Goal: Task Accomplishment & Management: Manage account settings

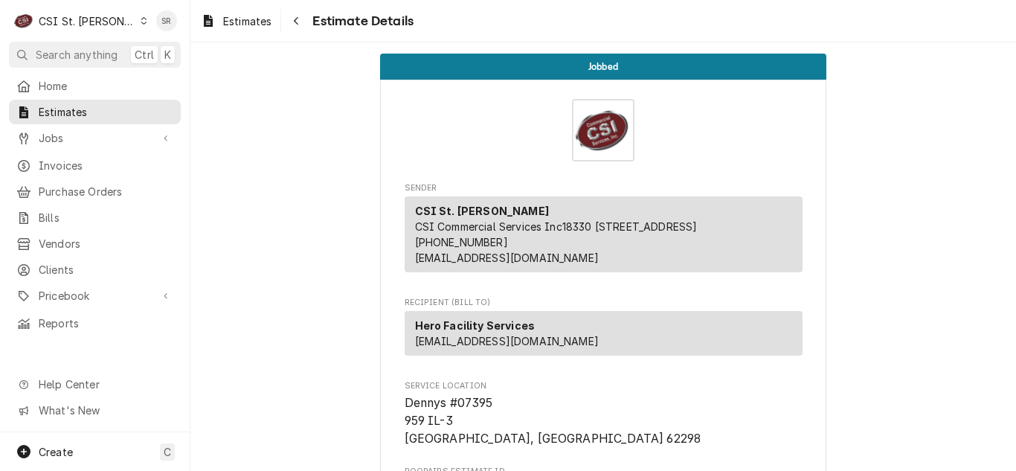
click at [69, 164] on span "Invoices" at bounding box center [106, 166] width 135 height 16
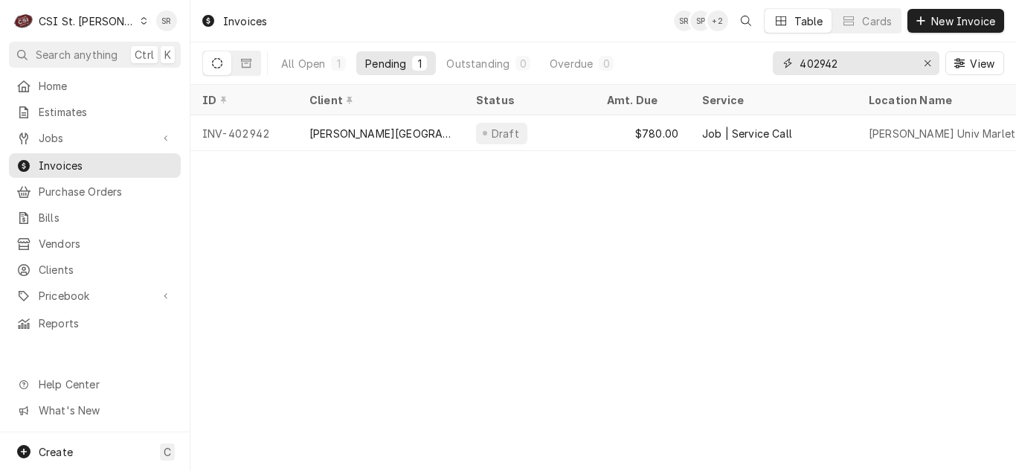
drag, startPoint x: 848, startPoint y: 65, endPoint x: 790, endPoint y: 60, distance: 58.2
click at [790, 60] on div "402942" at bounding box center [856, 63] width 167 height 24
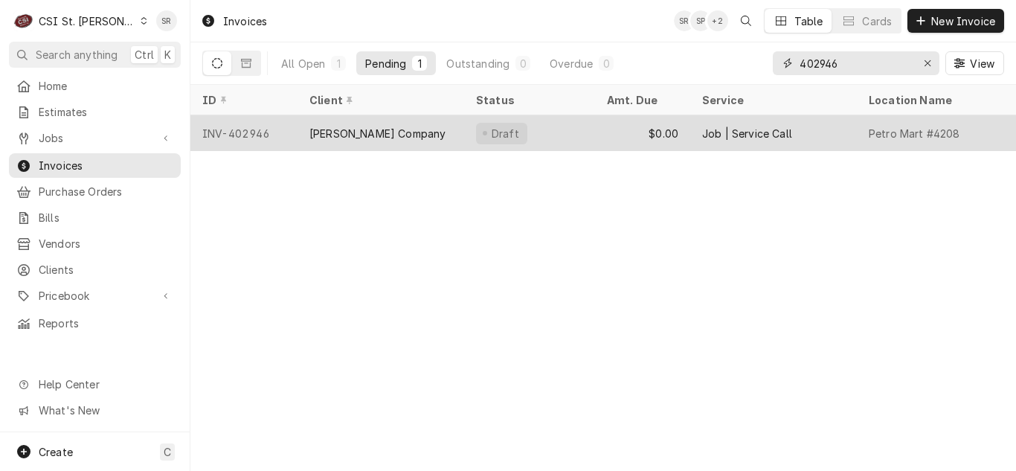
type input "402946"
click at [397, 126] on div "Vivian Company" at bounding box center [380, 133] width 167 height 36
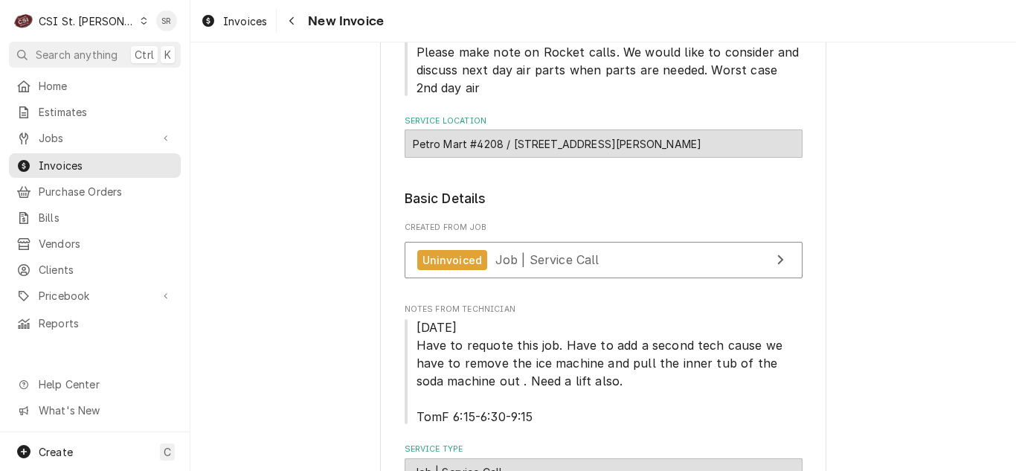
scroll to position [297, 0]
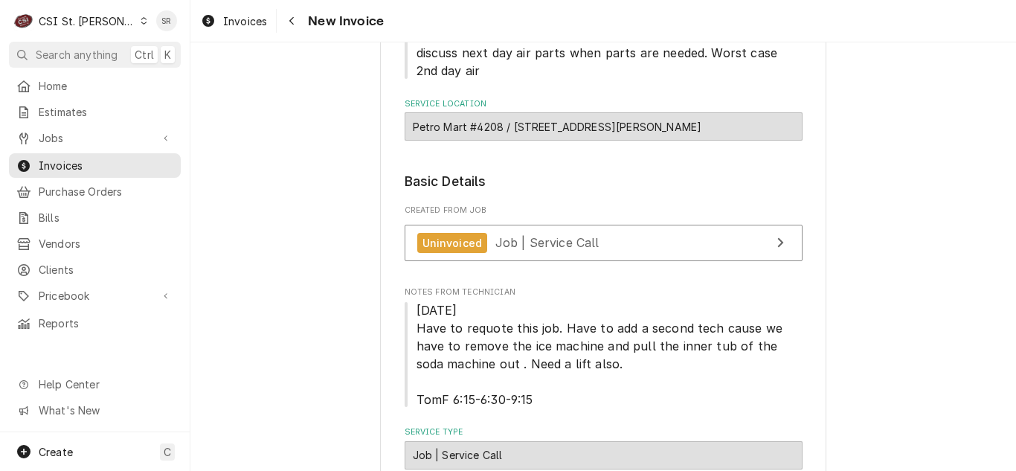
drag, startPoint x: 507, startPoint y: 128, endPoint x: 749, endPoint y: 127, distance: 241.7
click at [749, 127] on div "Petro Mart #4208 / [STREET_ADDRESS][PERSON_NAME]" at bounding box center [603, 126] width 398 height 28
copy div "6098 Mid Rivers Mall Dr, Saint Peters, MO 63304"
drag, startPoint x: 91, startPoint y: 111, endPoint x: 59, endPoint y: 137, distance: 41.2
click at [59, 137] on span "Jobs" at bounding box center [95, 138] width 112 height 16
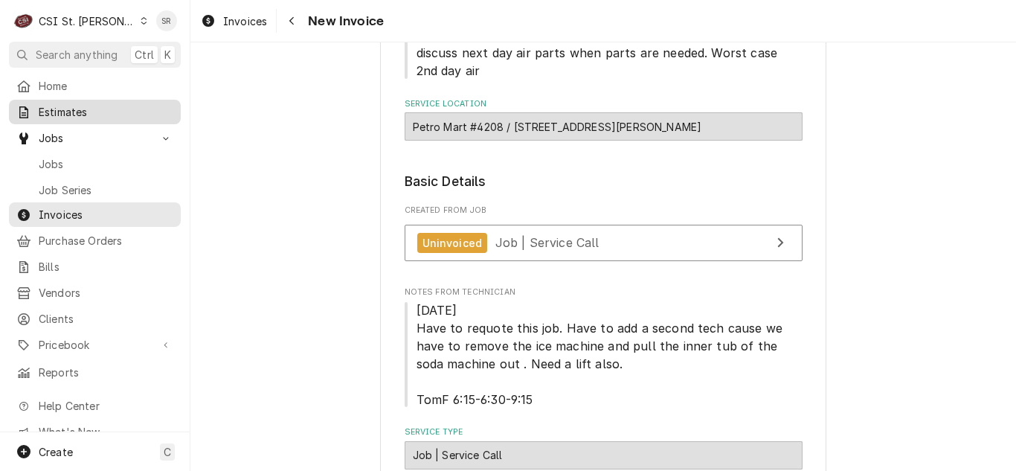
drag, startPoint x: 66, startPoint y: 161, endPoint x: 88, endPoint y: 108, distance: 57.7
click at [88, 108] on span "Estimates" at bounding box center [106, 112] width 135 height 16
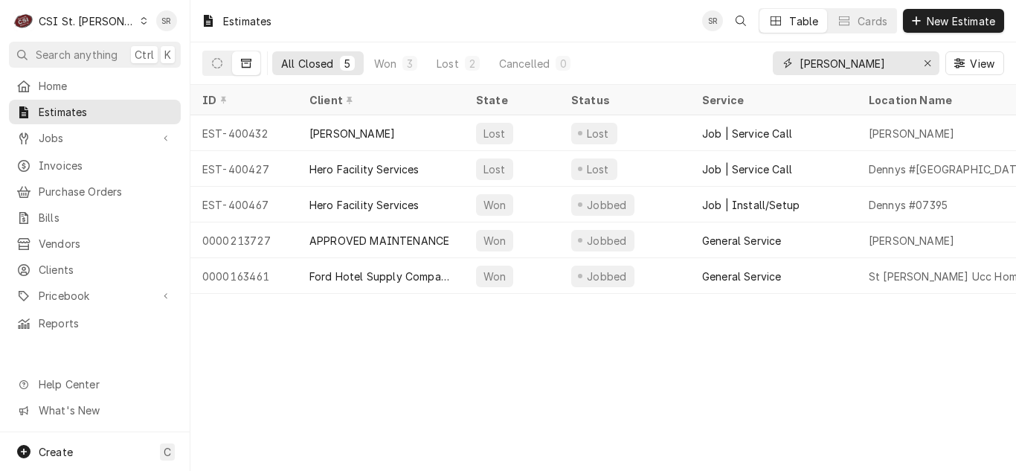
drag, startPoint x: 821, startPoint y: 63, endPoint x: 776, endPoint y: 62, distance: 45.4
click at [776, 62] on div "denny" at bounding box center [856, 63] width 167 height 24
paste input "6098 Mid Rivers Mall Dr, Saint Peters, MO 63304"
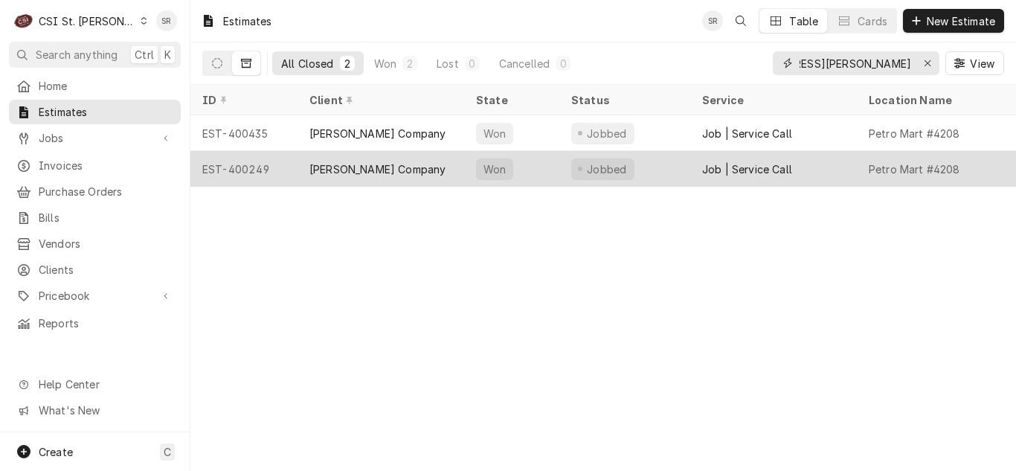
type input "6098 Mid Rivers Mall Dr, Saint Peters, MO 63304"
click at [382, 175] on div "[PERSON_NAME] Company" at bounding box center [380, 169] width 167 height 36
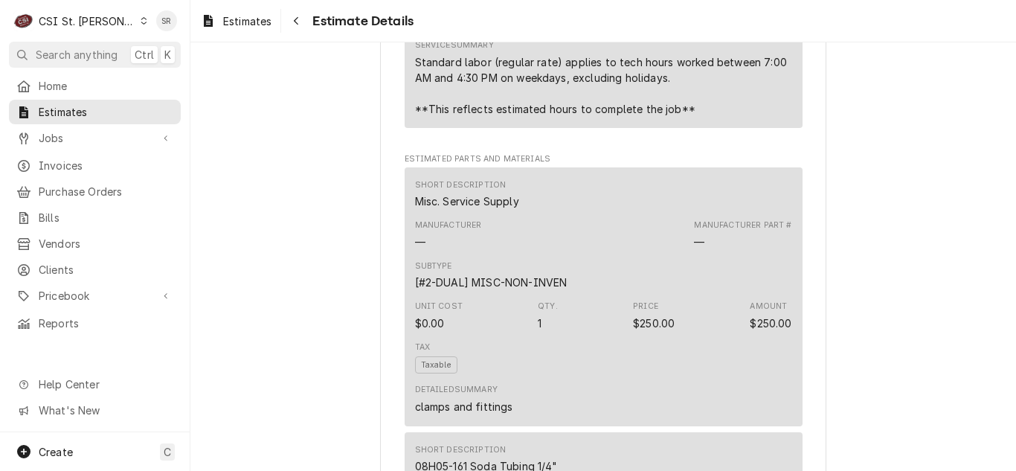
scroll to position [1561, 0]
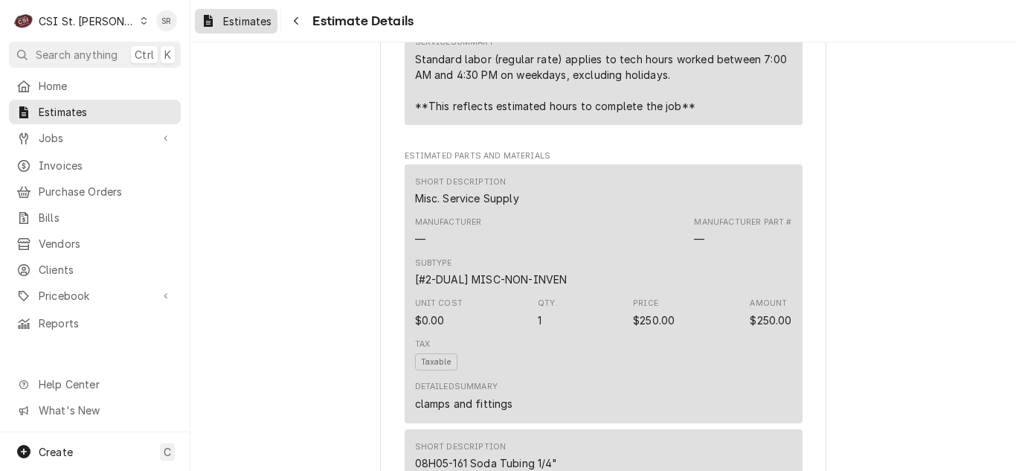
click at [254, 28] on div "Estimates" at bounding box center [236, 21] width 77 height 19
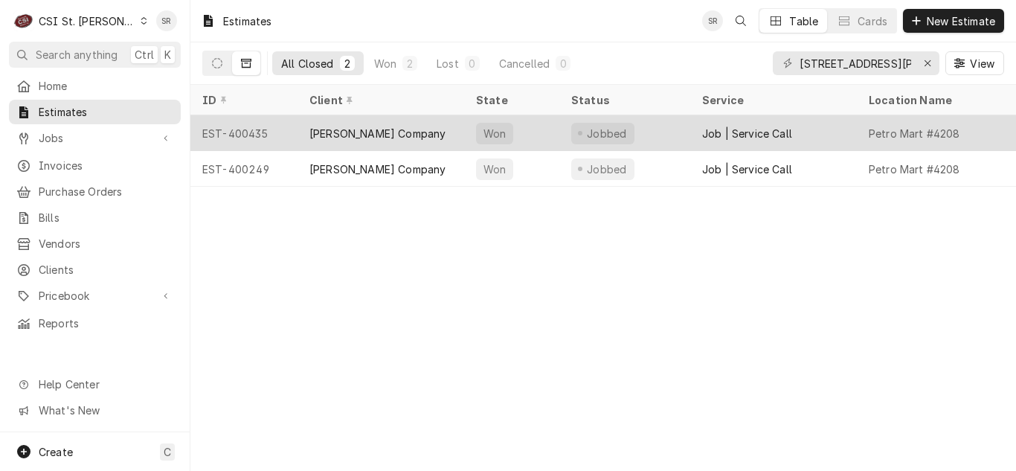
click at [383, 126] on div "[PERSON_NAME] Company" at bounding box center [377, 134] width 136 height 16
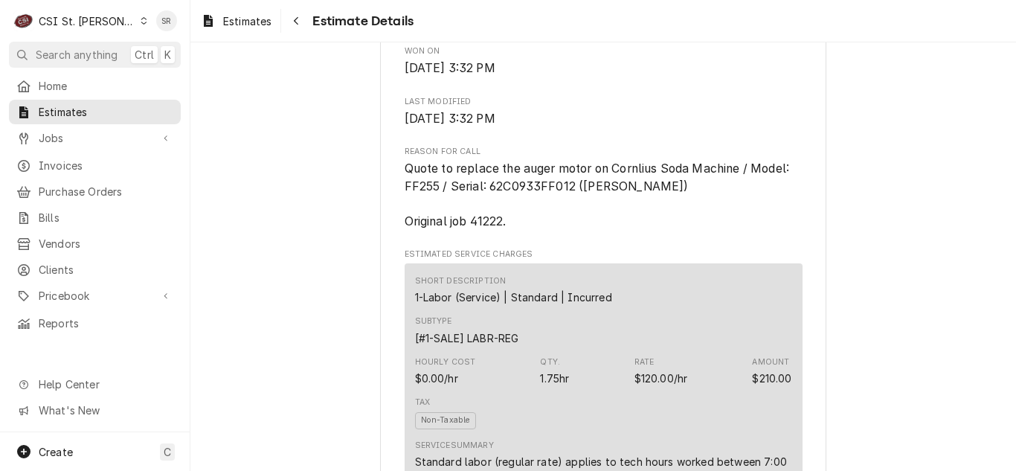
scroll to position [595, 0]
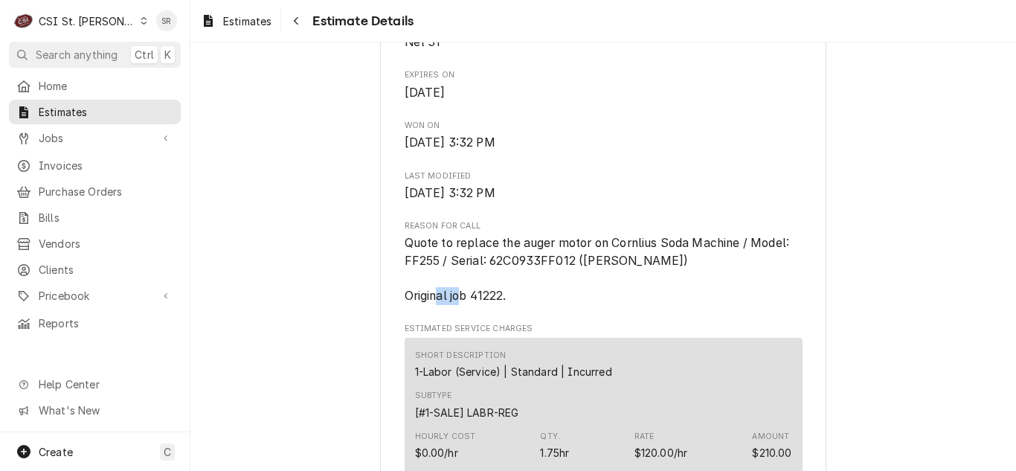
drag, startPoint x: 497, startPoint y: 327, endPoint x: 469, endPoint y: 328, distance: 28.3
click at [469, 303] on span "Quote to replace the auger motor on Cornlius Soda Machine / Model: FF255 / Seri…" at bounding box center [598, 269] width 388 height 67
copy span "41222"
drag, startPoint x: 78, startPoint y: 138, endPoint x: 46, endPoint y: 136, distance: 32.0
click at [46, 136] on span "Jobs" at bounding box center [95, 138] width 112 height 16
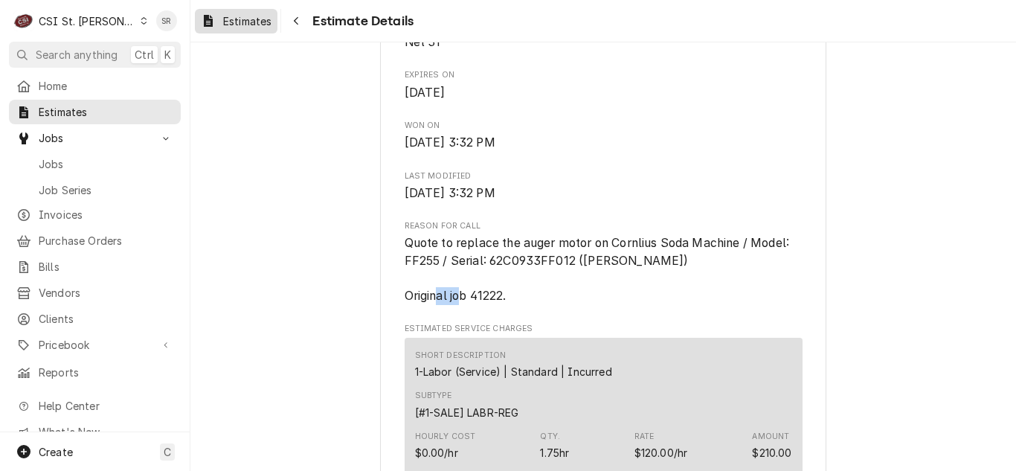
click at [247, 26] on span "Estimates" at bounding box center [247, 21] width 48 height 16
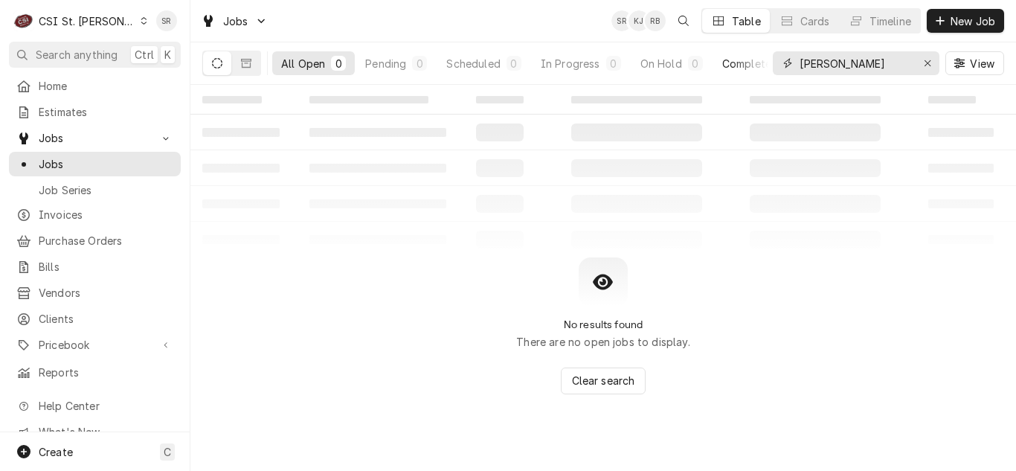
drag, startPoint x: 845, startPoint y: 59, endPoint x: 757, endPoint y: 58, distance: 87.8
click at [757, 58] on div "All Open 0 Pending 0 Scheduled 0 In Progress 0 On Hold 0 Completed 0 denny View" at bounding box center [603, 63] width 802 height 42
paste input "41222"
type input "41222"
click at [255, 70] on button "Dynamic Content Wrapper" at bounding box center [246, 63] width 28 height 24
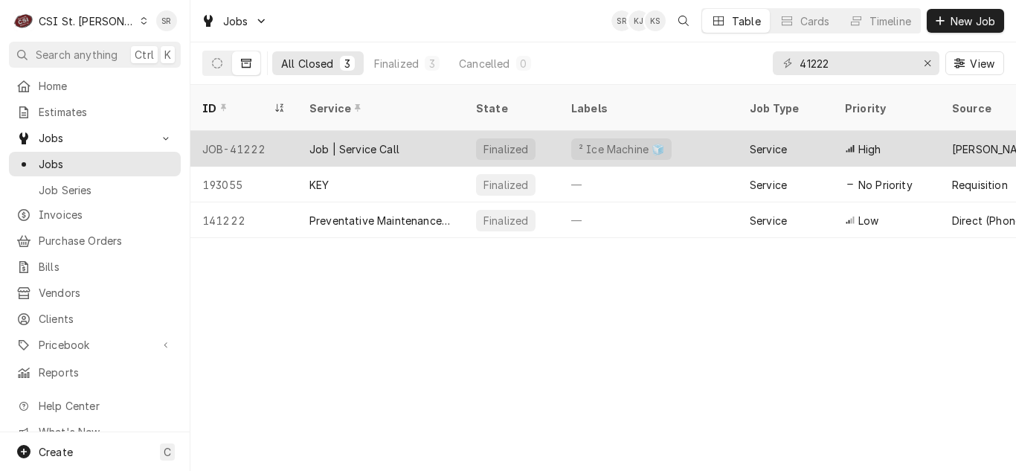
click at [319, 141] on div "Job | Service Call" at bounding box center [354, 149] width 90 height 16
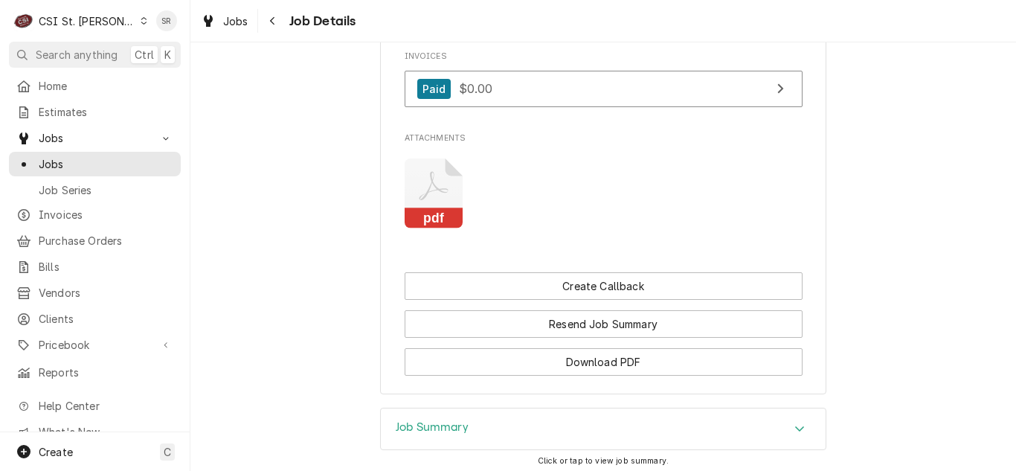
scroll to position [1648, 0]
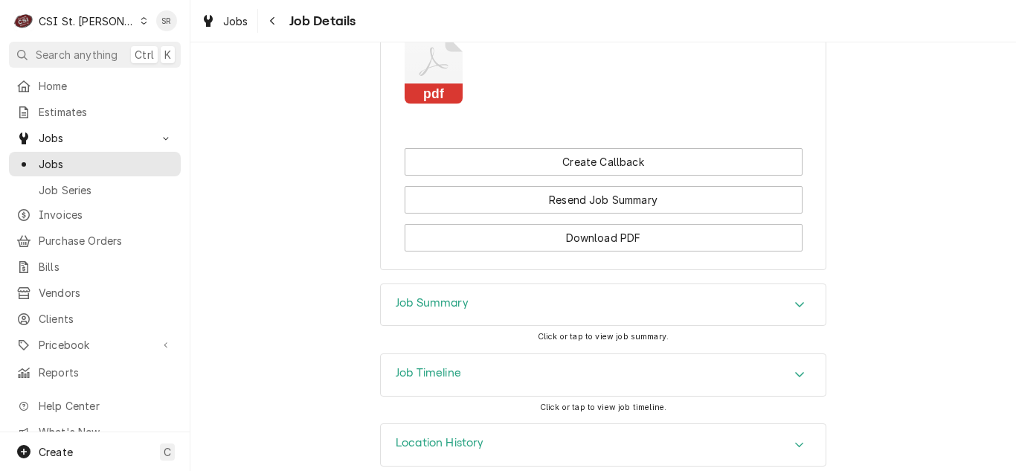
click at [445, 296] on h3 "Job Summary" at bounding box center [432, 303] width 73 height 14
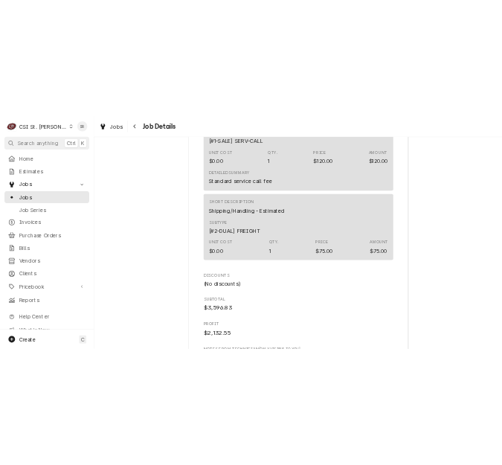
scroll to position [4250, 0]
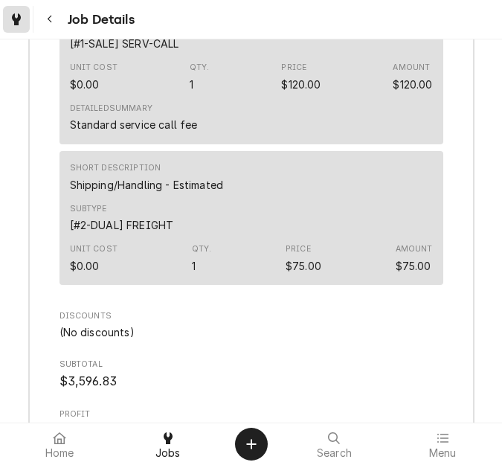
click at [12, 22] on icon "Dynamic Content Wrapper" at bounding box center [16, 19] width 9 height 12
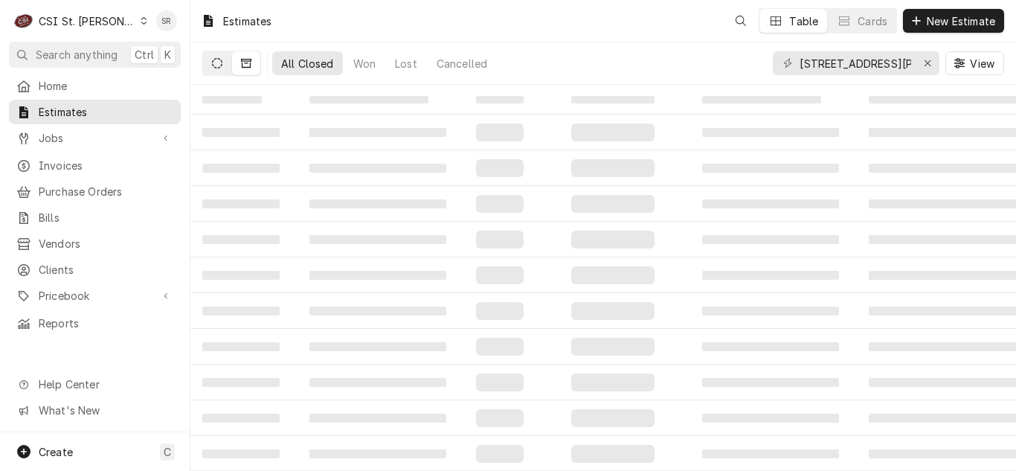
click at [216, 59] on icon "Dynamic Content Wrapper" at bounding box center [217, 63] width 10 height 10
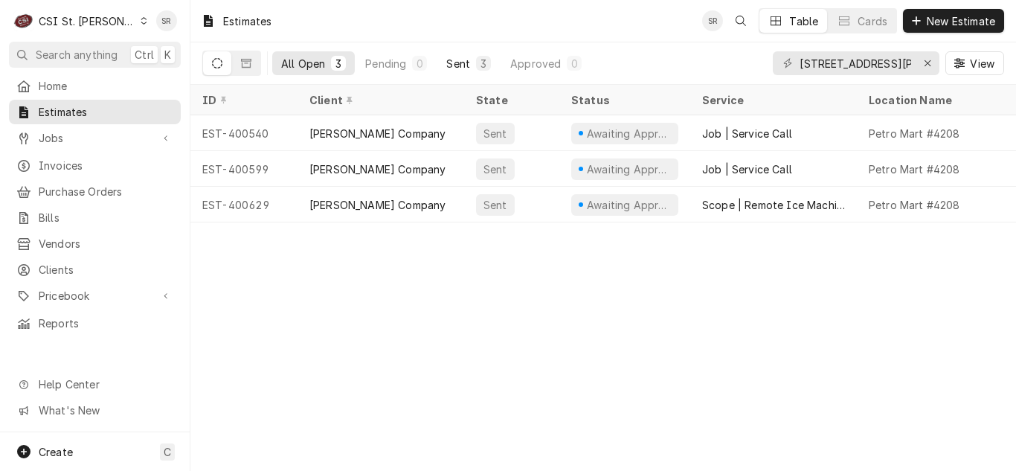
click at [482, 59] on div "3" at bounding box center [483, 64] width 9 height 16
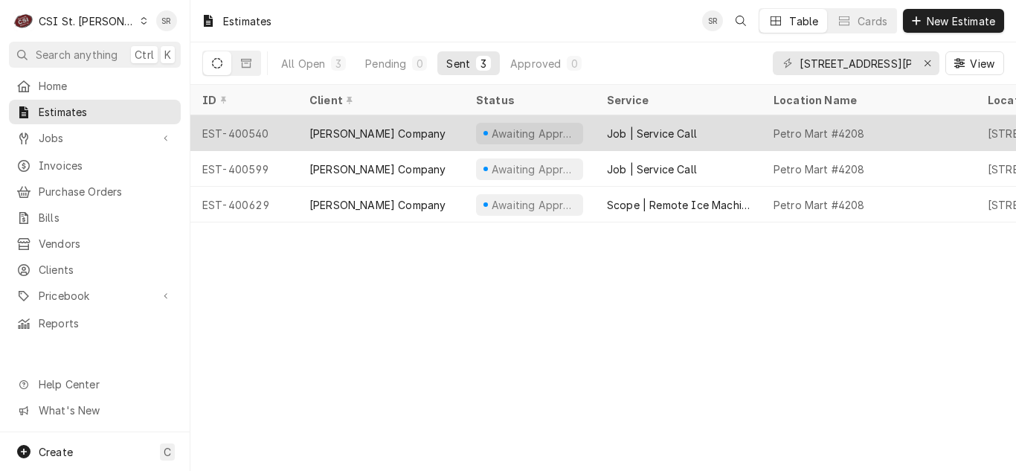
click at [306, 139] on div "Vivian Company" at bounding box center [380, 133] width 167 height 36
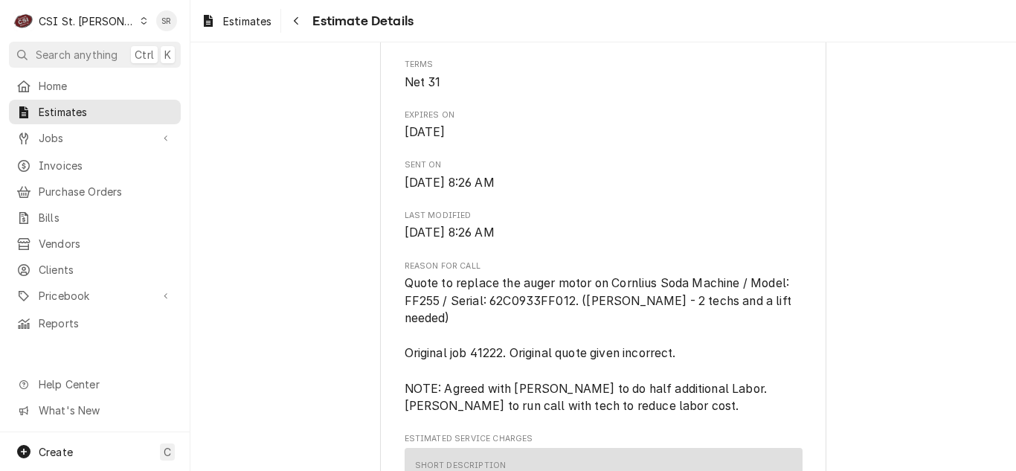
scroll to position [669, 0]
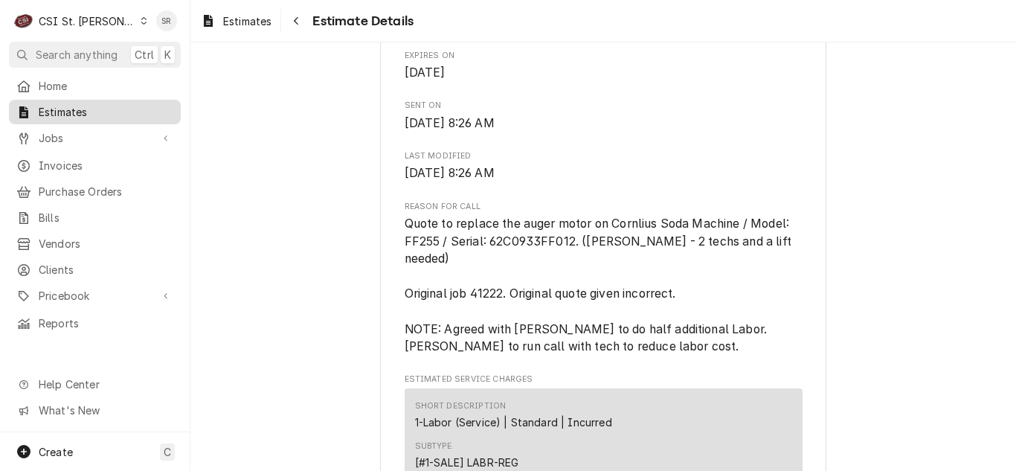
click at [81, 105] on span "Estimates" at bounding box center [106, 112] width 135 height 16
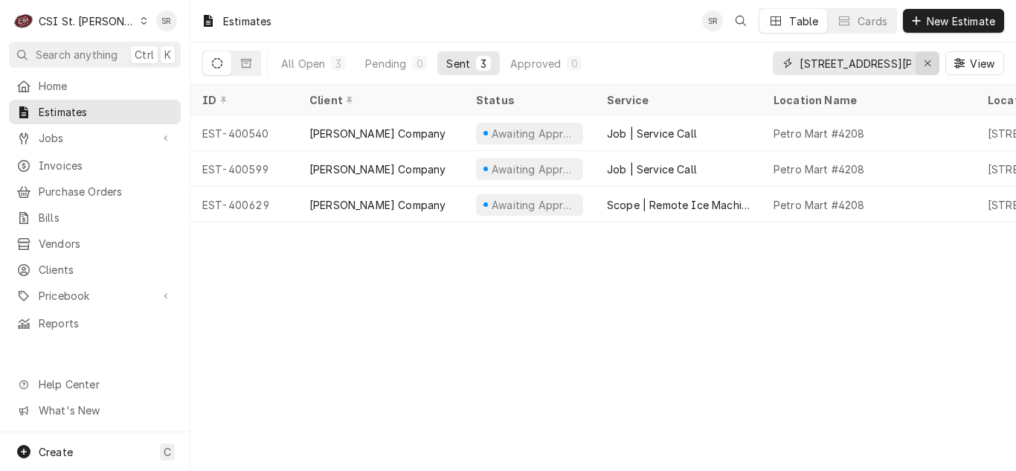
click at [927, 65] on icon "Erase input" at bounding box center [928, 63] width 8 height 10
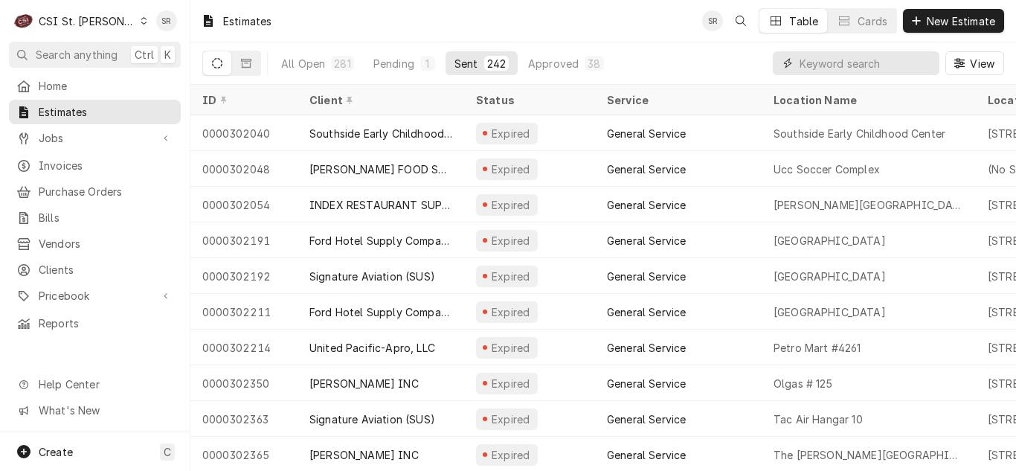
click at [837, 57] on input "Dynamic Content Wrapper" at bounding box center [865, 63] width 132 height 24
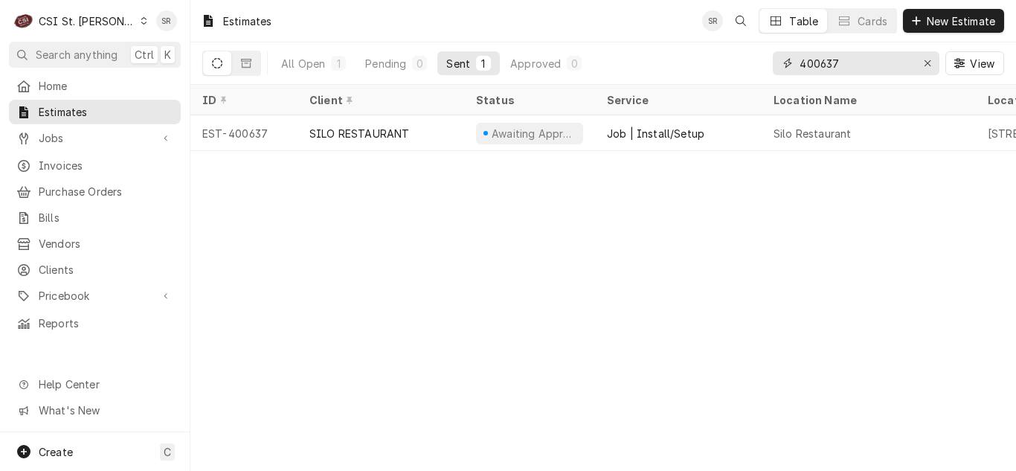
type input "400637"
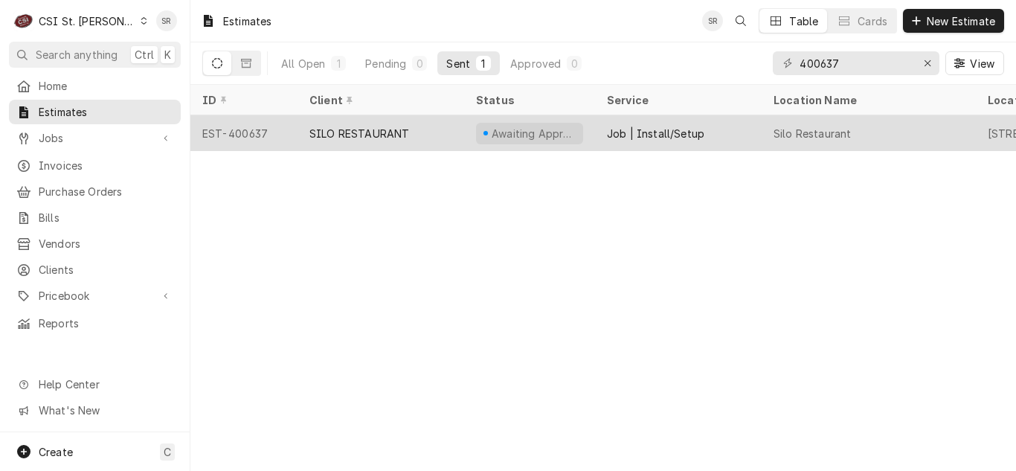
click at [390, 135] on div "SILO RESTAURANT" at bounding box center [359, 134] width 100 height 16
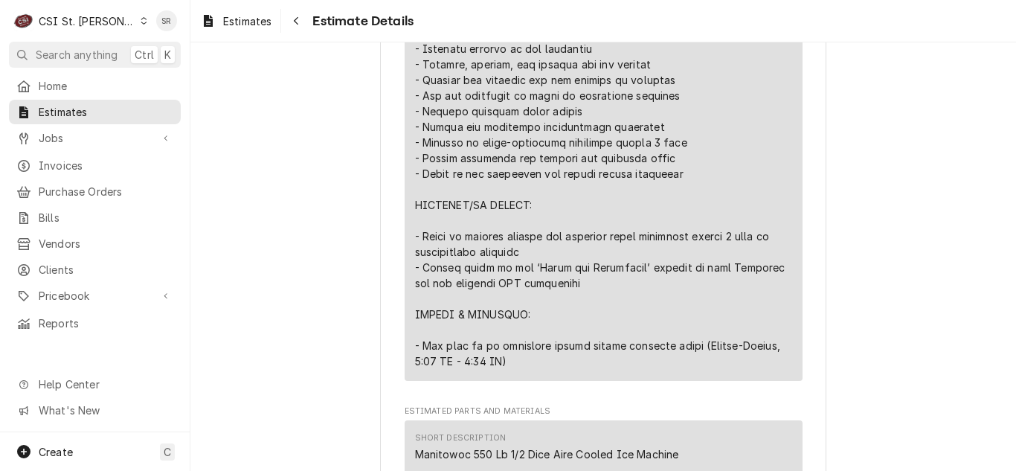
scroll to position [1487, 0]
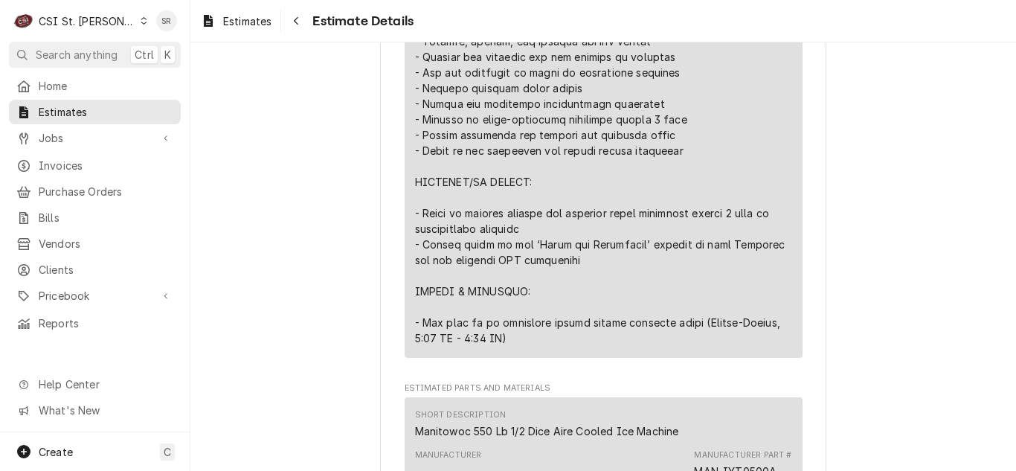
drag, startPoint x: 226, startPoint y: 20, endPoint x: 262, endPoint y: 48, distance: 45.7
click at [226, 20] on span "Estimates" at bounding box center [247, 21] width 48 height 16
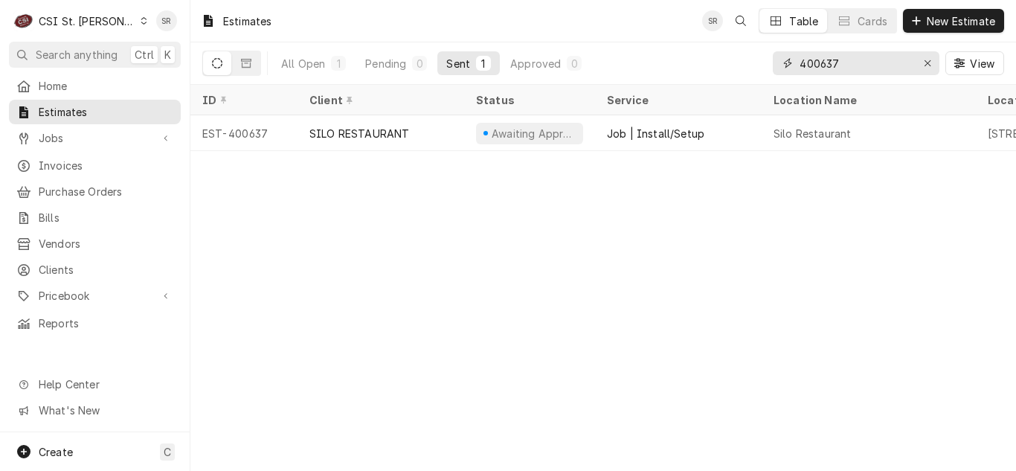
click at [862, 66] on input "400637" at bounding box center [855, 63] width 112 height 24
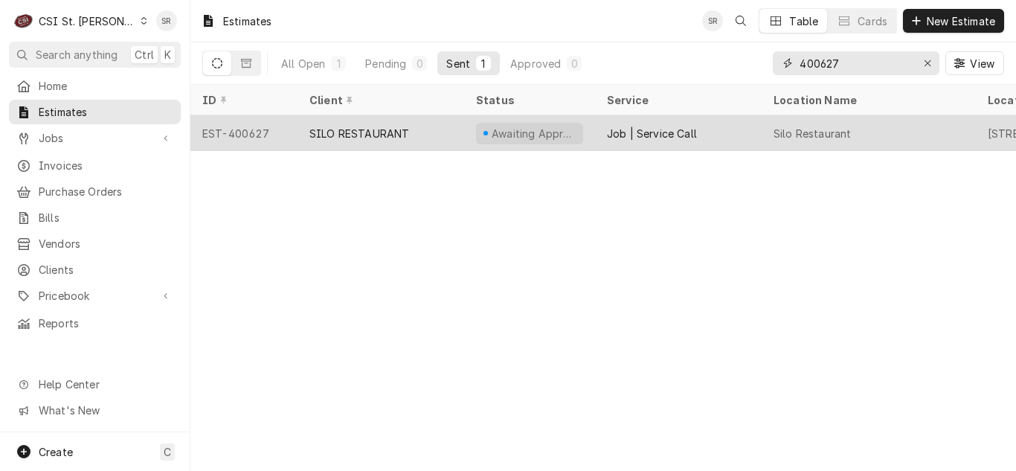
type input "400627"
click at [416, 124] on div "SILO RESTAURANT" at bounding box center [380, 133] width 167 height 36
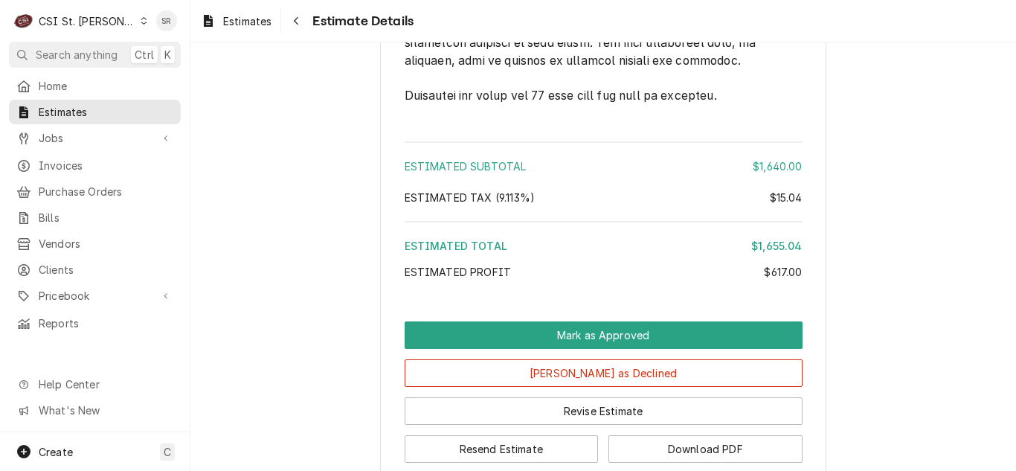
scroll to position [2823, 0]
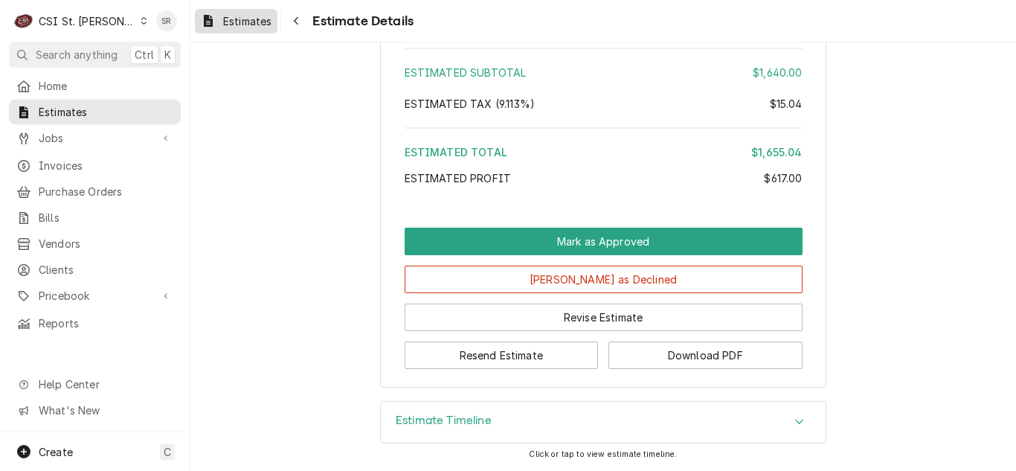
click at [234, 19] on span "Estimates" at bounding box center [247, 21] width 48 height 16
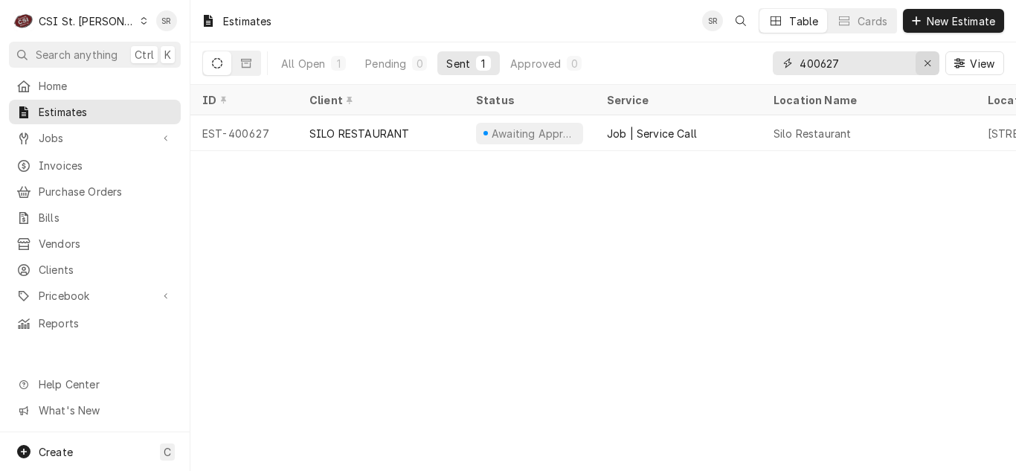
click at [929, 60] on icon "Erase input" at bounding box center [927, 63] width 6 height 6
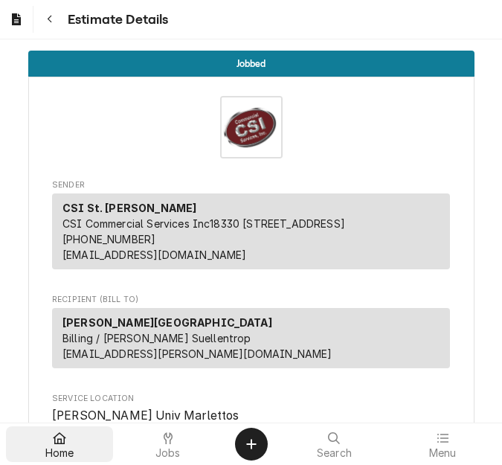
scroll to position [1487, 0]
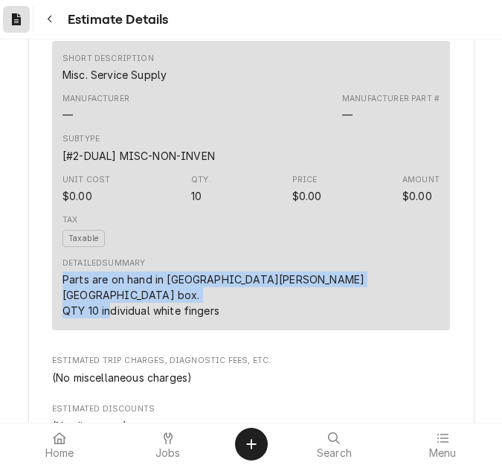
click at [17, 17] on icon "Dynamic Content Wrapper" at bounding box center [16, 19] width 9 height 12
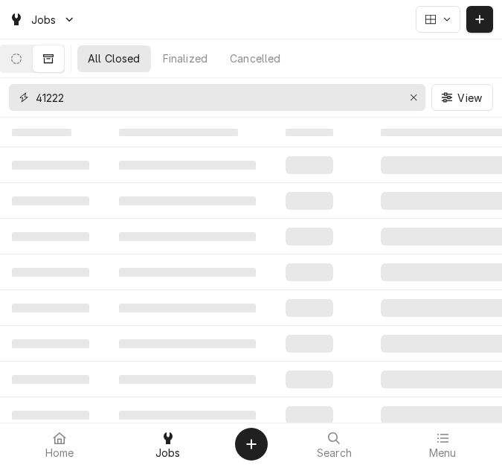
drag, startPoint x: 54, startPoint y: 97, endPoint x: 30, endPoint y: 97, distance: 23.8
click at [30, 97] on div "41222" at bounding box center [217, 97] width 416 height 27
type input "42241"
click at [22, 62] on icon "Dynamic Content Wrapper" at bounding box center [16, 59] width 10 height 10
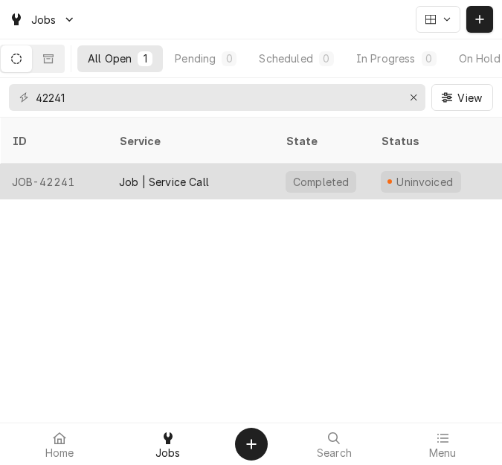
click at [235, 164] on div "Job | Service Call" at bounding box center [190, 182] width 167 height 36
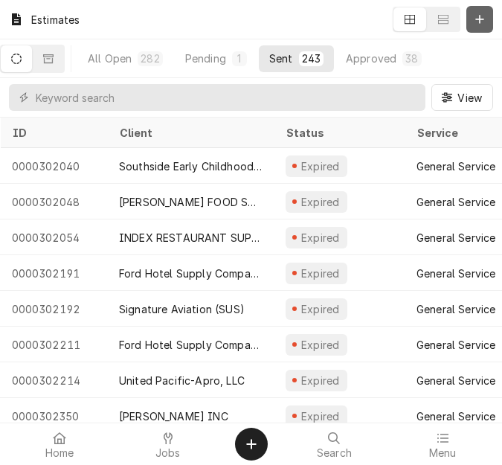
click at [476, 25] on div "Dynamic Content Wrapper" at bounding box center [479, 19] width 15 height 15
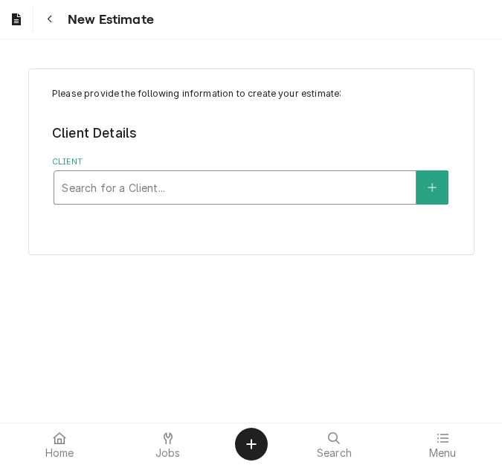
click at [170, 189] on div "Client" at bounding box center [235, 187] width 347 height 27
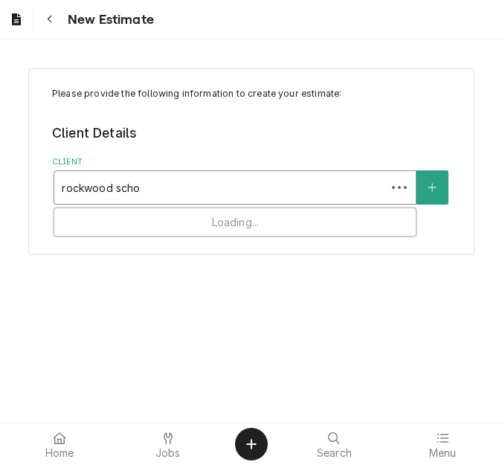
type input "rockwood schoo"
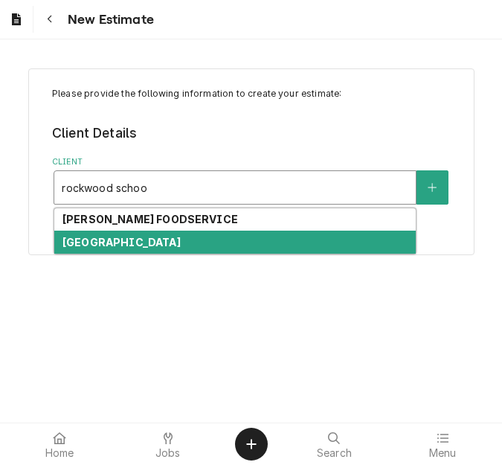
click at [125, 242] on strong "[GEOGRAPHIC_DATA]" at bounding box center [121, 242] width 118 height 13
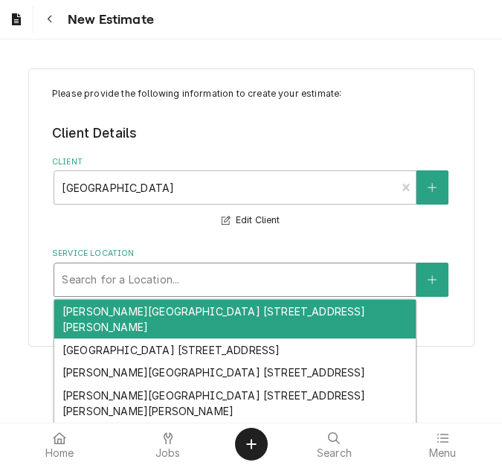
click at [170, 277] on div "Service Location" at bounding box center [235, 279] width 347 height 27
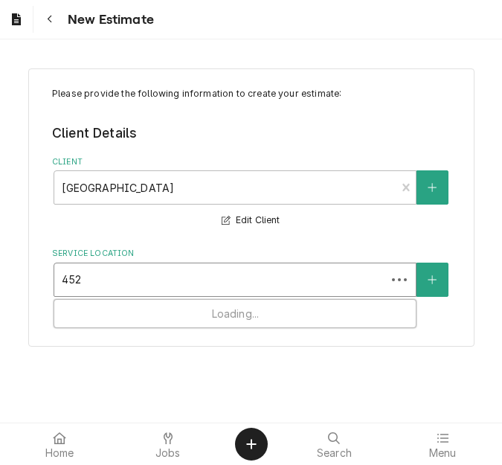
type input "4525"
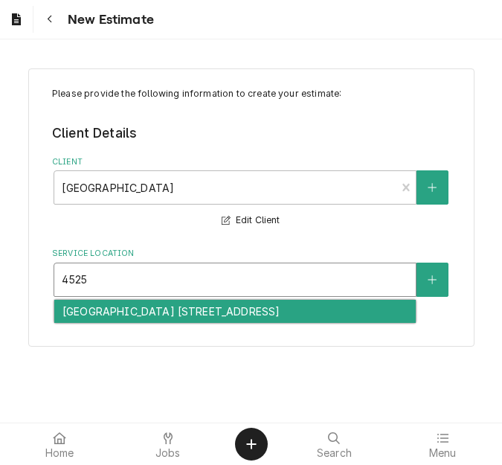
click at [165, 309] on div "[GEOGRAPHIC_DATA] [STREET_ADDRESS]" at bounding box center [234, 311] width 361 height 23
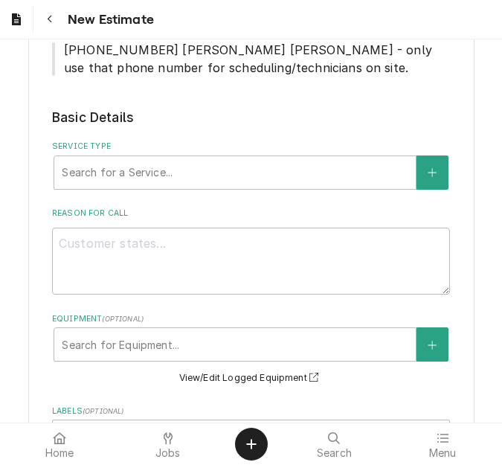
scroll to position [372, 0]
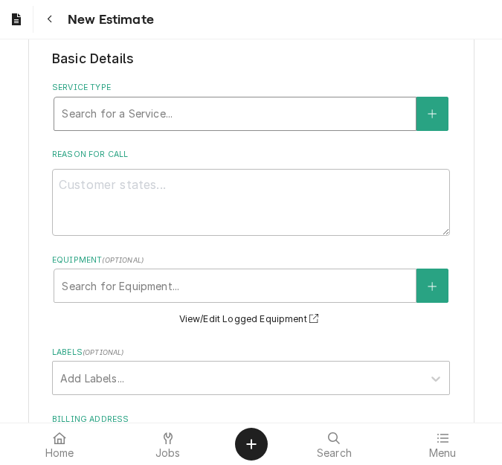
click at [126, 128] on div "Search for a Service..." at bounding box center [234, 113] width 361 height 33
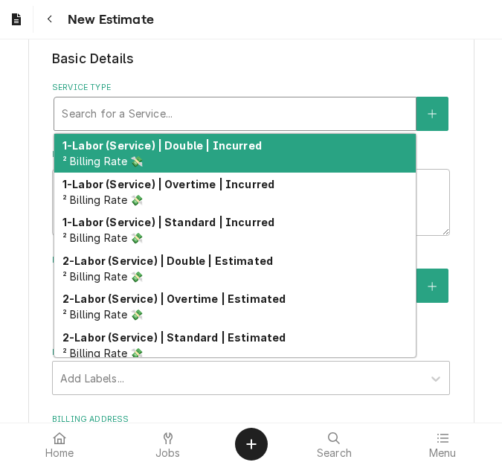
type textarea "x"
type input "s"
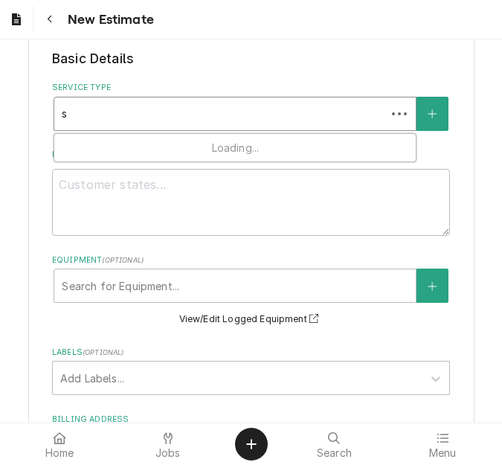
type textarea "x"
type input "se"
type textarea "x"
type input "ser"
type textarea "x"
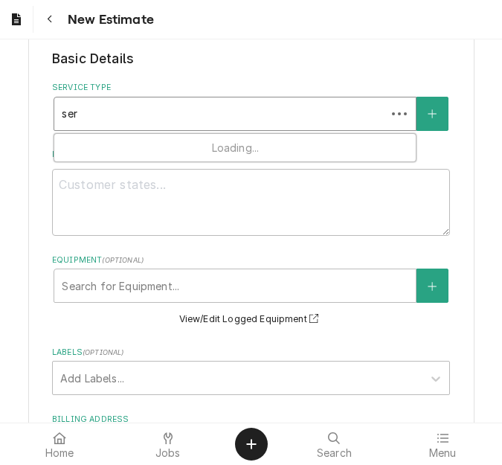
type input "serv"
type textarea "x"
type input "servic"
type textarea "x"
type input "service"
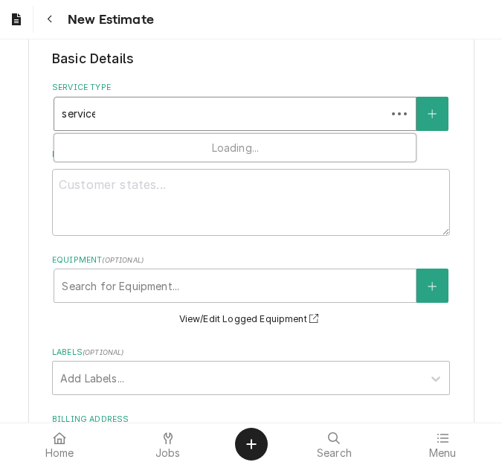
type textarea "x"
type input "service"
type textarea "x"
type input "service c"
type textarea "x"
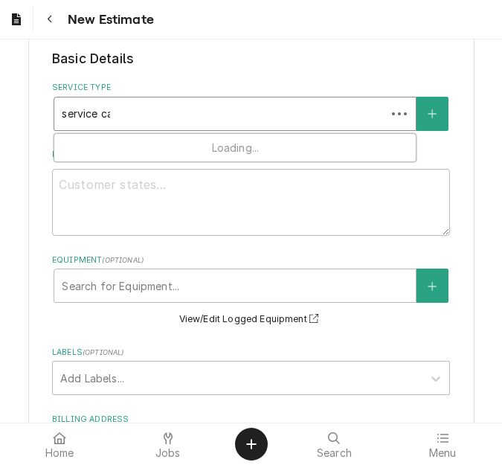
type input "service cal"
type textarea "x"
type input "service call"
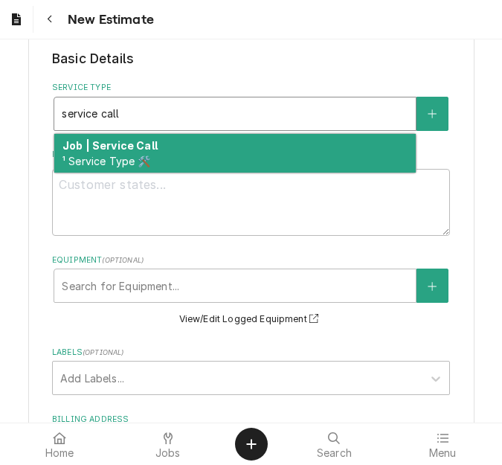
click at [123, 153] on div "Job | Service Call ¹ Service Type 🛠️" at bounding box center [234, 153] width 361 height 39
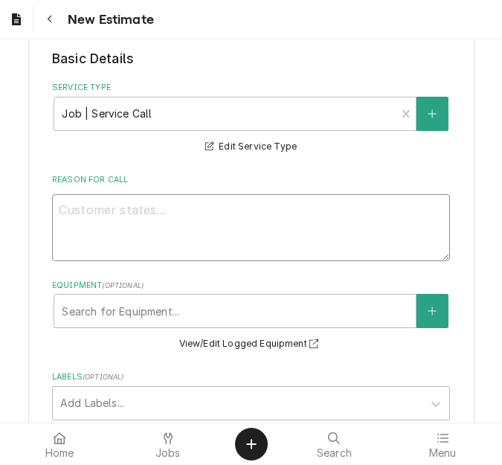
click at [113, 216] on textarea "Reason For Call" at bounding box center [251, 227] width 398 height 67
type textarea "x"
type textarea "Q"
type textarea "x"
type textarea "Qu"
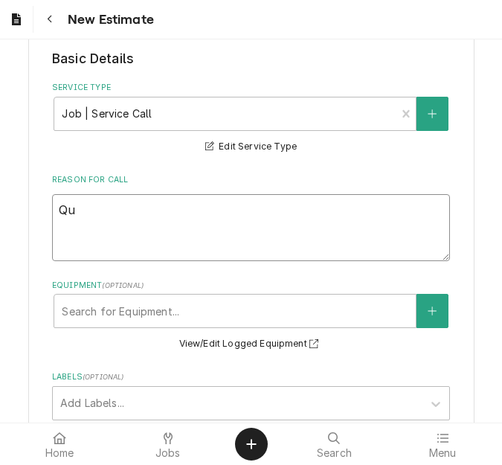
type textarea "x"
type textarea "Quo"
type textarea "x"
type textarea "Quot"
type textarea "x"
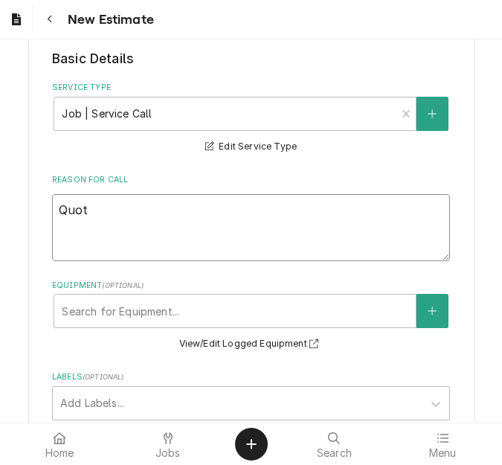
type textarea "Quote"
type textarea "x"
type textarea "Quote"
type textarea "x"
type textarea "Quote t"
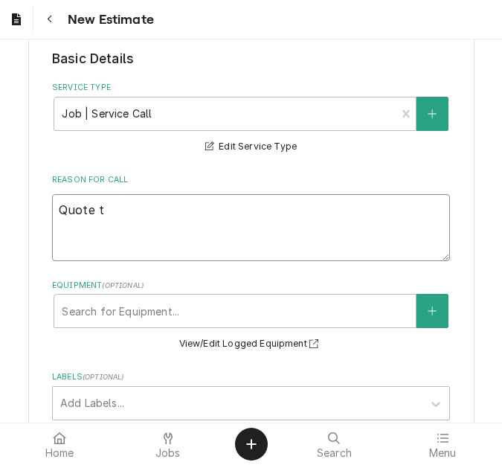
type textarea "x"
type textarea "Quote to"
type textarea "x"
type textarea "Quote to"
type textarea "x"
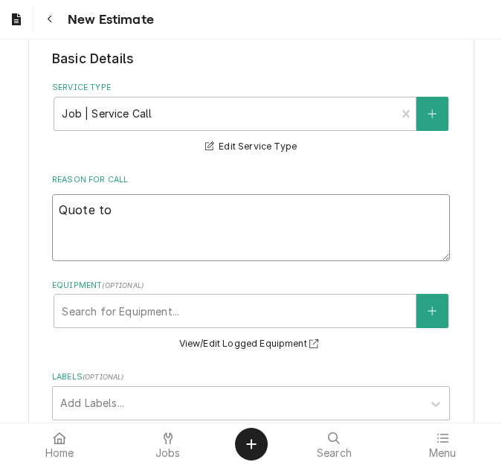
type textarea "Quote to r"
type textarea "x"
type textarea "Quote to re"
type textarea "x"
type textarea "Quote to rep"
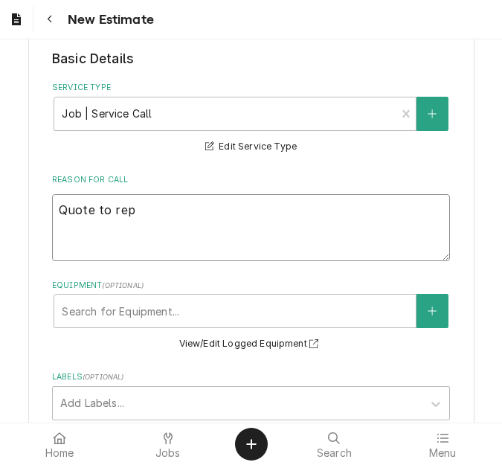
type textarea "x"
type textarea "Quote to repl"
type textarea "x"
type textarea "Quote to repla"
type textarea "x"
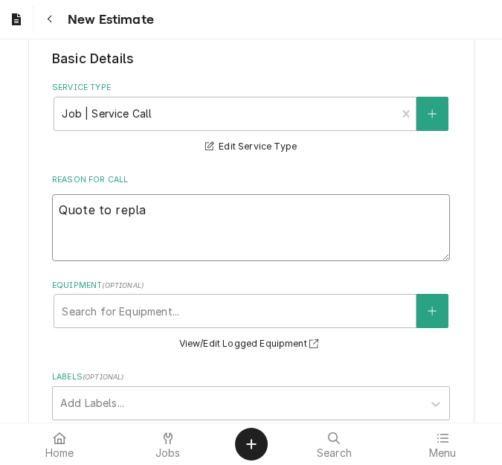
type textarea "Quote to replac"
type textarea "x"
type textarea "Quote to replace"
type textarea "x"
type textarea "Quote to replace"
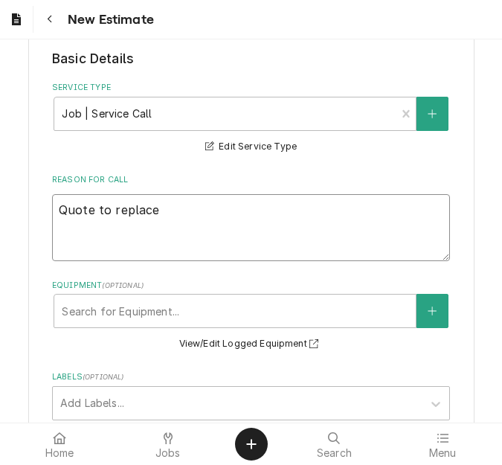
type textarea "x"
type textarea "Quote to replace t"
type textarea "x"
type textarea "Quote to replace th"
type textarea "x"
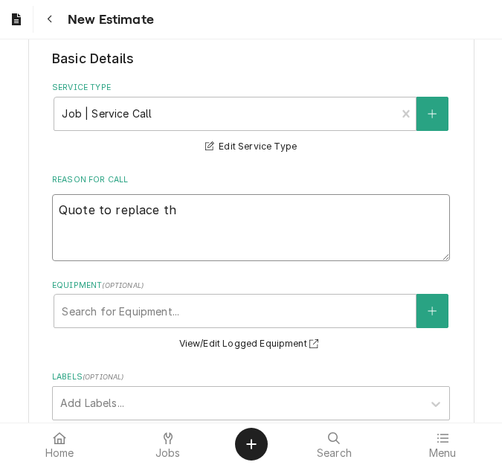
type textarea "Quote to replace the"
type textarea "x"
type textarea "Quote to replace ther"
type textarea "x"
type textarea "Quote to replace the"
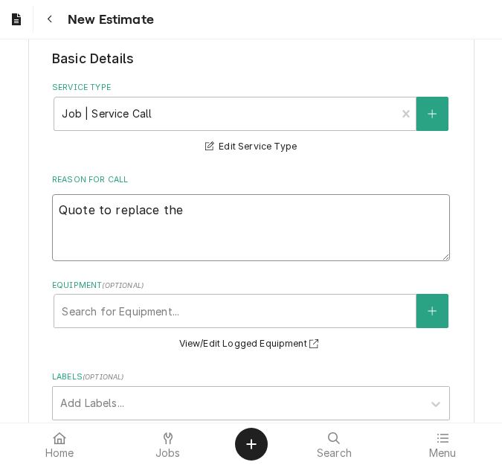
type textarea "x"
type textarea "Quote to replace th"
type textarea "x"
type textarea "Quote to replace t"
type textarea "x"
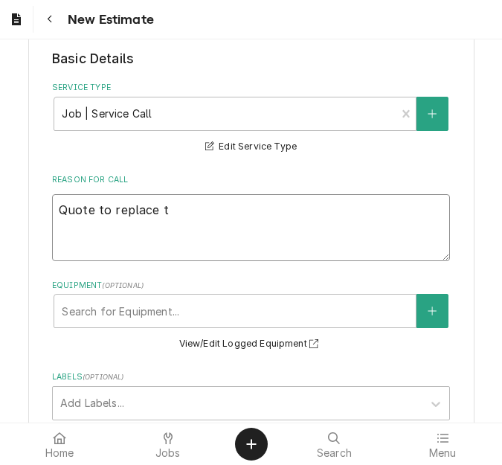
type textarea "Quote to replace"
type textarea "x"
type textarea "Quote to replace c"
type textarea "x"
type textarea "Quote to replace co"
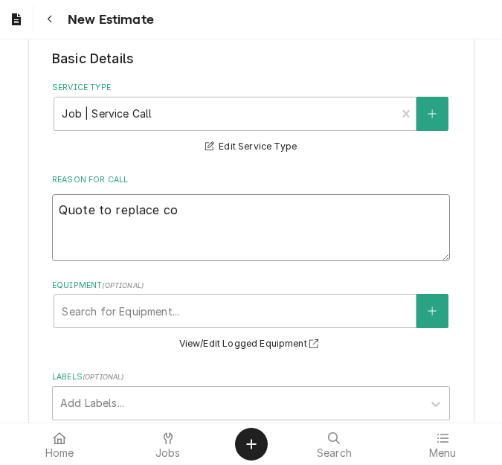
type textarea "x"
type textarea "Quote to replace con"
type textarea "x"
type textarea "Quote to replace cont"
type textarea "x"
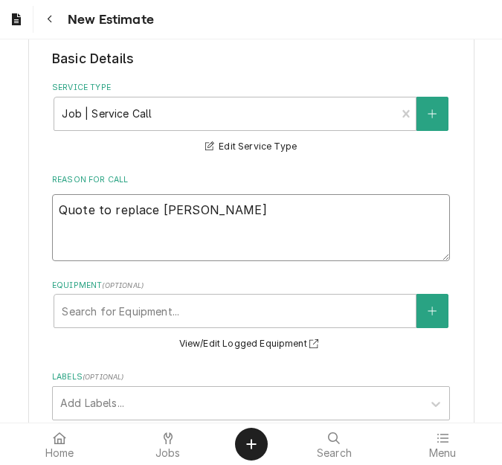
type textarea "Quote to replace contr"
type textarea "x"
type textarea "Quote to replace contro"
type textarea "x"
type textarea "Quote to replace control"
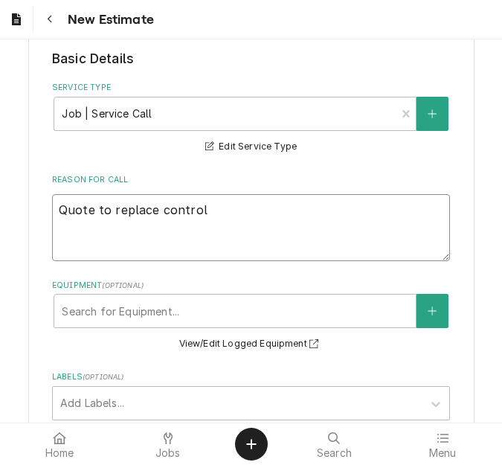
type textarea "x"
type textarea "Quote to replace control"
type textarea "x"
type textarea "Quote to replace control o"
type textarea "x"
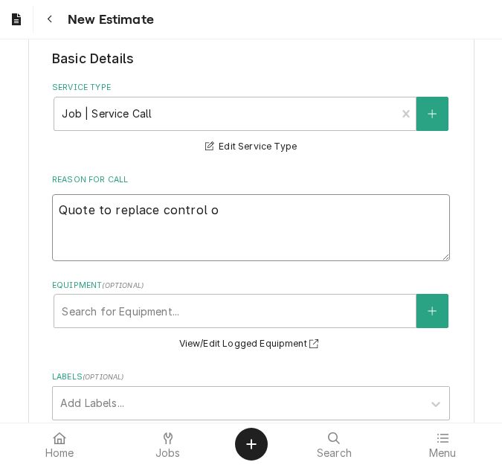
type textarea "Quote to replace control on"
type textarea "x"
type textarea "Quote to replace control on"
type textarea "x"
type textarea "Quote to replace control on H"
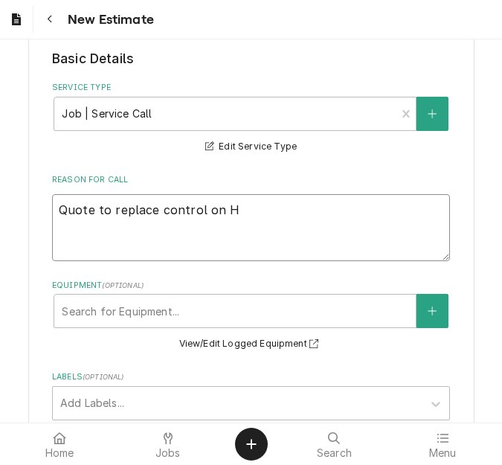
type textarea "x"
type textarea "Quote to replace control on Ho"
type textarea "x"
type textarea "Quote to replace control on Hob"
type textarea "x"
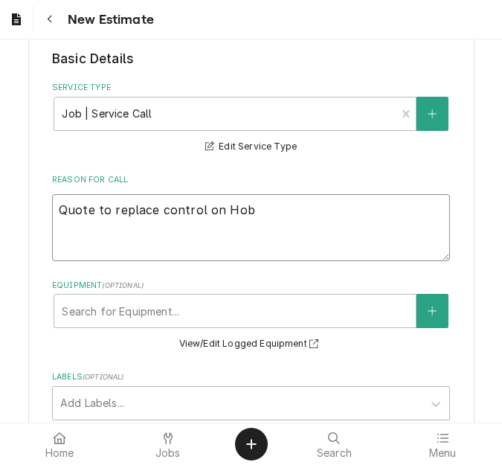
type textarea "Quote to replace control on Hoba"
type textarea "x"
type textarea "Quote to replace control on Hobar"
type textarea "x"
type textarea "Quote to replace control on Hobart"
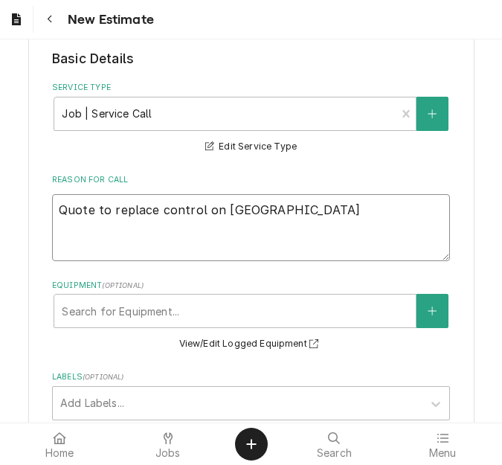
type textarea "x"
type textarea "Quote to replace control on Hobart"
type textarea "x"
type textarea "Quote to replace control on Hobart R"
type textarea "x"
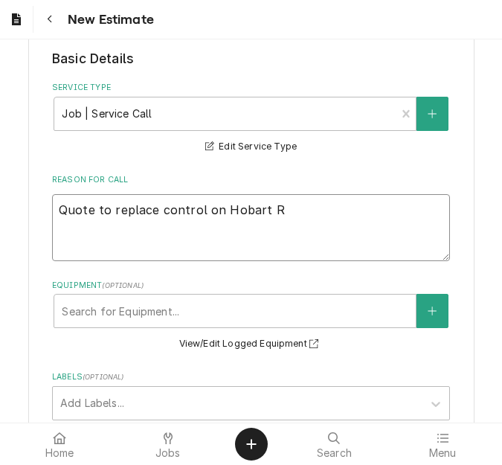
type textarea "Quote to replace control on Hobart Ri"
type textarea "x"
type textarea "Quote to replace control on Hobart Ric"
type textarea "x"
type textarea "Quote to replace control on Hobart Ri"
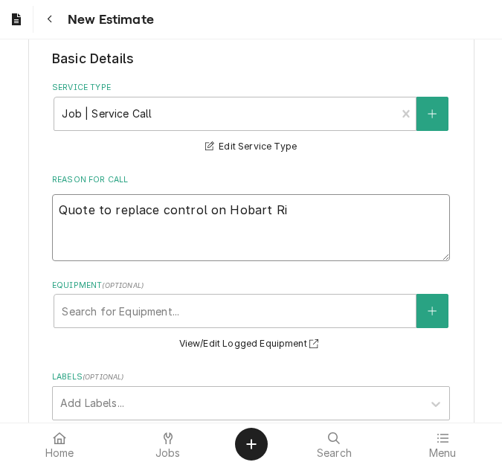
type textarea "x"
type textarea "Quote to replace control on Hobart R"
type textarea "x"
type textarea "Quote to replace control on Hobart Re"
type textarea "x"
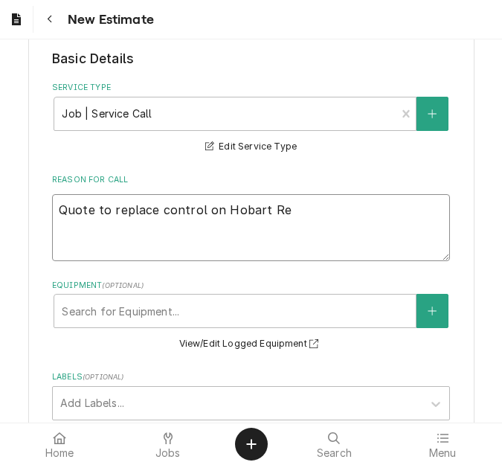
type textarea "Quote to replace control on Hobart Rea"
type textarea "x"
type textarea "Quote to replace control on Hobart Reac"
type textarea "x"
type textarea "Quote to replace control on Hobart Reach"
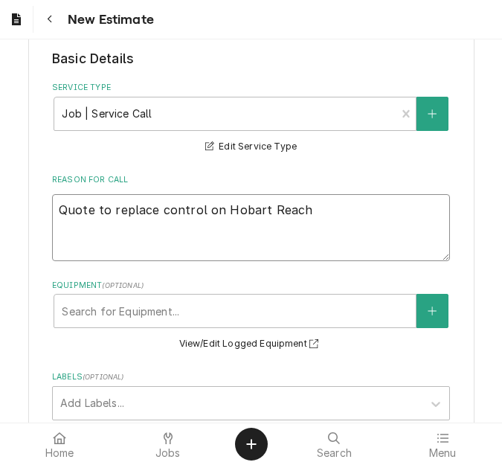
type textarea "x"
type textarea "Quote to replace control on Hobart Reach"
type textarea "x"
type textarea "Quote to replace control on Hobart Reach I"
type textarea "x"
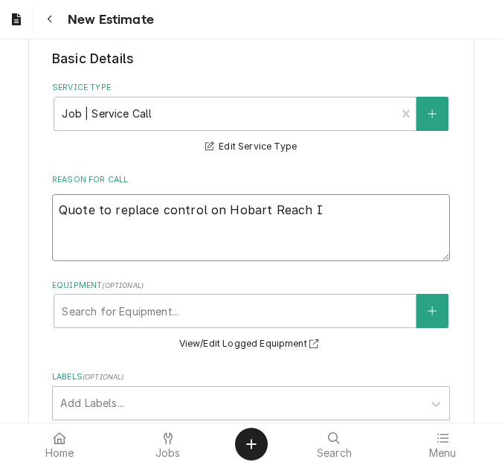
type textarea "Quote to replace control on Hobart Reach In"
type textarea "x"
type textarea "Quote to replace control on Hobart Reach In"
type textarea "x"
type textarea "Quote to replace control on Hobart Reach In C"
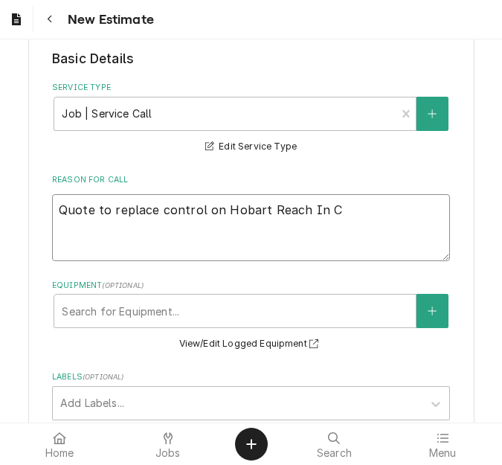
type textarea "x"
type textarea "Quote to replace control on Hobart Reach In Co"
type textarea "x"
type textarea "Quote to replace control on Hobart Reach In Coo"
type textarea "x"
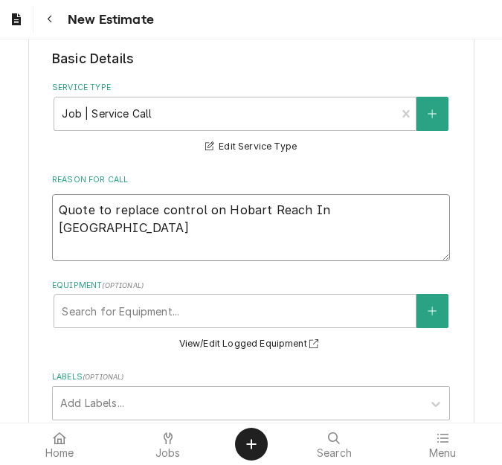
type textarea "Quote to replace control on Hobart Reach In Cool"
type textarea "x"
type textarea "Quote to replace control on Hobart Reach In Cooler"
type textarea "x"
type textarea "Quote to replace control on Hobart Reach In Cooler /"
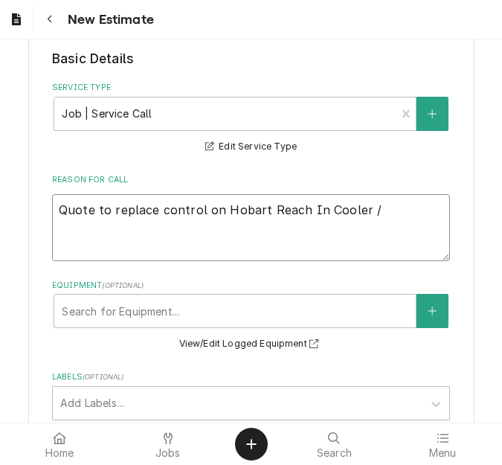
type textarea "x"
type textarea "Quote to replace control on Hobart Reach In Cooler /"
type textarea "x"
type textarea "Quote to replace control on Hobart Reach In Cooler / M"
type textarea "x"
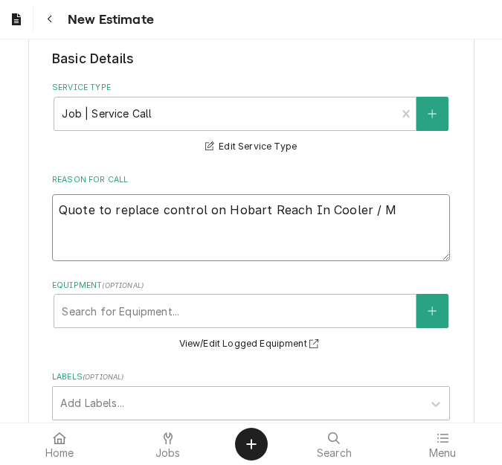
type textarea "Quote to replace control on Hobart Reach In Cooler / Mo"
type textarea "x"
type textarea "Quote to replace control on Hobart Reach In Cooler / Mod"
type textarea "x"
type textarea "Quote to replace control on Hobart Reach In Cooler / Mode"
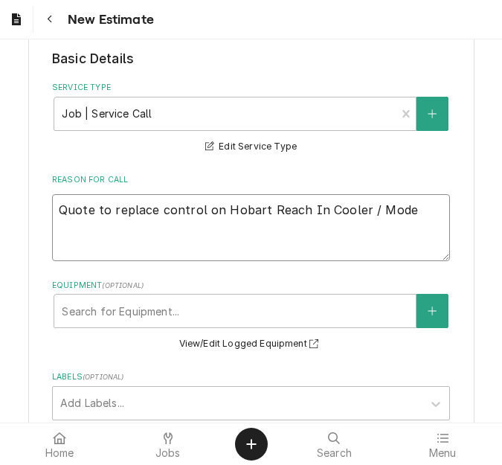
type textarea "x"
type textarea "Quote to replace control on Hobart Reach In Cooler / Model"
type textarea "x"
type textarea "Quote to replace control on Hobart Reach In Cooler / Model:"
type textarea "x"
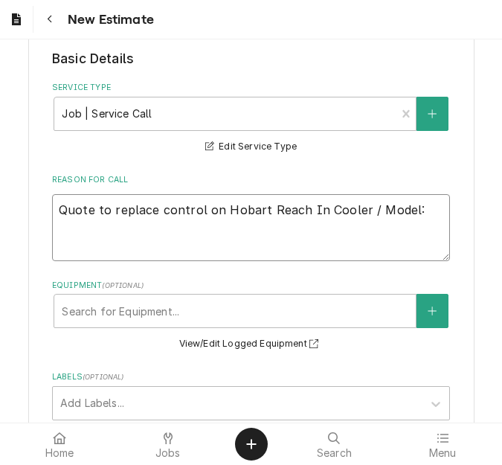
type textarea "Quote to replace control on Hobart Reach In Cooler / Model:"
type textarea "x"
type textarea "Quote to replace control on Hobart Reach In Cooler / Model: Q"
type textarea "x"
type textarea "Quote to replace control on Hobart Reach In Cooler / Model: Q2"
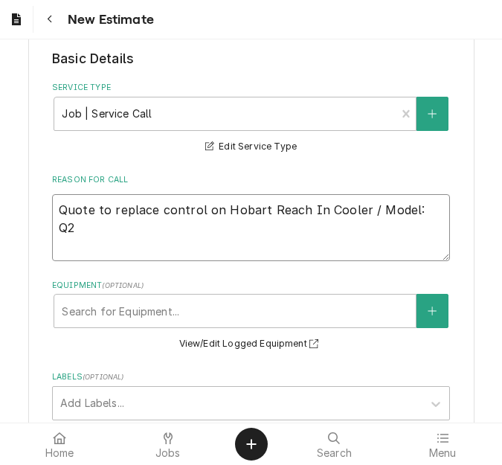
type textarea "x"
type textarea "Quote to replace control on Hobart Reach In Cooler / Model: Q2"
type textarea "x"
type textarea "Quote to replace control on Hobart Reach In Cooler / Model: Q2 /"
type textarea "x"
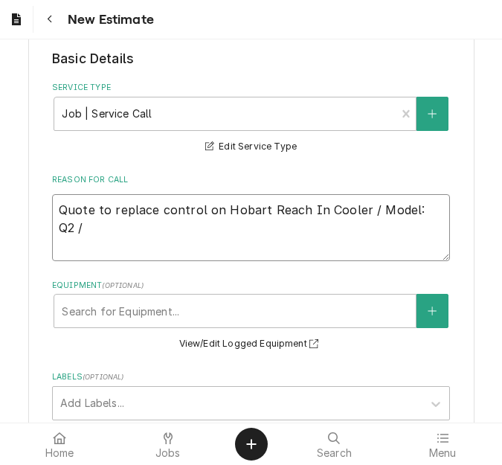
type textarea "Quote to replace control on Hobart Reach In Cooler / Model: Q2 /"
type textarea "x"
type textarea "Quote to replace control on Hobart Reach In Cooler / Model: Q2 / S"
type textarea "x"
type textarea "Quote to replace control on Hobart Reach In Cooler / Model: Q2 / Se"
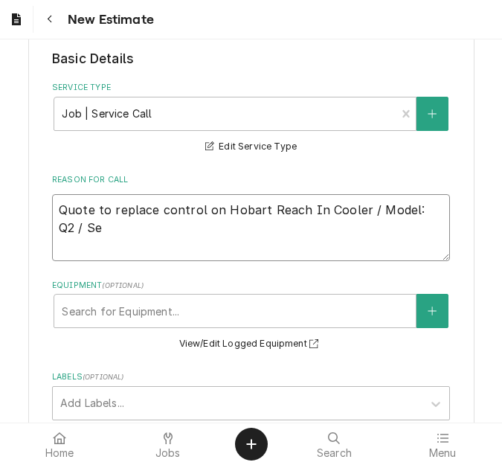
type textarea "x"
type textarea "Quote to replace control on Hobart Reach In Cooler / Model: Q2 / Seri"
type textarea "x"
type textarea "Quote to replace control on Hobart Reach In Cooler / Model: Q2 / Seria"
type textarea "x"
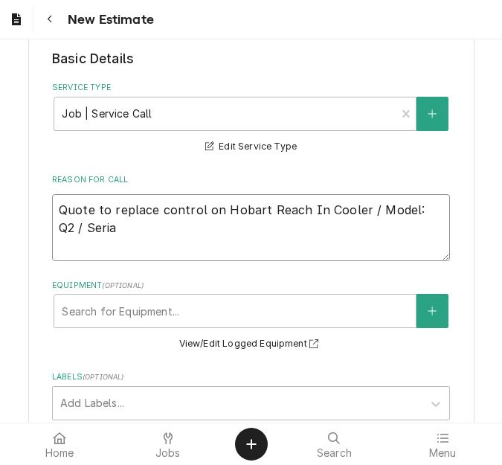
type textarea "Quote to replace control on Hobart Reach In Cooler / Model: Q2 / Serial"
type textarea "x"
type textarea "Quote to replace control on Hobart Reach In Cooler / Model: Q2 / Serial:"
type textarea "x"
type textarea "Quote to replace control on Hobart Reach In Cooler / Model: Q2 / Serial:"
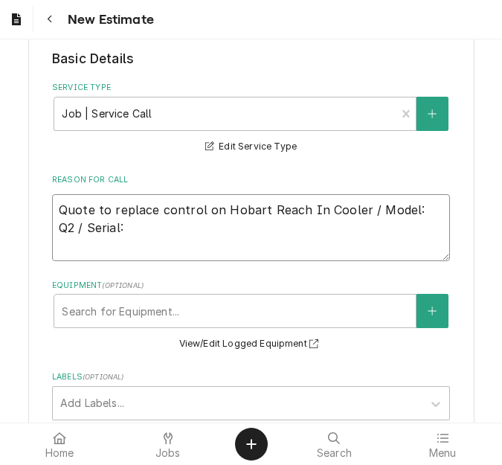
type textarea "x"
type textarea "Quote to replace control on Hobart Reach In Cooler / Model: Q2 / Serial: 3"
type textarea "x"
type textarea "Quote to replace control on Hobart Reach In Cooler / Model: Q2 / Serial: 32"
type textarea "x"
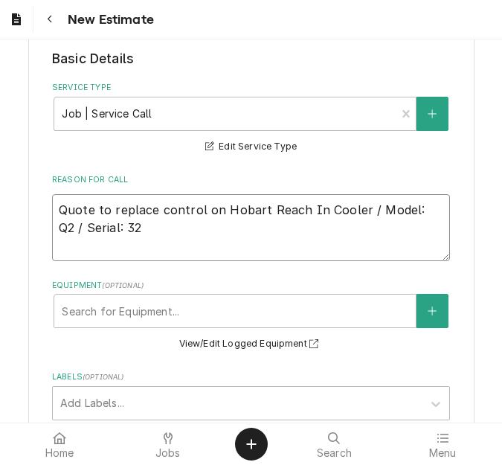
type textarea "Quote to replace control on Hobart Reach In Cooler / Model: Q2 / Serial: 321"
type textarea "x"
type textarea "Quote to replace control on Hobart Reach In Cooler / Model: Q2 / Serial: 3210"
type textarea "x"
type textarea "Quote to replace control on Hobart Reach In Cooler / Model: Q2 / Serial: 32104"
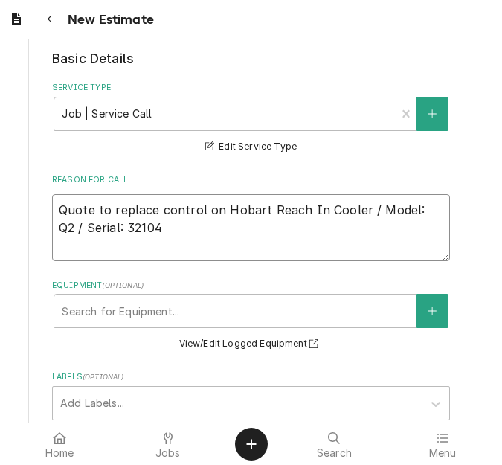
type textarea "x"
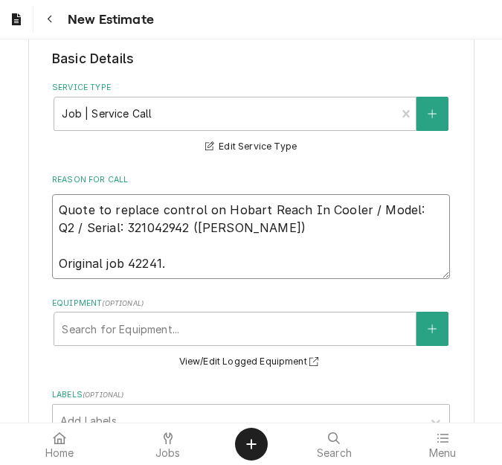
drag, startPoint x: 158, startPoint y: 225, endPoint x: 32, endPoint y: 198, distance: 128.6
click at [32, 198] on div "Please provide the following information to create your estimate: Client Detail…" at bounding box center [251, 398] width 446 height 1403
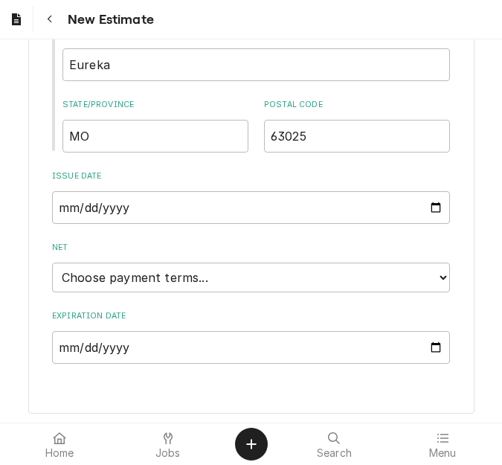
scroll to position [1062, 0]
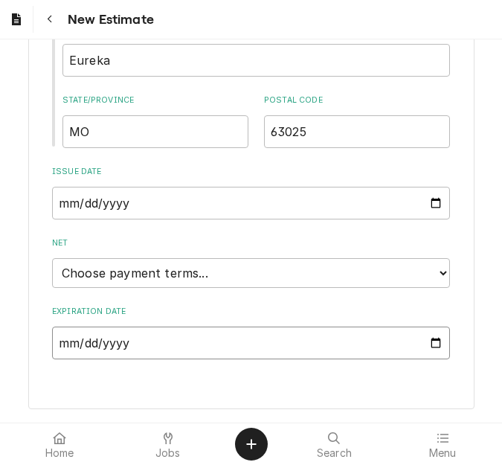
click at [422, 343] on input "Expiration Date" at bounding box center [251, 342] width 398 height 33
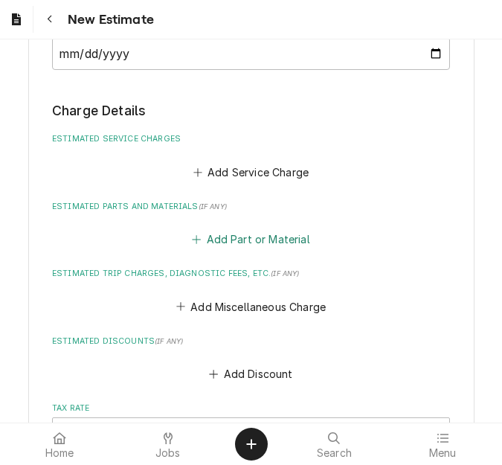
scroll to position [1365, 0]
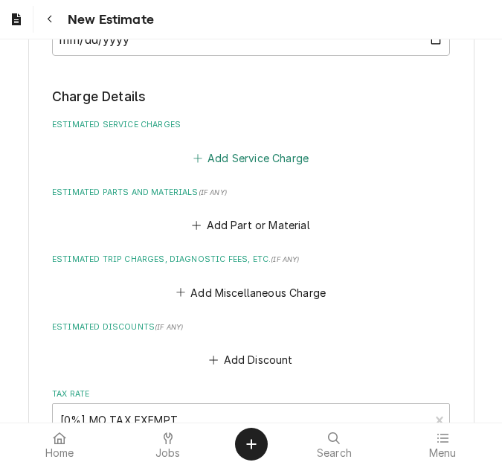
click at [223, 162] on button "Add Service Charge" at bounding box center [250, 157] width 120 height 21
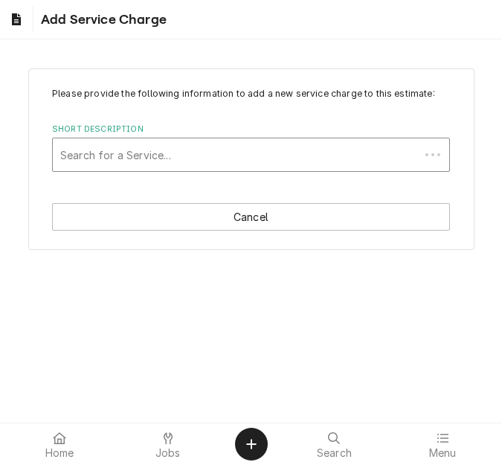
click at [117, 164] on div "Short Description" at bounding box center [236, 154] width 352 height 27
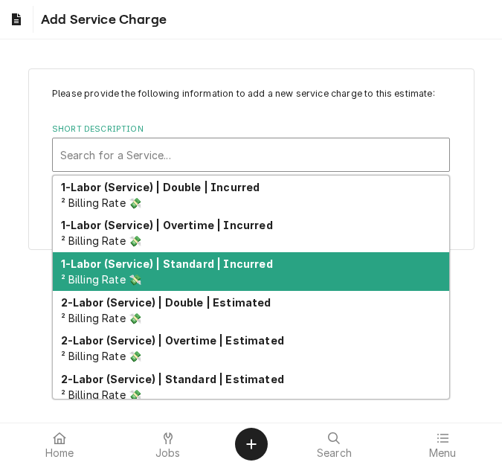
click at [162, 273] on div "1-Labor (Service) | Standard | Incurred ² Billing Rate 💸" at bounding box center [251, 271] width 396 height 39
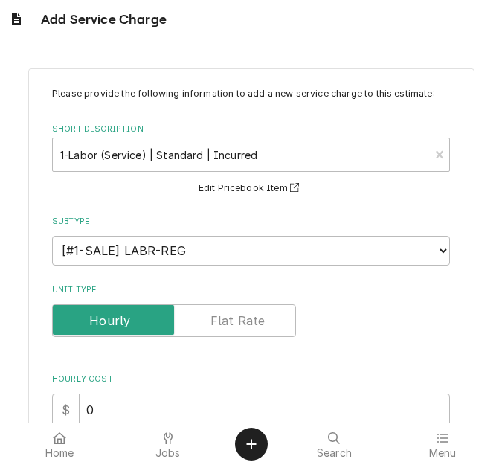
scroll to position [223, 0]
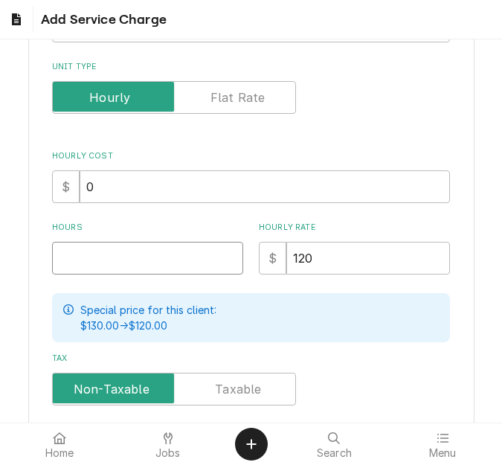
click at [91, 253] on input "Hours" at bounding box center [147, 258] width 191 height 33
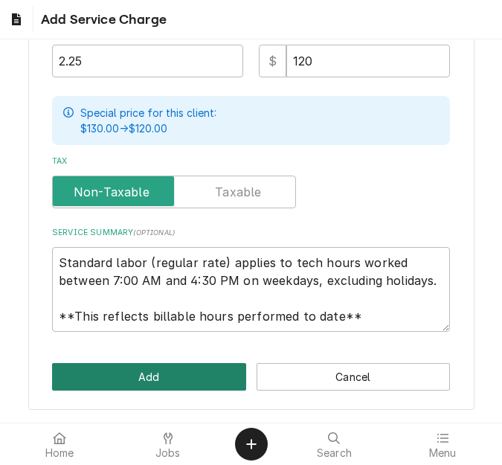
click at [138, 370] on button "Add" at bounding box center [149, 377] width 194 height 28
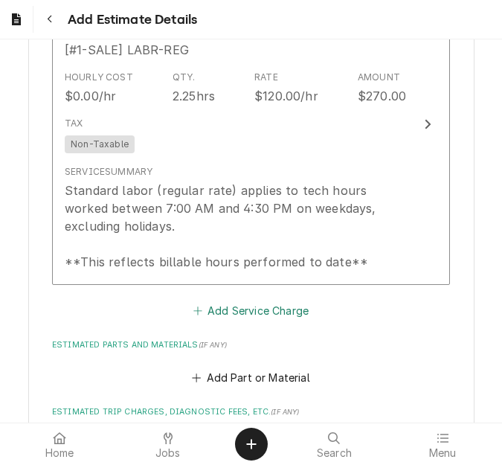
scroll to position [1570, 0]
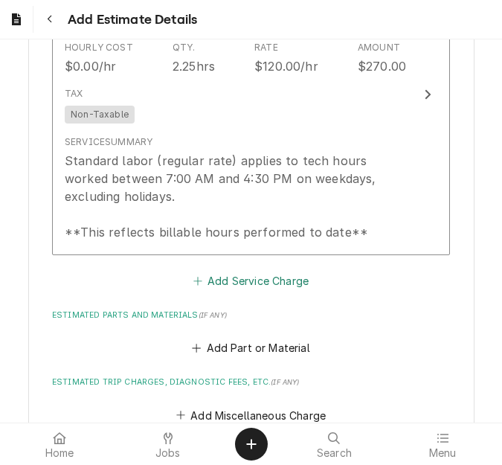
click at [201, 284] on button "Add Service Charge" at bounding box center [250, 280] width 120 height 21
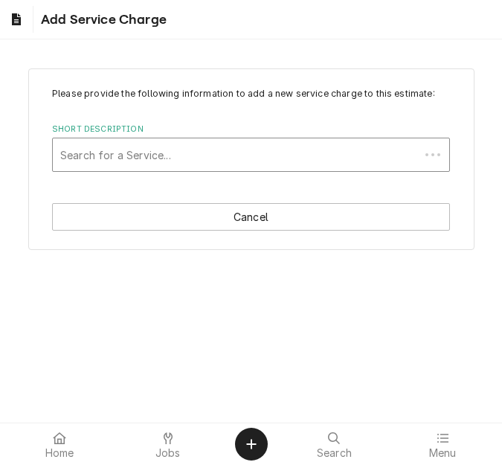
click at [143, 142] on div "Short Description" at bounding box center [236, 154] width 352 height 27
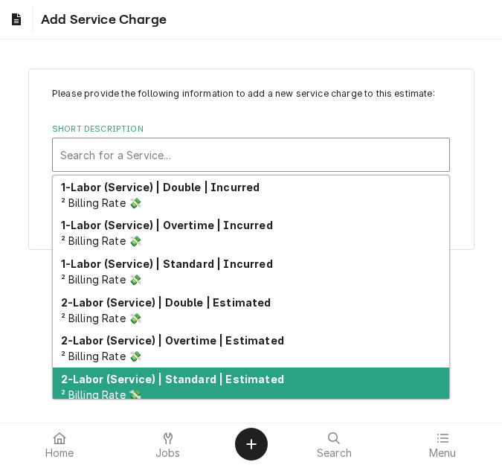
click at [173, 381] on strong "2-Labor (Service) | Standard | Estimated" at bounding box center [172, 379] width 223 height 13
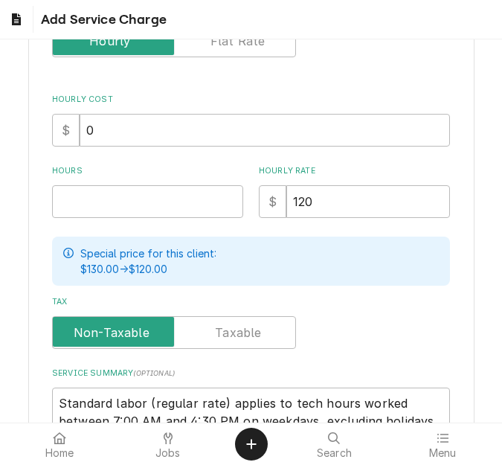
scroll to position [297, 0]
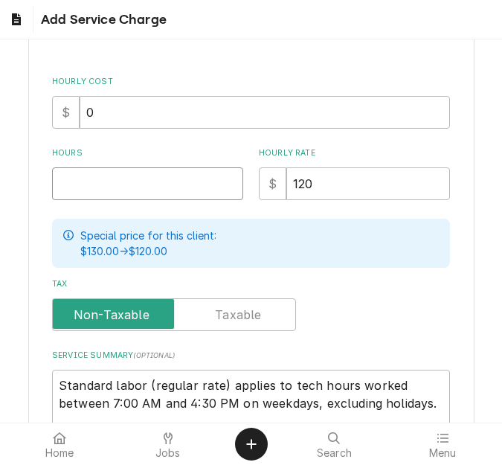
click at [80, 181] on input "Hours" at bounding box center [147, 183] width 191 height 33
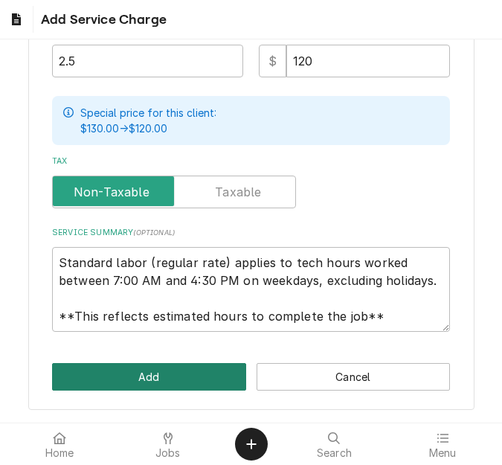
click at [115, 368] on button "Add" at bounding box center [149, 377] width 194 height 28
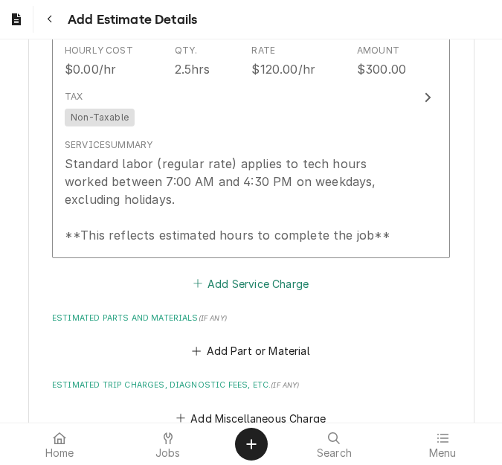
scroll to position [1896, 0]
click at [223, 282] on button "Add Service Charge" at bounding box center [250, 282] width 120 height 21
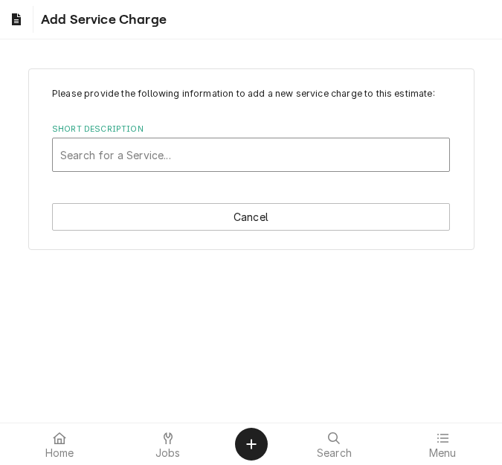
click at [166, 161] on div "Short Description" at bounding box center [250, 154] width 381 height 27
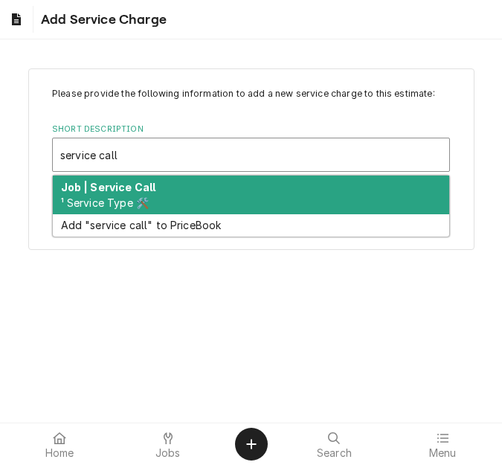
click at [187, 187] on div "Job | Service Call ¹ Service Type 🛠️" at bounding box center [251, 194] width 396 height 39
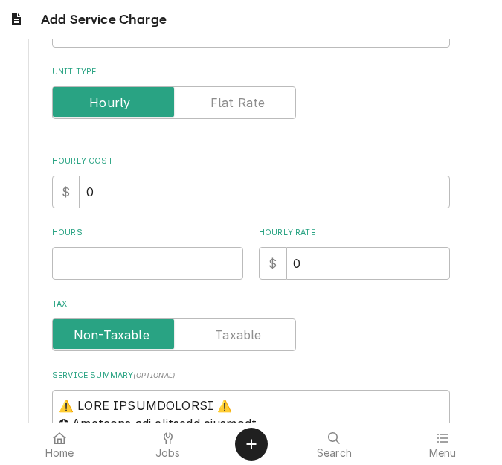
scroll to position [223, 0]
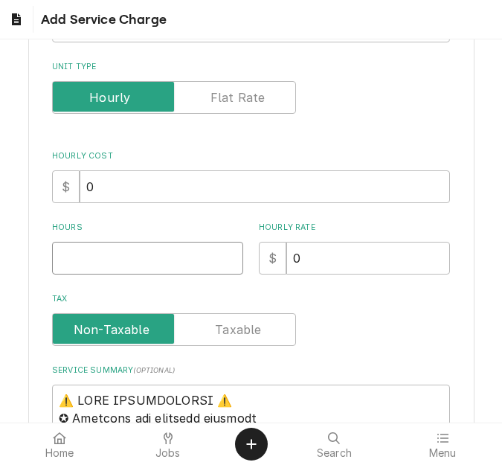
click at [86, 254] on input "Hours" at bounding box center [147, 258] width 191 height 33
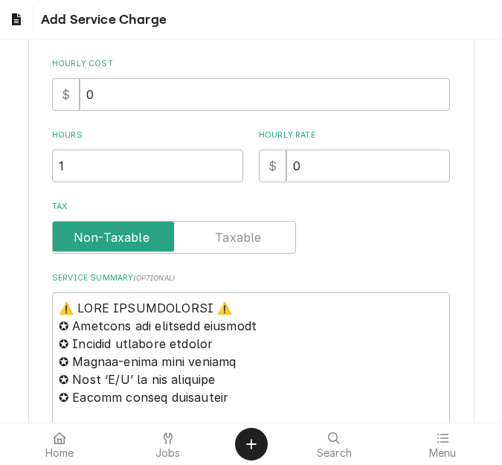
scroll to position [446, 0]
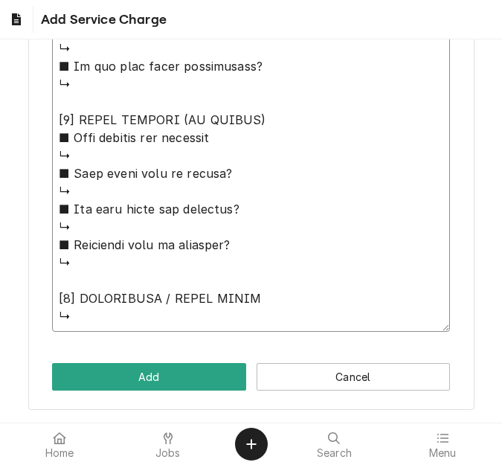
drag, startPoint x: 59, startPoint y: 170, endPoint x: 236, endPoint y: 465, distance: 344.2
click at [236, 464] on html "Add Service Charge Please provide the following information to add a new servic…" at bounding box center [251, 232] width 502 height 465
paste textarea "Quote to replace control on Hobart Reach In Cooler / Model: Q2 / Serial: 321042…"
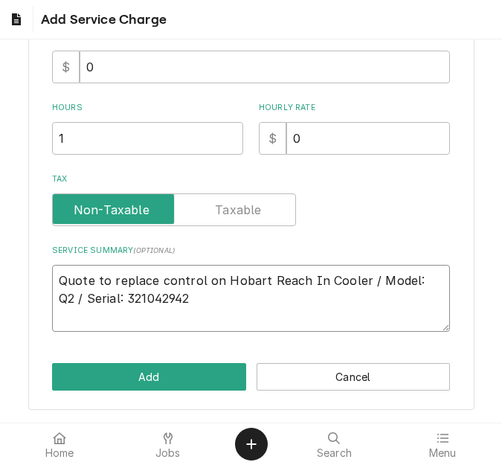
scroll to position [307, 0]
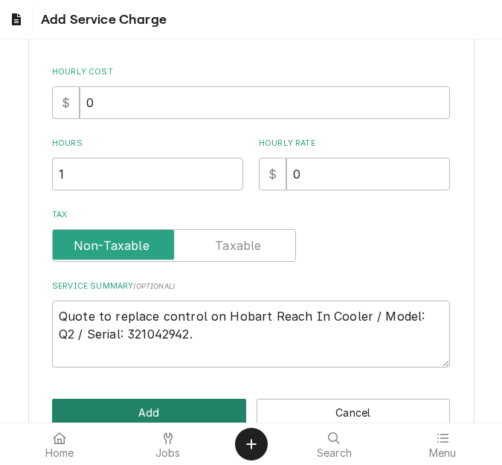
click at [161, 408] on button "Add" at bounding box center [149, 413] width 194 height 28
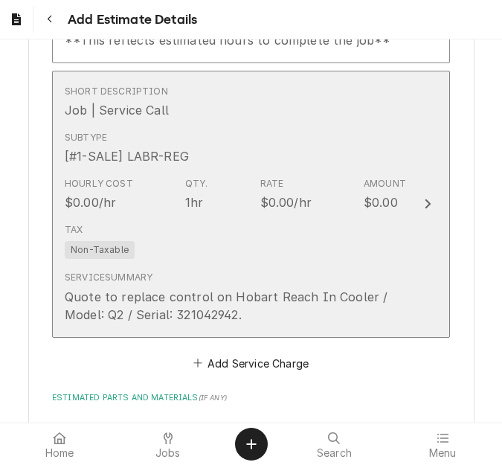
scroll to position [2343, 0]
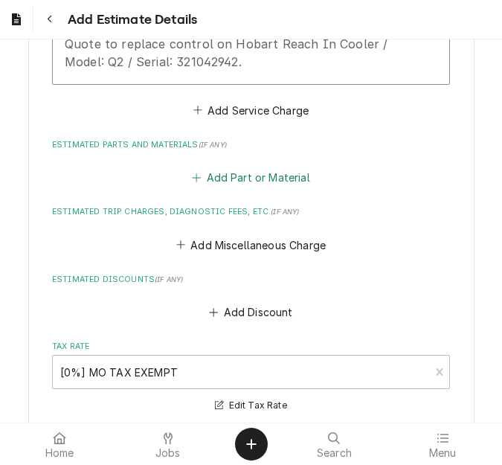
click at [225, 178] on button "Add Part or Material" at bounding box center [251, 177] width 123 height 21
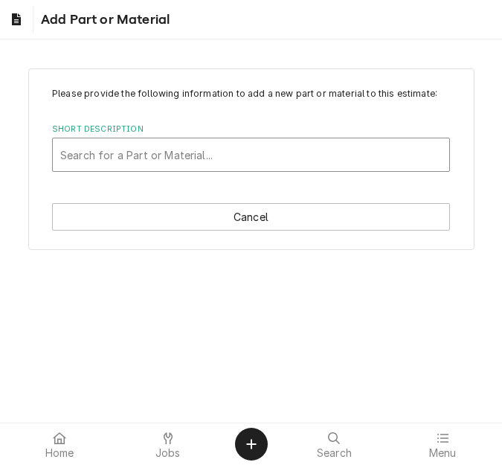
click at [145, 149] on div "Short Description" at bounding box center [250, 154] width 381 height 27
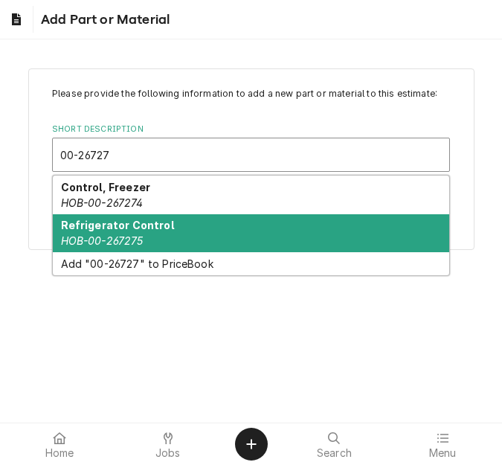
click at [163, 229] on strong "Refrigerator Control" at bounding box center [117, 225] width 113 height 13
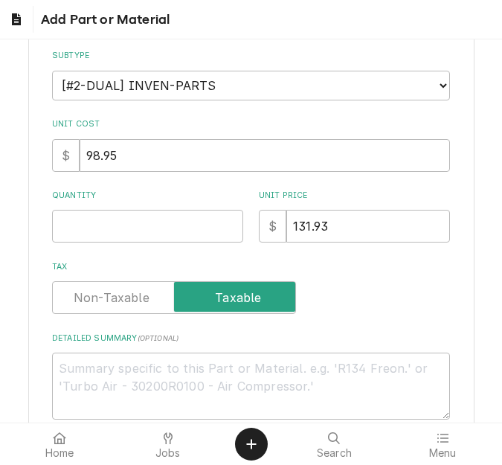
scroll to position [223, 0]
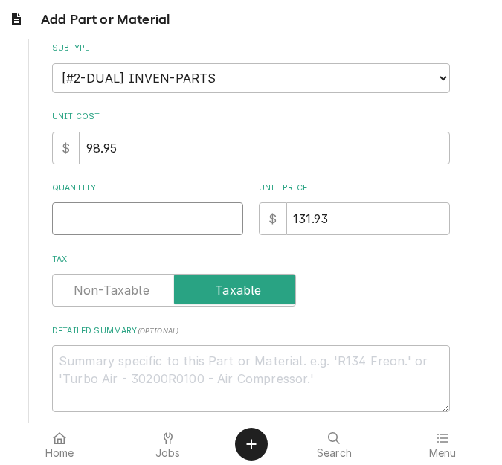
click at [83, 217] on input "Quantity" at bounding box center [147, 218] width 191 height 33
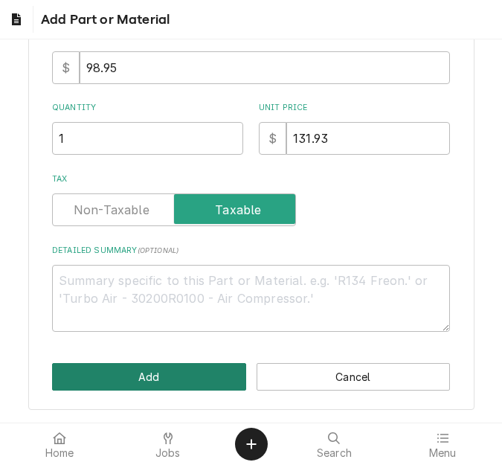
click at [115, 378] on button "Add" at bounding box center [149, 377] width 194 height 28
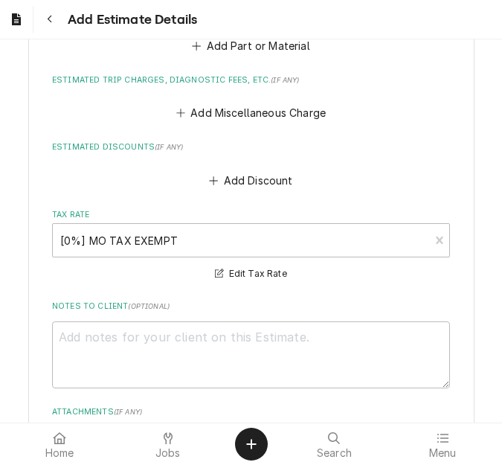
scroll to position [2761, 0]
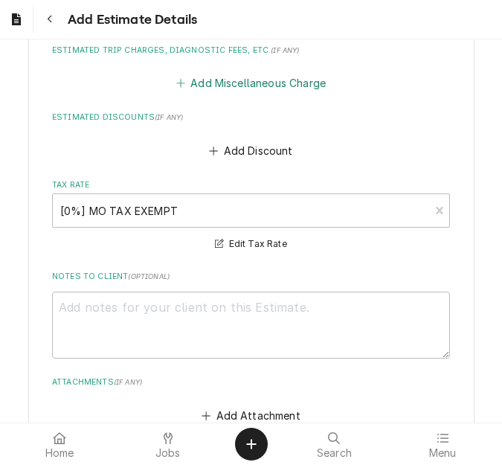
click at [230, 83] on button "Add Miscellaneous Charge" at bounding box center [250, 83] width 155 height 21
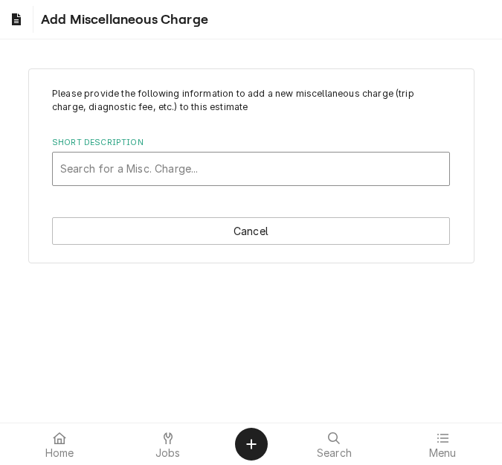
click at [152, 158] on div "Short Description" at bounding box center [250, 168] width 381 height 27
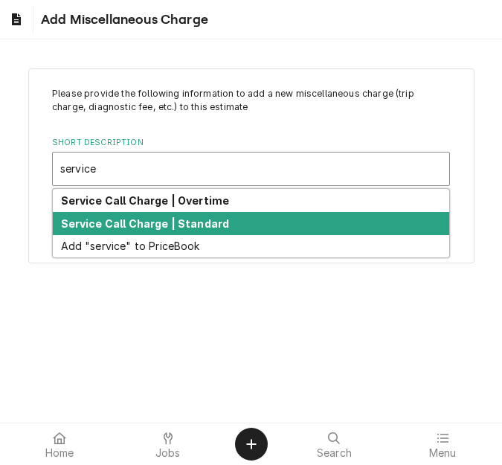
click at [171, 225] on strong "Service Call Charge | Standard" at bounding box center [145, 223] width 169 height 13
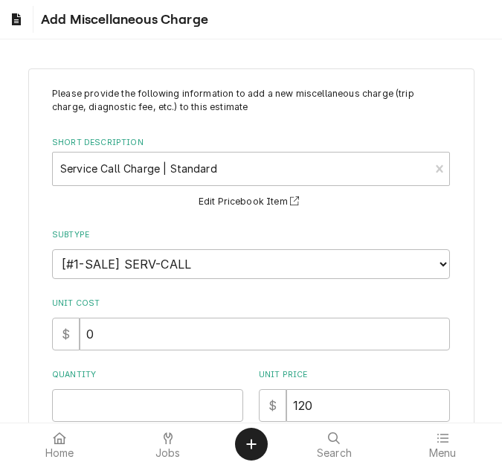
click at [88, 385] on div "Quantity" at bounding box center [147, 395] width 191 height 53
click at [88, 393] on input "Quantity" at bounding box center [147, 405] width 191 height 33
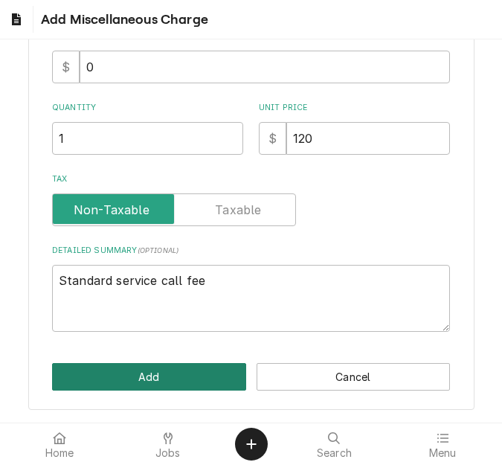
click at [146, 378] on button "Add" at bounding box center [149, 377] width 194 height 28
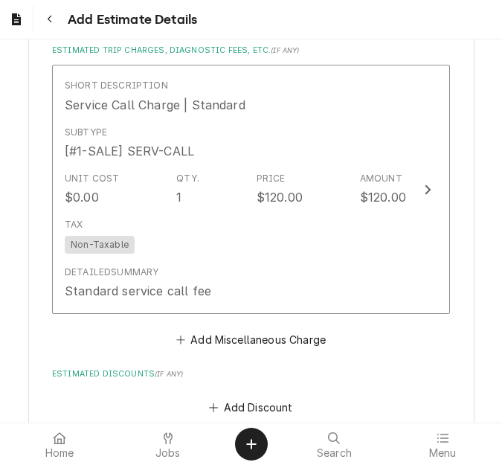
scroll to position [2974, 0]
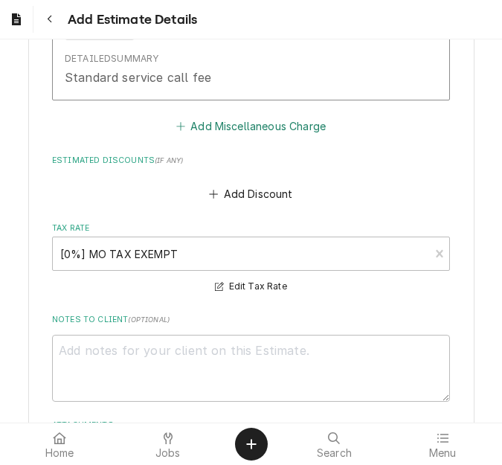
click at [213, 126] on button "Add Miscellaneous Charge" at bounding box center [250, 126] width 155 height 21
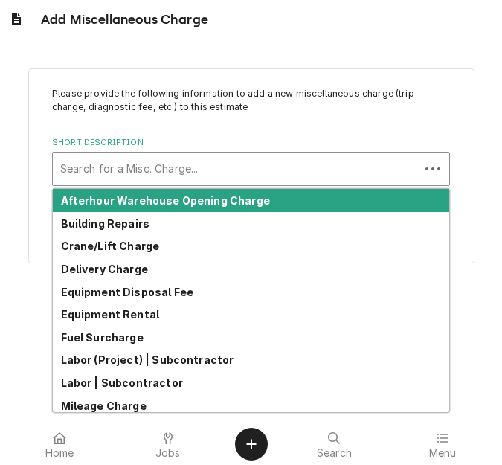
click at [132, 160] on div "Short Description" at bounding box center [236, 168] width 352 height 27
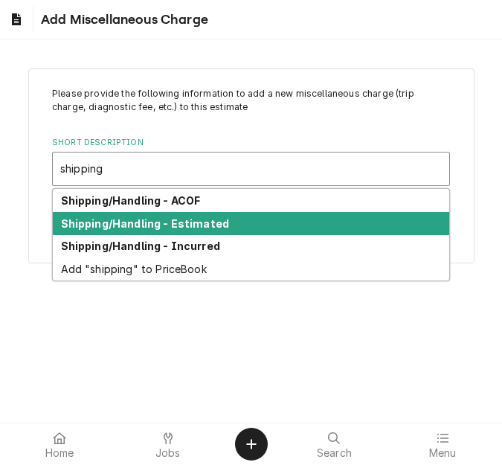
click at [147, 227] on strong "Shipping/Handling - Estimated" at bounding box center [145, 223] width 169 height 13
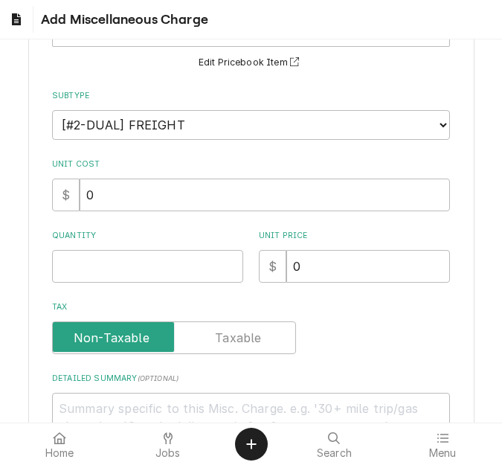
scroll to position [149, 0]
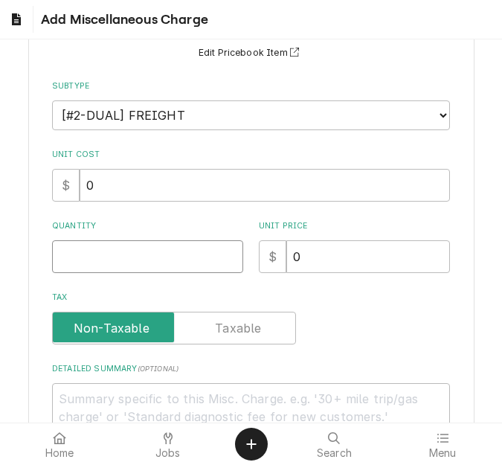
click at [91, 251] on input "Quantity" at bounding box center [147, 256] width 191 height 33
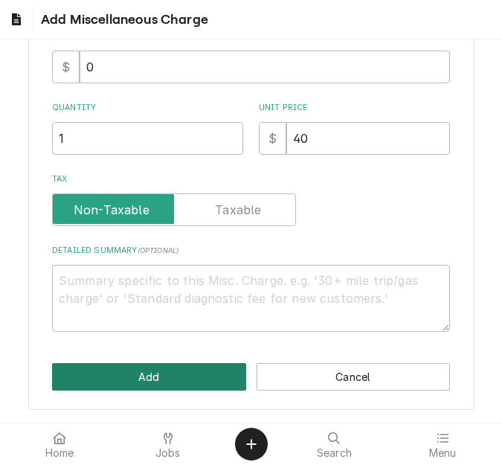
click at [133, 380] on button "Add" at bounding box center [149, 377] width 194 height 28
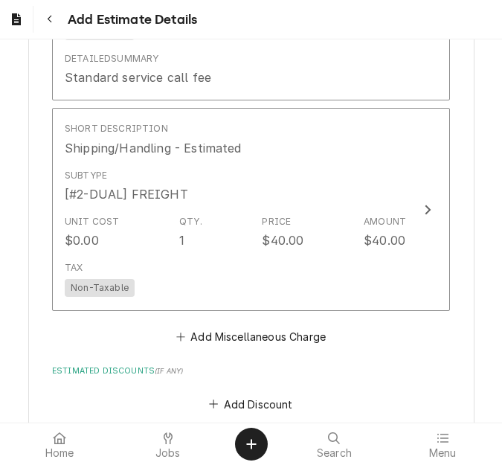
scroll to position [3234, 0]
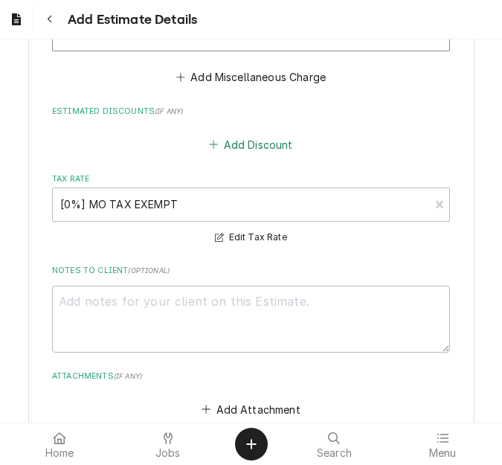
click at [227, 146] on button "Add Discount" at bounding box center [251, 144] width 88 height 21
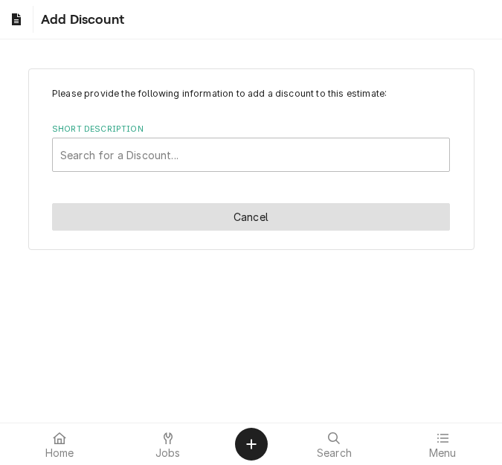
click at [285, 213] on button "Cancel" at bounding box center [251, 217] width 398 height 28
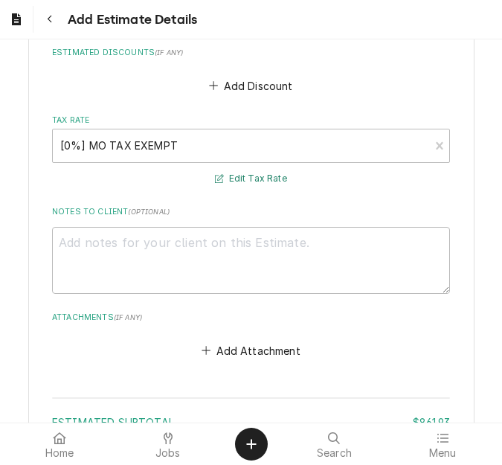
scroll to position [3270, 0]
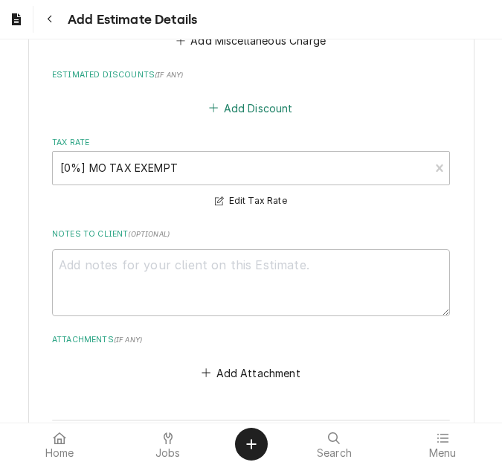
click at [239, 118] on button "Add Discount" at bounding box center [251, 107] width 88 height 21
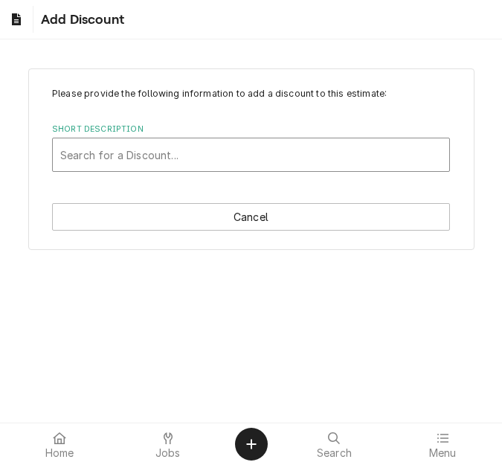
click at [130, 152] on div "Short Description" at bounding box center [250, 154] width 381 height 27
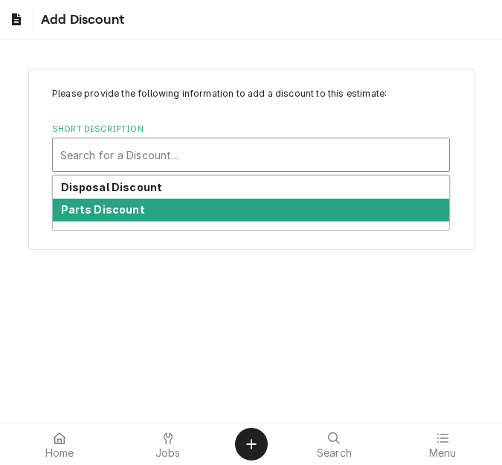
click at [126, 202] on div "Parts Discount" at bounding box center [251, 210] width 396 height 23
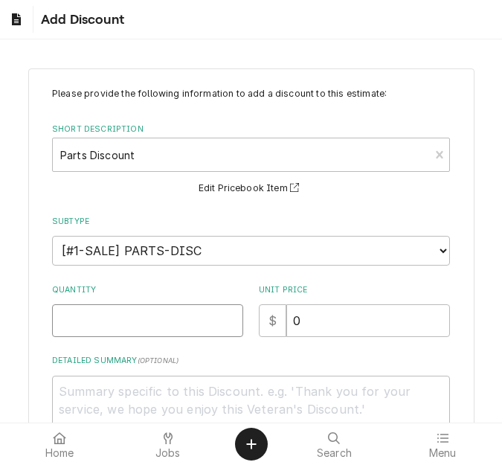
click at [90, 329] on input "Quantity" at bounding box center [147, 320] width 191 height 33
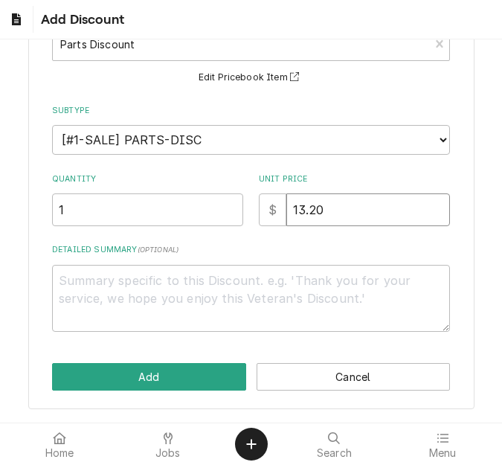
click at [311, 204] on input "13.20" at bounding box center [368, 209] width 164 height 33
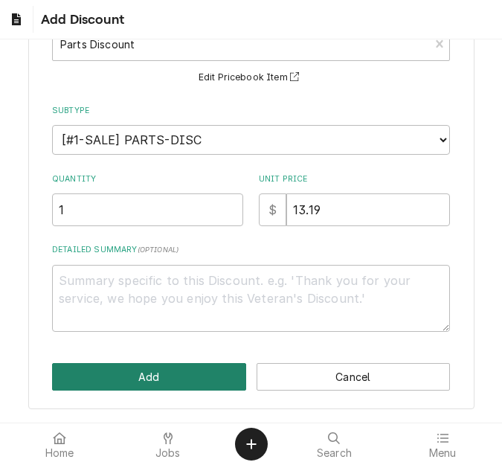
click at [178, 368] on button "Add" at bounding box center [149, 377] width 194 height 28
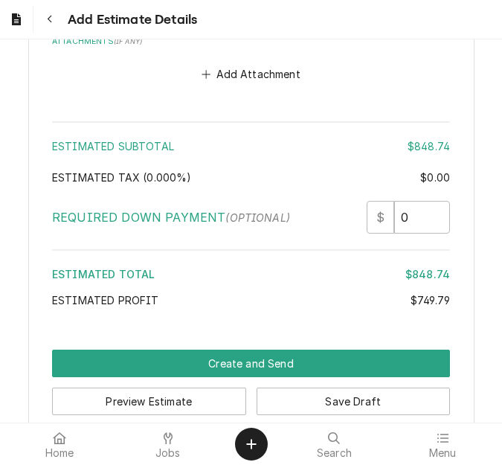
scroll to position [3756, 0]
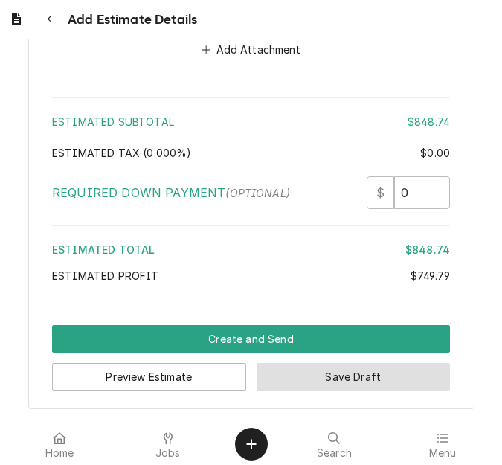
click at [312, 373] on button "Save Draft" at bounding box center [354, 377] width 194 height 28
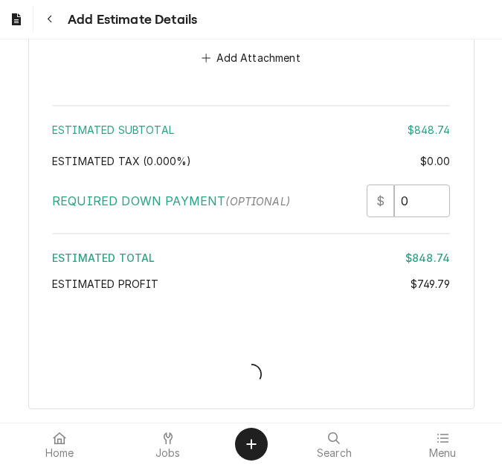
scroll to position [3748, 0]
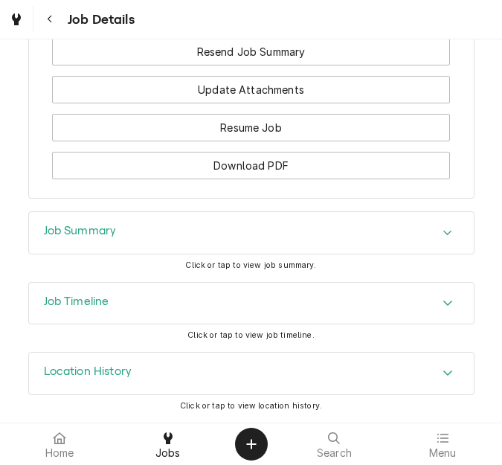
drag, startPoint x: 127, startPoint y: 226, endPoint x: 143, endPoint y: 242, distance: 22.6
click at [127, 226] on div "Job Summary" at bounding box center [251, 233] width 445 height 42
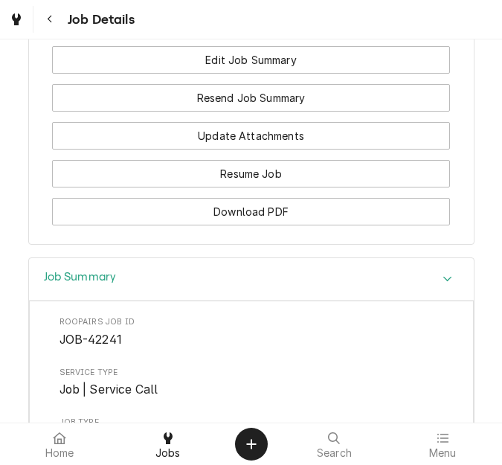
scroll to position [1251, 0]
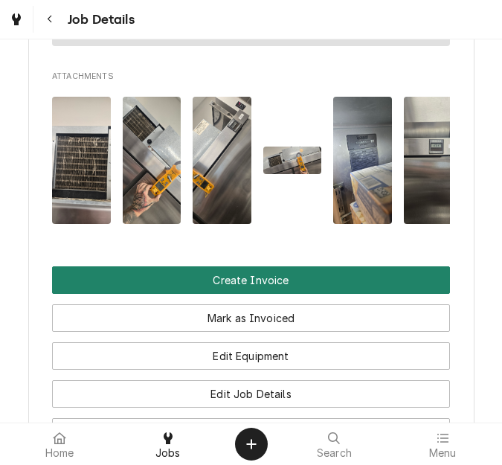
drag, startPoint x: 245, startPoint y: 303, endPoint x: 257, endPoint y: 210, distance: 93.6
click at [245, 294] on button "Create Invoice" at bounding box center [251, 280] width 398 height 28
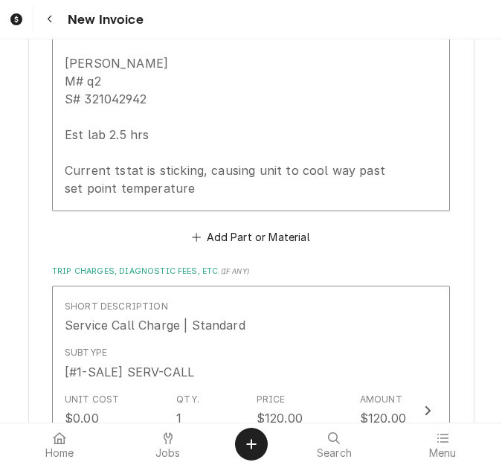
scroll to position [4461, 0]
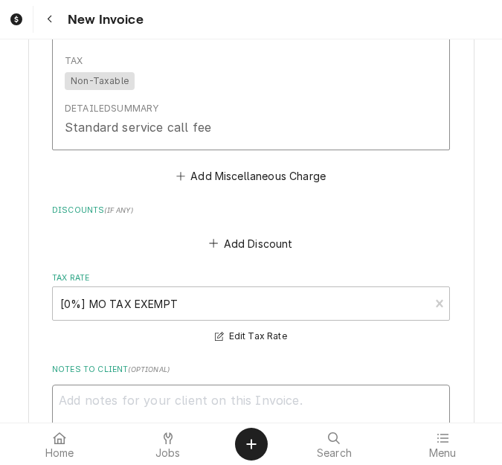
click at [152, 397] on textarea "Notes to Client ( optional )" at bounding box center [251, 417] width 398 height 67
type textarea "x"
type textarea "q"
type textarea "x"
type textarea "qu"
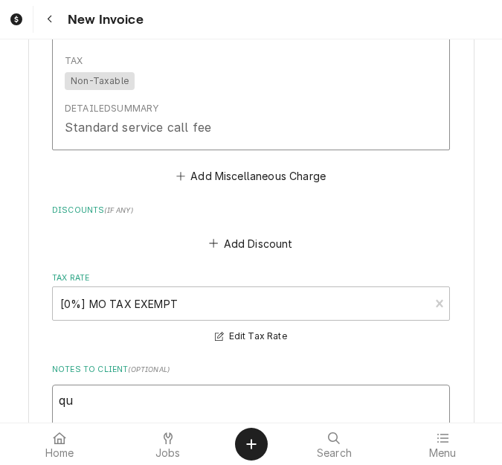
type textarea "x"
type textarea "quot"
type textarea "x"
type textarea "quote"
type textarea "x"
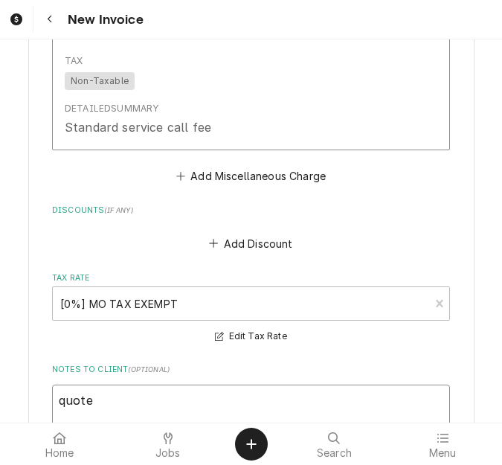
type textarea "quoted"
type textarea "x"
type textarea "quoted"
type textarea "x"
type textarea "quoted o"
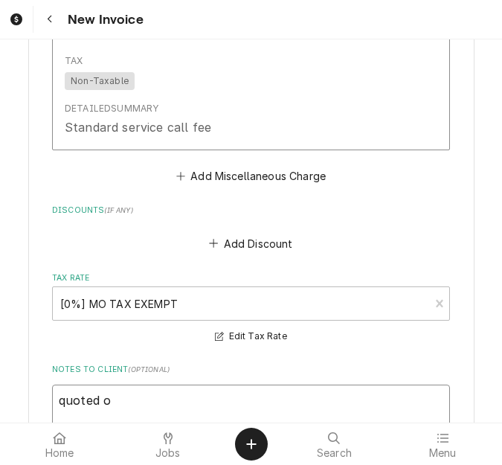
type textarea "x"
type textarea "quoted on"
type textarea "x"
type textarea "quoted on"
type textarea "x"
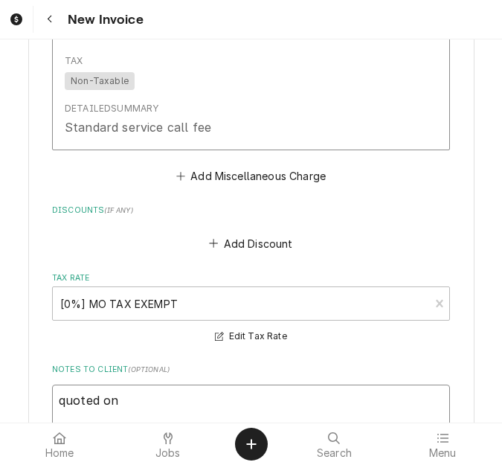
type textarea "quoted on 4"
type textarea "x"
type textarea "quoted on 40"
type textarea "x"
type textarea "quoted on 400"
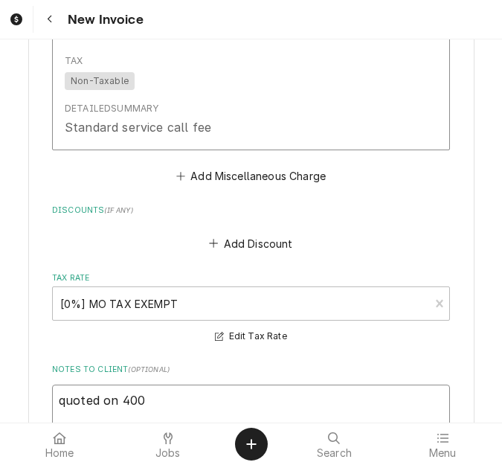
click at [153, 396] on textarea "quoted on 400" at bounding box center [251, 417] width 398 height 67
type textarea "x"
type textarea "quoted on 4006"
type textarea "x"
type textarea "quoted on 40065"
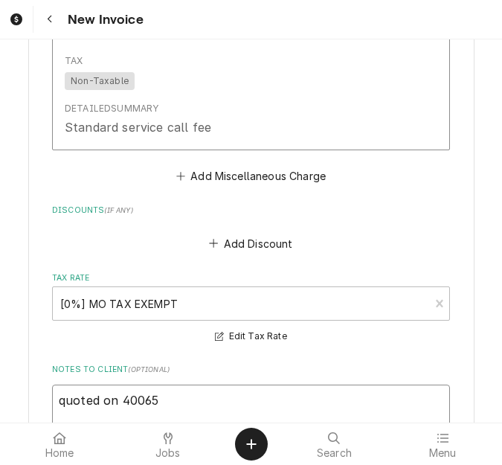
type textarea "x"
type textarea "quoted on 400651"
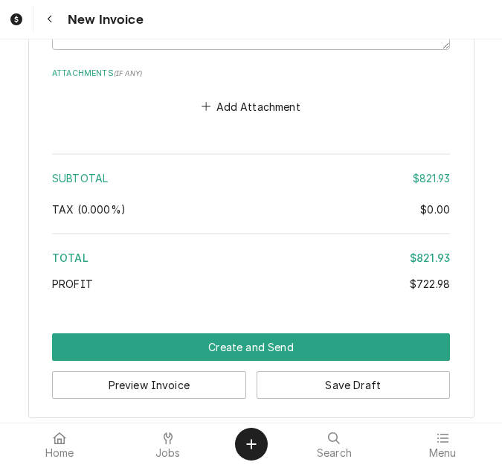
scroll to position [4871, 0]
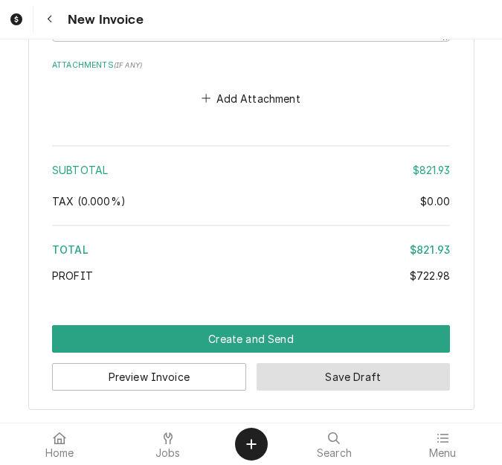
click at [344, 378] on button "Save Draft" at bounding box center [354, 377] width 194 height 28
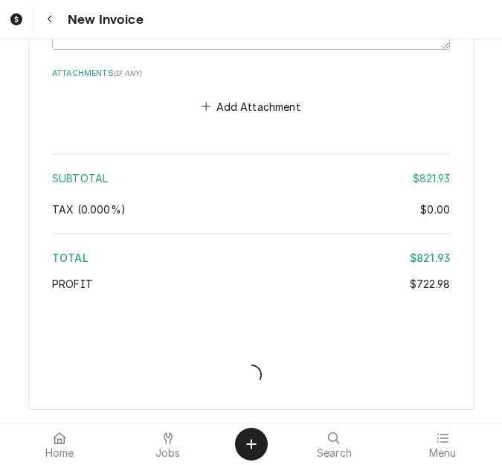
scroll to position [4863, 0]
type textarea "x"
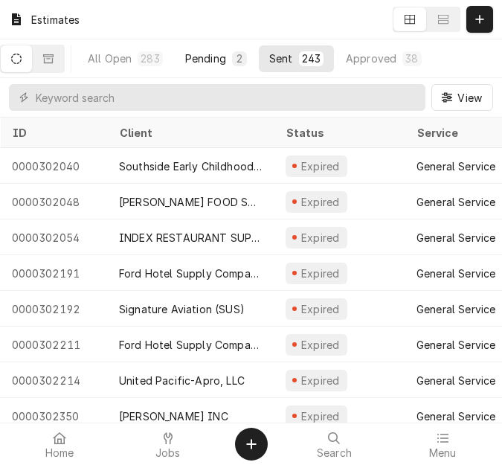
click at [224, 54] on div "Pending" at bounding box center [205, 59] width 41 height 16
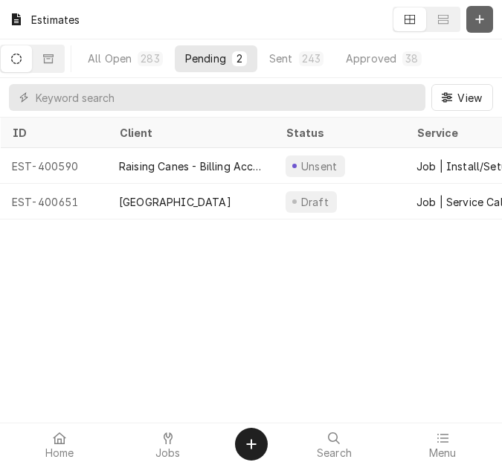
click at [475, 20] on icon "Dynamic Content Wrapper" at bounding box center [479, 19] width 9 height 10
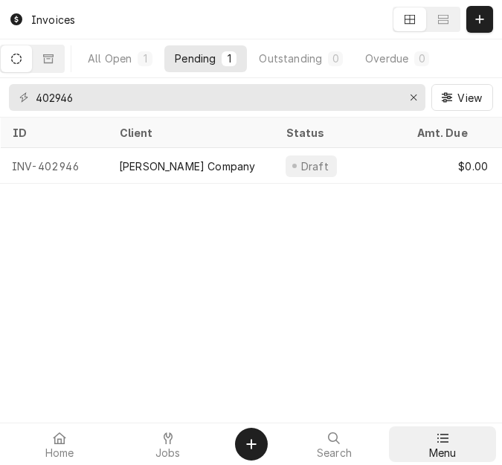
click at [431, 431] on div "Menu" at bounding box center [442, 444] width 101 height 30
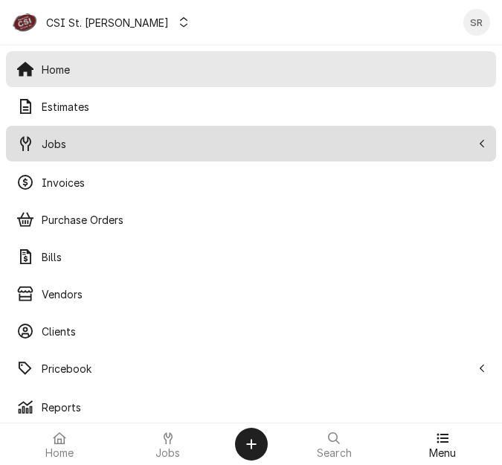
click at [72, 144] on span "Jobs" at bounding box center [257, 144] width 430 height 16
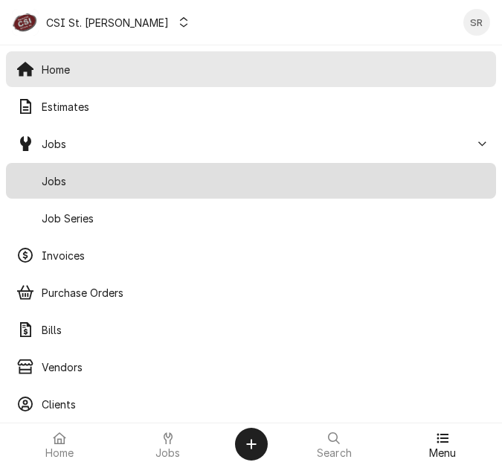
click at [64, 181] on span "Jobs" at bounding box center [264, 181] width 444 height 16
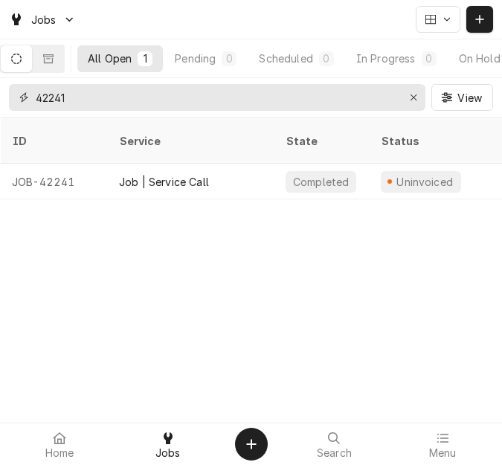
drag, startPoint x: 120, startPoint y: 104, endPoint x: 16, endPoint y: 99, distance: 105.0
click at [16, 99] on div "42241" at bounding box center [217, 97] width 416 height 27
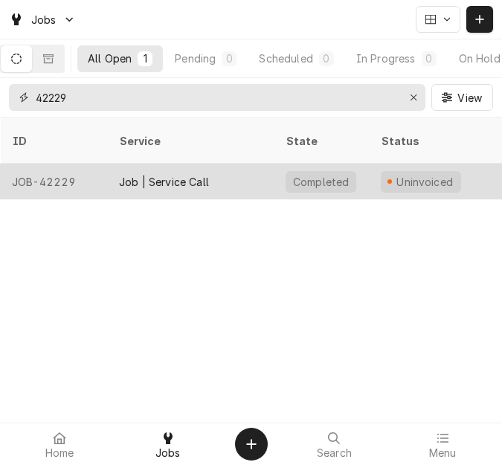
type input "42229"
click at [184, 174] on div "Job | Service Call" at bounding box center [164, 182] width 90 height 16
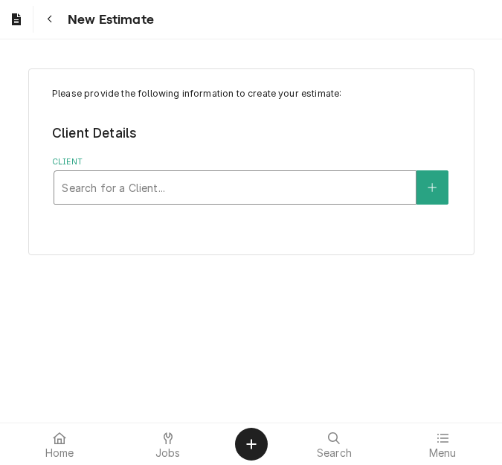
click at [190, 181] on div "Client" at bounding box center [235, 187] width 347 height 27
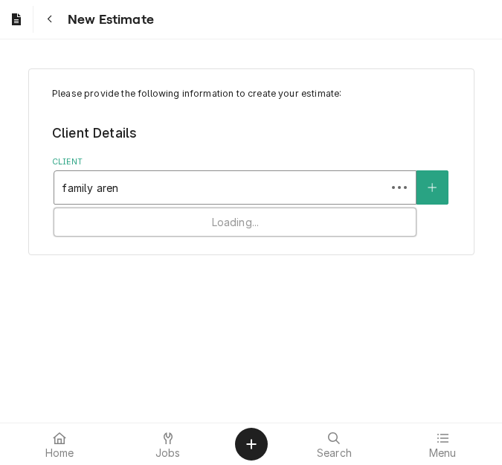
type input "family arena"
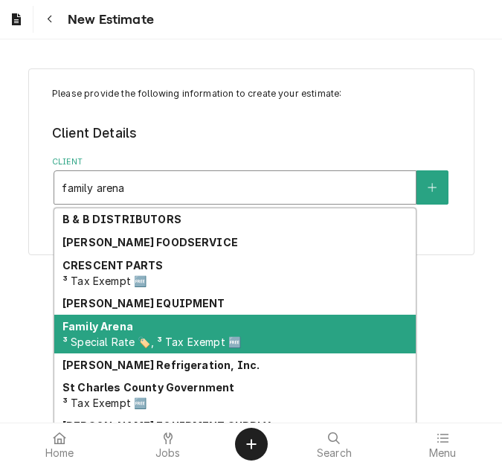
click at [119, 325] on strong "Family Arena" at bounding box center [97, 326] width 71 height 13
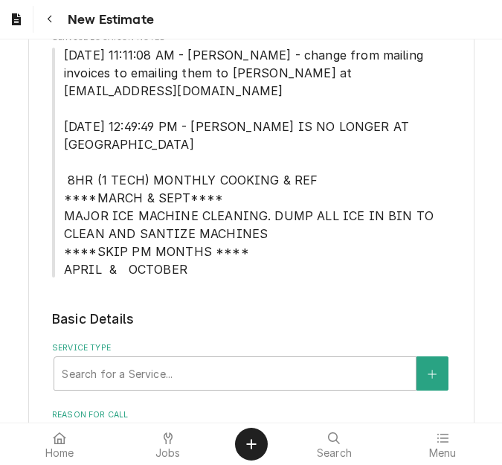
scroll to position [595, 0]
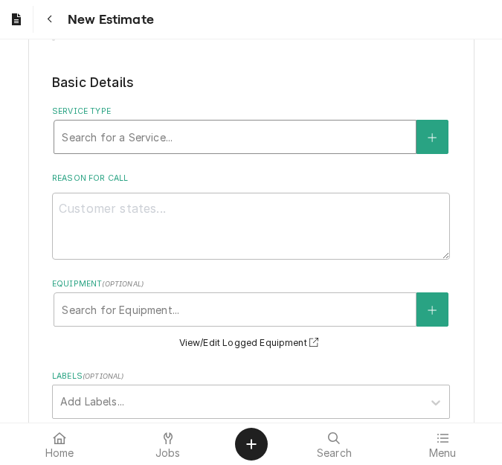
click at [138, 125] on div "Service Type" at bounding box center [235, 136] width 347 height 27
type textarea "x"
type input "s"
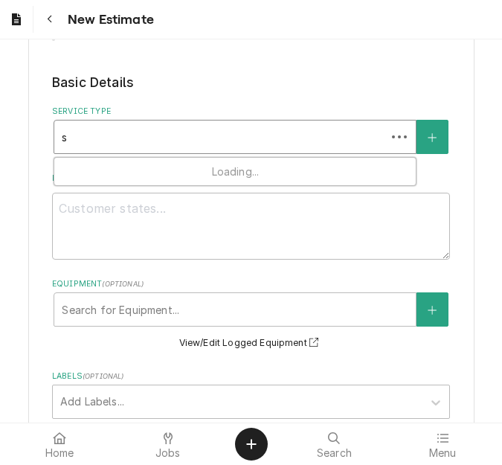
type textarea "x"
type input "se"
type textarea "x"
type input "ser"
type textarea "x"
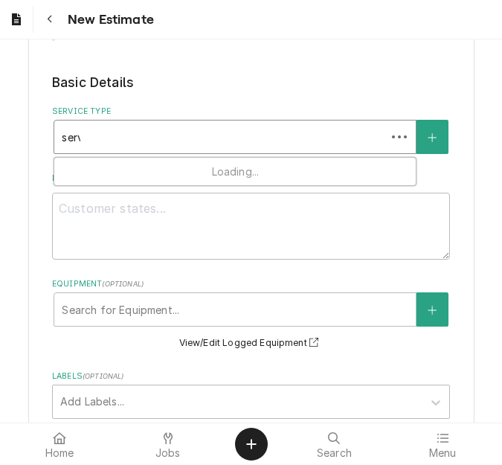
type input "servi"
type textarea "x"
type input "servic"
type textarea "x"
type input "service"
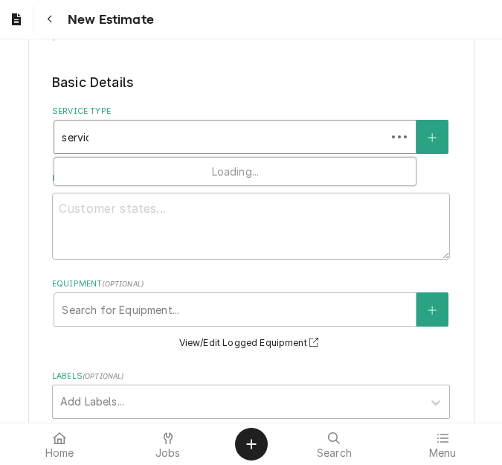
type textarea "x"
type input "service"
type textarea "x"
type input "service c"
type textarea "x"
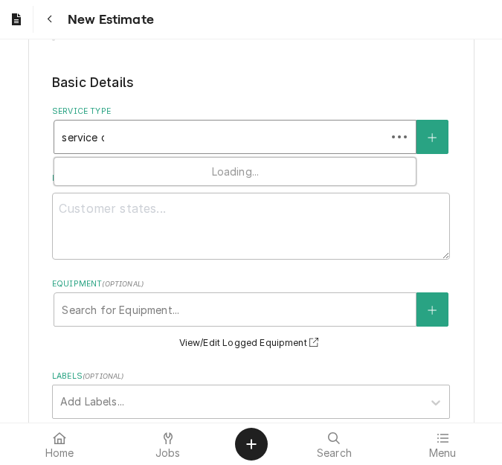
type input "service ca"
type textarea "x"
type input "service cal"
type textarea "x"
type input "service call"
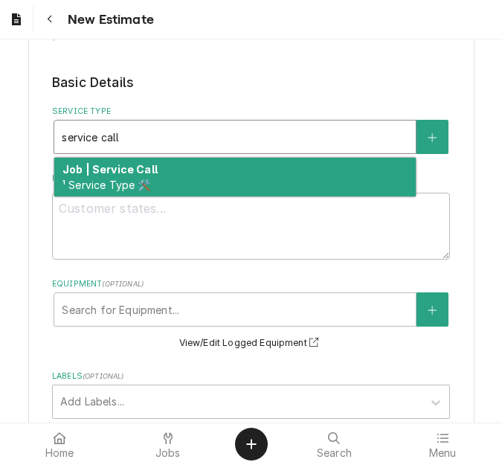
click at [137, 158] on div "Job | Service Call ¹ Service Type 🛠️" at bounding box center [234, 177] width 361 height 39
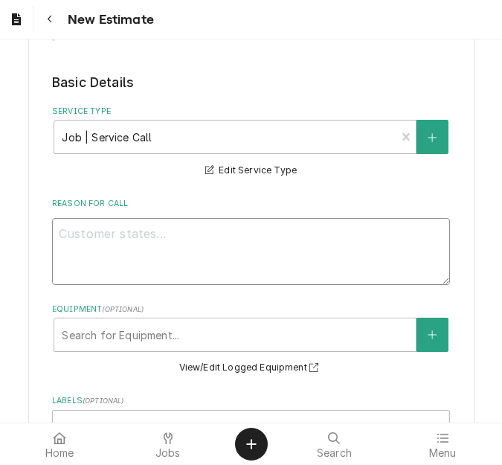
click at [120, 227] on textarea "Reason For Call" at bounding box center [251, 251] width 398 height 67
type textarea "x"
type textarea "Q"
type textarea "x"
type textarea "Qu"
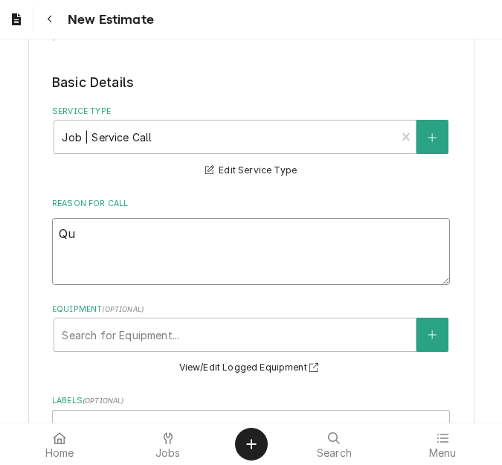
type textarea "x"
type textarea "Quot"
type textarea "x"
type textarea "Quote"
type textarea "x"
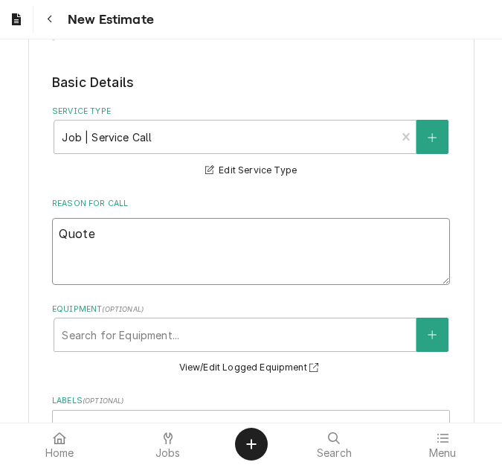
type textarea "Quote t"
type textarea "x"
type textarea "Quote to"
type textarea "x"
type textarea "Quote to r"
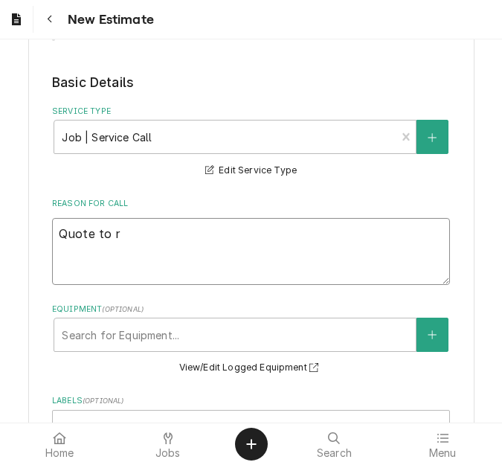
type textarea "x"
type textarea "Quote to re"
type textarea "x"
type textarea "Quote to repl"
type textarea "x"
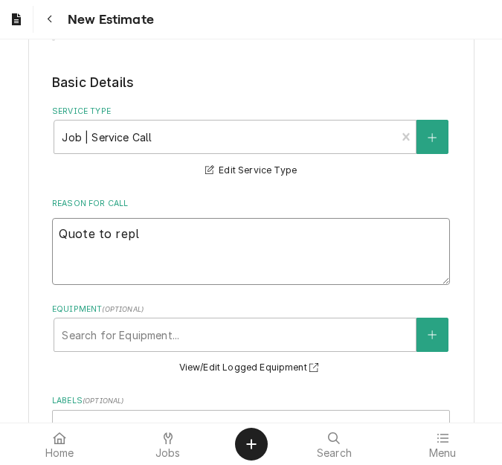
type textarea "Quote to repla"
type textarea "x"
type textarea "Quote to replac"
type textarea "x"
type textarea "Quote to replace"
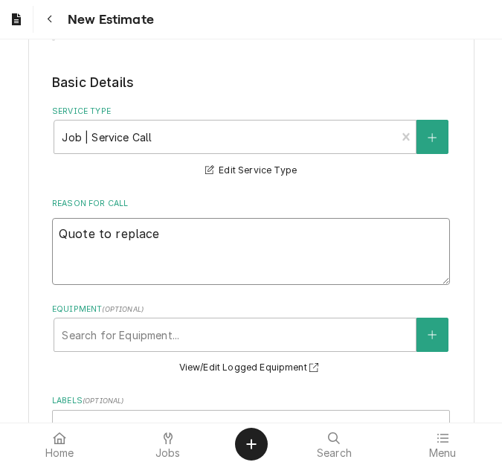
type textarea "x"
type textarea "Quote to replace"
type textarea "x"
type textarea "Quote to replace r"
type textarea "x"
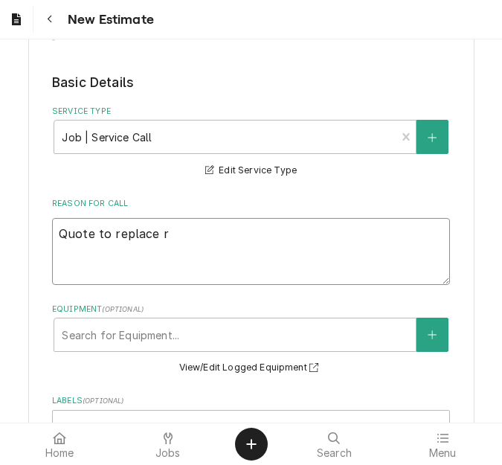
type textarea "Quote to replace re"
type textarea "x"
type textarea "Quote to replace rel"
type textarea "x"
type textarea "Quote to replace rela"
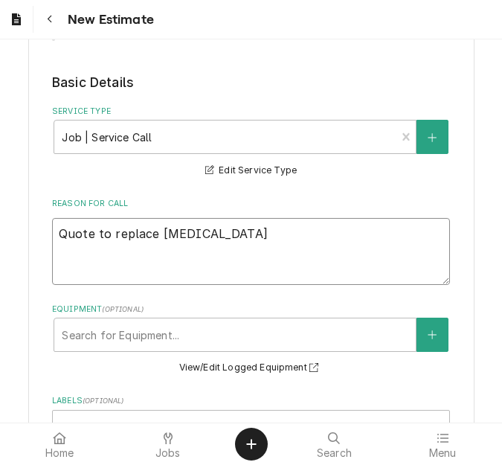
type textarea "x"
type textarea "Quote to replace relay"
type textarea "x"
type textarea "Quote to replace relay,"
type textarea "x"
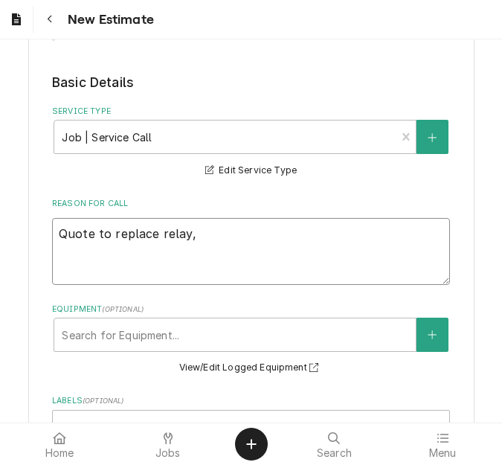
type textarea "Quote to replace relay,"
type textarea "x"
type textarea "Quote to replace relay, b"
type textarea "x"
type textarea "Quote to replace relay, bl"
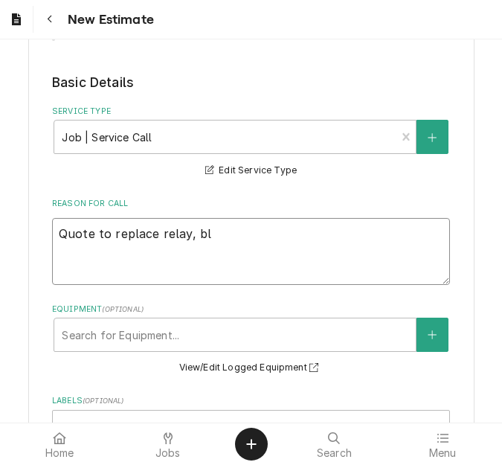
type textarea "x"
type textarea "Quote to replace relay, blo"
type textarea "x"
type textarea "Quote to replace relay, blow"
type textarea "x"
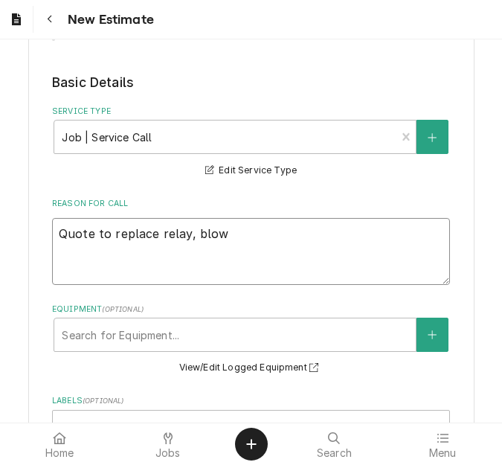
type textarea "Quote to replace relay, blowe"
type textarea "x"
type textarea "Quote to replace relay, blower"
type textarea "x"
type textarea "Quote to replace relay, blower"
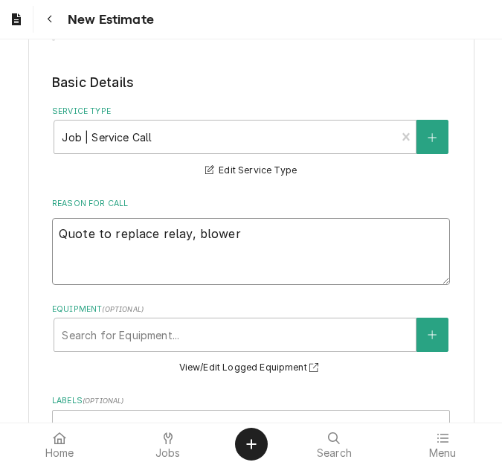
type textarea "x"
type textarea "Quote to replace relay, blower m"
type textarea "x"
type textarea "Quote to replace relay, blower mo"
type textarea "x"
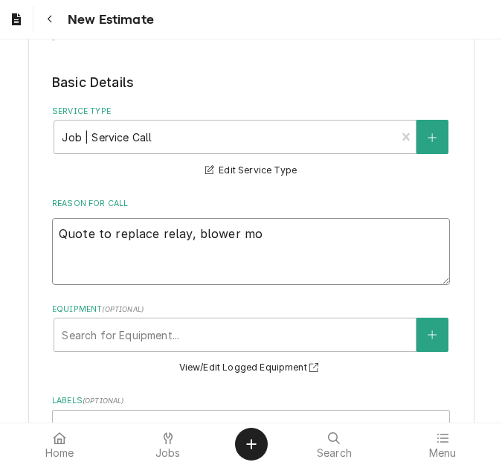
type textarea "Quote to replace relay, blower mot"
type textarea "x"
type textarea "Quote to replace relay, blower moto"
type textarea "x"
type textarea "Quote to replace relay, blower motor"
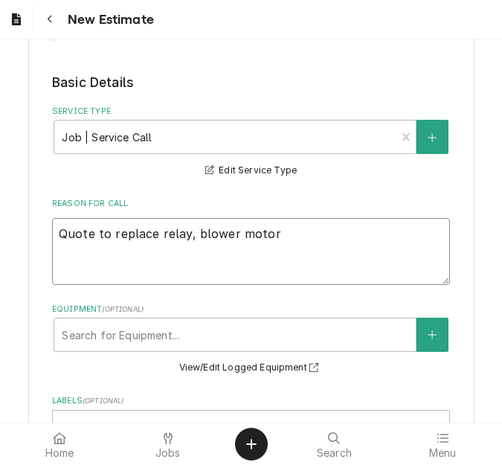
type textarea "x"
type textarea "Quote to replace relay, blower motor"
type textarea "x"
type textarea "Quote to replace relay, blower motor a"
type textarea "x"
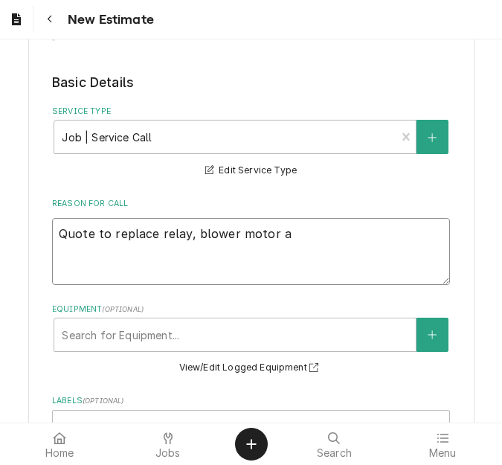
type textarea "Quote to replace relay, blower motor an"
type textarea "x"
type textarea "Quote to replace relay, blower motor and"
type textarea "x"
type textarea "Quote to replace relay, blower motor and"
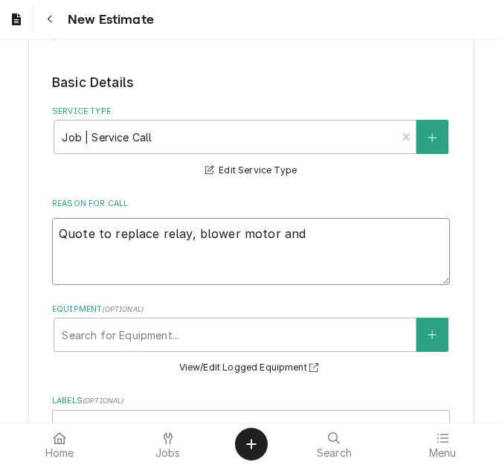
type textarea "x"
type textarea "Quote to replace relay, blower motor and t"
type textarea "x"
type textarea "Quote to replace relay, blower motor and tra"
type textarea "x"
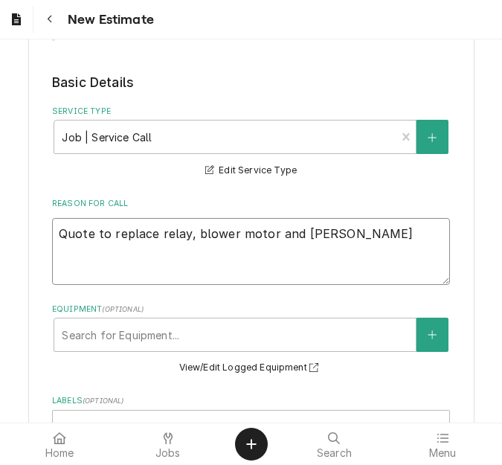
type textarea "Quote to replace relay, blower motor and trans"
type textarea "x"
type textarea "Quote to replace relay, blower motor and transf"
type textarea "x"
type textarea "Quote to replace relay, blower motor and transfo"
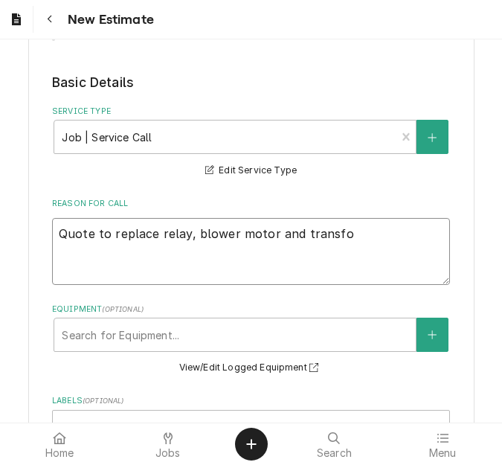
type textarea "x"
type textarea "Quote to replace relay, blower motor and transfor"
type textarea "x"
type textarea "Quote to replace relay, blower motor and transform"
type textarea "x"
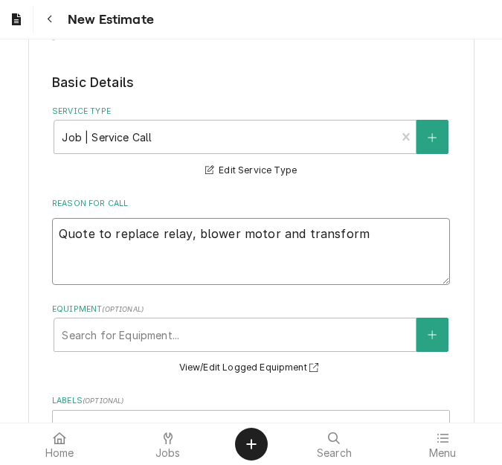
type textarea "Quote to replace relay, blower motor and transforme"
type textarea "x"
type textarea "Quote to replace relay, blower motor and transformer"
type textarea "x"
type textarea "Quote to replace relay, blower motor and transformer o"
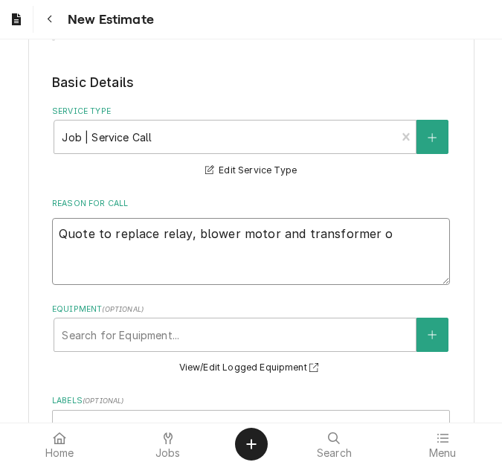
type textarea "x"
type textarea "Quote to replace relay, blower motor and transformer on"
type textarea "x"
type textarea "Quote to replace relay, blower motor and transformer on"
type textarea "x"
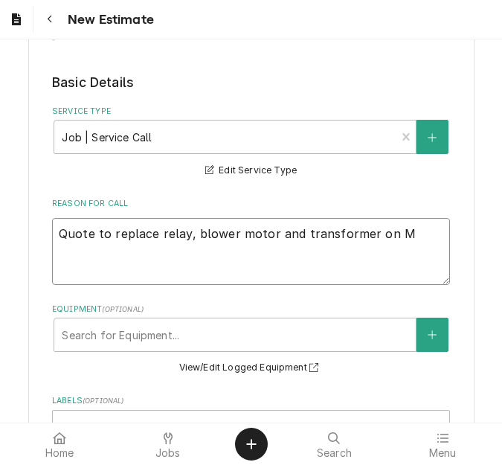
type textarea "Quote to replace relay, blower motor and transformer on Mi"
type textarea "x"
type textarea "Quote to replace relay, blower motor and transformer on Mid"
type textarea "x"
type textarea "Quote to replace relay, blower motor and transformer on Middl"
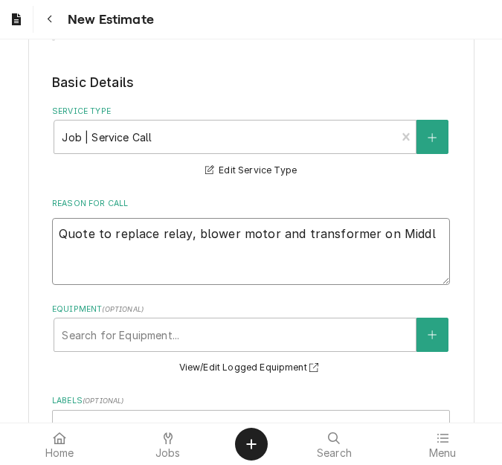
type textarea "x"
type textarea "Quote to replace relay, blower motor and transformer on Middle"
type textarea "x"
type textarea "Quote to replace relay, blower motor and transformer on Middleb"
type textarea "x"
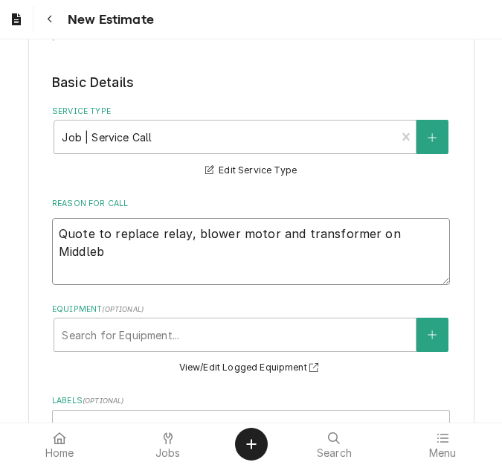
type textarea "Quote to replace relay, blower motor and transformer on Middleby"
type textarea "x"
type textarea "Quote to replace relay, blower motor and transformer on Middleby"
type textarea "x"
type textarea "Quote to replace relay, blower motor and transformer on Middleby P"
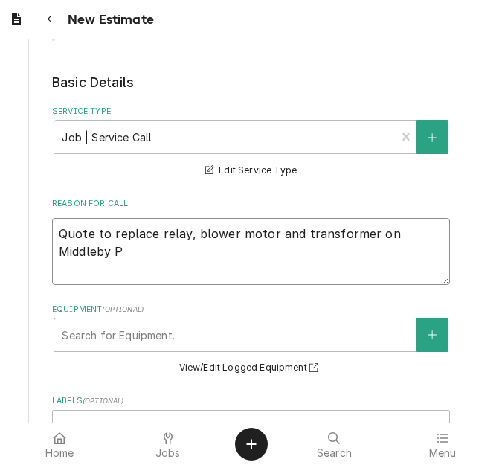
type textarea "x"
type textarea "Quote to replace relay, blower motor and transformer on Middleby Pi"
type textarea "x"
type textarea "Quote to replace relay, blower motor and transformer on Middleby Piz"
type textarea "x"
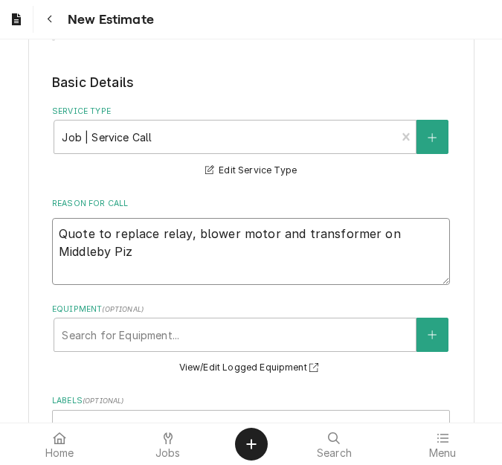
type textarea "Quote to replace relay, blower motor and transformer on Middleby Pizz"
type textarea "x"
type textarea "Quote to replace relay, blower motor and transformer on Middleby Pizza"
type textarea "x"
type textarea "Quote to replace relay, blower motor and transformer on Middleby Pizza"
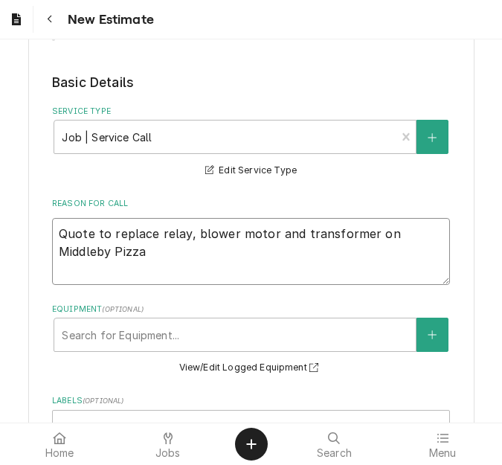
type textarea "x"
type textarea "Quote to replace relay, blower motor and transformer on Middleby Pizza O"
type textarea "x"
type textarea "Quote to replace relay, blower motor and transformer on Middleby Pizza Ov"
type textarea "x"
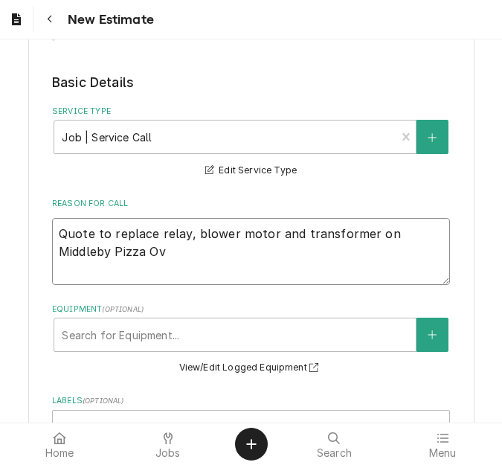
type textarea "Quote to replace relay, blower motor and transformer on Middleby Pizza Ove"
type textarea "x"
type textarea "Quote to replace relay, blower motor and transformer on Middleby Pizza Oven"
type textarea "x"
type textarea "Quote to replace relay, blower motor and transformer on Middleby Pizza Oven"
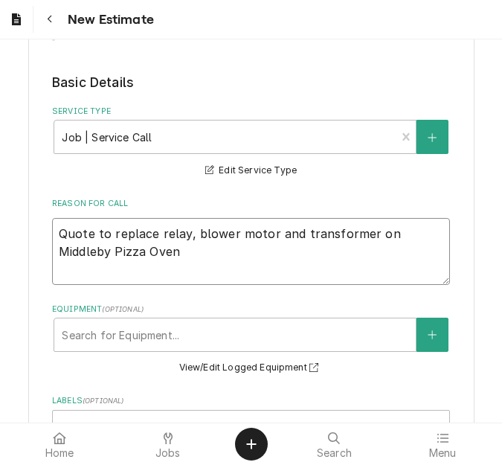
type textarea "x"
type textarea "Quote to replace relay, blower motor and transformer on Middleby Pizza Oven /"
type textarea "x"
type textarea "Quote to replace relay, blower motor and transformer on Middleby Pizza Oven /"
type textarea "x"
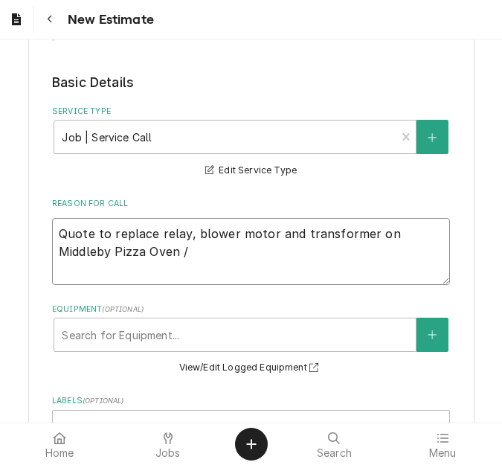
type textarea "Quote to replace relay, blower motor and transformer on Middleby Pizza Oven / M"
type textarea "x"
type textarea "Quote to replace relay, blower motor and transformer on Middleby Pizza Oven / Mo"
type textarea "x"
type textarea "Quote to replace relay, blower motor and transformer on Middleby Pizza Oven / M…"
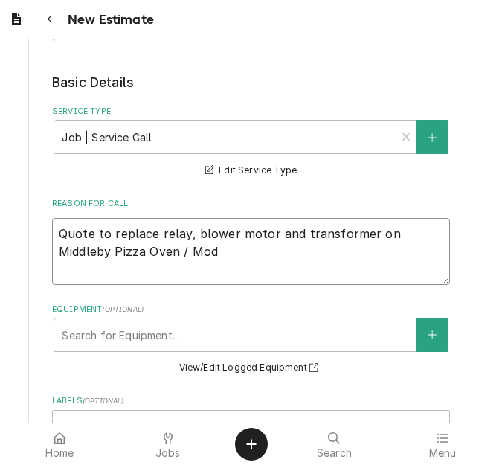
type textarea "x"
type textarea "Quote to replace relay, blower motor and transformer on Middleby Pizza Oven / M…"
type textarea "x"
type textarea "Quote to replace relay, blower motor and transformer on Middleby Pizza Oven / M…"
type textarea "x"
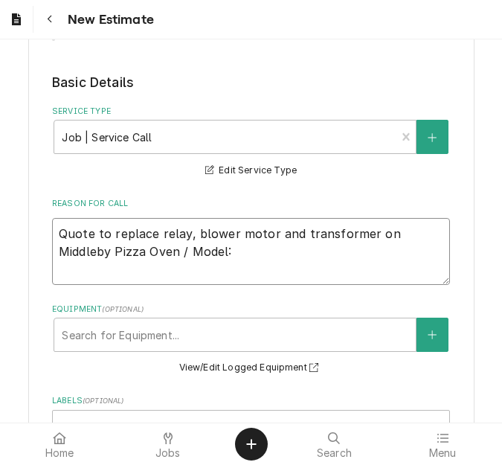
type textarea "Quote to replace relay, blower motor and transformer on Middleby Pizza Oven / M…"
type textarea "x"
type textarea "Quote to replace relay, blower motor and transformer on Middleby Pizza Oven / M…"
type textarea "x"
type textarea "Quote to replace relay, blower motor and transformer on Middleby Pizza Oven / M…"
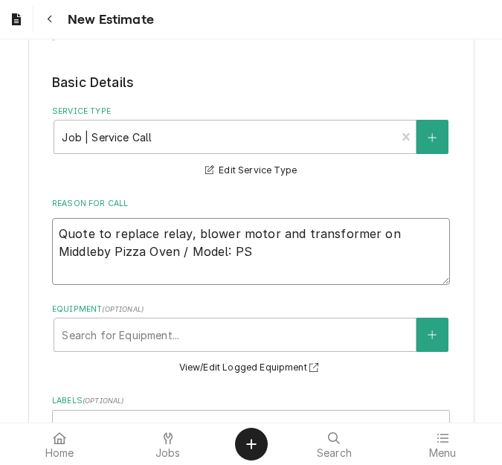
type textarea "x"
type textarea "Quote to replace relay, blower motor and transformer on Middleby Pizza Oven / M…"
type textarea "x"
type textarea "Quote to replace relay, blower motor and transformer on Middleby Pizza Oven / M…"
type textarea "x"
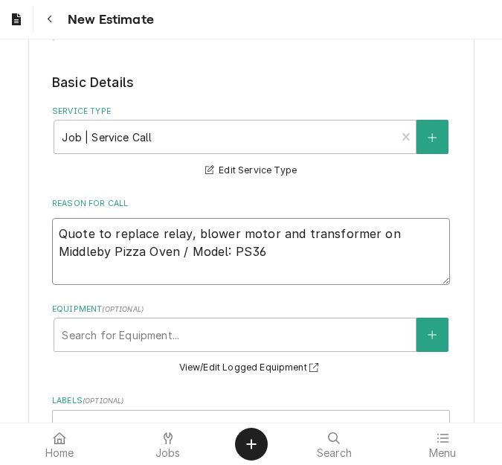
type textarea "Quote to replace relay, blower motor and transformer on Middleby Pizza Oven / M…"
type textarea "x"
type textarea "Quote to replace relay, blower motor and transformer on Middleby Pizza Oven / M…"
type textarea "x"
type textarea "Quote to replace relay, blower motor and transformer on Middleby Pizza Oven / M…"
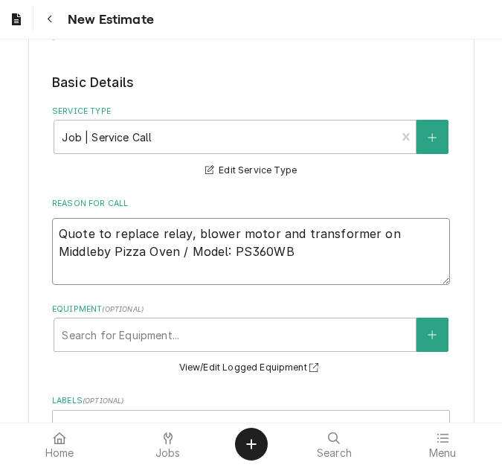
type textarea "x"
type textarea "Quote to replace relay, blower motor and transformer on Middleby Pizza Oven / M…"
type textarea "x"
type textarea "Quote to replace relay, blower motor and transformer on Middleby Pizza Oven / M…"
type textarea "x"
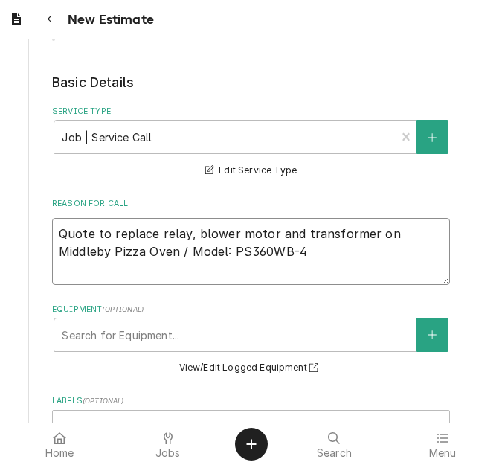
type textarea "Quote to replace relay, blower motor and transformer on Middleby Pizza Oven / M…"
type textarea "x"
type textarea "Quote to replace relay, blower motor and transformer on Middleby Pizza Oven / M…"
type textarea "x"
type textarea "Quote to replace relay, blower motor and transformer on Middleby Pizza Oven / M…"
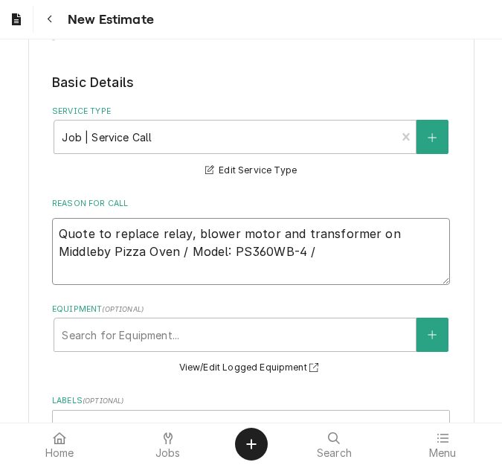
type textarea "x"
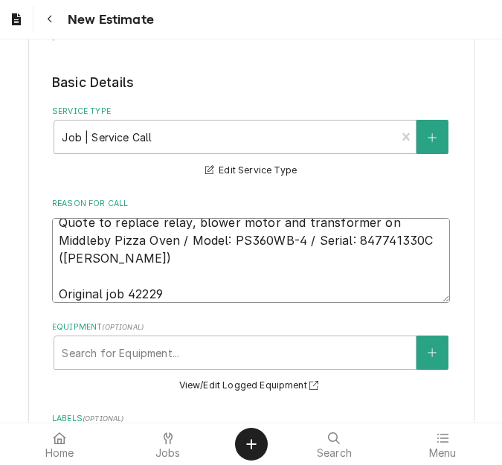
scroll to position [0, 0]
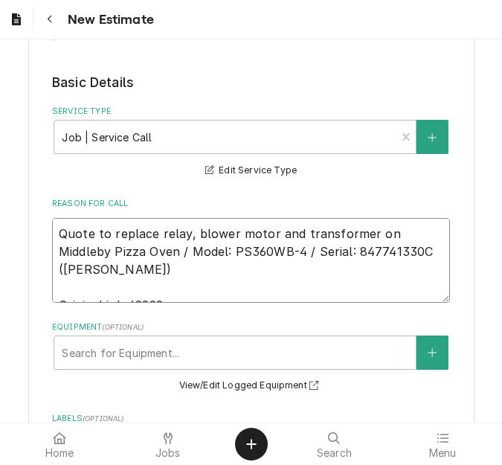
drag, startPoint x: 125, startPoint y: 240, endPoint x: 23, endPoint y: 197, distance: 110.6
click at [23, 197] on div "Please provide the following information to create your estimate: Client Detail…" at bounding box center [251, 298] width 502 height 1676
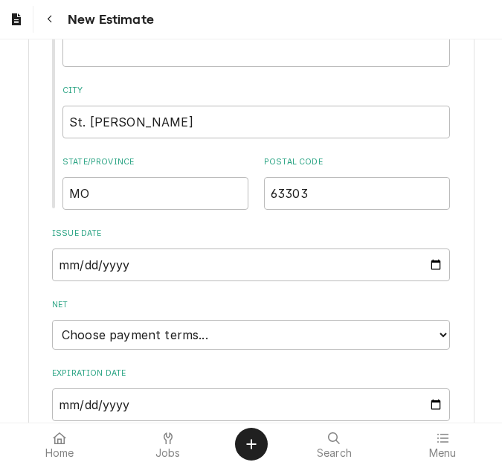
scroll to position [1291, 0]
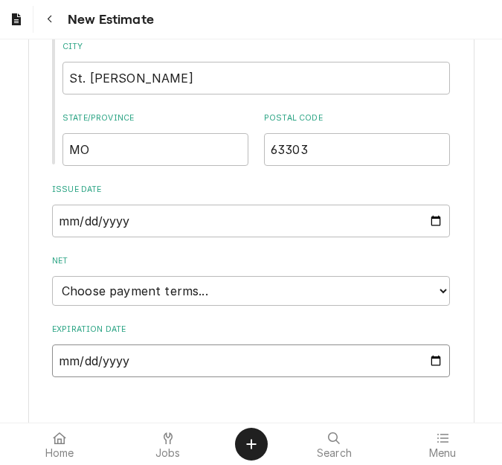
click at [422, 344] on input "Expiration Date" at bounding box center [251, 360] width 398 height 33
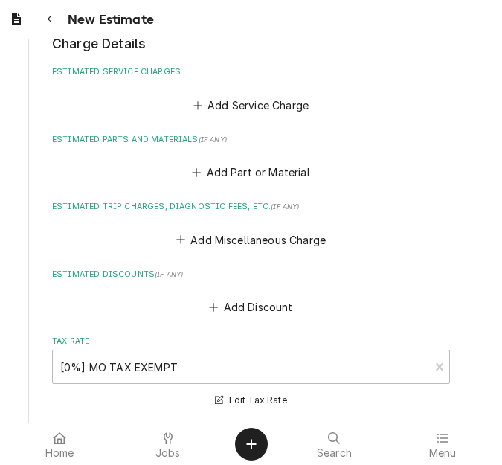
scroll to position [1594, 0]
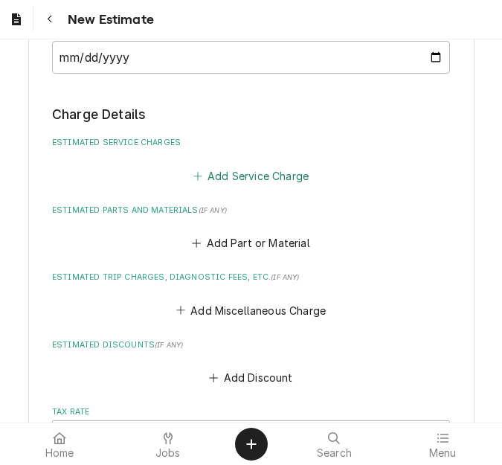
click at [226, 165] on button "Add Service Charge" at bounding box center [250, 175] width 120 height 21
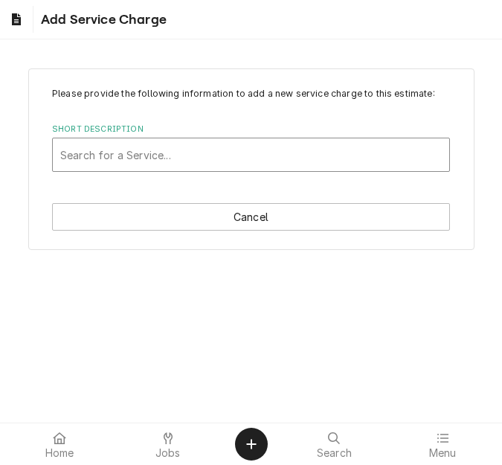
click at [146, 145] on div "Short Description" at bounding box center [250, 154] width 381 height 27
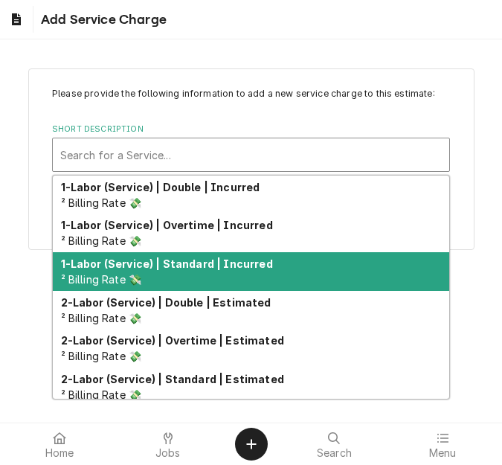
click at [180, 272] on div "1-Labor (Service) | Standard | Incurred ² Billing Rate 💸" at bounding box center [251, 271] width 396 height 39
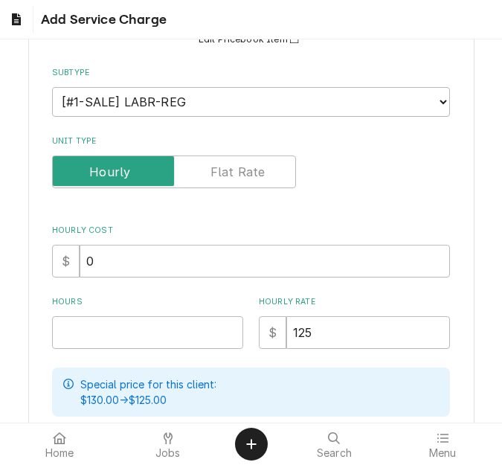
scroll to position [223, 0]
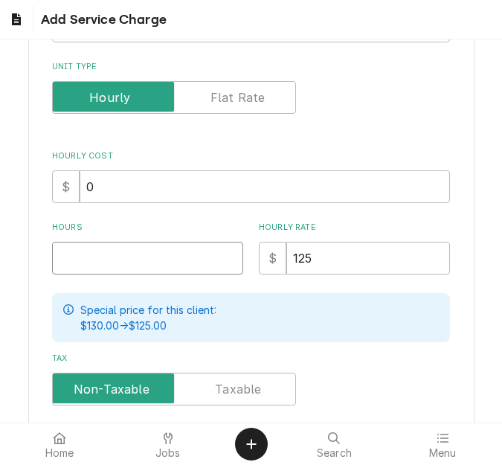
click at [92, 254] on input "Hours" at bounding box center [147, 258] width 191 height 33
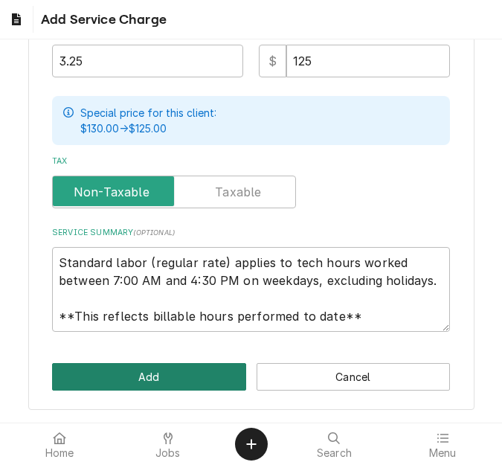
click at [132, 366] on button "Add" at bounding box center [149, 377] width 194 height 28
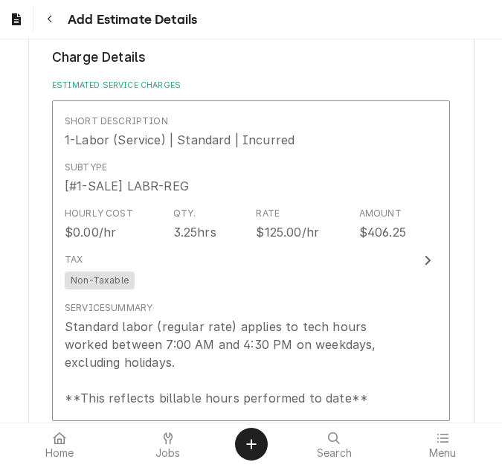
scroll to position [1874, 0]
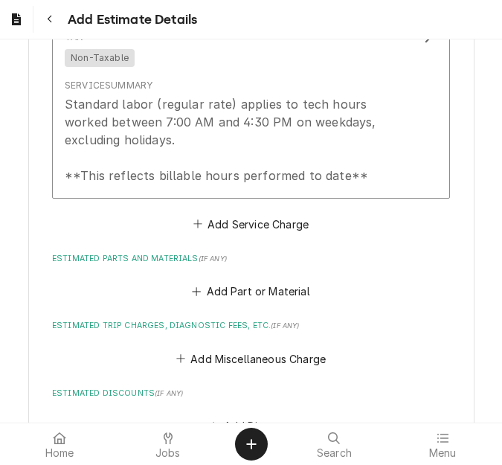
click at [216, 221] on fieldset "Charge Details Estimated Service Charges Short Description 1-Labor (Service) | …" at bounding box center [251, 263] width 398 height 876
click at [215, 213] on button "Add Service Charge" at bounding box center [250, 223] width 120 height 21
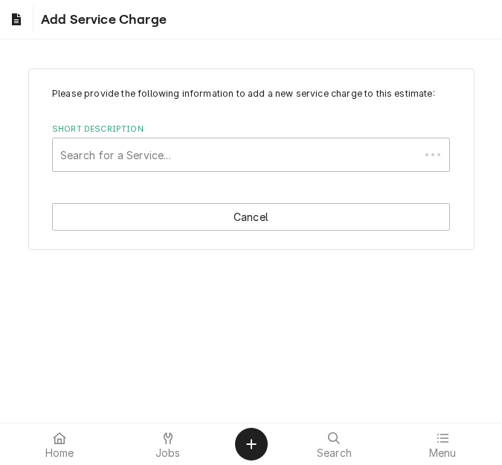
click at [121, 152] on div "Short Description" at bounding box center [236, 154] width 352 height 27
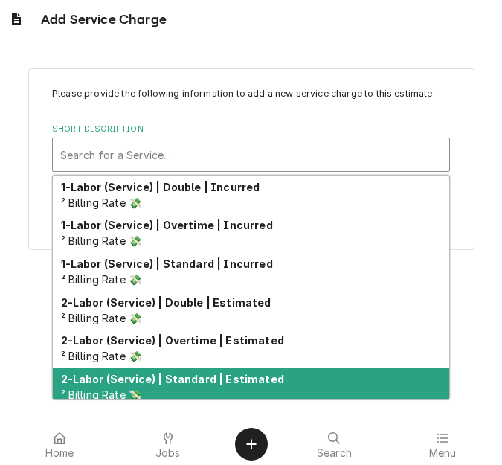
click at [155, 376] on strong "2-Labor (Service) | Standard | Estimated" at bounding box center [172, 379] width 223 height 13
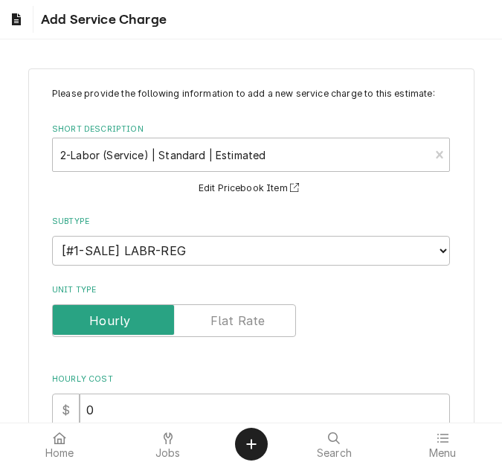
scroll to position [297, 0]
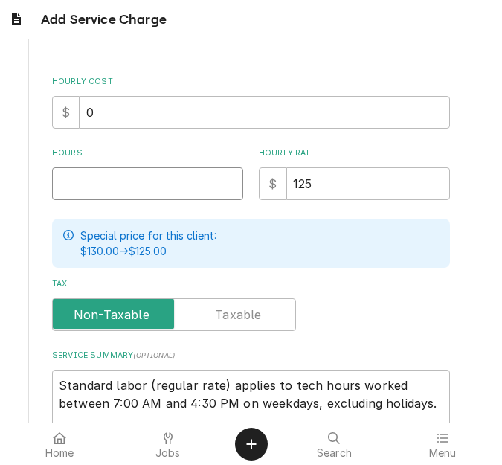
click at [94, 176] on input "Hours" at bounding box center [147, 183] width 191 height 33
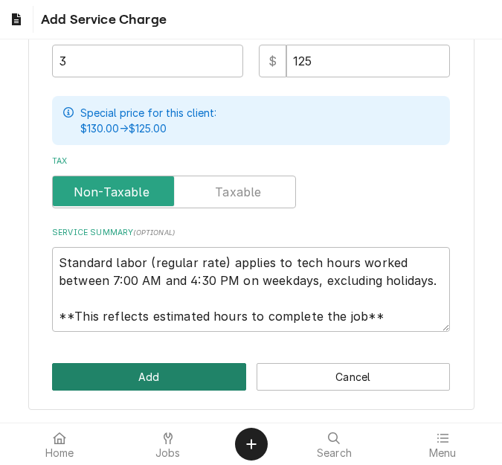
click at [116, 367] on button "Add" at bounding box center [149, 377] width 194 height 28
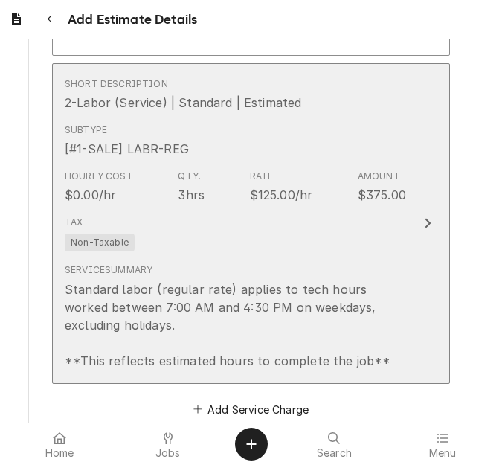
scroll to position [2051, 0]
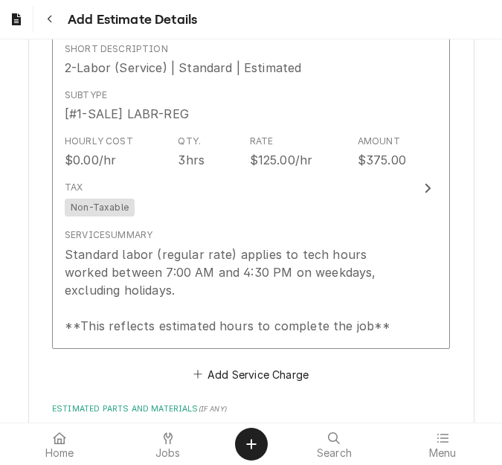
click at [225, 344] on div "Short Description 1-Labor (Service) | Standard | Incurred Subtype [#1-SALE] LAB…" at bounding box center [251, 42] width 398 height 684
click at [219, 341] on div "Short Description 1-Labor (Service) | Standard | Incurred Subtype [#1-SALE] LAB…" at bounding box center [251, 42] width 398 height 684
click at [222, 364] on button "Add Service Charge" at bounding box center [250, 374] width 120 height 21
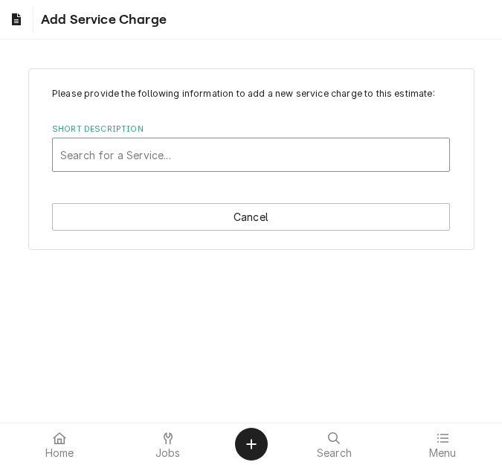
click at [148, 149] on div "Short Description" at bounding box center [250, 154] width 381 height 27
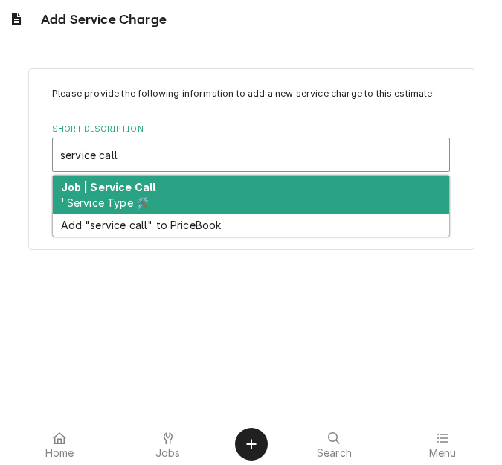
click at [126, 203] on span "¹ Service Type 🛠️" at bounding box center [105, 202] width 88 height 13
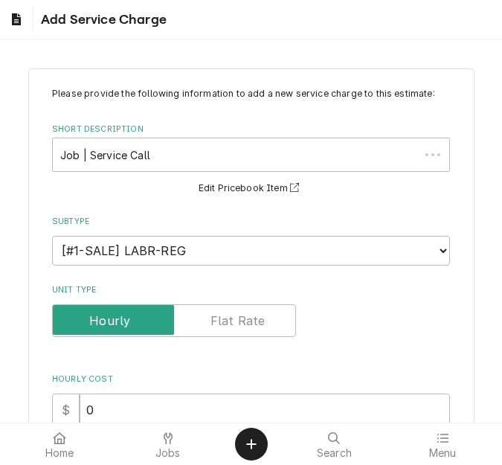
scroll to position [223, 0]
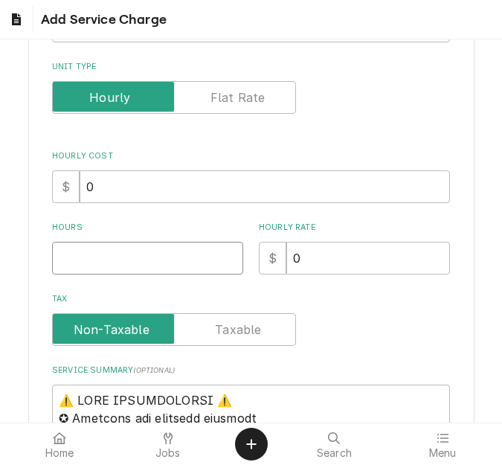
click at [120, 256] on input "Hours" at bounding box center [147, 258] width 191 height 33
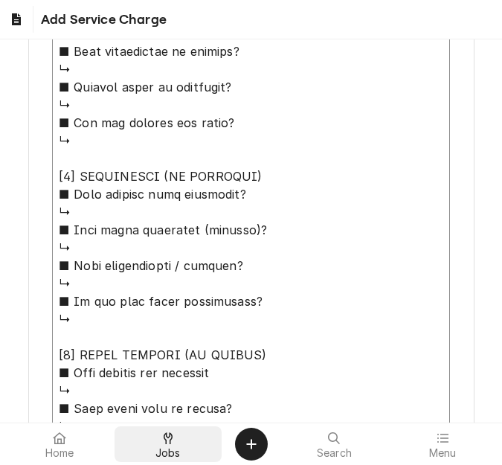
drag, startPoint x: 63, startPoint y: 100, endPoint x: 220, endPoint y: 435, distance: 369.6
click at [220, 435] on body "Add Service Charge Please provide the following information to add a new servic…" at bounding box center [251, 232] width 502 height 465
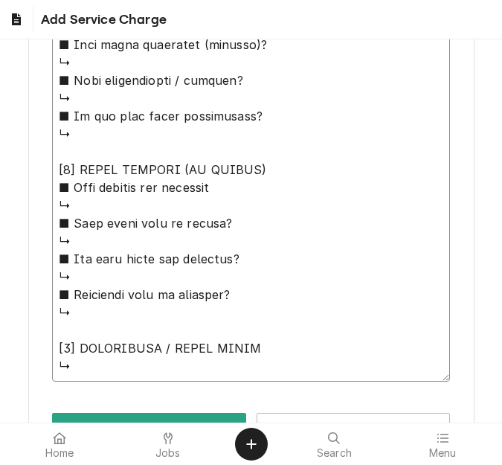
scroll to position [1271, 0]
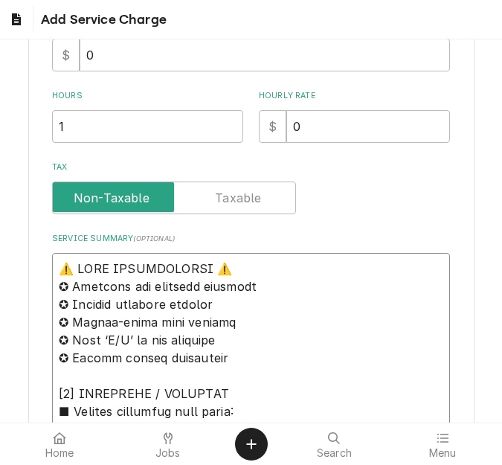
scroll to position [0, 0]
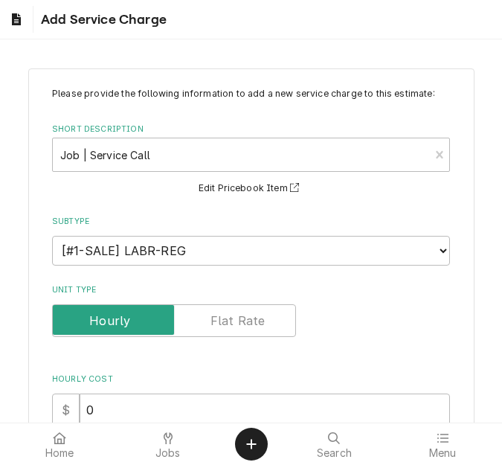
drag, startPoint x: 92, startPoint y: 318, endPoint x: -6, endPoint y: -3, distance: 335.2
click at [0, 0] on html "Add Service Charge Please provide the following information to add a new servic…" at bounding box center [251, 232] width 502 height 465
paste textarea "Quote to replace relay, blower motor and transformer on Middleby Pizza Oven / M…"
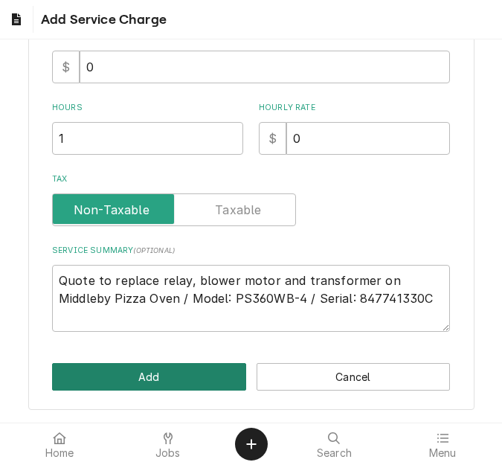
click at [138, 371] on button "Add" at bounding box center [149, 377] width 194 height 28
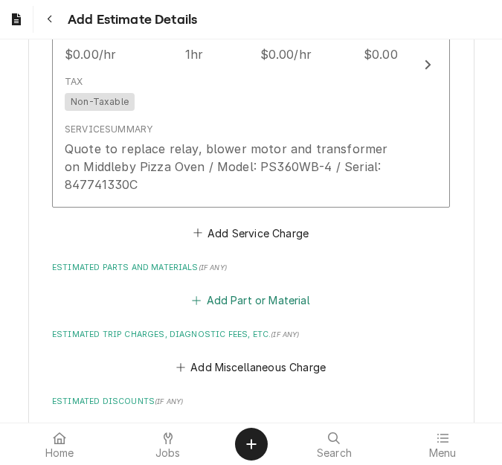
scroll to position [2498, 0]
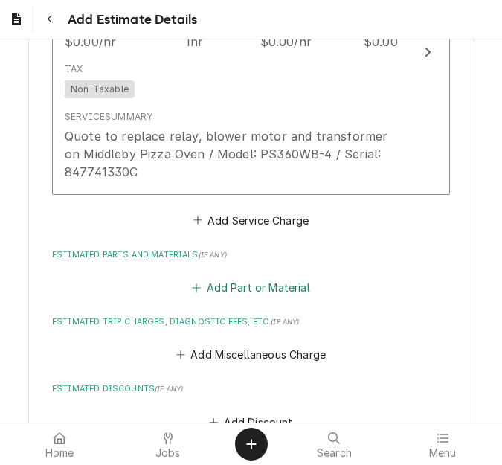
click at [223, 277] on button "Add Part or Material" at bounding box center [251, 287] width 123 height 21
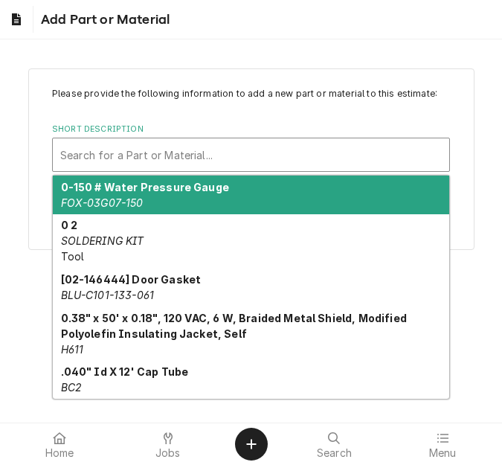
click at [93, 152] on div "Short Description" at bounding box center [250, 154] width 381 height 27
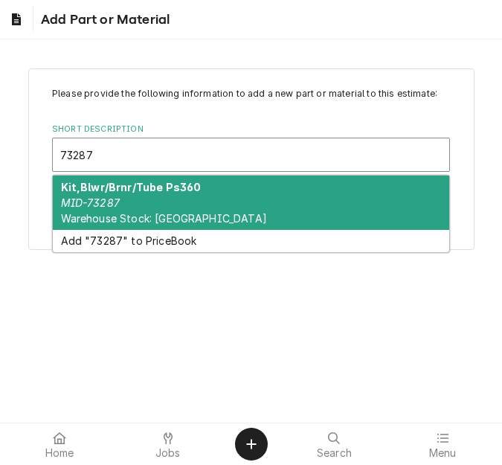
click at [113, 190] on strong "Kit,Blwr/Brnr/Tube Ps360" at bounding box center [131, 187] width 141 height 13
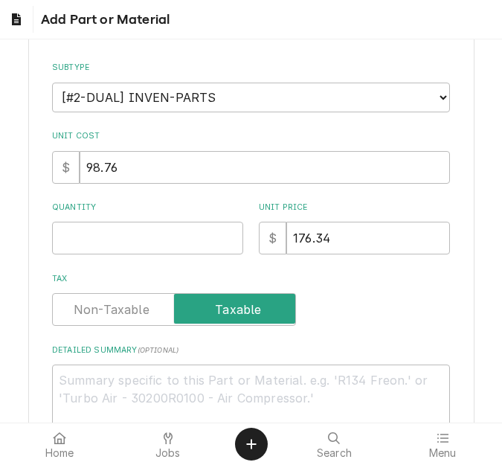
scroll to position [223, 0]
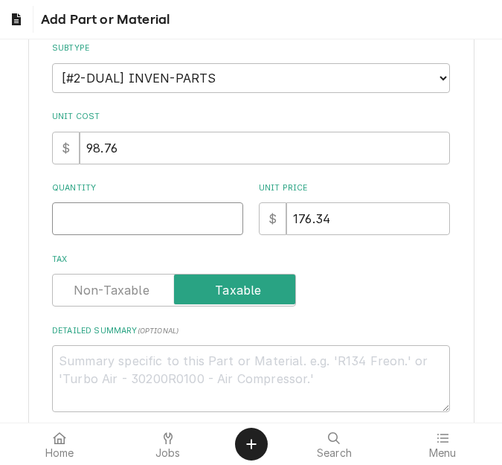
click at [105, 228] on input "Quantity" at bounding box center [147, 218] width 191 height 33
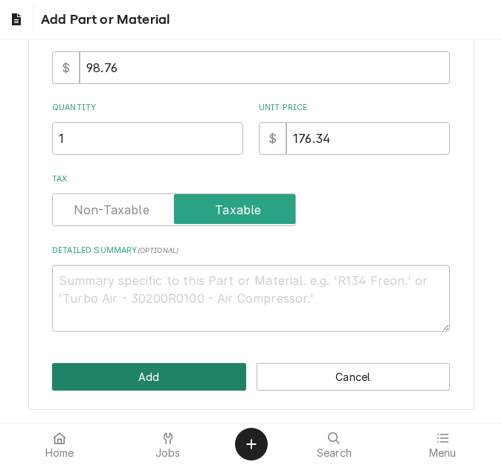
click at [122, 373] on button "Add" at bounding box center [149, 377] width 194 height 28
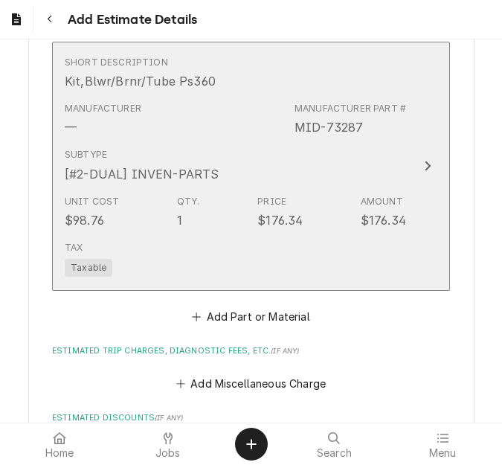
scroll to position [2768, 0]
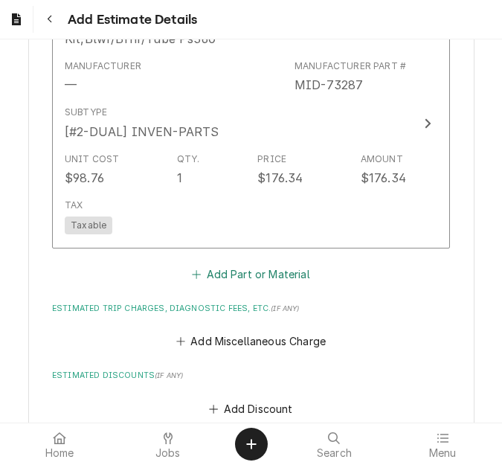
click at [224, 263] on button "Add Part or Material" at bounding box center [251, 273] width 123 height 21
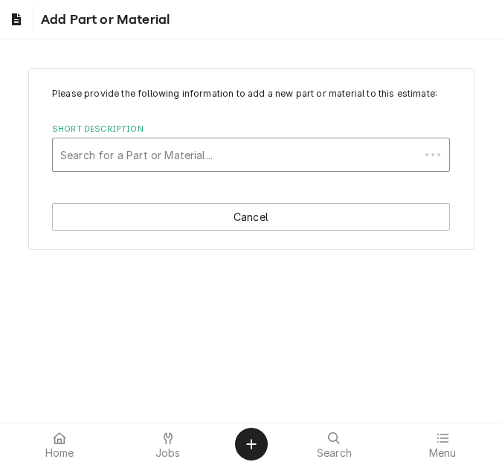
click at [132, 148] on div "Short Description" at bounding box center [236, 154] width 352 height 27
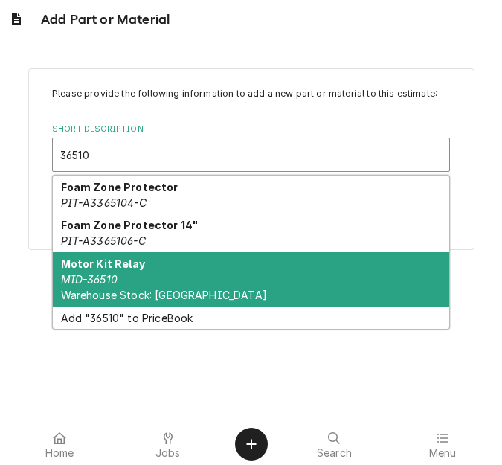
click at [136, 267] on strong "Motor Kit Relay" at bounding box center [103, 263] width 84 height 13
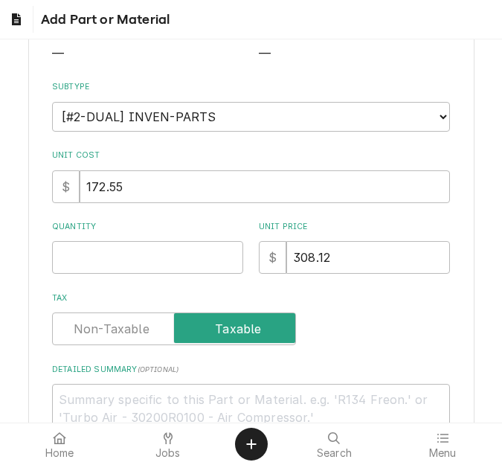
scroll to position [223, 0]
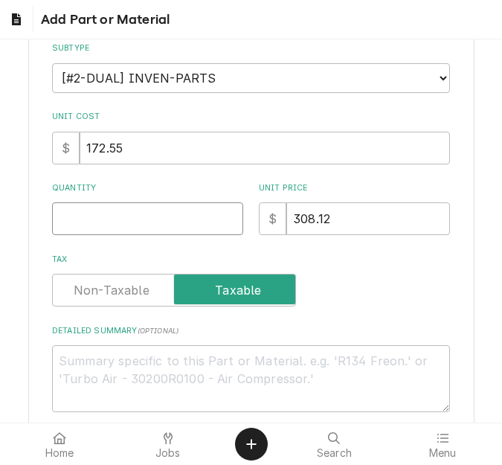
click at [92, 210] on input "Quantity" at bounding box center [147, 218] width 191 height 33
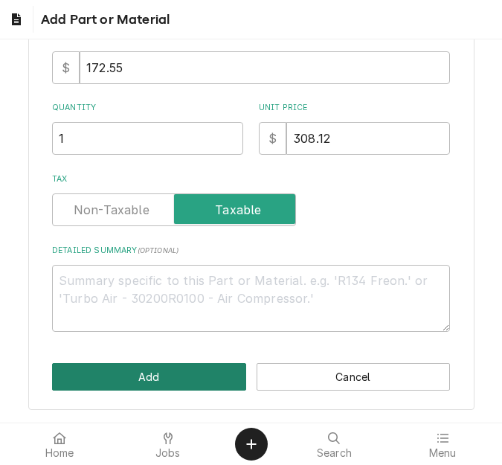
click at [83, 390] on button "Add" at bounding box center [149, 377] width 194 height 28
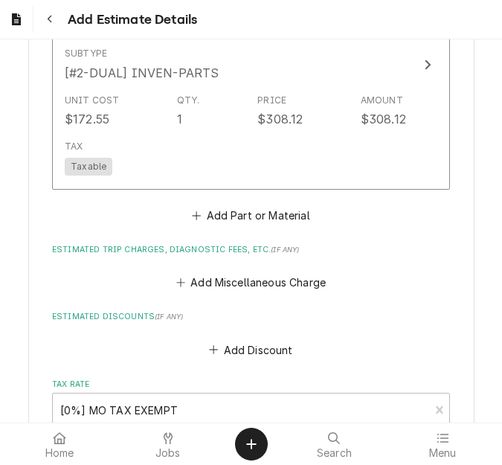
scroll to position [3084, 0]
click at [204, 204] on button "Add Part or Material" at bounding box center [251, 214] width 123 height 21
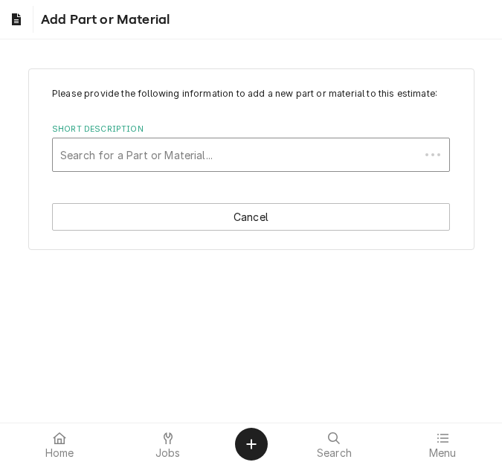
click at [96, 162] on div "Short Description" at bounding box center [236, 154] width 352 height 27
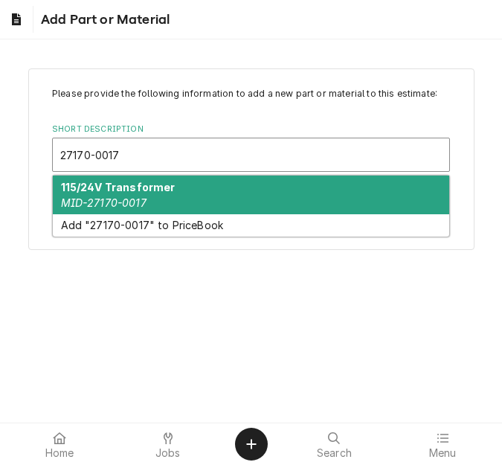
click at [154, 204] on div "115/24V Transformer MID-27170-0017" at bounding box center [251, 194] width 396 height 39
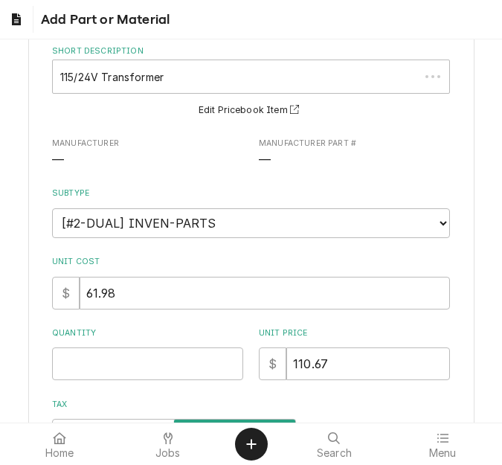
scroll to position [223, 0]
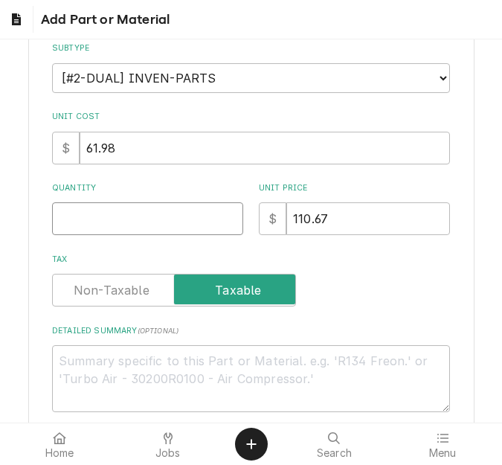
click at [102, 235] on input "Quantity" at bounding box center [147, 218] width 191 height 33
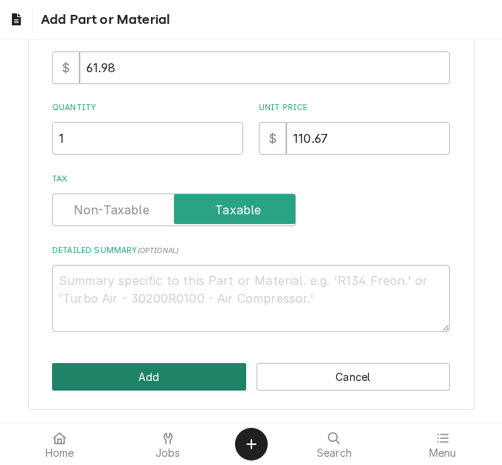
click at [132, 367] on button "Add" at bounding box center [149, 377] width 194 height 28
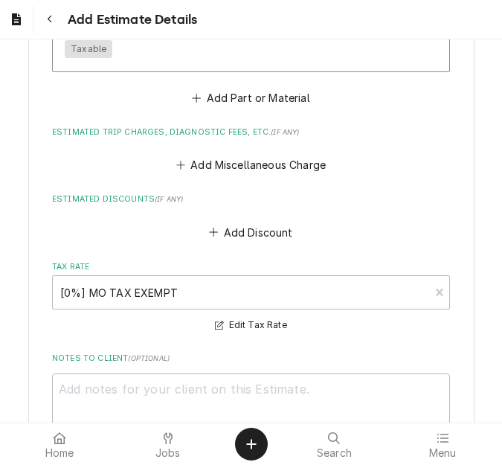
scroll to position [3520, 0]
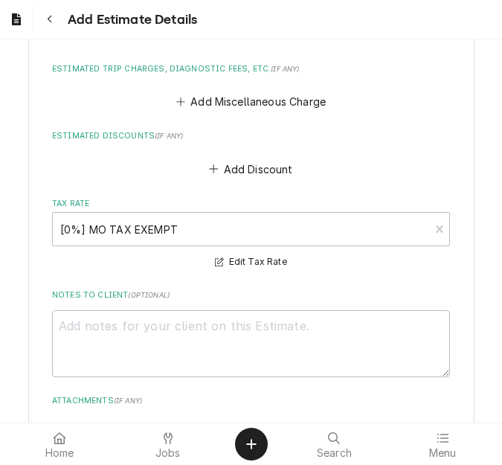
click at [190, 91] on button "Add Miscellaneous Charge" at bounding box center [250, 101] width 155 height 21
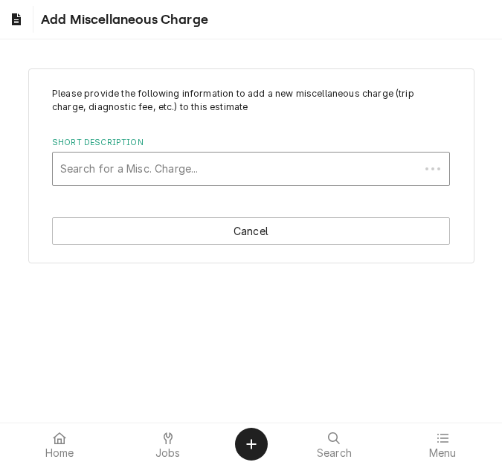
click at [123, 173] on div "Short Description" at bounding box center [236, 168] width 352 height 27
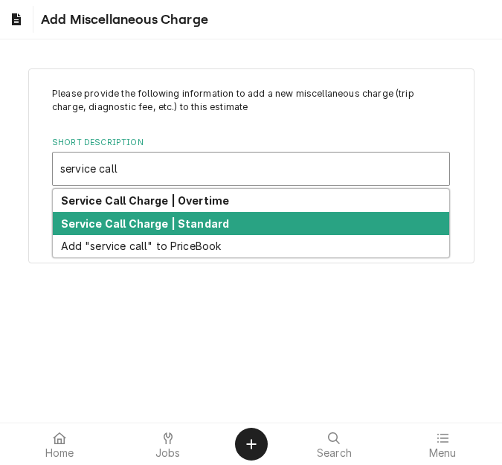
click at [146, 217] on strong "Service Call Charge | Standard" at bounding box center [145, 223] width 169 height 13
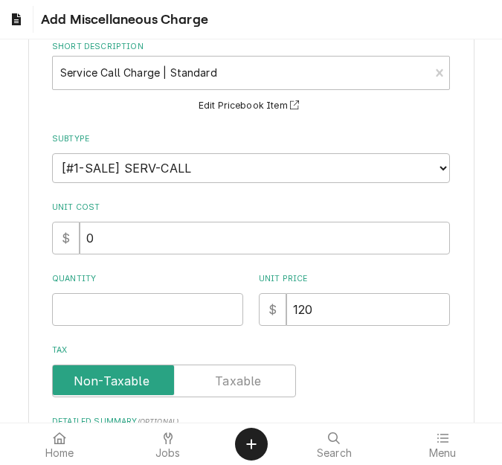
scroll to position [223, 0]
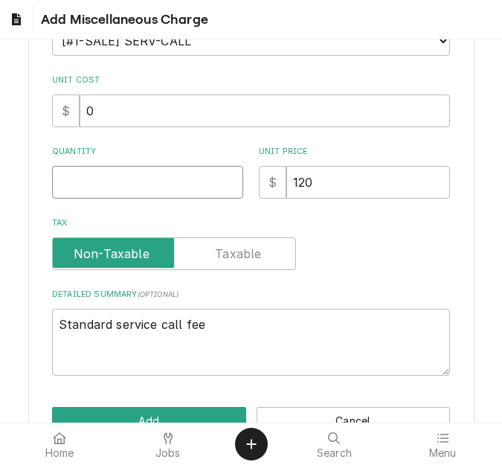
click at [92, 190] on input "Quantity" at bounding box center [147, 182] width 191 height 33
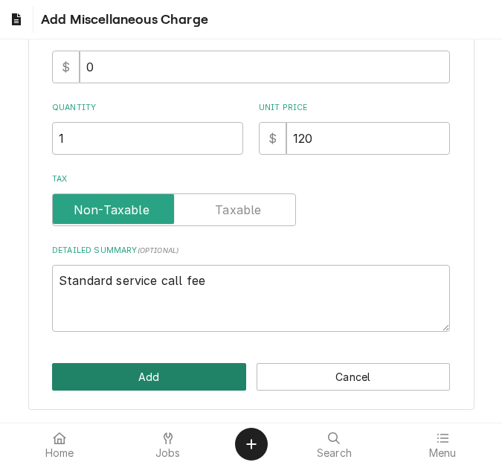
click at [134, 386] on button "Add" at bounding box center [149, 377] width 194 height 28
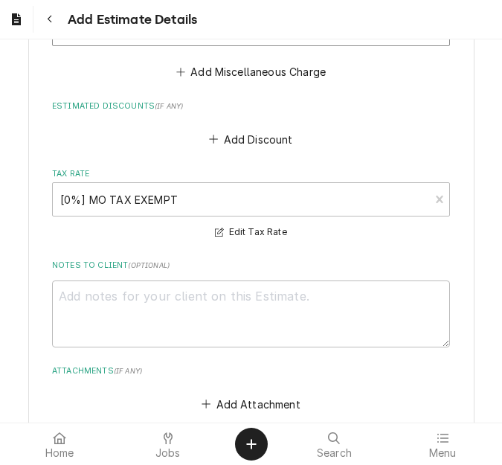
scroll to position [3677, 0]
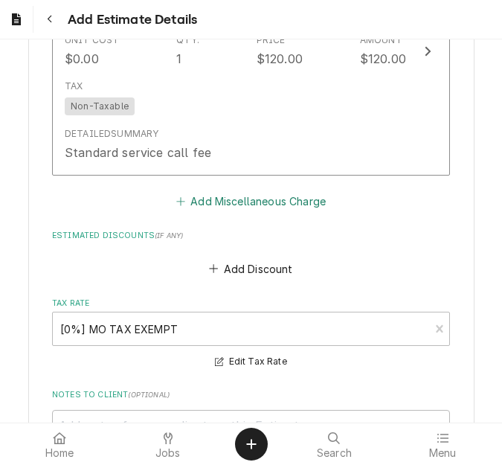
click at [238, 192] on button "Add Miscellaneous Charge" at bounding box center [250, 201] width 155 height 21
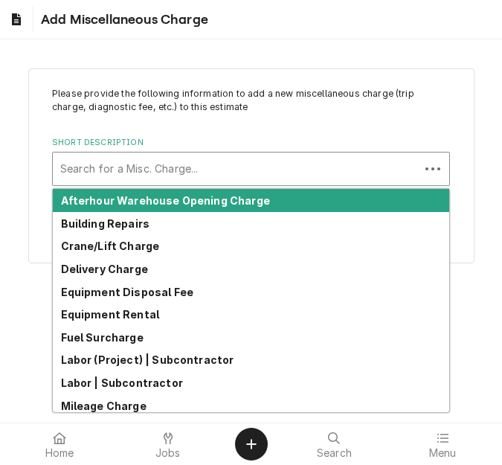
click at [132, 184] on div "Search for a Misc. Charge..." at bounding box center [236, 168] width 367 height 33
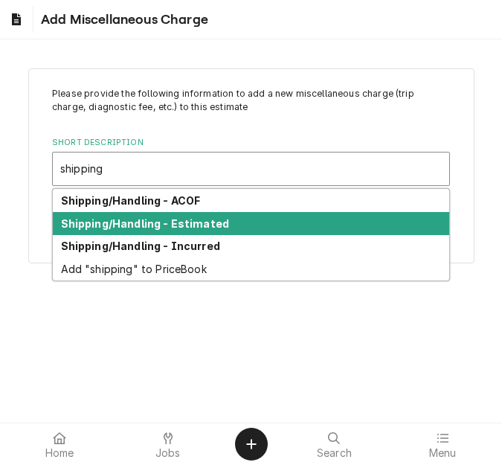
click at [143, 217] on strong "Shipping/Handling - Estimated" at bounding box center [145, 223] width 169 height 13
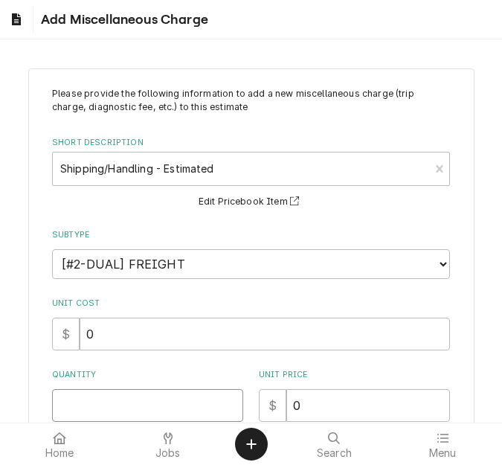
click at [91, 393] on input "Quantity" at bounding box center [147, 405] width 191 height 33
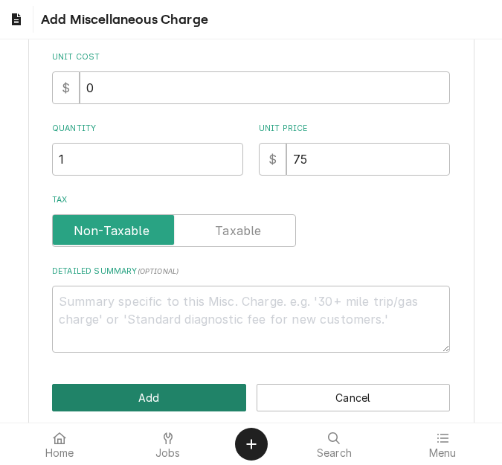
click at [91, 393] on button "Add" at bounding box center [149, 398] width 194 height 28
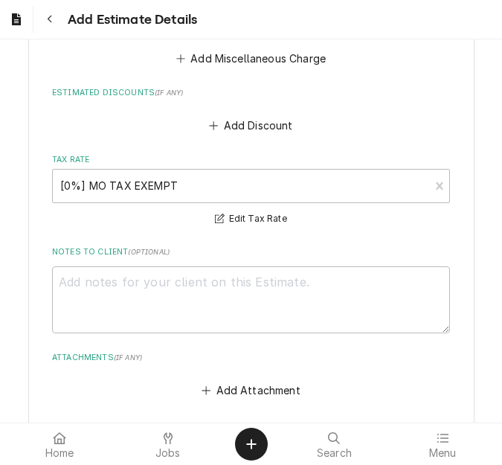
scroll to position [4327, 0]
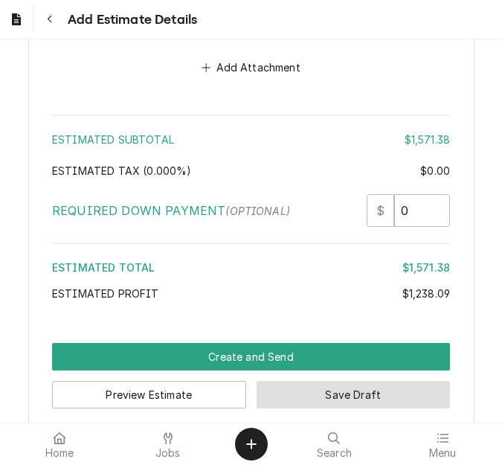
drag, startPoint x: 298, startPoint y: 374, endPoint x: 1, endPoint y: 234, distance: 328.0
click at [298, 381] on button "Save Draft" at bounding box center [354, 395] width 194 height 28
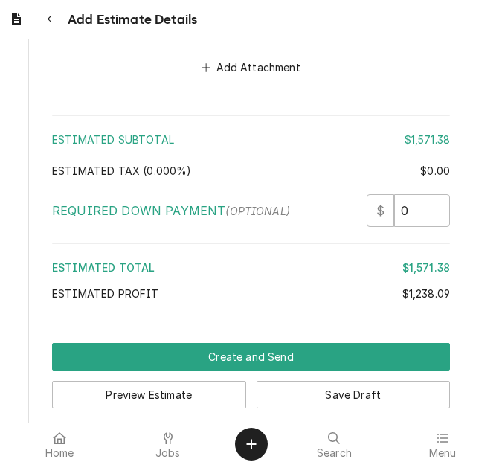
scroll to position [4345, 0]
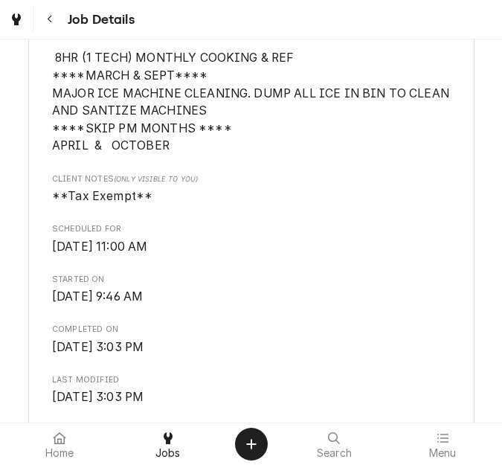
scroll to position [744, 0]
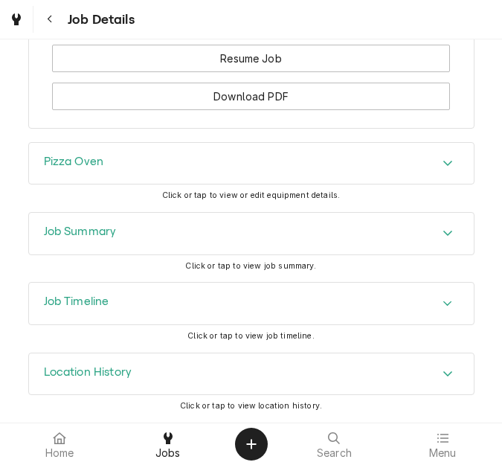
click at [107, 247] on div "Job Summary" at bounding box center [251, 234] width 445 height 42
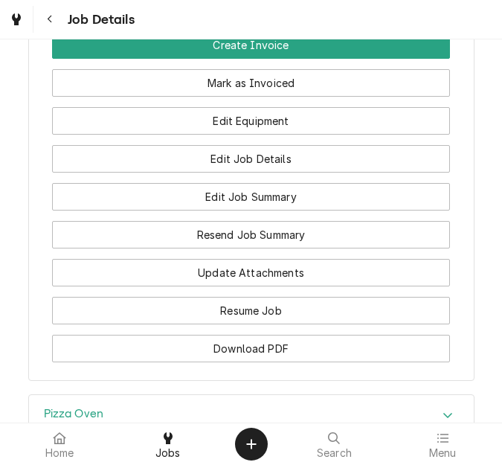
scroll to position [1385, 0]
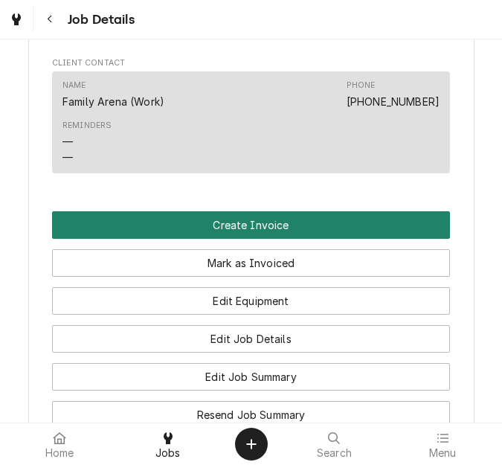
drag, startPoint x: 259, startPoint y: 226, endPoint x: 232, endPoint y: 135, distance: 95.3
click at [259, 226] on button "Create Invoice" at bounding box center [251, 225] width 398 height 28
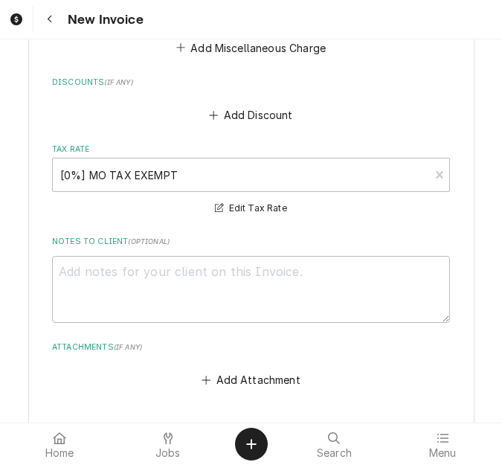
scroll to position [4090, 0]
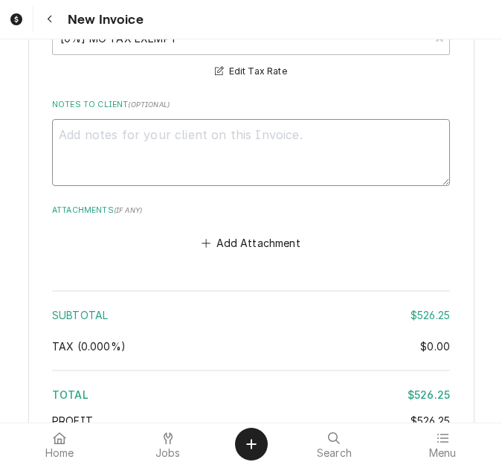
click at [323, 143] on textarea "Notes to Client ( optional )" at bounding box center [251, 152] width 398 height 67
type textarea "x"
type textarea "q"
type textarea "x"
type textarea "qu"
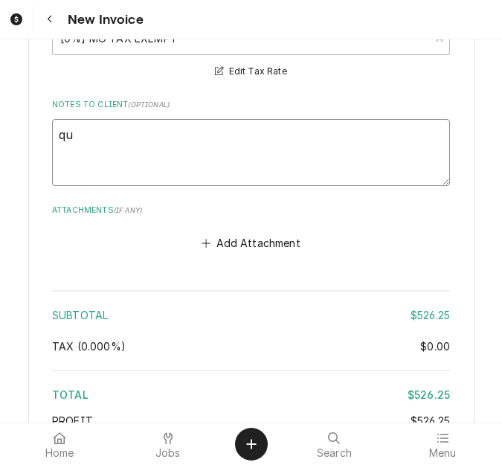
type textarea "x"
type textarea "quo"
type textarea "x"
type textarea "quot"
type textarea "x"
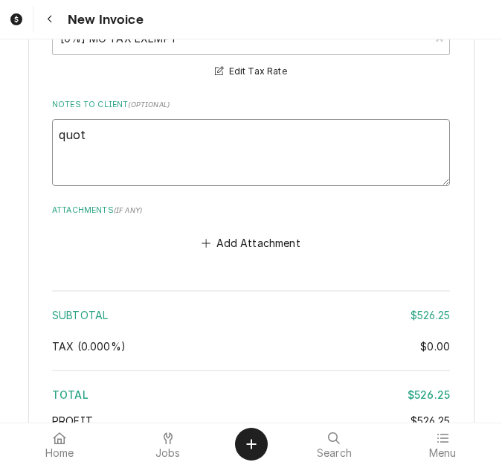
type textarea "quote"
type textarea "x"
type textarea "quoted"
type textarea "x"
type textarea "quoted"
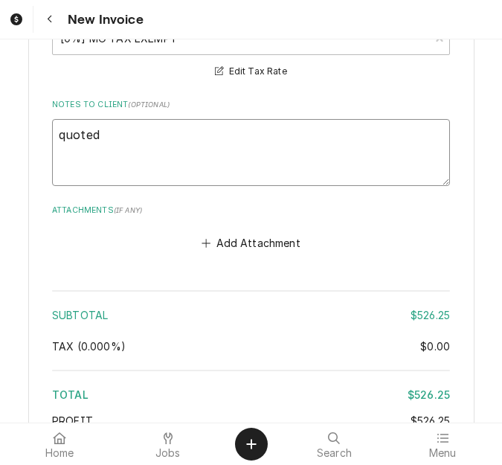
type textarea "x"
type textarea "quoted o"
type textarea "x"
type textarea "quoted on"
type textarea "x"
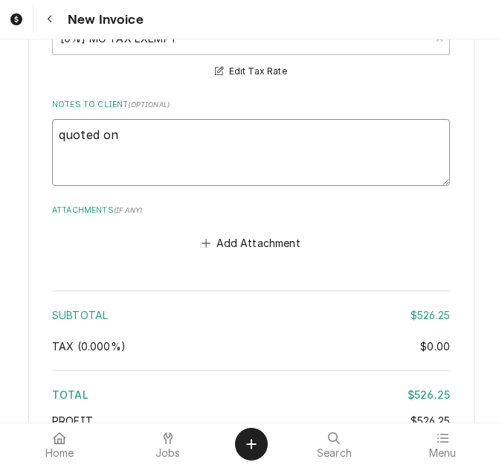
type textarea "quoted on"
type textarea "x"
type textarea "quoted on"
click at [258, 123] on textarea "quoted on" at bounding box center [251, 152] width 398 height 67
type textarea "x"
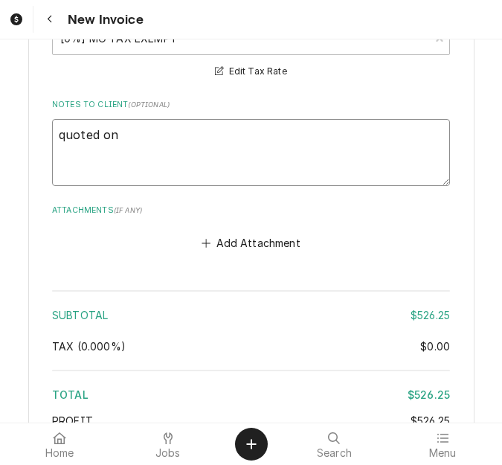
type textarea "quoted on 4"
type textarea "x"
type textarea "quoted on 40"
type textarea "x"
type textarea "quoted on 400"
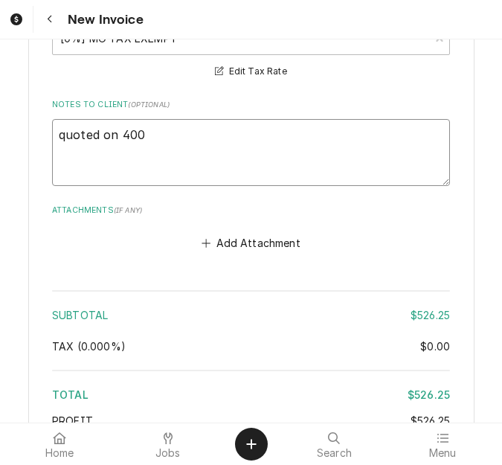
type textarea "x"
type textarea "quoted on 4006"
type textarea "x"
type textarea "quoted on 40065"
type textarea "x"
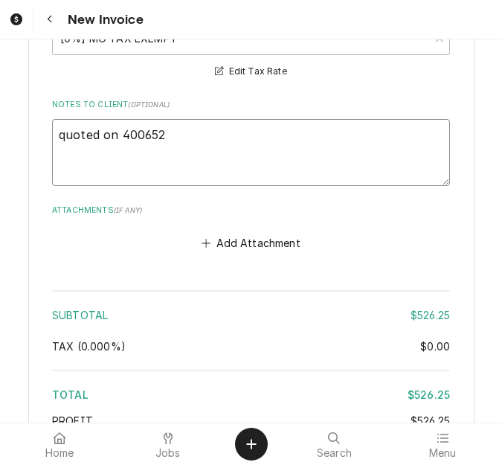
type textarea "quoted on 400652"
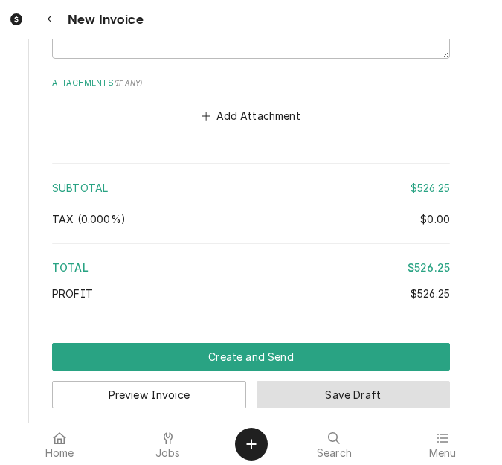
click at [341, 381] on button "Save Draft" at bounding box center [354, 395] width 194 height 28
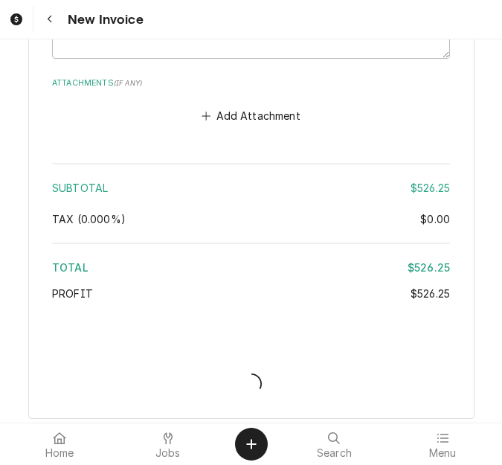
scroll to position [4209, 0]
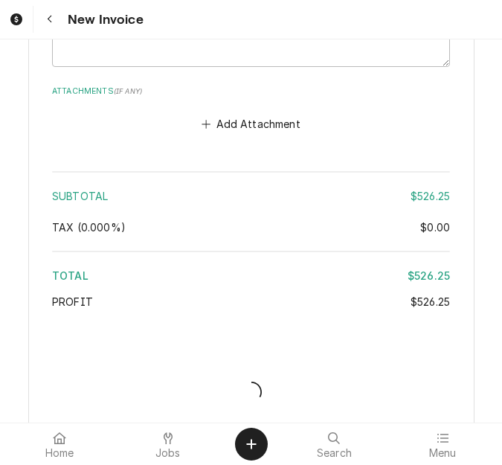
type textarea "x"
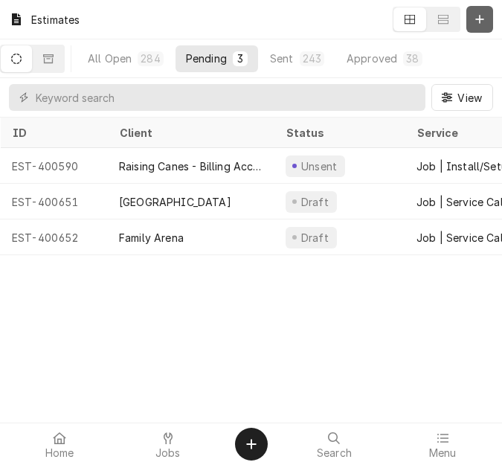
click at [480, 23] on icon "Dynamic Content Wrapper" at bounding box center [479, 19] width 9 height 10
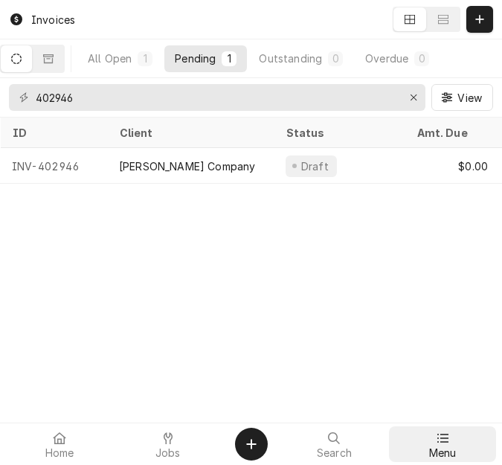
click at [445, 439] on icon at bounding box center [442, 438] width 12 height 12
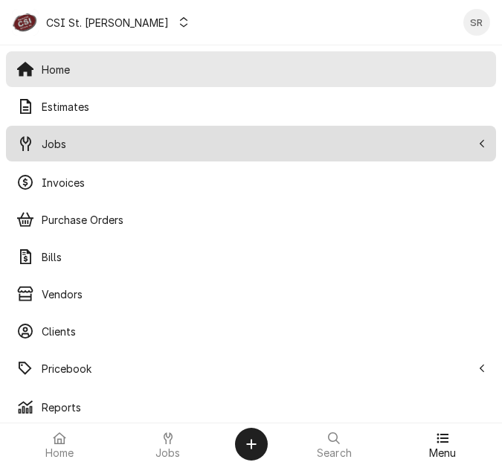
click at [81, 141] on span "Jobs" at bounding box center [257, 144] width 430 height 16
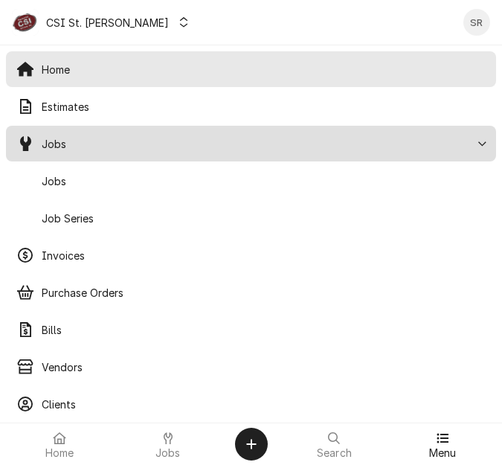
click at [97, 180] on span "Jobs" at bounding box center [264, 181] width 444 height 16
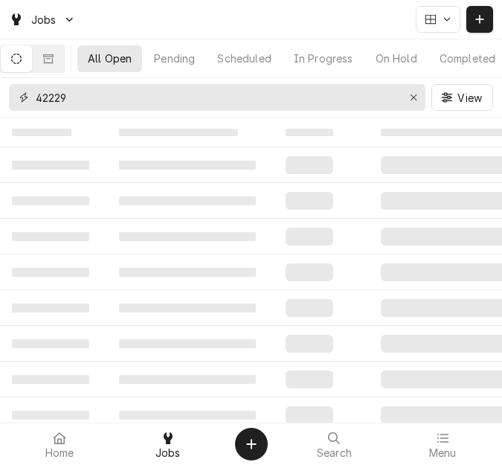
drag, startPoint x: 94, startPoint y: 99, endPoint x: 27, endPoint y: 86, distance: 68.1
click at [27, 86] on div "42229" at bounding box center [217, 97] width 416 height 27
type input "42141"
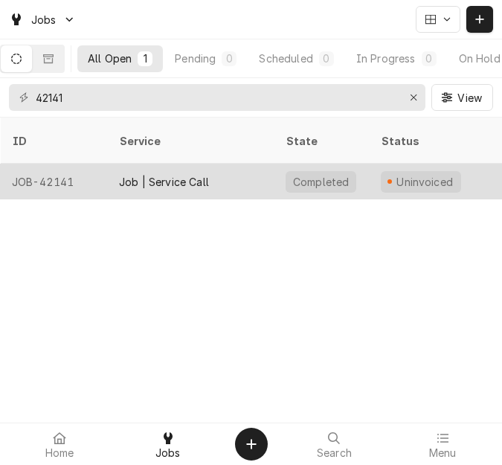
click at [180, 175] on div "Job | Service Call" at bounding box center [190, 182] width 167 height 36
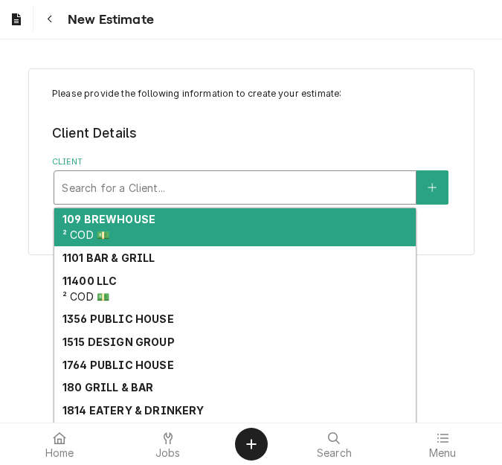
click at [189, 191] on div "Client" at bounding box center [235, 187] width 347 height 27
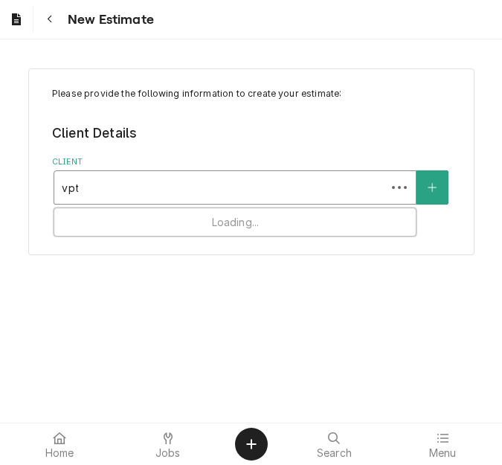
type input "vptc"
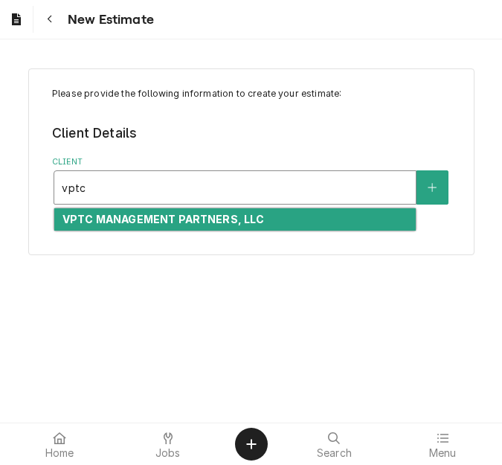
click at [161, 218] on strong "VPTC MANAGEMENT PARTNERS, LLC" at bounding box center [163, 219] width 202 height 13
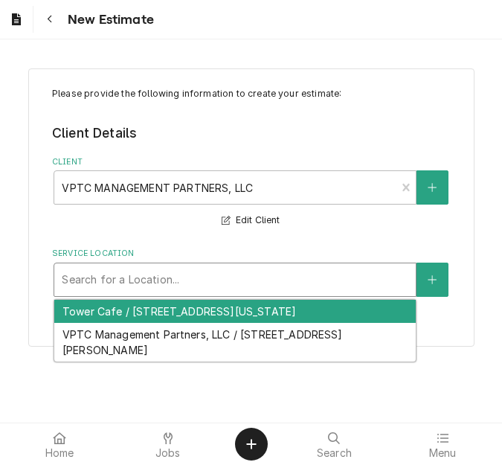
click at [129, 281] on div "Service Location" at bounding box center [235, 279] width 347 height 27
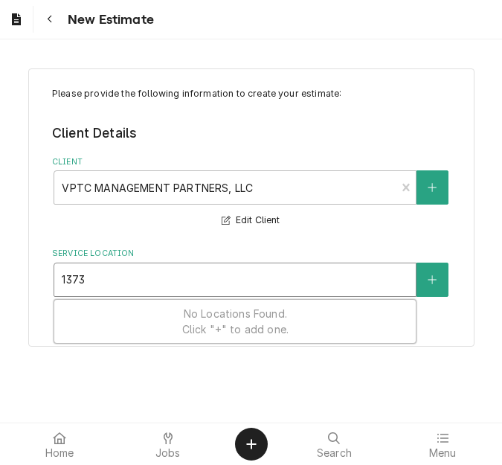
type input "13736"
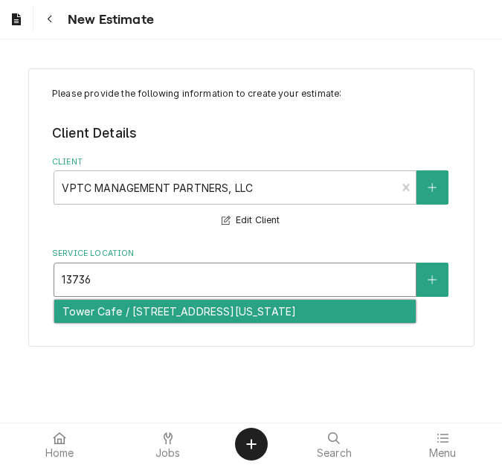
click at [128, 310] on div "Tower Cafe / [STREET_ADDRESS][US_STATE]" at bounding box center [234, 311] width 361 height 23
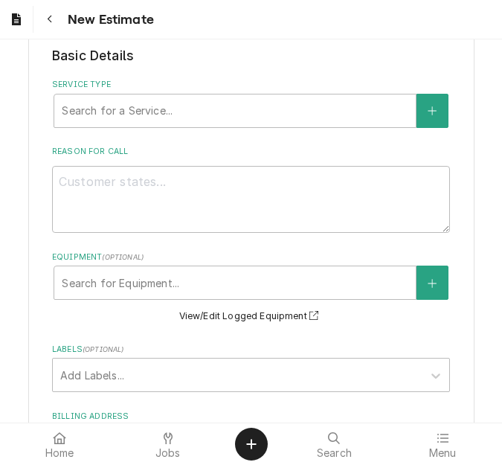
scroll to position [372, 0]
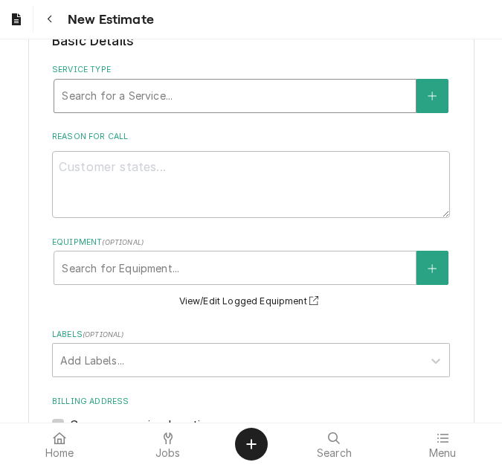
click at [126, 100] on div "Service Type" at bounding box center [235, 96] width 347 height 27
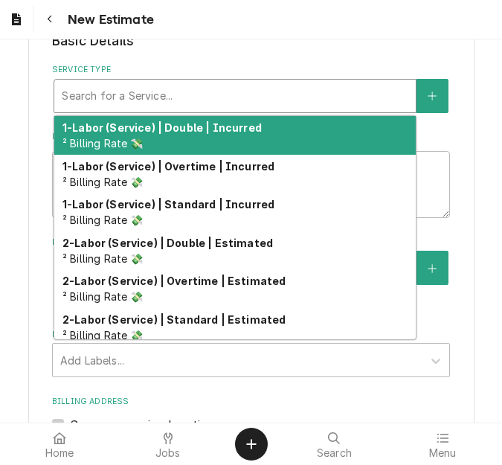
type textarea "x"
type input "s"
type textarea "x"
type input "se"
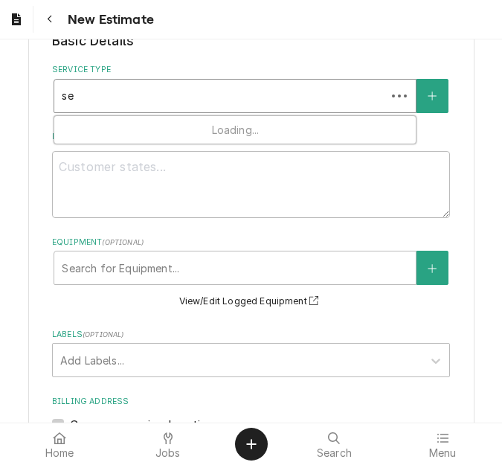
type textarea "x"
type input "ser"
type textarea "x"
type input "serv"
type textarea "x"
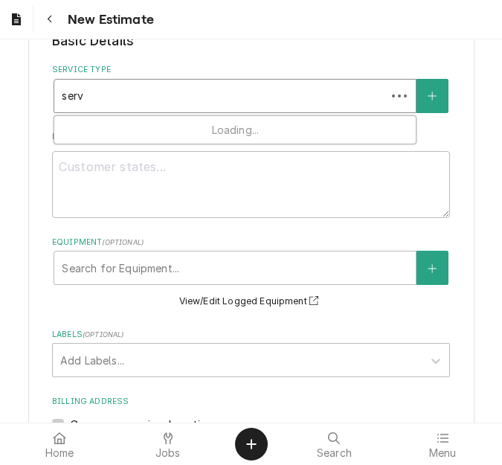
type input "servi"
type textarea "x"
type input "servic"
type textarea "x"
type input "service"
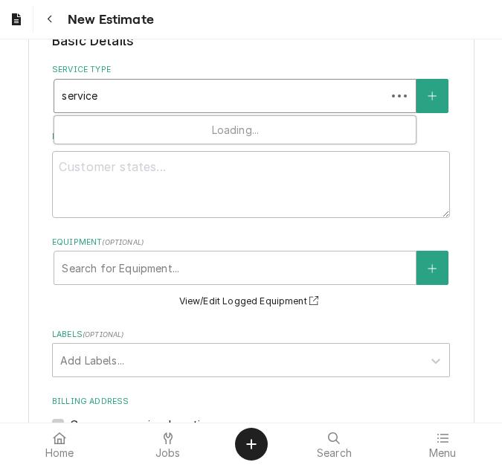
type textarea "x"
type input "service"
type textarea "x"
type input "service c"
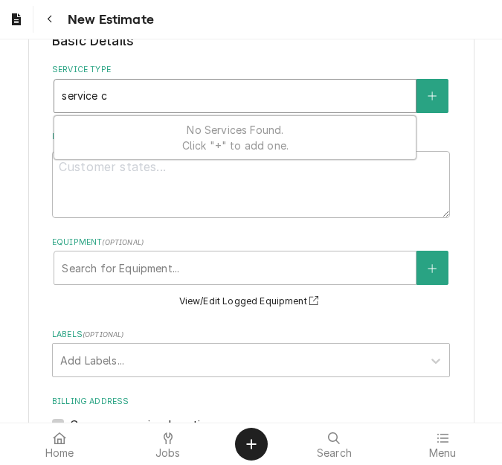
type textarea "x"
type input "service ca"
type textarea "x"
type input "service cal"
type textarea "x"
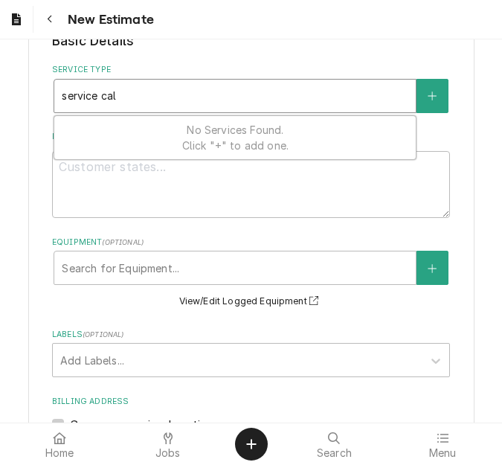
type input "service call"
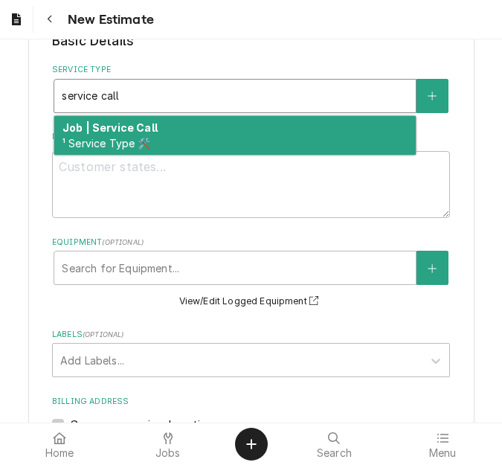
click at [129, 129] on strong "Job | Service Call" at bounding box center [109, 127] width 95 height 13
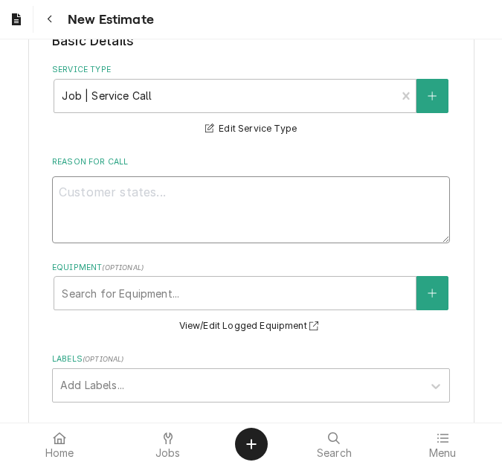
click at [86, 219] on textarea "Reason For Call" at bounding box center [251, 209] width 398 height 67
type textarea "x"
type textarea "Q"
type textarea "x"
type textarea "Qu"
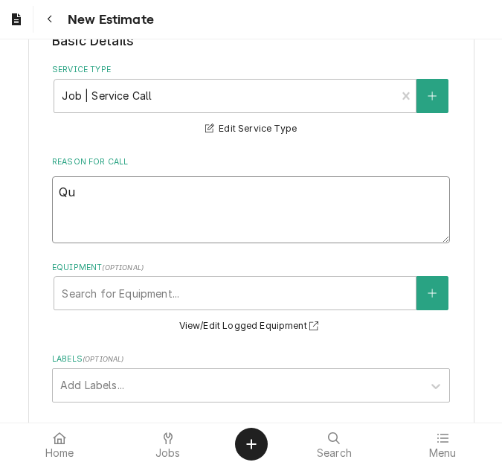
type textarea "x"
type textarea "Quo"
type textarea "x"
type textarea "Quot"
type textarea "x"
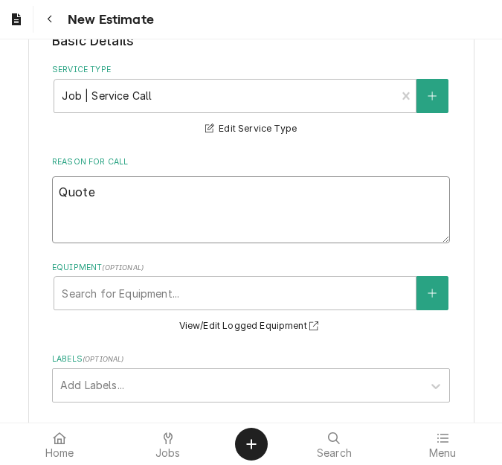
type textarea "Quote"
type textarea "x"
type textarea "Quote t"
type textarea "x"
type textarea "Quote to"
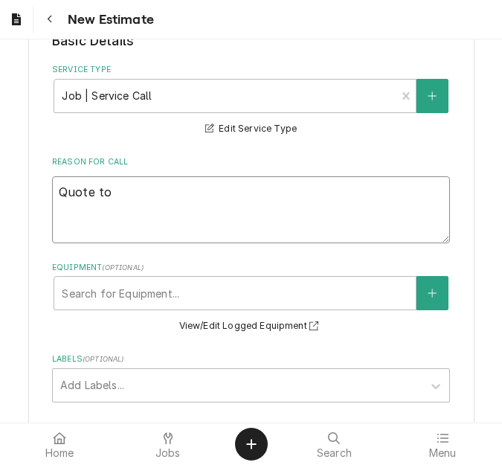
type textarea "x"
type textarea "Quote to r"
type textarea "x"
type textarea "Quote to re"
type textarea "x"
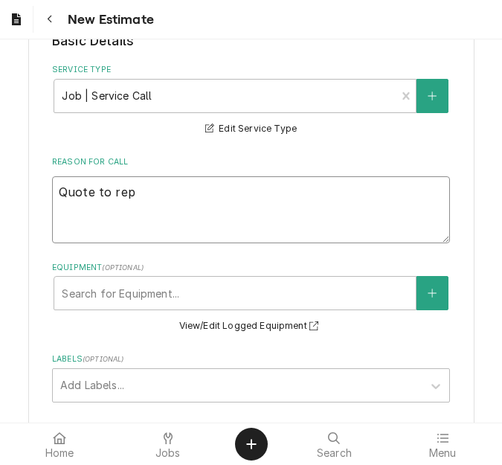
type textarea "Quote to repl"
type textarea "x"
type textarea "Quote to repla"
type textarea "x"
type textarea "Quote to replac"
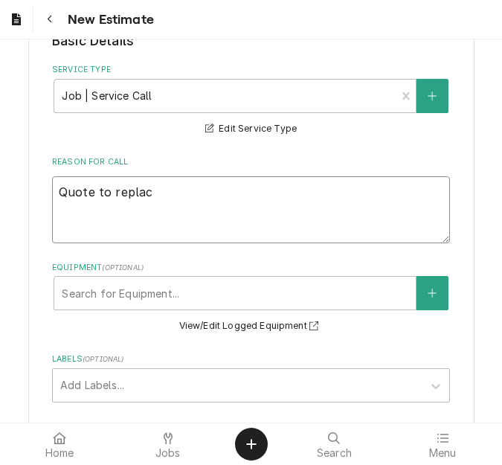
type textarea "x"
type textarea "Quote to replace"
type textarea "x"
type textarea "Quote to replace"
type textarea "x"
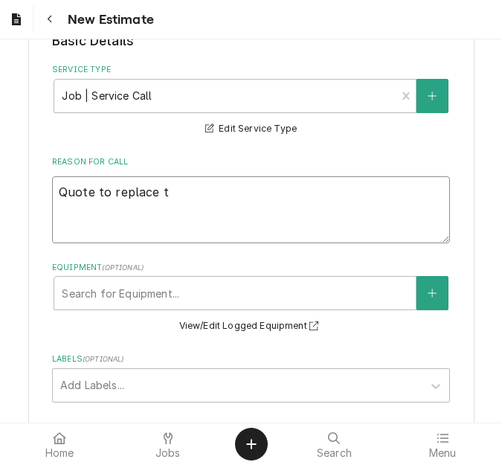
type textarea "Quote to replace th"
type textarea "x"
type textarea "Quote to replace the"
type textarea "x"
type textarea "Quote to replace ther"
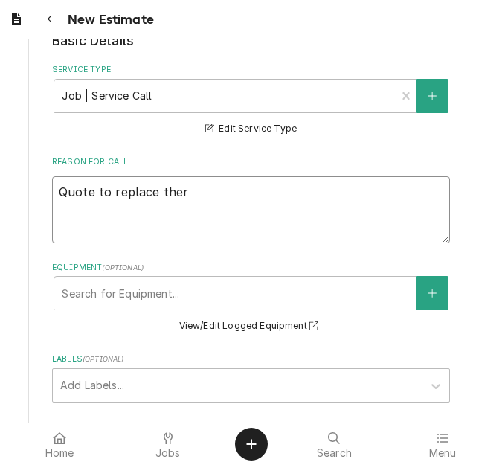
type textarea "x"
type textarea "Quote to replace therm"
type textarea "x"
type textarea "Quote to replace thermo"
type textarea "x"
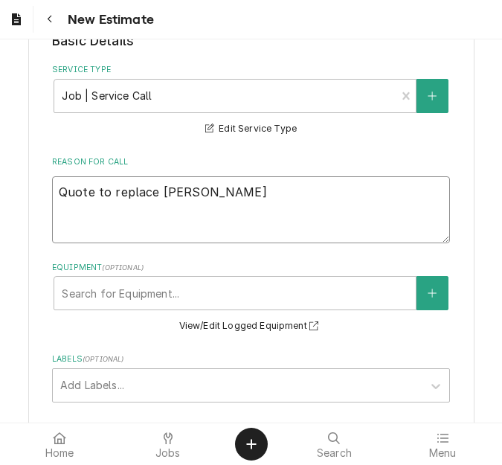
type textarea "Quote to replace thermos"
type textarea "x"
type textarea "Quote to replace thermost"
type textarea "x"
type textarea "Quote to replace thermosta"
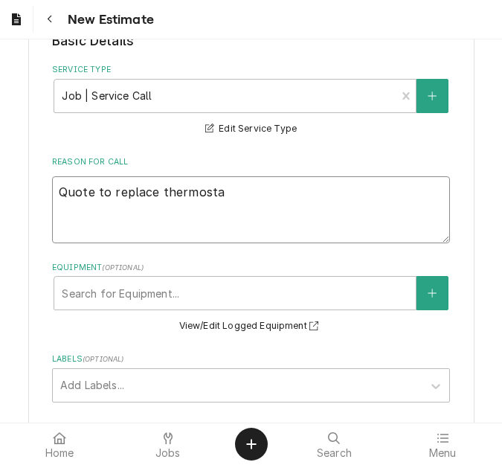
type textarea "x"
type textarea "Quote to replace thermostat"
type textarea "x"
type textarea "Quote to replace thermostat"
type textarea "x"
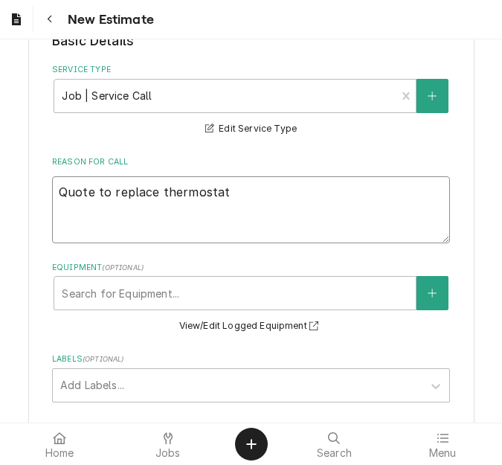
type textarea "Quote to replace thermostat o"
type textarea "x"
type textarea "Quote to replace thermostat on"
type textarea "x"
type textarea "Quote to replace thermostat on D"
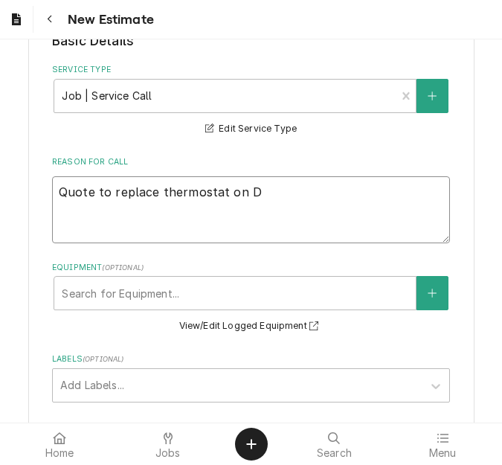
type textarea "x"
type textarea "Quote to replace thermostat on De"
type textarea "x"
type textarea "Quote to replace thermostat on Del"
type textarea "x"
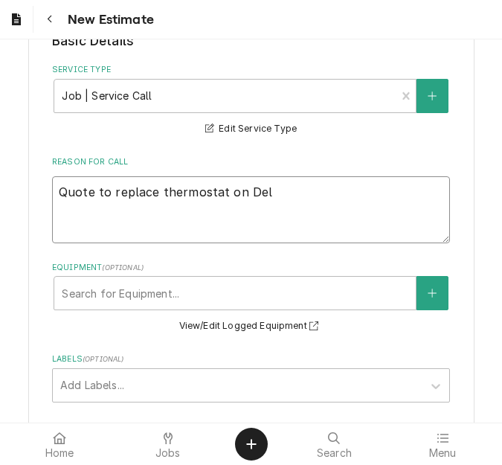
type textarea "Quote to replace thermostat on Delf"
type textarea "x"
type textarea "Quote to replace thermostat on Delfi"
type textarea "x"
type textarea "Quote to replace thermostat on Delfie"
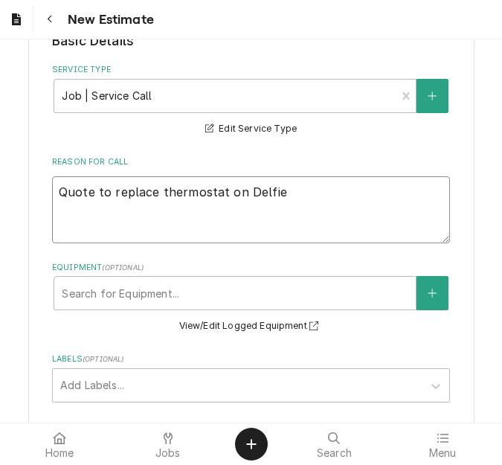
type textarea "x"
type textarea "Quote to replace thermostat on Delfiel"
type textarea "x"
type textarea "Quote to replace thermostat on Delfield"
type textarea "x"
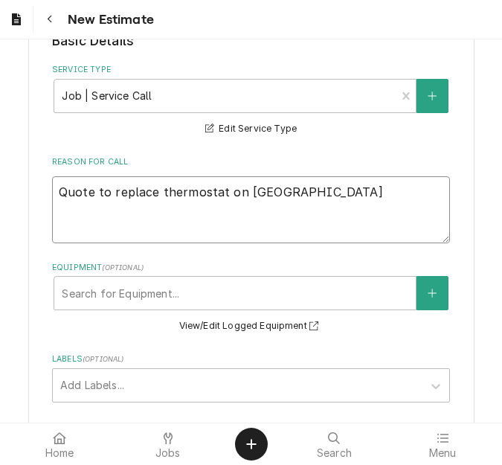
type textarea "Quote to replace thermostat on Delfield C"
type textarea "x"
type textarea "Quote to replace thermostat on Delfield Co"
type textarea "x"
type textarea "Quote to replace thermostat on Delfield Coo"
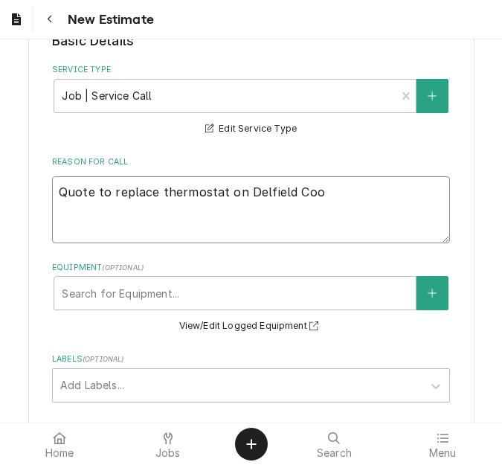
type textarea "x"
type textarea "Quote to replace thermostat on Delfield Co"
type textarea "x"
type textarea "Quote to replace thermostat on Delfield C"
type textarea "x"
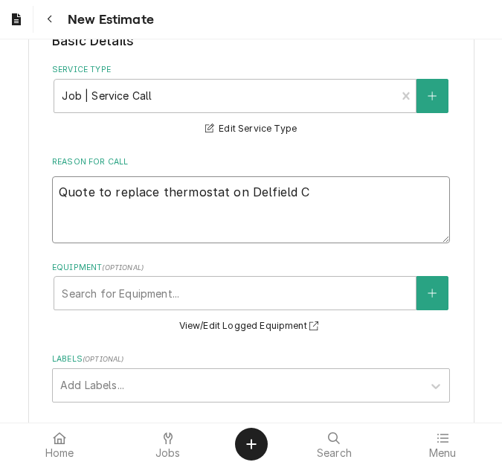
type textarea "Quote to replace thermostat on Delfield"
type textarea "x"
type textarea "Quote to replace thermostat on Delfield P"
type textarea "x"
type textarea "Quote to replace thermostat on Delfield Pr"
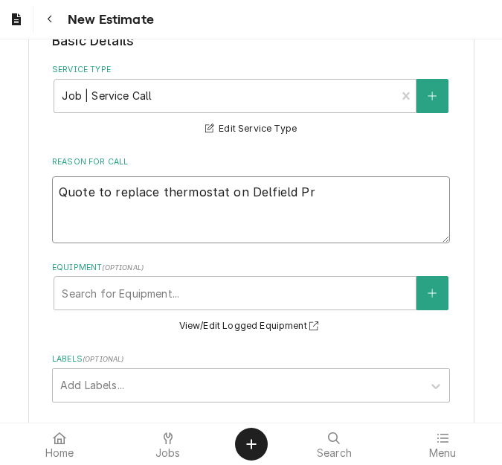
type textarea "x"
type textarea "Quote to replace thermostat on Delfield Prep"
type textarea "x"
type textarea "Quote to replace thermostat on Delfield Prep"
type textarea "x"
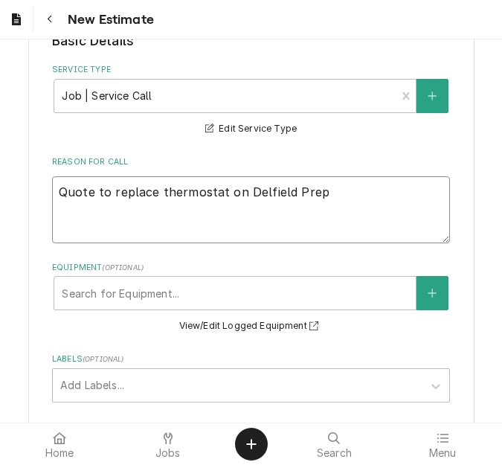
type textarea "Quote to replace thermostat on Delfield Prep T"
type textarea "x"
type textarea "Quote to replace thermostat on Delfield Prep Ta"
type textarea "x"
type textarea "Quote to replace thermostat on Delfield Prep Tab"
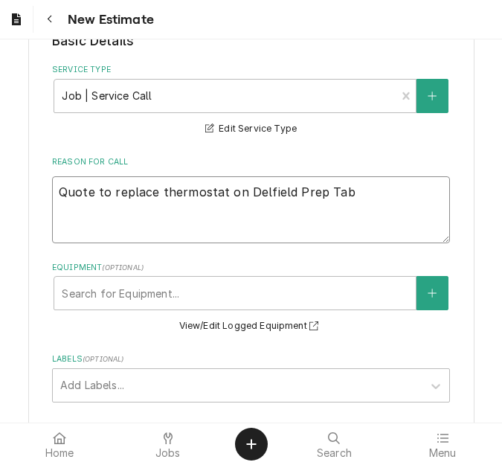
type textarea "x"
type textarea "Quote to replace thermostat on Delfield Prep Tabl"
type textarea "x"
type textarea "Quote to replace thermostat on Delfield Prep Table"
type textarea "x"
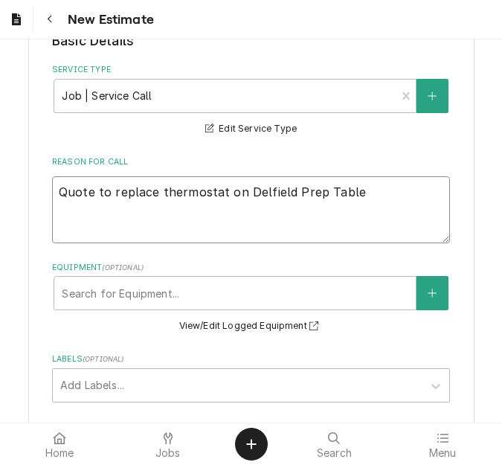
type textarea "Quote to replace thermostat on Delfield Prep Table"
type textarea "x"
type textarea "Quote to replace thermostat on Delfield Prep Table"
type textarea "x"
type textarea "Quote to replace thermostat on Delfield Prep Table"
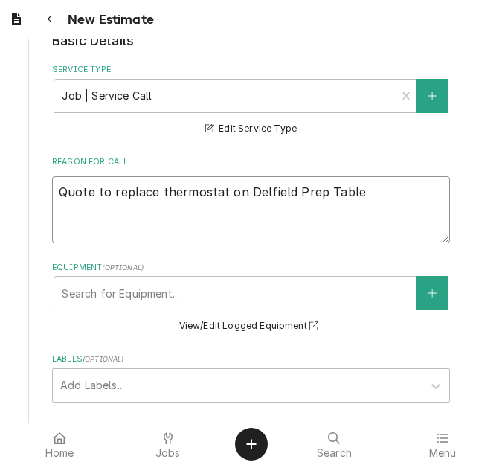
type textarea "x"
type textarea "Quote to replace thermostat on Delfield Prep Table /"
type textarea "x"
type textarea "Quote to replace thermostat on Delfield Prep Table / M"
type textarea "x"
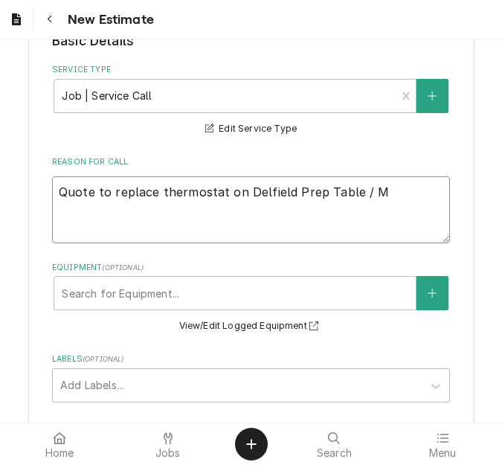
type textarea "Quote to replace thermostat on Delfield Prep Table / Mo"
type textarea "x"
type textarea "Quote to replace thermostat on Delfield Prep Table / Mod"
type textarea "x"
type textarea "Quote to replace thermostat on Delfield Prep Table / Modl"
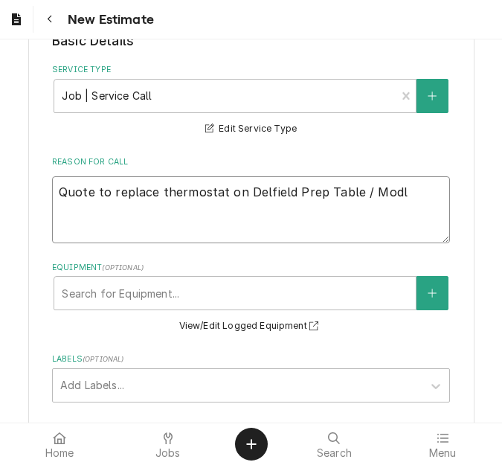
type textarea "x"
type textarea "Quote to replace thermostat on Delfield Prep Table / Mod"
type textarea "x"
type textarea "Quote to replace thermostat on Delfield Prep Table / Mode"
type textarea "x"
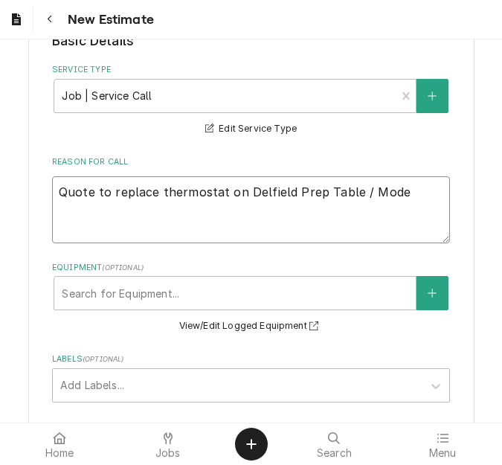
type textarea "Quote to replace thermostat on Delfield Prep Table / Model"
type textarea "x"
type textarea "Quote to replace thermostat on Delfield Prep Table / Model:"
type textarea "x"
type textarea "Quote to replace thermostat on Delfield Prep Table / Model:"
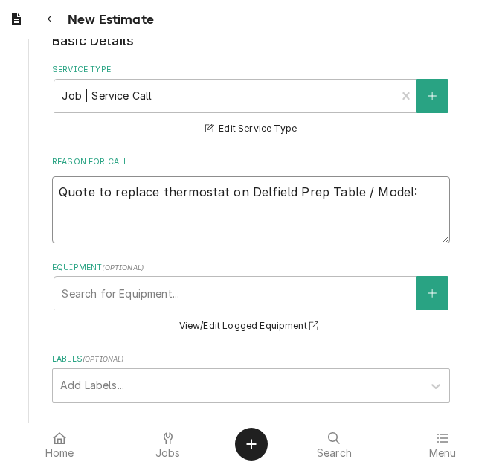
type textarea "x"
type textarea "Quote to replace thermostat on Delfield Prep Table / Model: 4"
type textarea "x"
type textarea "Quote to replace thermostat on Delfield Prep Table / Model: 44"
type textarea "x"
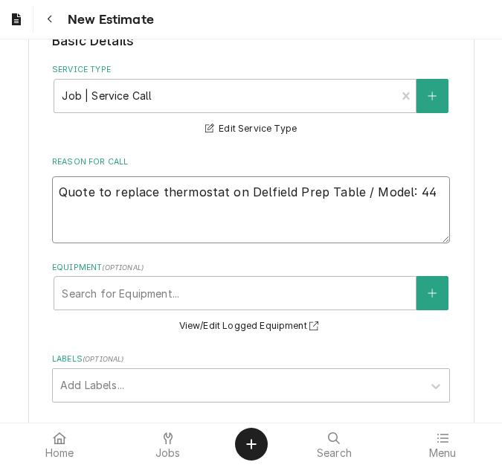
type textarea "Quote to replace thermostat on Delfield Prep Table / Model: 446"
type textarea "x"
type textarea "Quote to replace thermostat on Delfield Prep Table / Model: 4460"
type textarea "x"
type textarea "Quote to replace thermostat on Delfield Prep Table / Model: 4460N"
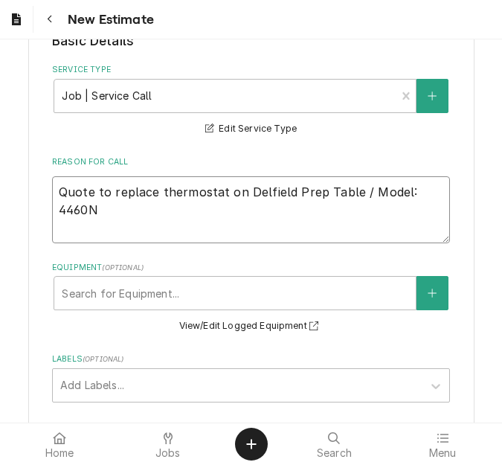
type textarea "x"
type textarea "Quote to replace thermostat on Delfield Prep Table / Model: 4460N-"
type textarea "x"
type textarea "Quote to replace thermostat on Delfield Prep Table / Model: 4460N-2"
type textarea "x"
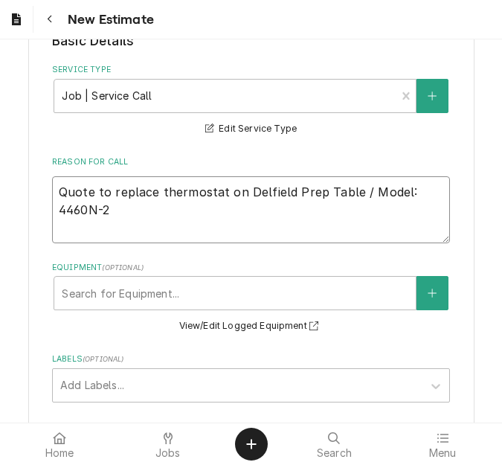
type textarea "Quote to replace thermostat on Delfield Prep Table / Model: 4460N-24"
type textarea "x"
type textarea "Quote to replace thermostat on Delfield Prep Table / Model: 4460N-24M"
type textarea "x"
type textarea "Quote to replace thermostat on Delfield Prep Table / Model: 4460N-24M-"
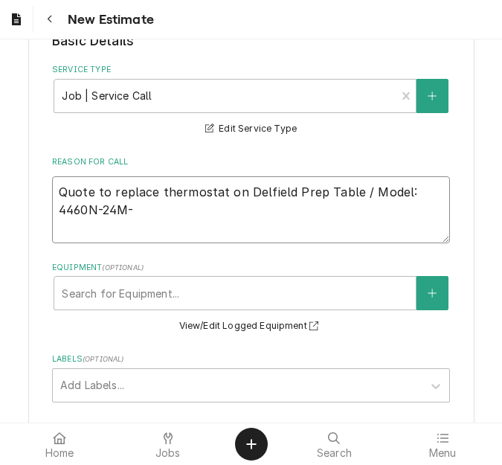
type textarea "x"
type textarea "Quote to replace thermostat on Delfield Prep Table / Model: 4460N-24M-A"
type textarea "x"
type textarea "Quote to replace thermostat on Delfield Prep Table / Model: 4460N-24M-A8"
type textarea "x"
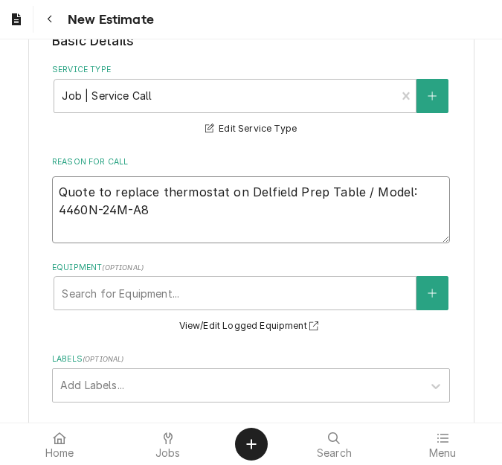
type textarea "Quote to replace thermostat on Delfield Prep Table / Model: 4460N-24M-A82"
type textarea "x"
type textarea "Quote to replace thermostat on Delfield Prep Table / Model: 4460N-24M-A822"
type textarea "x"
type textarea "Quote to replace thermostat on Delfield Prep Table / Model: 4460N-24M-A822"
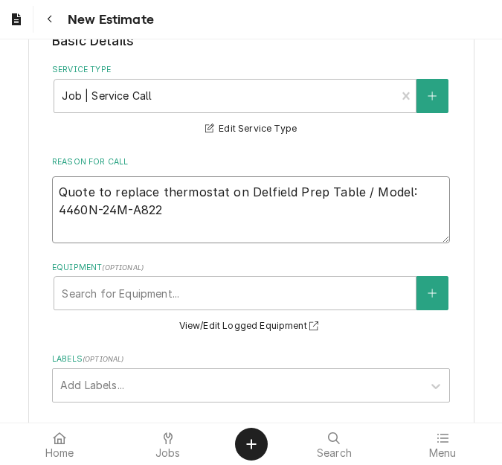
type textarea "x"
type textarea "Quote to replace thermostat on Delfield Prep Table / Model: 4460N-24M-A822 /"
type textarea "x"
type textarea "Quote to replace thermostat on Delfield Prep Table / Model: 4460N-24M-A822 / S"
type textarea "x"
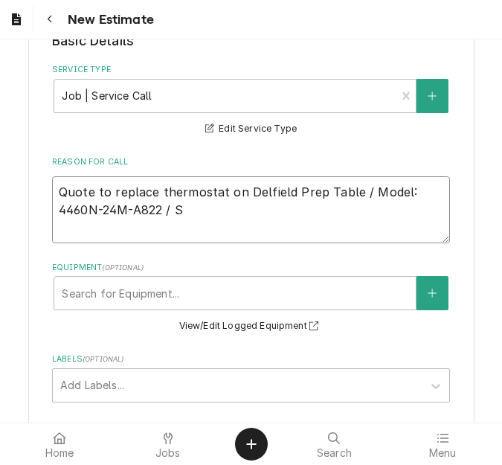
type textarea "Quote to replace thermostat on Delfield Prep Table / Model: 4460N-24M-A822 / Se"
type textarea "x"
type textarea "Quote to replace thermostat on Delfield Prep Table / Model: 4460N-24M-A822 / Ser"
type textarea "x"
type textarea "Quote to replace thermostat on Delfield Prep Table / Model: 4460N-24M-A822 / Se…"
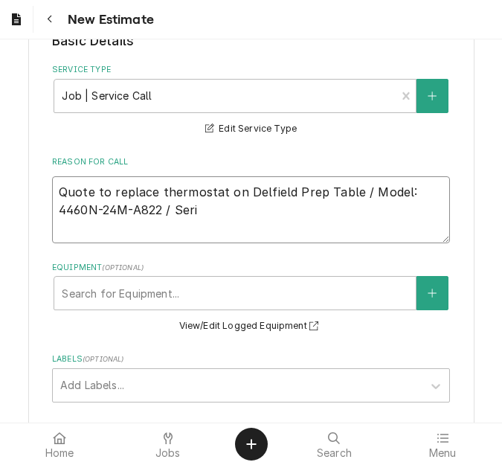
type textarea "x"
type textarea "Quote to replace thermostat on Delfield Prep Table / Model: 4460N-24M-A822 / Se…"
type textarea "x"
type textarea "Quote to replace thermostat on Delfield Prep Table / Model: 4460N-24M-A822 / Se…"
type textarea "x"
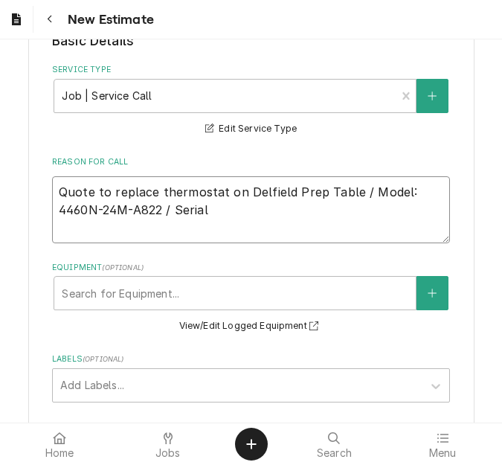
type textarea "Quote to replace thermostat on Delfield Prep Table / Model: 4460N-24M-A822 / Se…"
type textarea "x"
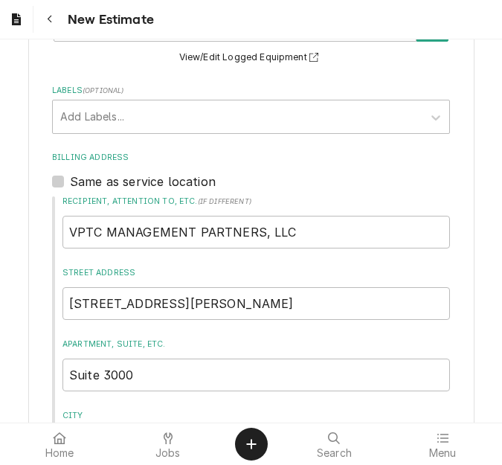
scroll to position [446, 0]
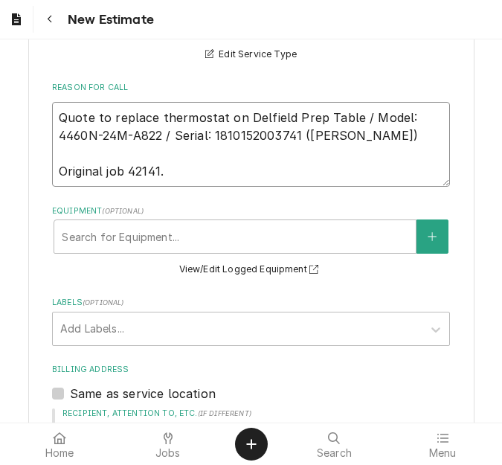
drag, startPoint x: 298, startPoint y: 139, endPoint x: 45, endPoint y: 106, distance: 255.8
click at [45, 106] on div "Please provide the following information to create your estimate: Client Detail…" at bounding box center [251, 314] width 446 height 1385
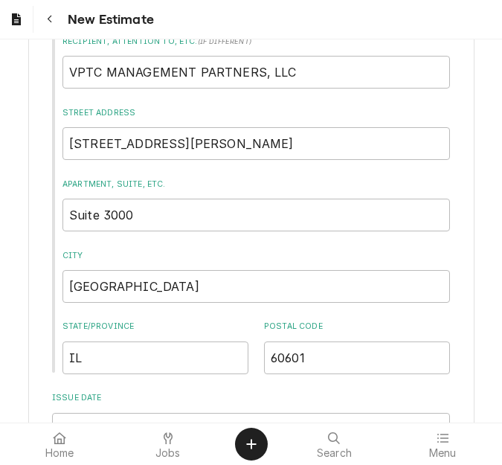
scroll to position [1044, 0]
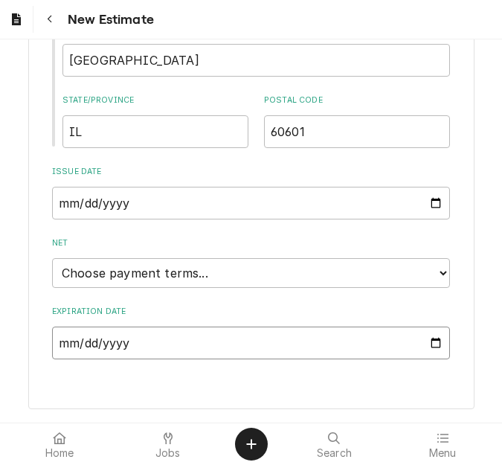
click at [421, 347] on input "Expiration Date" at bounding box center [251, 342] width 398 height 33
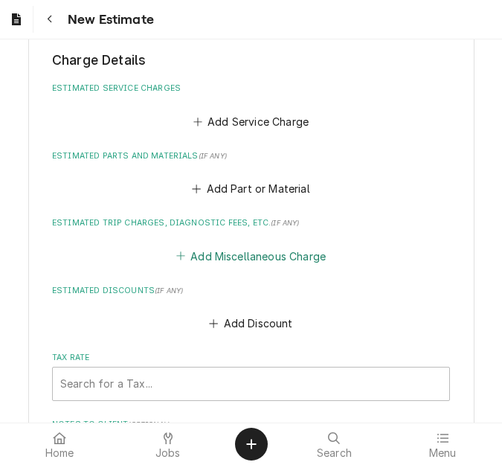
scroll to position [1422, 0]
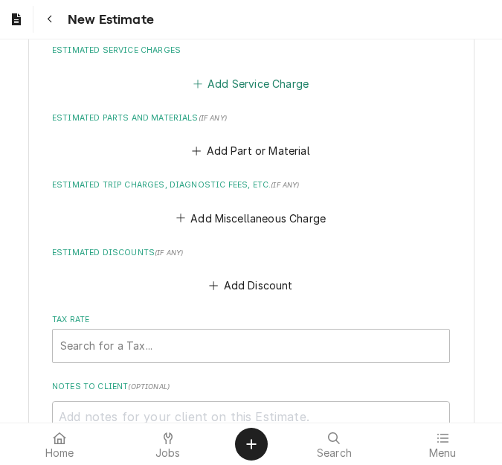
click at [222, 93] on button "Add Service Charge" at bounding box center [250, 83] width 120 height 21
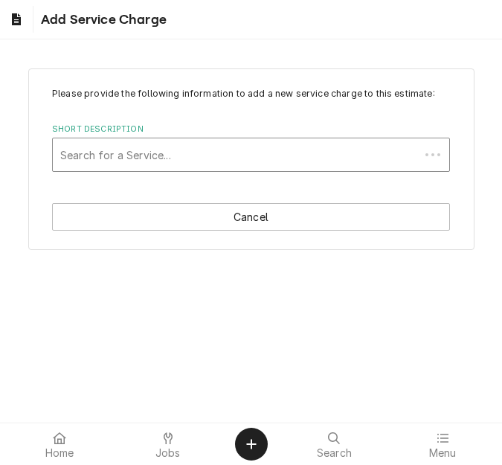
click at [161, 150] on div "Short Description" at bounding box center [236, 154] width 352 height 27
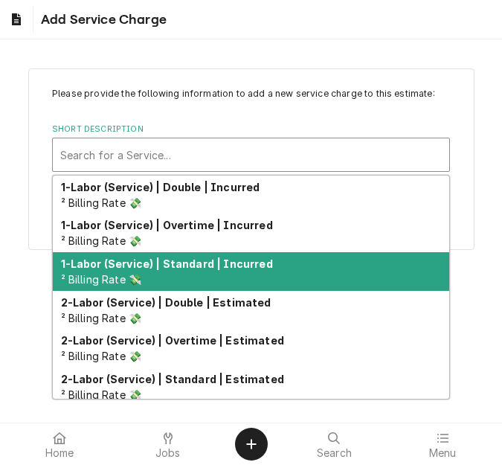
click at [174, 274] on div "1-Labor (Service) | Standard | Incurred ² Billing Rate 💸" at bounding box center [251, 271] width 396 height 39
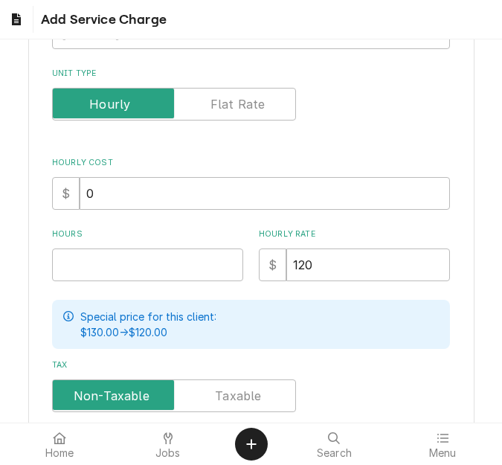
scroll to position [223, 0]
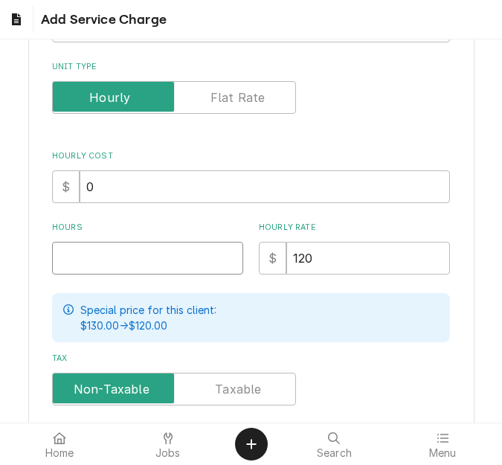
click at [88, 257] on input "Hours" at bounding box center [147, 258] width 191 height 33
click at [88, 257] on input "15" at bounding box center [147, 258] width 191 height 33
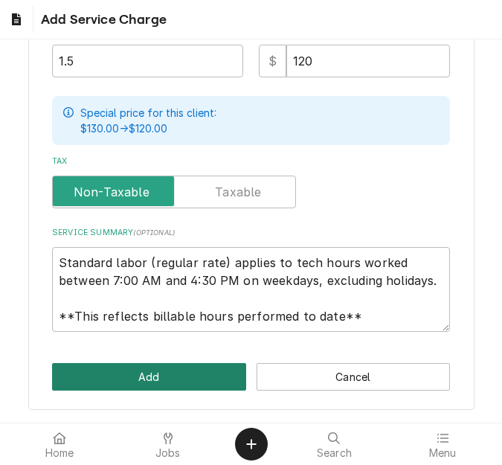
click at [149, 373] on button "Add" at bounding box center [149, 377] width 194 height 28
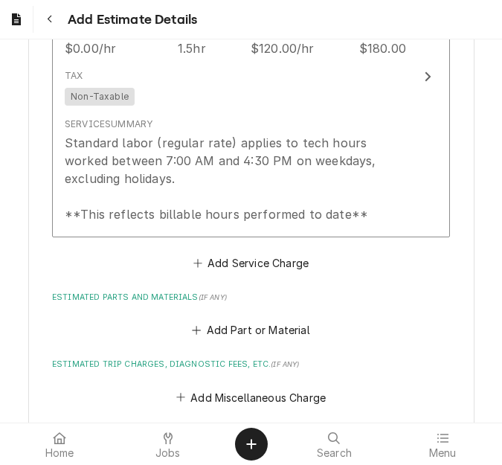
scroll to position [1599, 0]
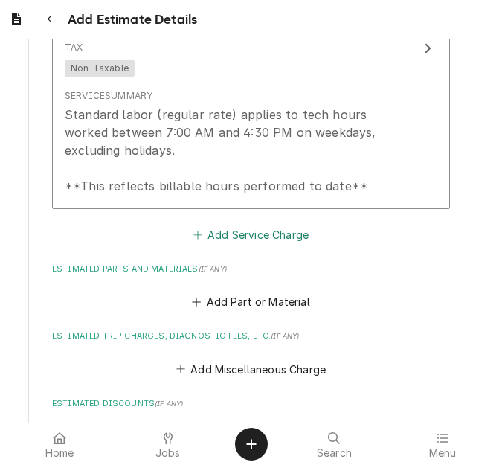
click at [218, 230] on button "Add Service Charge" at bounding box center [250, 234] width 120 height 21
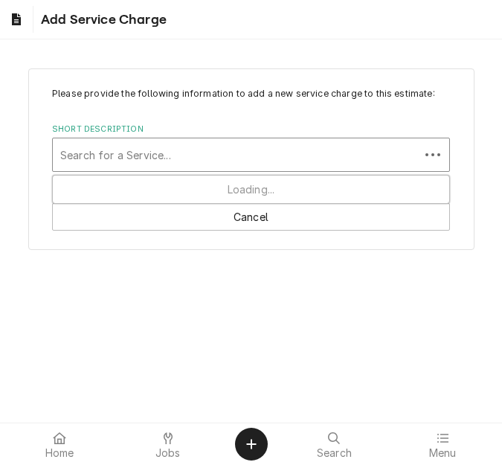
click at [154, 162] on div "Short Description" at bounding box center [236, 154] width 352 height 27
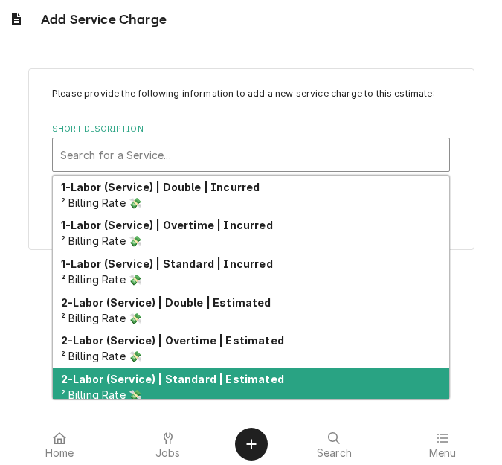
click at [182, 381] on strong "2-Labor (Service) | Standard | Estimated" at bounding box center [172, 379] width 223 height 13
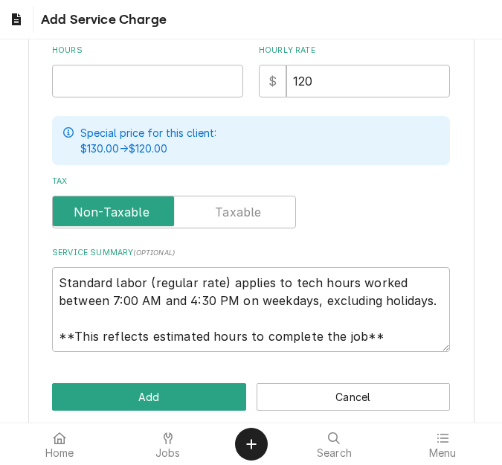
scroll to position [425, 0]
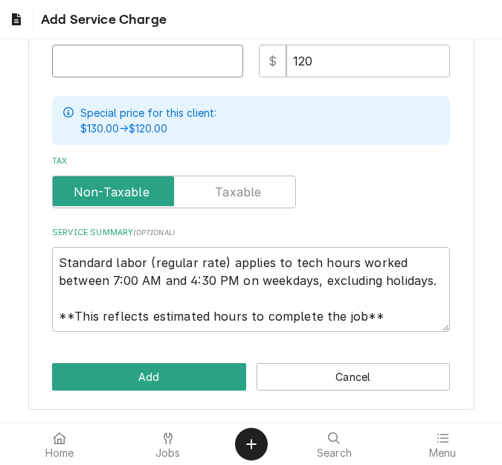
click at [81, 62] on input "Hours" at bounding box center [147, 61] width 191 height 33
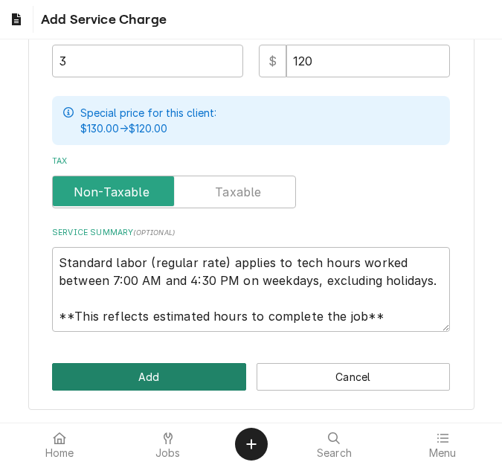
click at [152, 367] on button "Add" at bounding box center [149, 377] width 194 height 28
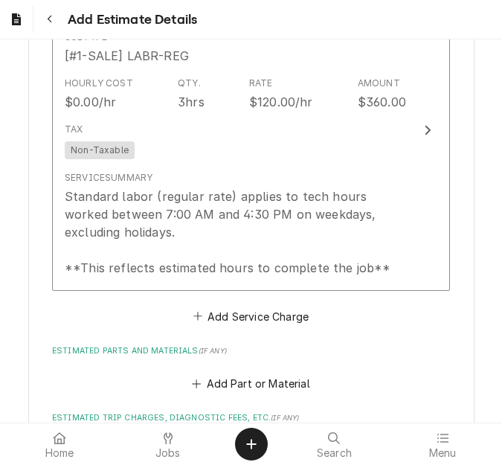
scroll to position [1851, 0]
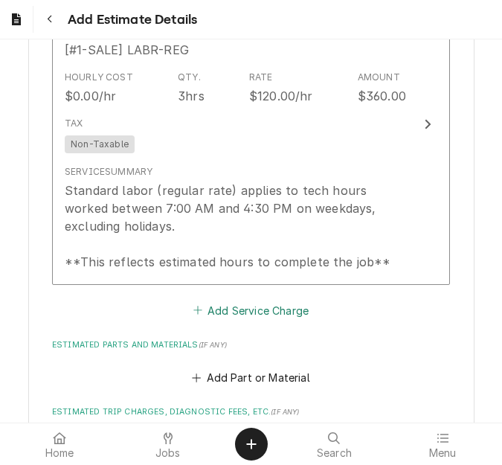
click at [214, 320] on button "Add Service Charge" at bounding box center [250, 310] width 120 height 21
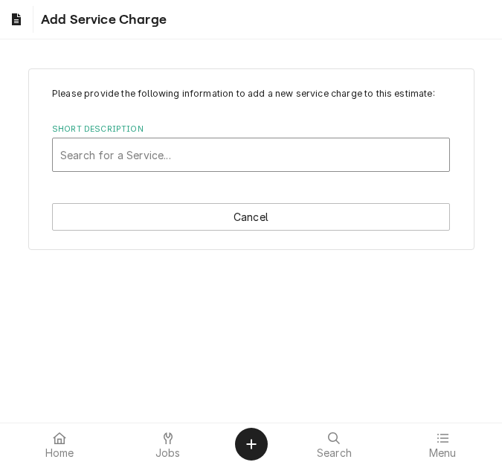
click at [135, 149] on div "Short Description" at bounding box center [250, 154] width 381 height 27
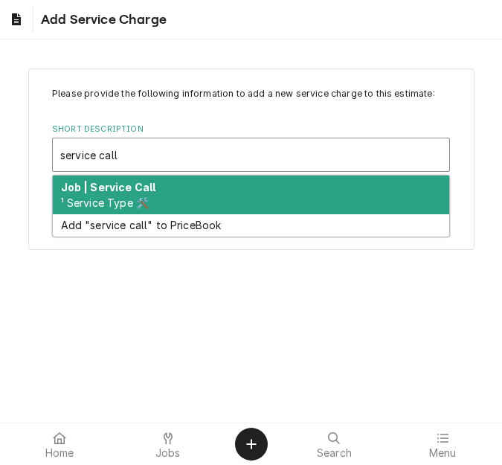
click at [127, 182] on strong "Job | Service Call" at bounding box center [108, 187] width 95 height 13
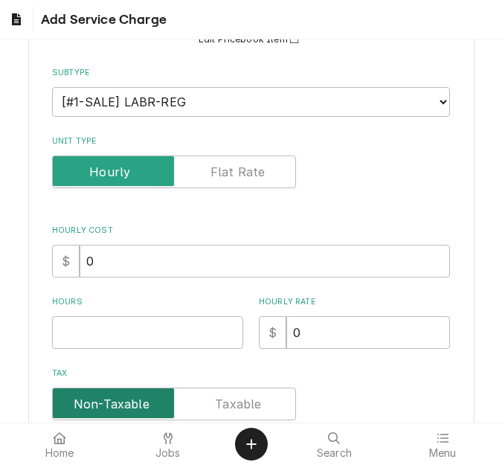
scroll to position [297, 0]
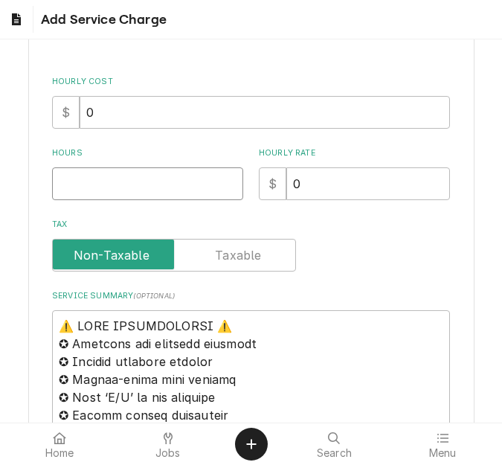
click at [88, 186] on input "Hours" at bounding box center [147, 183] width 191 height 33
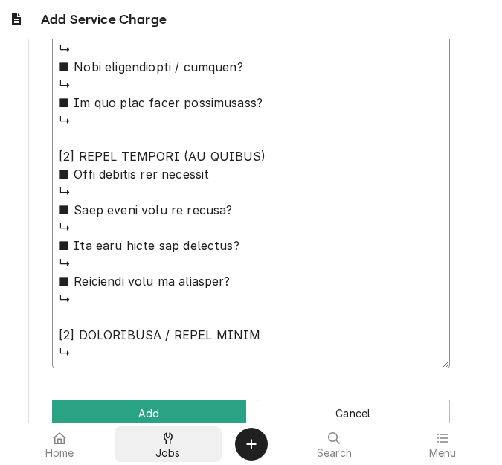
drag, startPoint x: 59, startPoint y: 105, endPoint x: 196, endPoint y: 431, distance: 353.0
click at [196, 431] on body "Add Service Charge Please provide the following information to add a new servic…" at bounding box center [251, 232] width 502 height 465
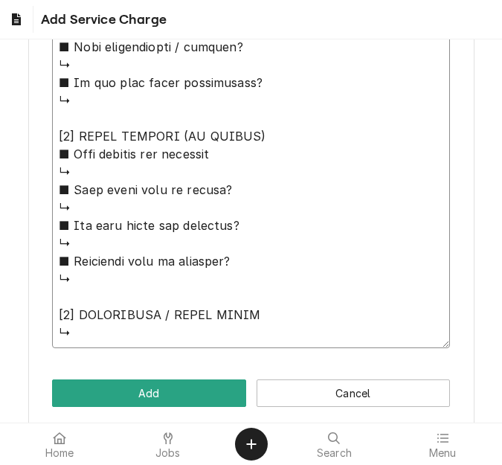
paste textarea "Quote to replace thermostat on Delfield Prep Table / Model: 4460N-24M-A822 / Se…"
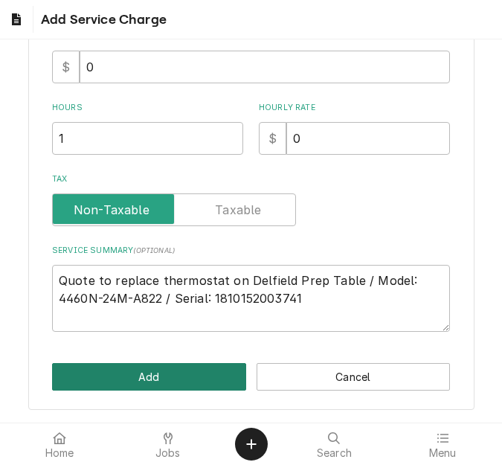
click at [158, 370] on button "Add" at bounding box center [149, 377] width 194 height 28
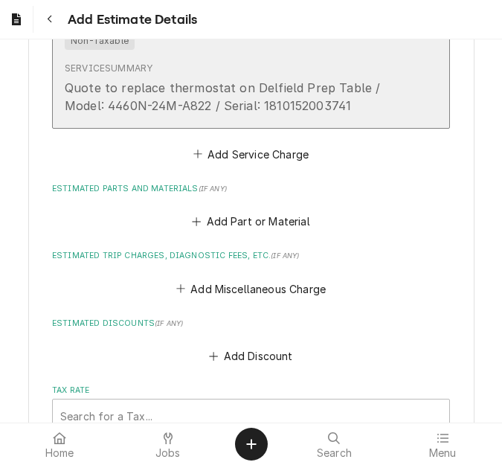
scroll to position [2297, 0]
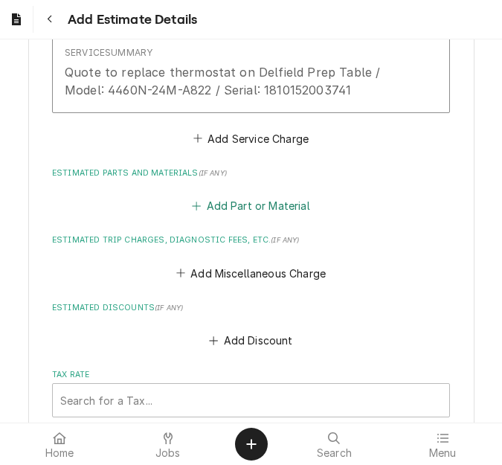
click at [209, 201] on button "Add Part or Material" at bounding box center [251, 206] width 123 height 21
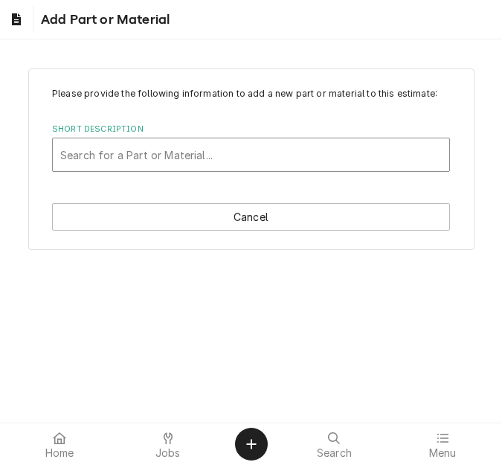
click at [128, 151] on div "Short Description" at bounding box center [250, 154] width 381 height 27
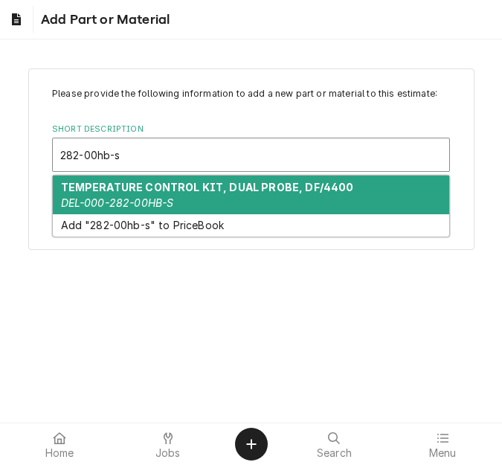
click at [126, 186] on strong "TEMPERATURE CONTROL KIT, DUAL PROBE, DF/4400" at bounding box center [207, 187] width 293 height 13
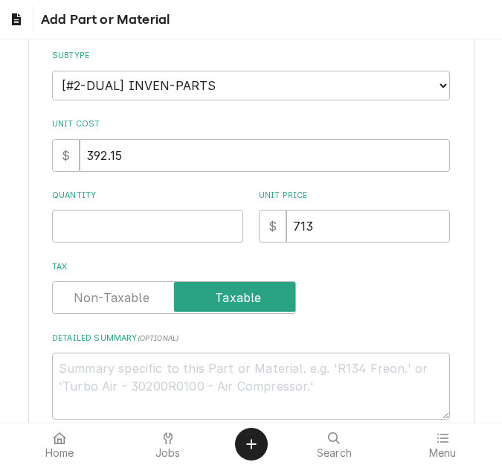
scroll to position [223, 0]
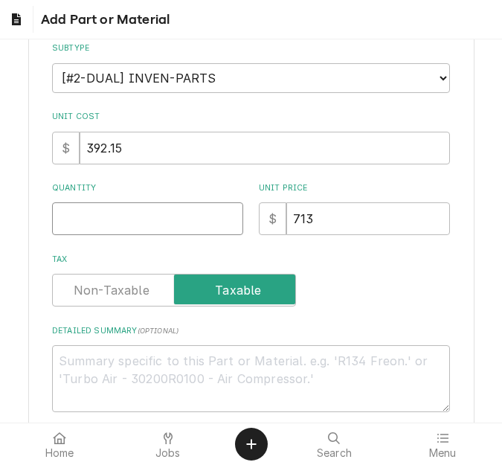
click at [95, 226] on input "Quantity" at bounding box center [147, 218] width 191 height 33
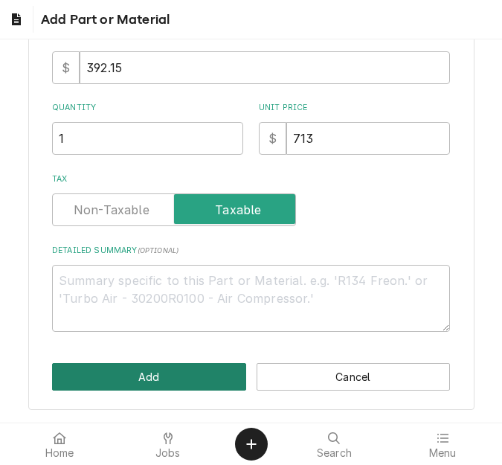
click at [135, 370] on button "Add" at bounding box center [149, 377] width 194 height 28
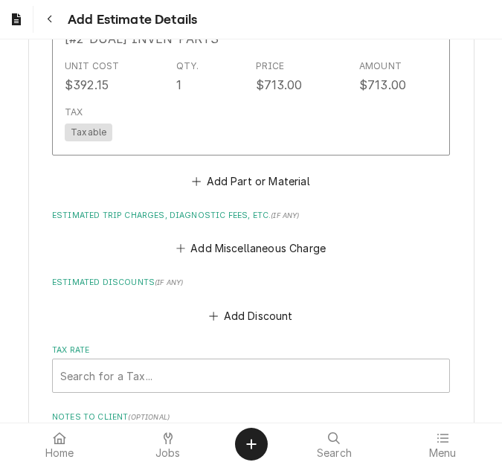
scroll to position [2641, 0]
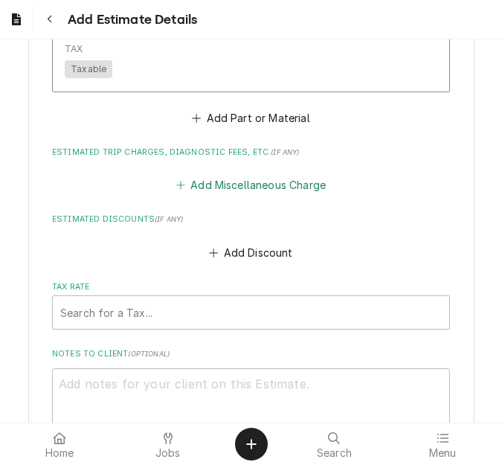
click at [213, 187] on button "Add Miscellaneous Charge" at bounding box center [250, 185] width 155 height 21
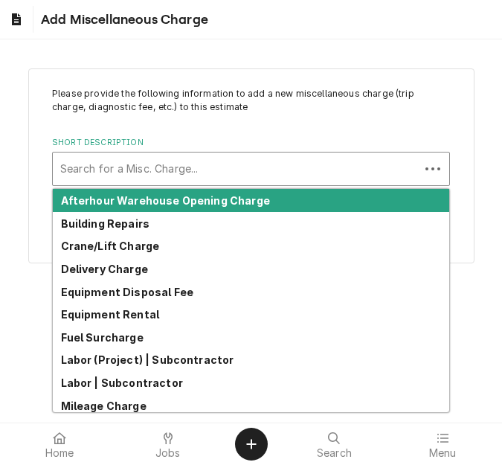
click at [130, 159] on div "Short Description" at bounding box center [236, 168] width 352 height 27
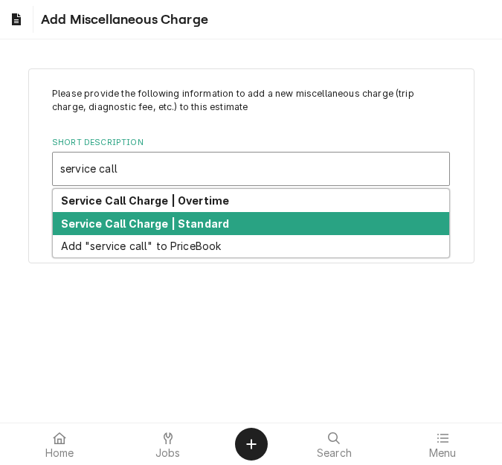
click at [126, 226] on strong "Service Call Charge | Standard" at bounding box center [145, 223] width 169 height 13
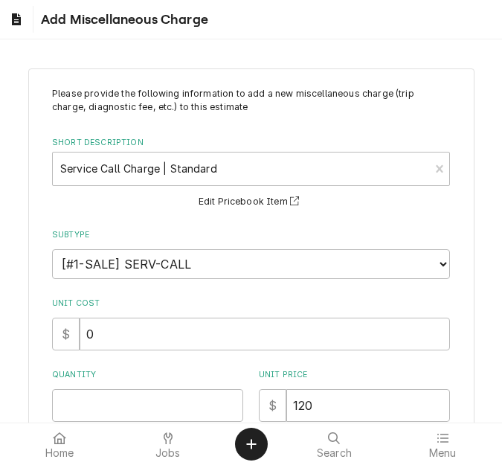
click at [91, 385] on div "Quantity" at bounding box center [147, 395] width 191 height 53
click at [88, 397] on input "Quantity" at bounding box center [147, 405] width 191 height 33
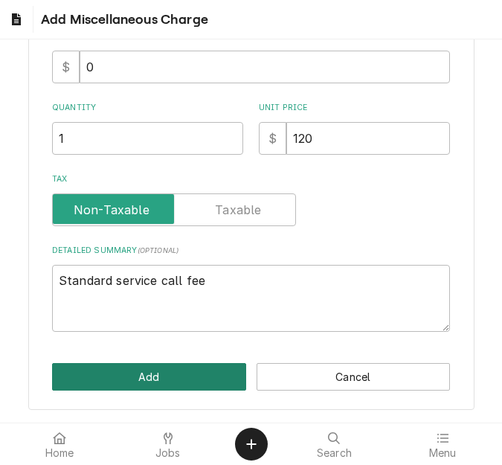
click at [132, 370] on button "Add" at bounding box center [149, 377] width 194 height 28
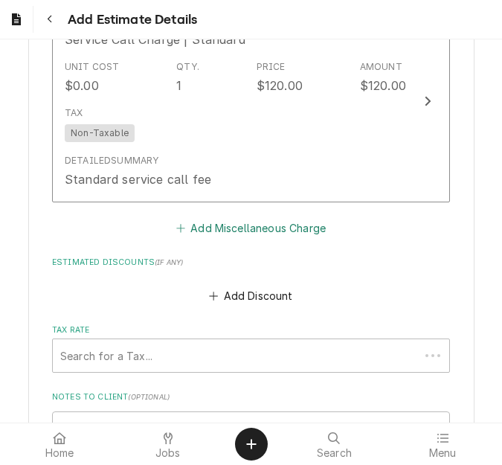
scroll to position [2808, 0]
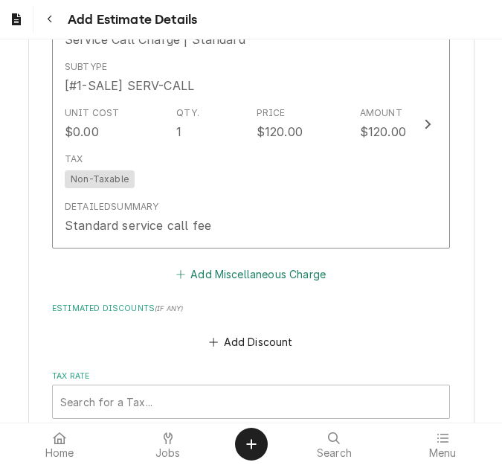
click at [212, 277] on button "Add Miscellaneous Charge" at bounding box center [250, 274] width 155 height 21
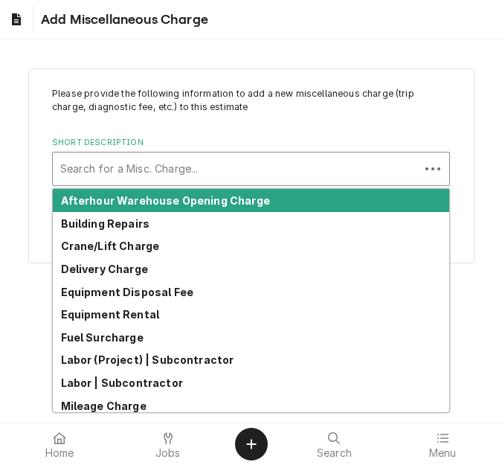
click at [148, 167] on div "Short Description" at bounding box center [236, 168] width 352 height 27
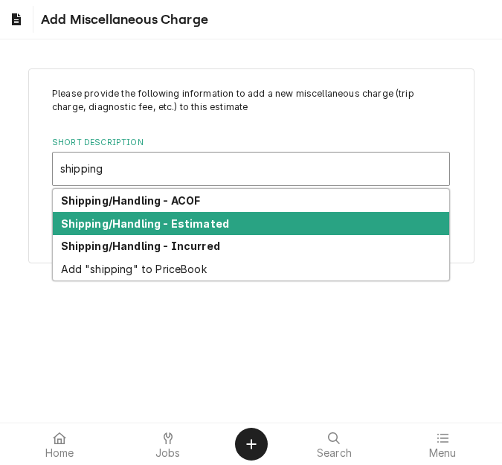
click at [158, 219] on strong "Shipping/Handling - Estimated" at bounding box center [145, 223] width 169 height 13
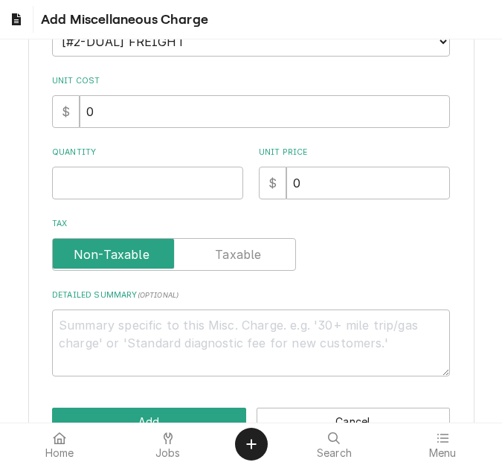
scroll to position [223, 0]
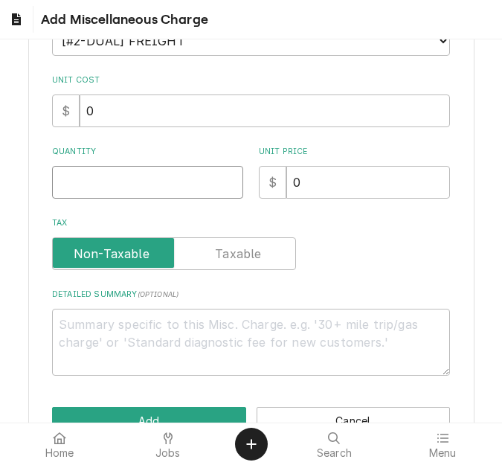
click at [101, 190] on input "Quantity" at bounding box center [147, 182] width 191 height 33
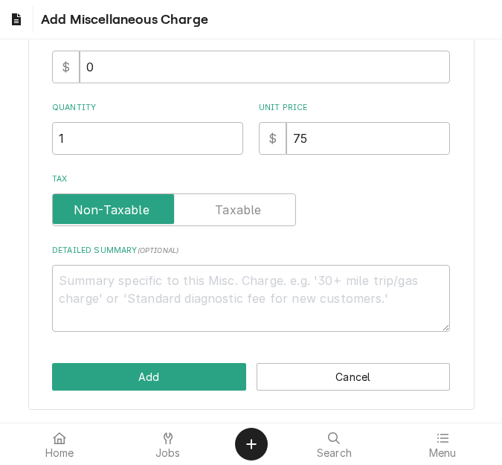
click at [126, 404] on div "Please provide the following information to add a new miscellaneous charge (tri…" at bounding box center [251, 105] width 446 height 608
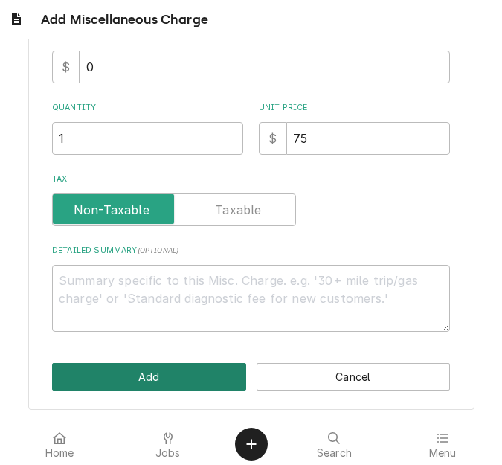
click at [132, 378] on button "Add" at bounding box center [149, 377] width 194 height 28
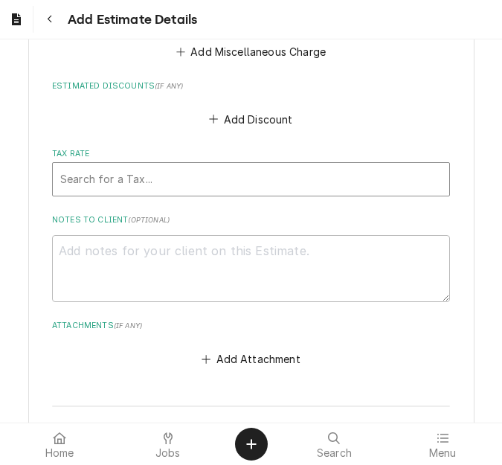
scroll to position [3245, 0]
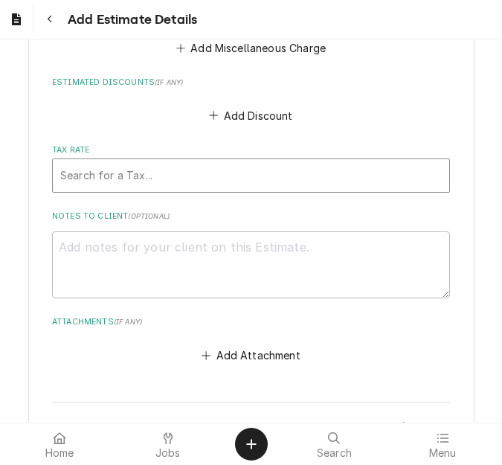
click at [141, 185] on div "Tax Rate" at bounding box center [250, 175] width 381 height 27
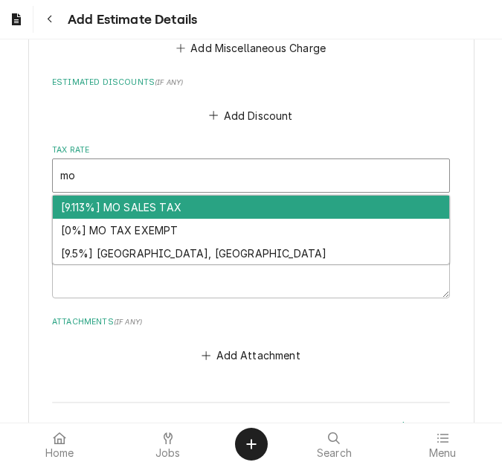
click at [138, 207] on div "[9.113%] MO SALES TAX" at bounding box center [251, 207] width 396 height 23
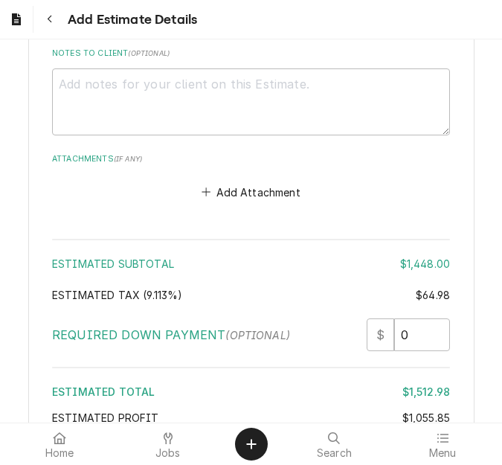
scroll to position [3575, 0]
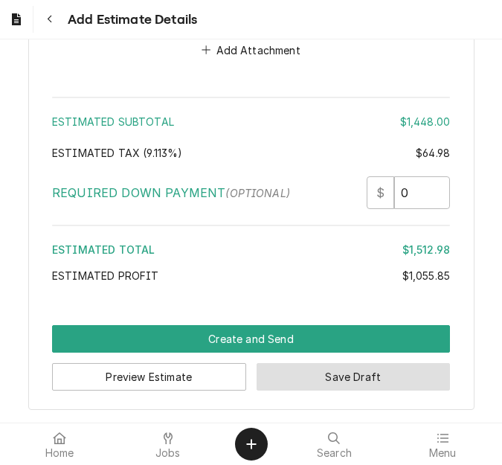
click at [331, 379] on button "Save Draft" at bounding box center [354, 377] width 194 height 28
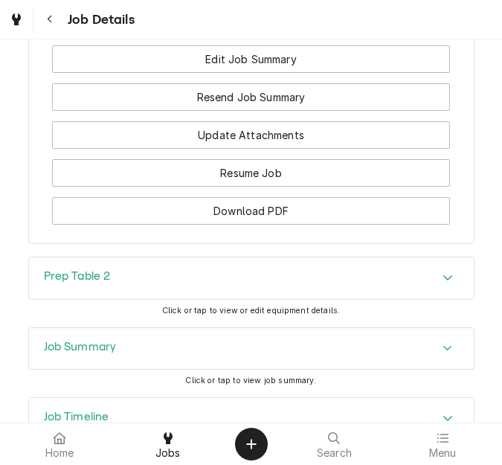
scroll to position [1896, 0]
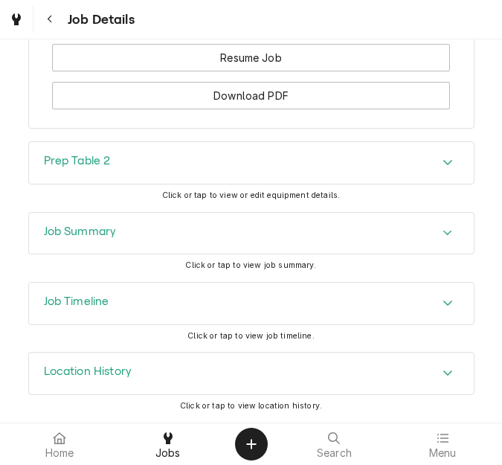
click at [115, 235] on div "Job Summary" at bounding box center [251, 234] width 445 height 42
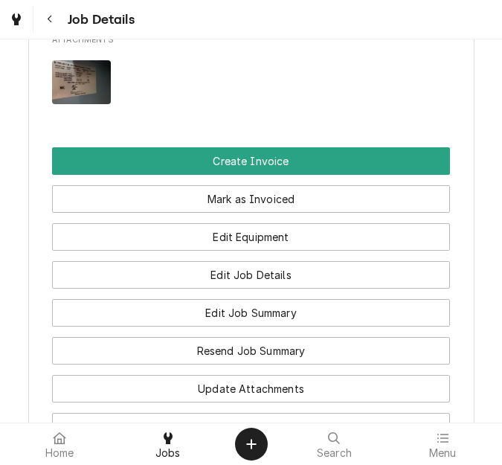
scroll to position [1450, 0]
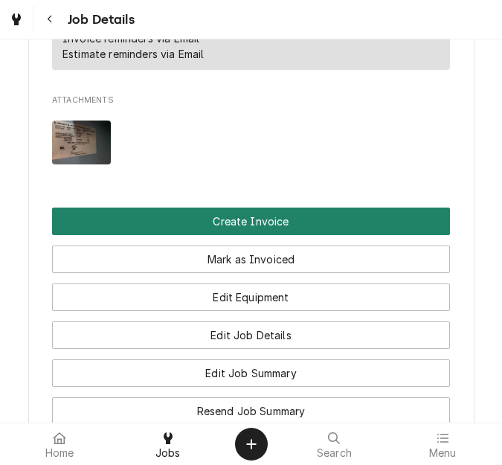
drag, startPoint x: 251, startPoint y: 236, endPoint x: 251, endPoint y: 135, distance: 101.9
click at [251, 235] on button "Create Invoice" at bounding box center [251, 221] width 398 height 28
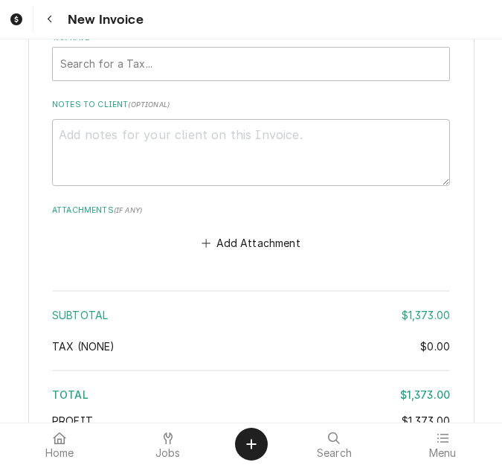
scroll to position [4359, 0]
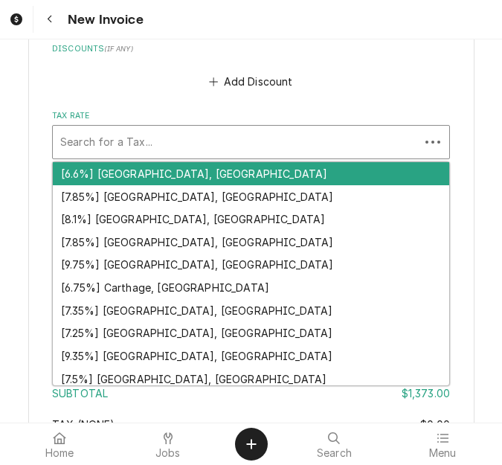
click at [193, 135] on div "Tax Rate" at bounding box center [236, 142] width 352 height 27
type textarea "x"
type input "m"
type textarea "x"
type input "mo"
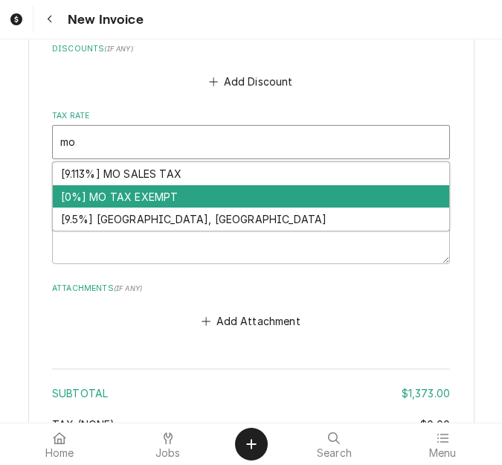
click at [179, 175] on div "[9.113%] MO SALES TAX" at bounding box center [251, 173] width 396 height 23
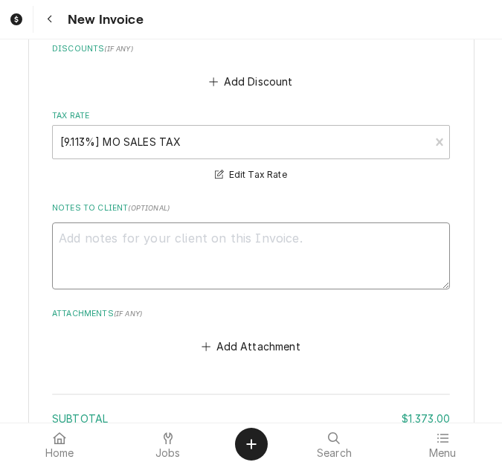
click at [237, 241] on textarea "Notes to Client ( optional )" at bounding box center [251, 255] width 398 height 67
type textarea "x"
type textarea "qu"
type textarea "x"
type textarea "quot"
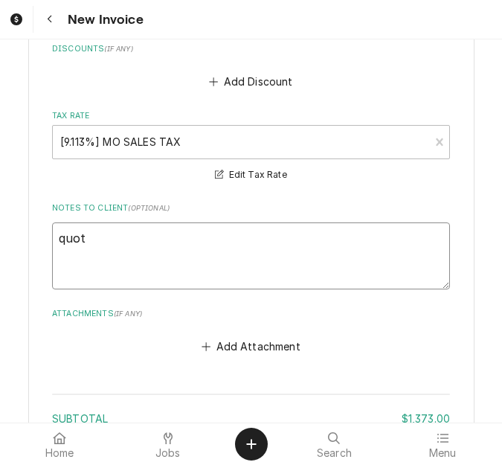
type textarea "x"
type textarea "quote"
type textarea "x"
type textarea "quoted"
type textarea "x"
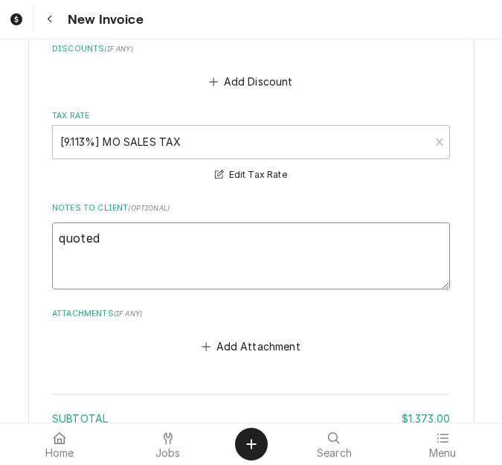
type textarea "quoted"
type textarea "x"
type textarea "quoted o"
type textarea "x"
type textarea "quoted on"
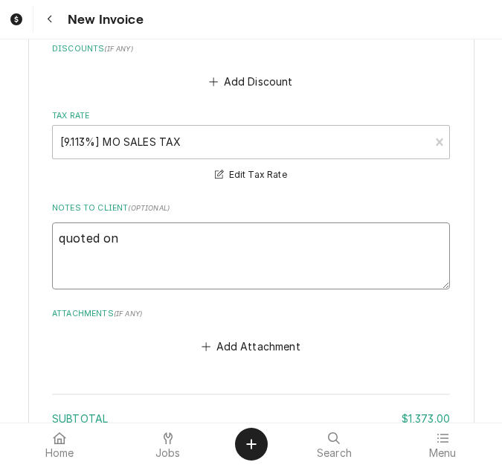
type textarea "x"
type textarea "quoted on"
click at [171, 233] on textarea "quoted on" at bounding box center [251, 255] width 398 height 67
type textarea "x"
type textarea "quoted on 4"
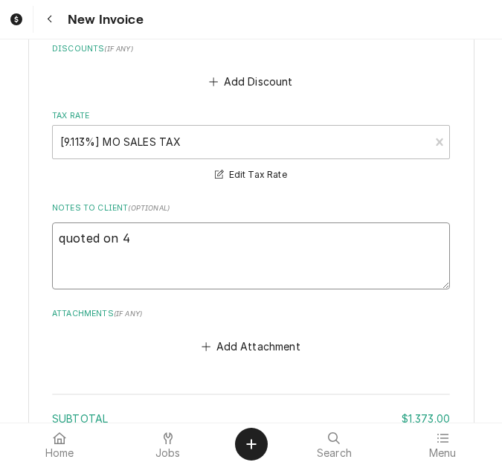
type textarea "x"
type textarea "quoted on 40"
type textarea "x"
type textarea "quoted on 400"
type textarea "x"
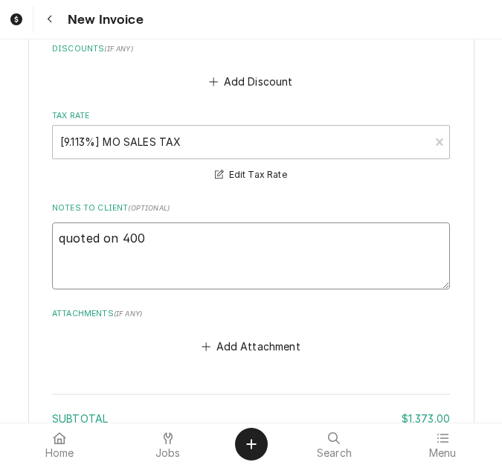
type textarea "quoted on 4006"
type textarea "x"
type textarea "quoted on 40065"
type textarea "x"
type textarea "quoted on 400653"
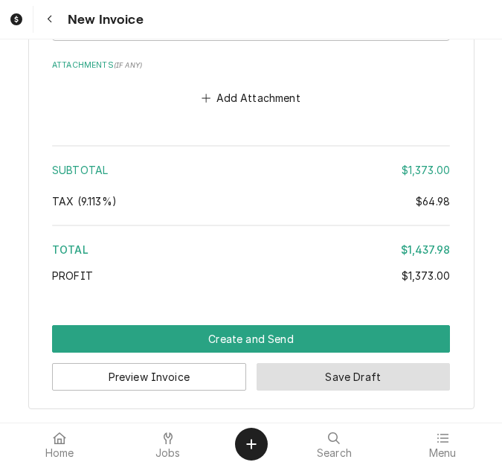
click at [325, 389] on button "Save Draft" at bounding box center [354, 377] width 194 height 28
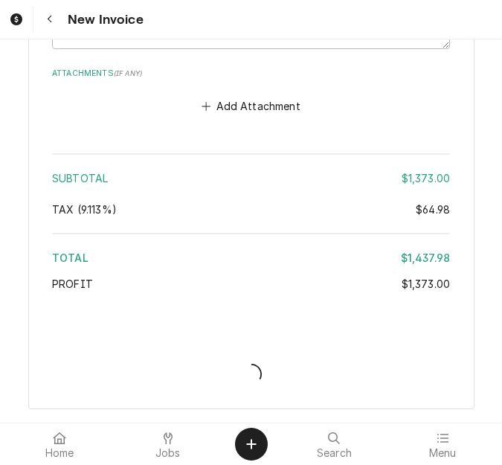
scroll to position [4599, 0]
type textarea "x"
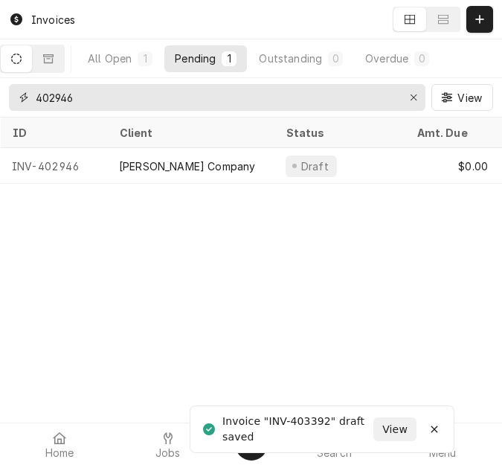
drag, startPoint x: 13, startPoint y: 75, endPoint x: -1, endPoint y: 69, distance: 16.0
click at [0, 69] on html "Invoices All Open 1 Pending 1 Outstanding 0 Overdue 0 402946 View ID Client Sta…" at bounding box center [251, 232] width 502 height 465
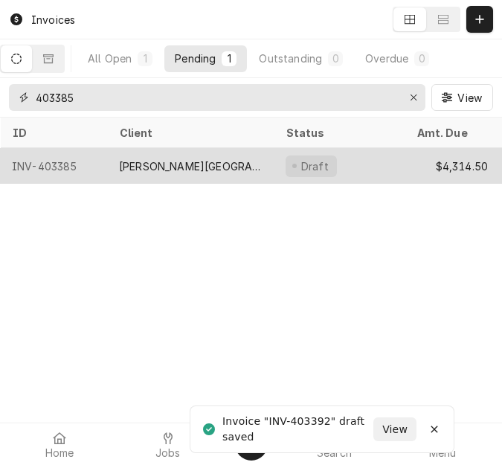
type input "403385"
click at [151, 175] on div "[PERSON_NAME][GEOGRAPHIC_DATA]" at bounding box center [190, 166] width 167 height 36
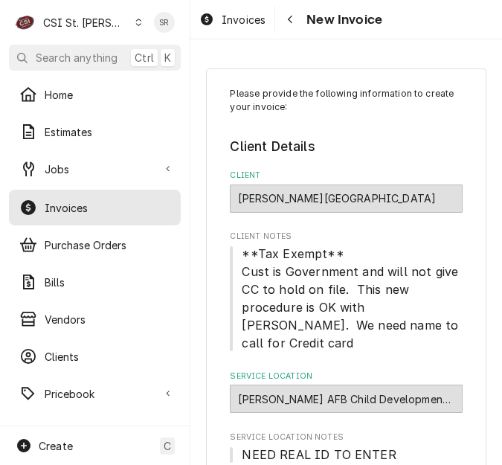
type textarea "x"
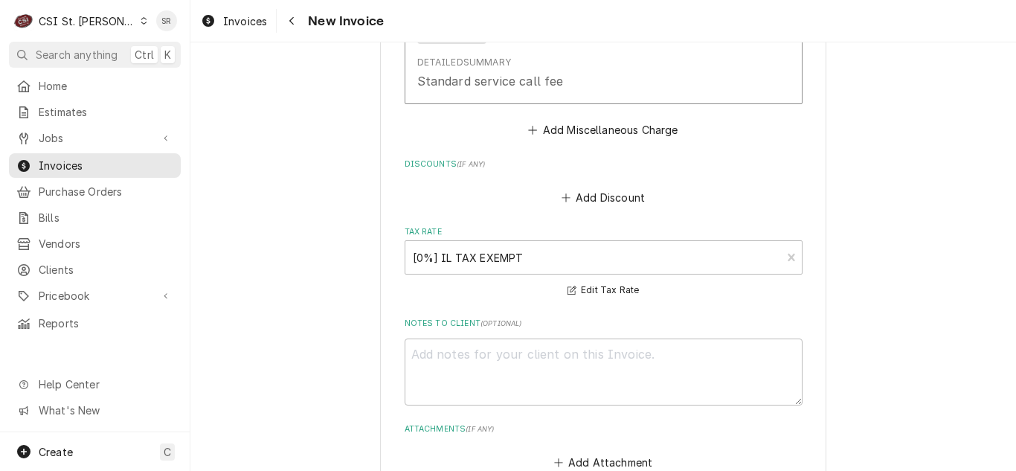
scroll to position [4536, 0]
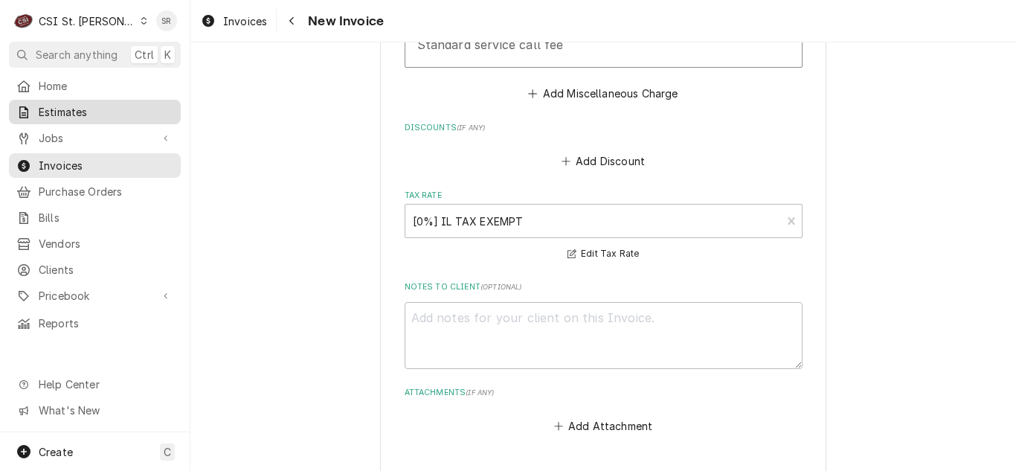
click at [74, 104] on span "Estimates" at bounding box center [106, 112] width 135 height 16
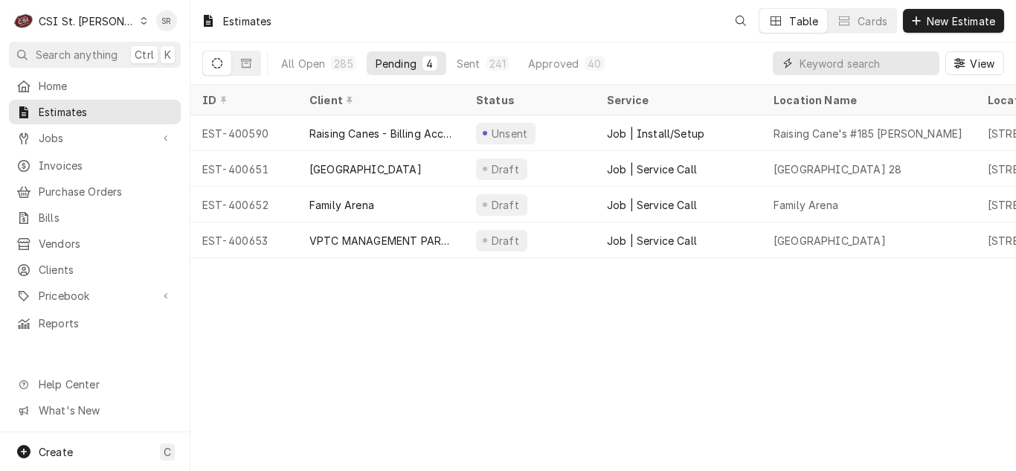
click at [871, 62] on input "Dynamic Content Wrapper" at bounding box center [865, 63] width 132 height 24
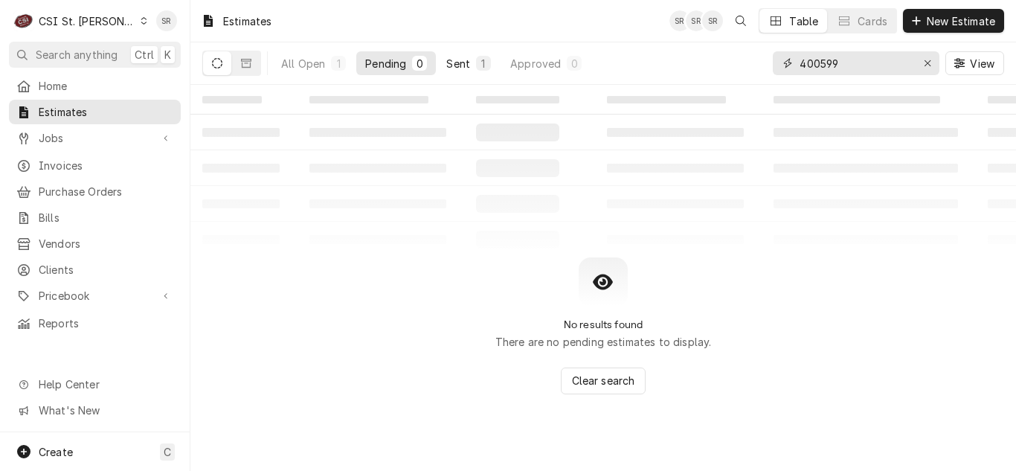
type input "400599"
click at [474, 62] on button "Sent 1" at bounding box center [468, 63] width 62 height 24
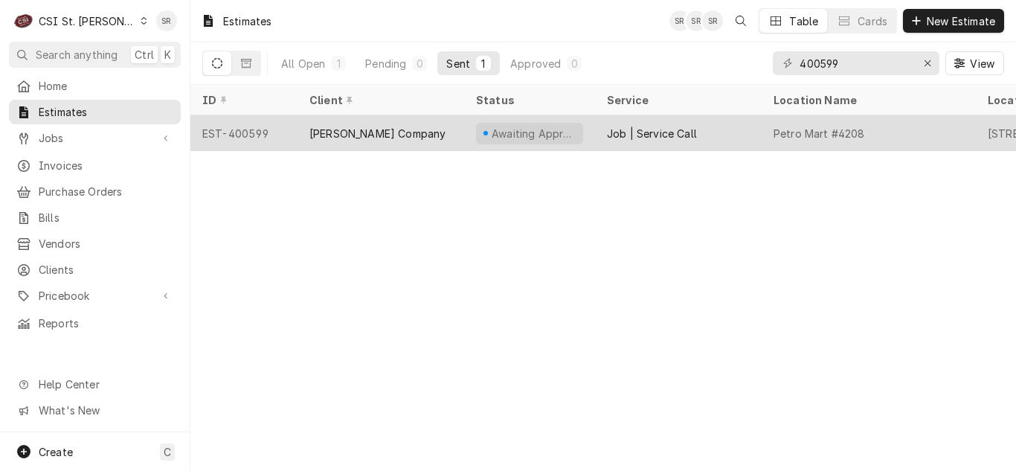
click at [378, 140] on div "[PERSON_NAME] Company" at bounding box center [380, 133] width 167 height 36
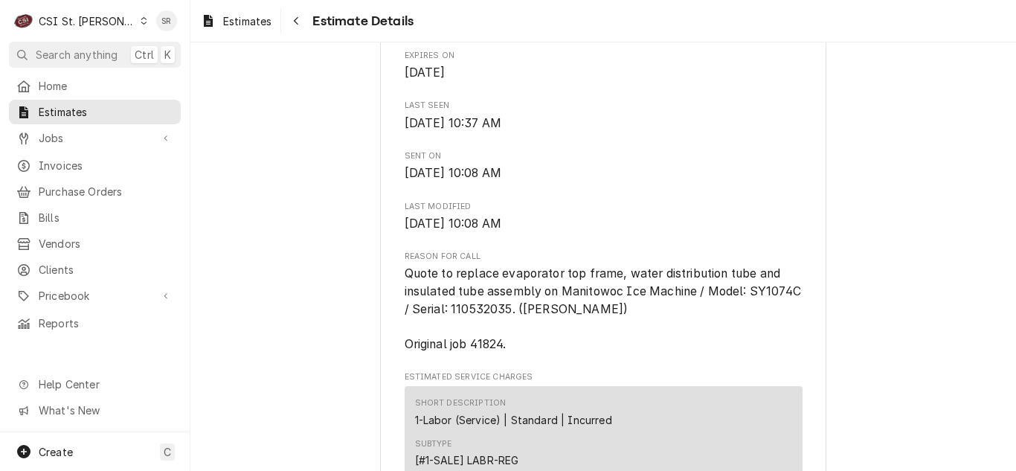
scroll to position [744, 0]
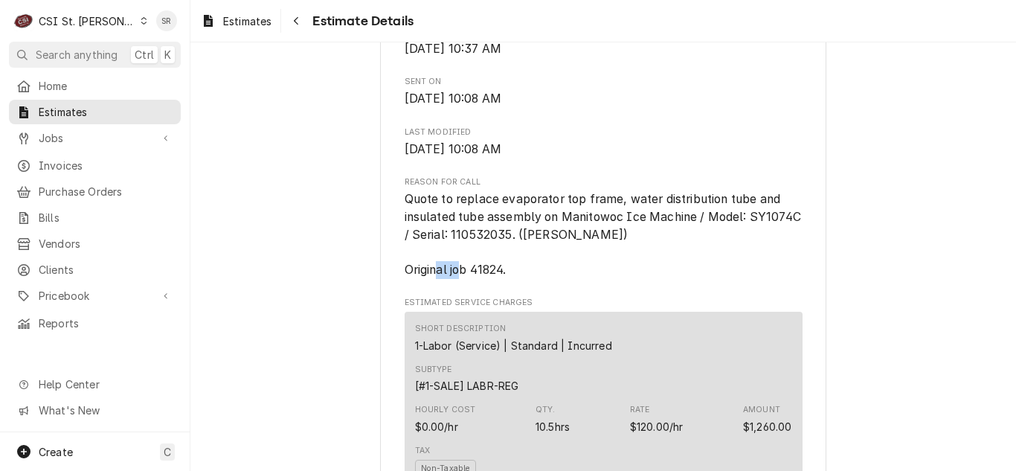
drag, startPoint x: 500, startPoint y: 302, endPoint x: 470, endPoint y: 303, distance: 29.8
click at [470, 277] on span "Quote to replace evaporator top frame, water distribution tube and insulated tu…" at bounding box center [604, 234] width 400 height 85
click at [588, 278] on span "Quote to replace evaporator top frame, water distribution tube and insulated tu…" at bounding box center [603, 234] width 398 height 88
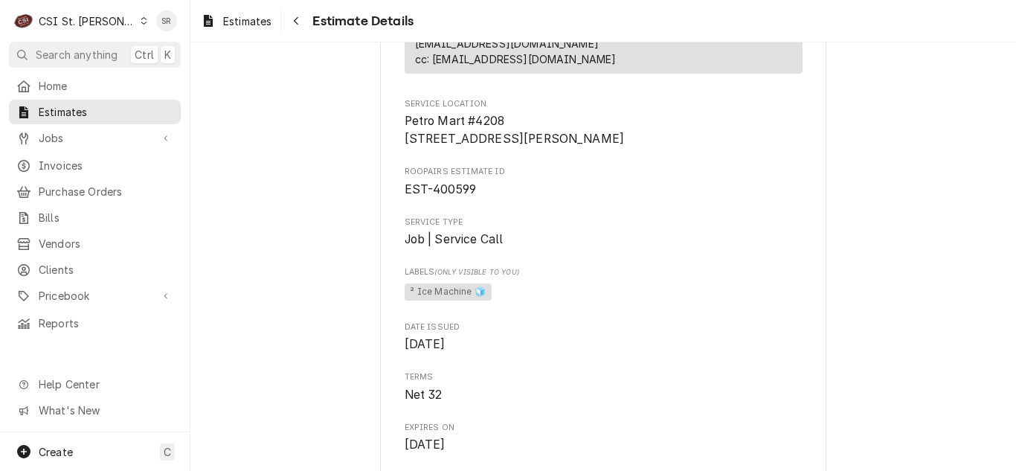
scroll to position [0, 0]
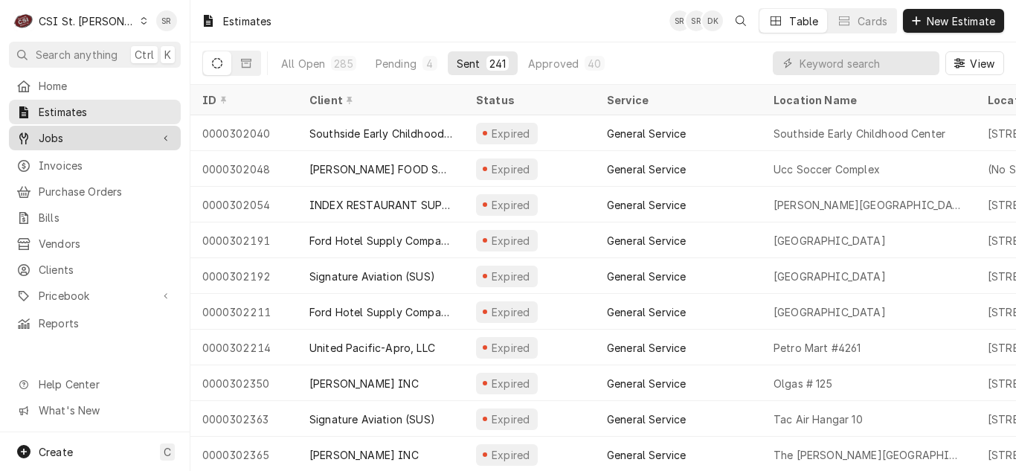
click at [63, 130] on span "Jobs" at bounding box center [95, 138] width 112 height 16
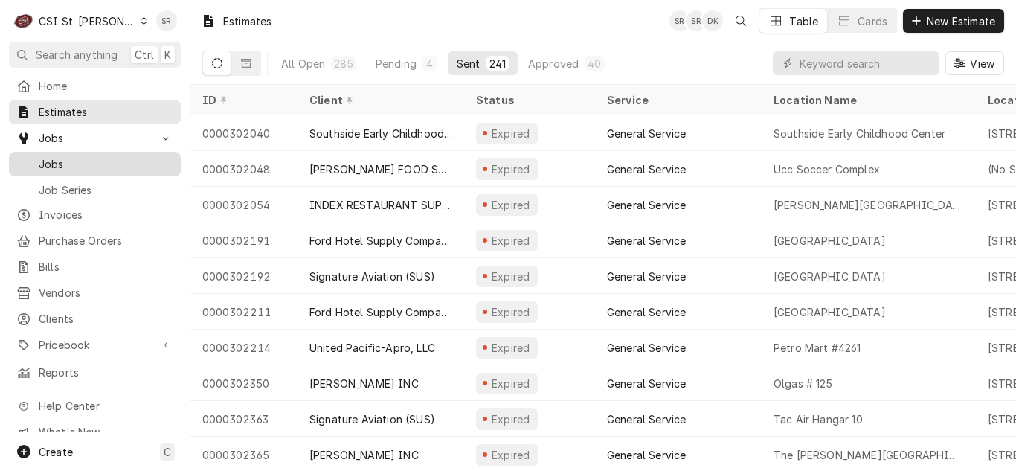
click at [62, 156] on span "Jobs" at bounding box center [106, 164] width 135 height 16
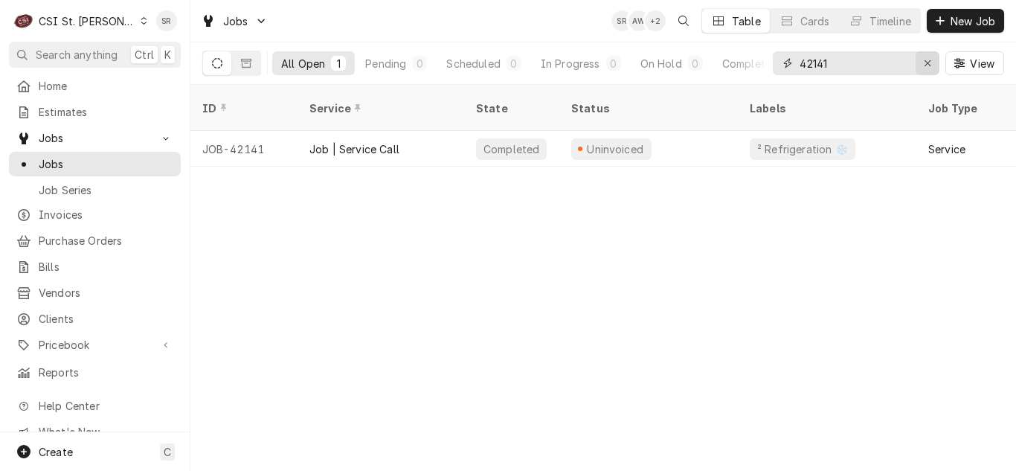
click at [927, 55] on button "Erase input" at bounding box center [927, 63] width 24 height 24
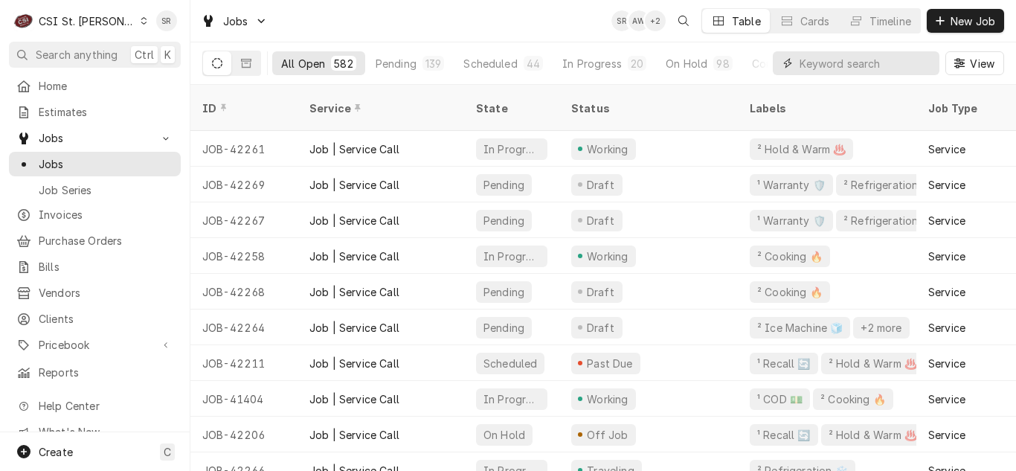
click at [877, 67] on input "Dynamic Content Wrapper" at bounding box center [865, 63] width 132 height 24
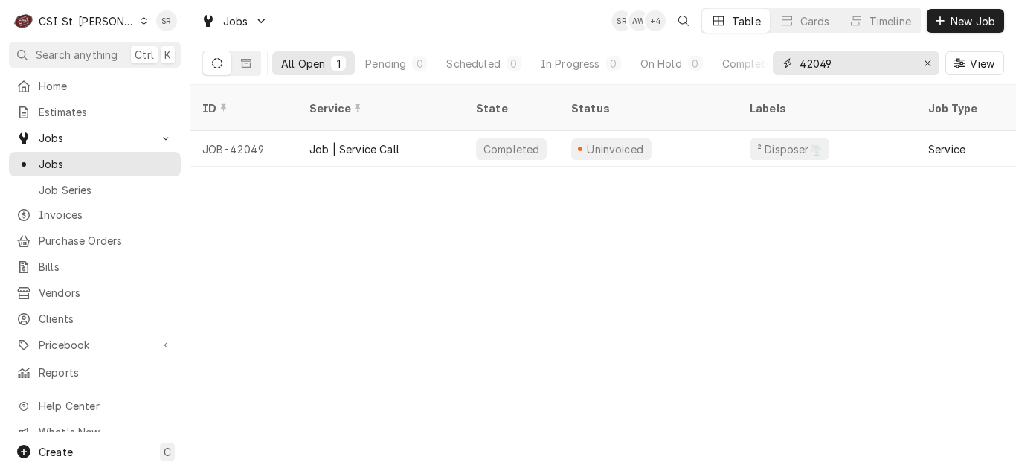
type input "42049"
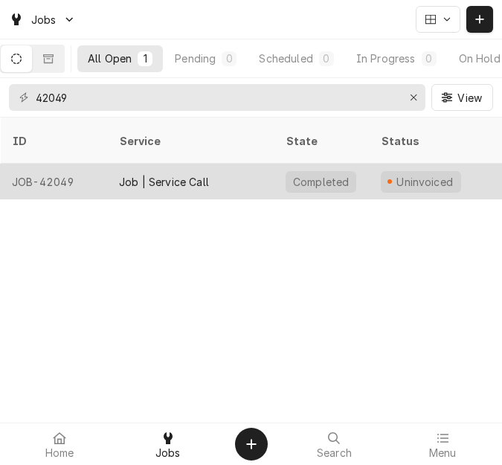
click at [199, 164] on div "Job | Service Call" at bounding box center [190, 182] width 167 height 36
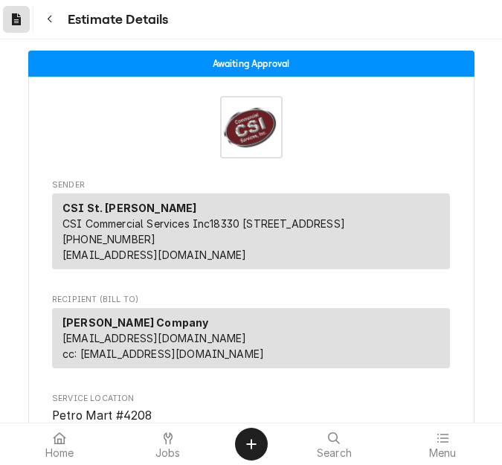
click at [18, 19] on icon "Dynamic Content Wrapper" at bounding box center [16, 19] width 9 height 12
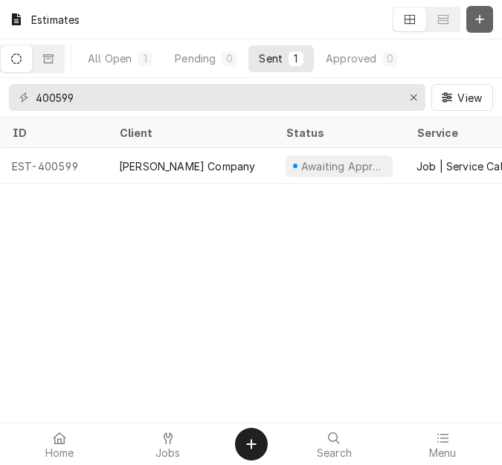
click at [479, 23] on icon "Dynamic Content Wrapper" at bounding box center [479, 19] width 9 height 10
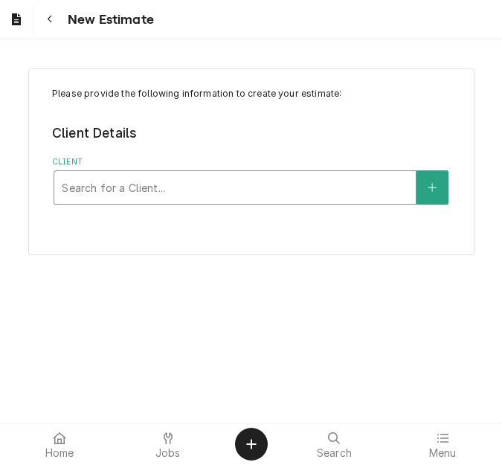
click at [153, 182] on div "Client" at bounding box center [235, 187] width 347 height 27
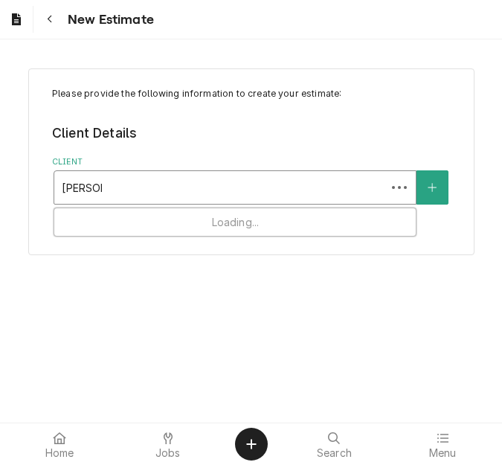
type input "scott afb"
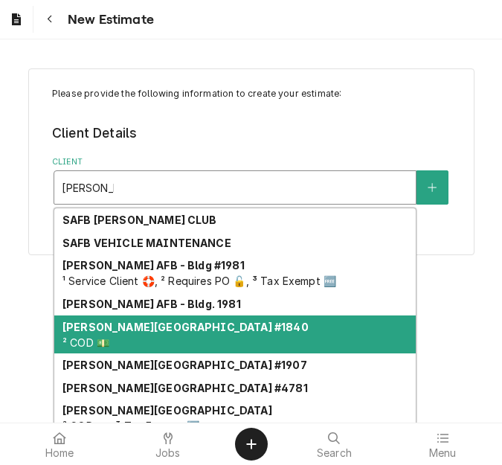
scroll to position [290, 0]
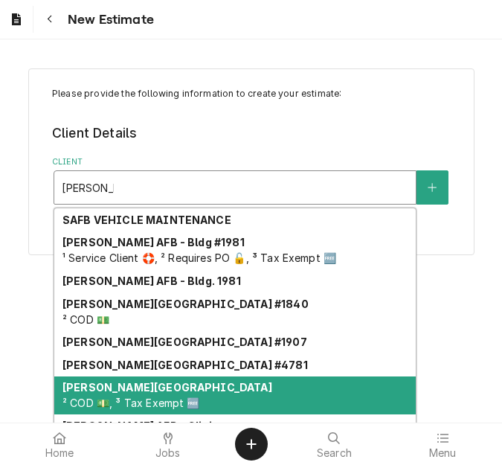
click at [135, 388] on strong "[PERSON_NAME][GEOGRAPHIC_DATA]" at bounding box center [167, 387] width 210 height 13
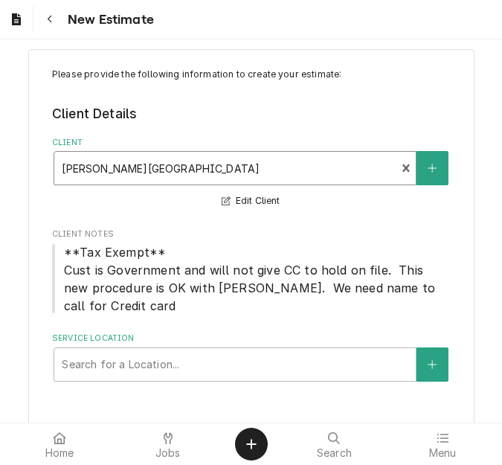
scroll to position [24, 0]
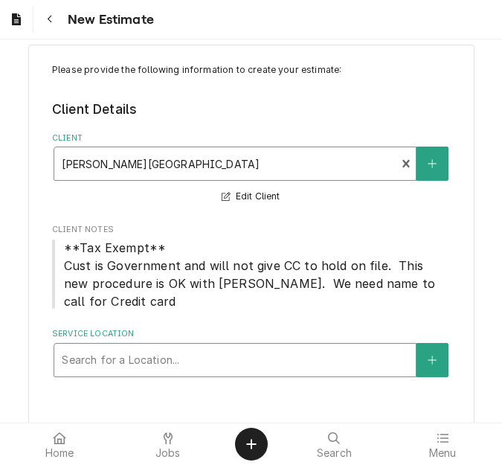
click at [149, 347] on div "Service Location" at bounding box center [235, 360] width 347 height 27
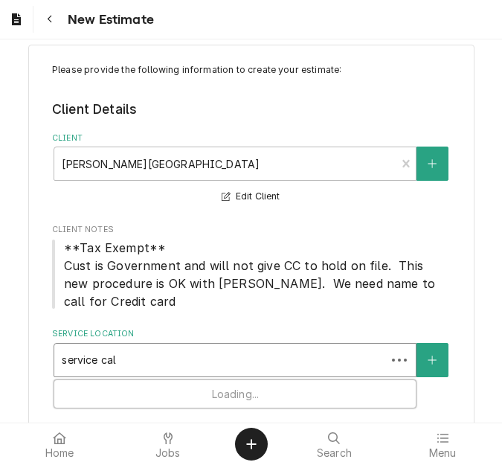
type input "service call"
click at [146, 347] on div "Service Location" at bounding box center [235, 360] width 347 height 27
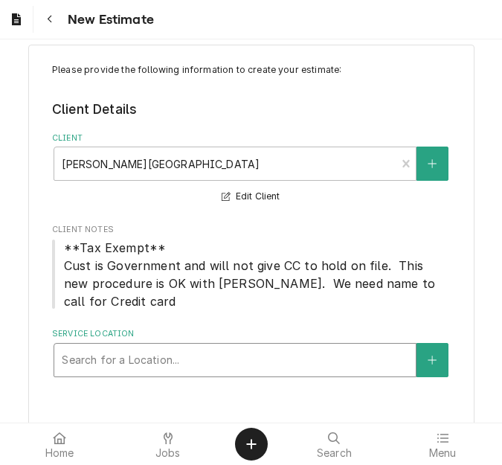
click at [146, 347] on div "Service Location" at bounding box center [235, 360] width 347 height 27
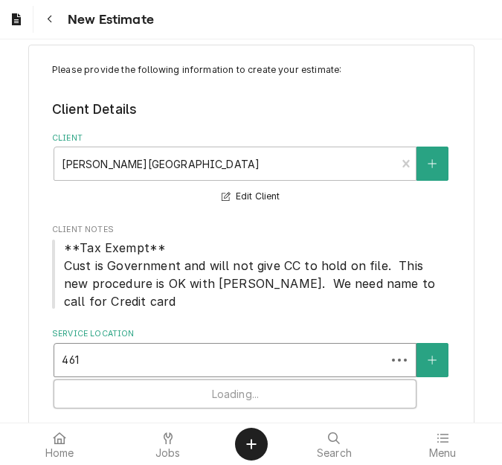
type input "461 w"
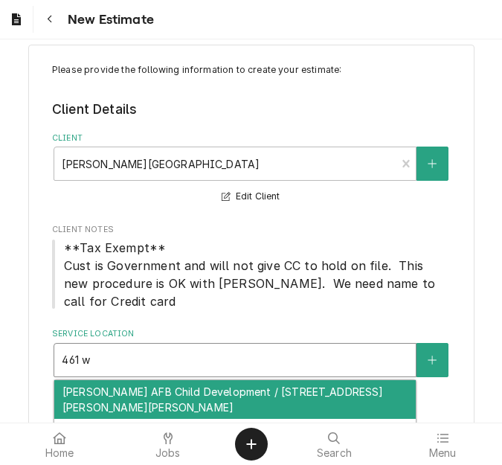
click at [151, 380] on div "[PERSON_NAME] AFB Child Development / [STREET_ADDRESS][PERSON_NAME][PERSON_NAME]" at bounding box center [234, 399] width 361 height 39
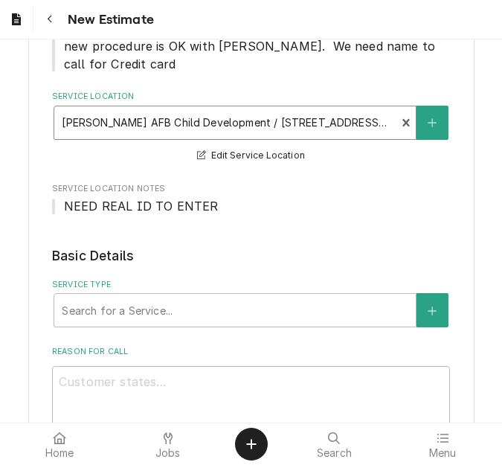
scroll to position [321, 0]
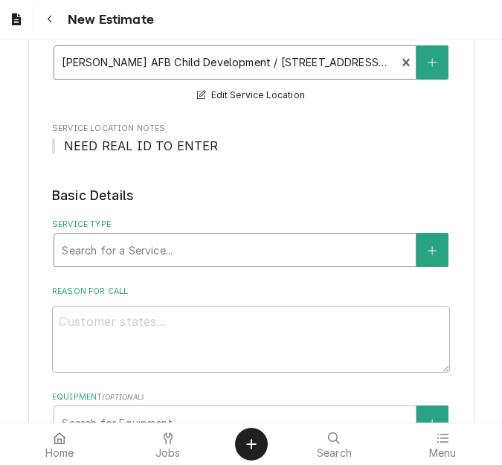
click at [140, 240] on div "Service Type" at bounding box center [235, 249] width 347 height 27
type textarea "x"
type input "s"
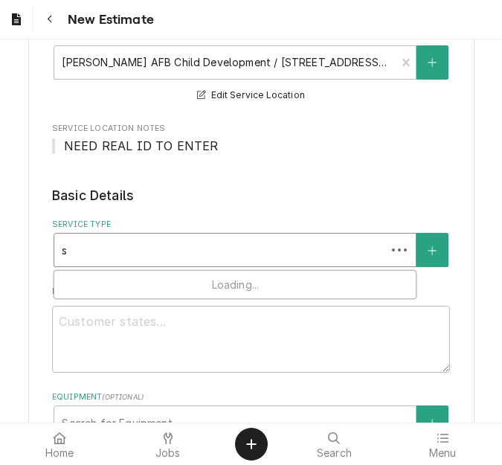
type textarea "x"
type input "se"
type textarea "x"
type input "ser"
type textarea "x"
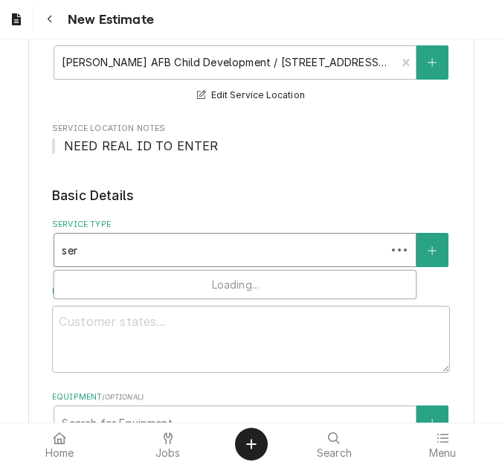
type input "serv"
type textarea "x"
type input "servi"
type textarea "x"
type input "servic"
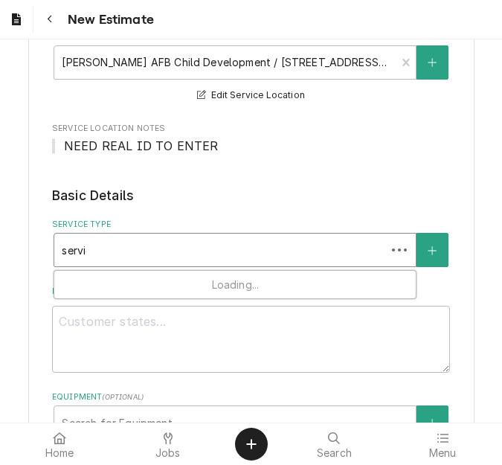
type textarea "x"
type input "service"
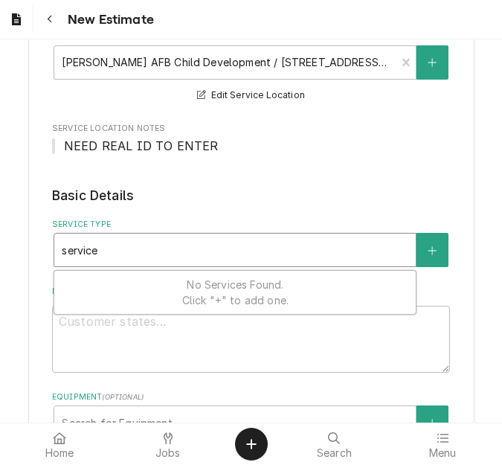
type textarea "x"
type input "service"
type textarea "x"
type input "service c"
type textarea "x"
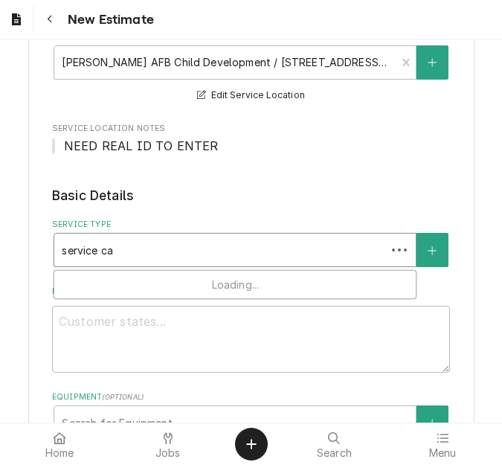
type input "service cal"
type textarea "x"
type input "service call"
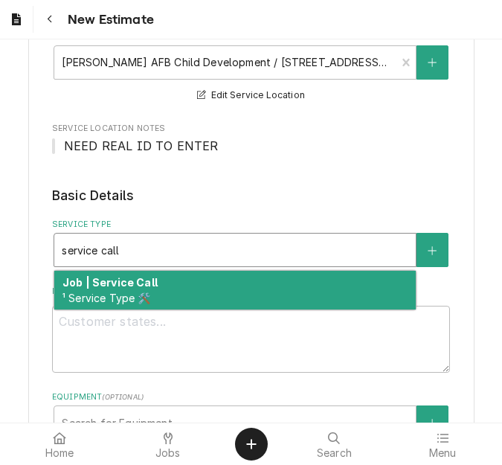
click at [138, 276] on strong "Job | Service Call" at bounding box center [109, 282] width 95 height 13
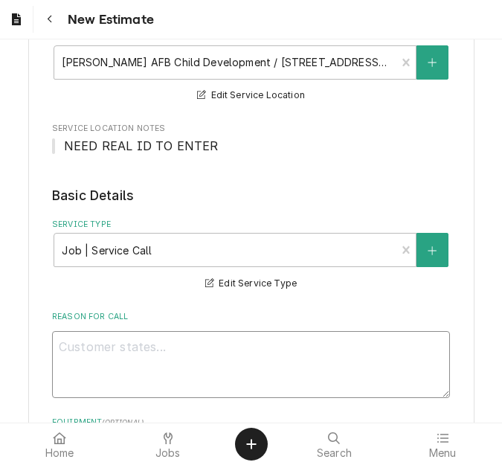
click at [154, 355] on textarea "Reason For Call" at bounding box center [251, 364] width 398 height 67
type textarea "x"
type textarea "Q"
type textarea "x"
type textarea "Qu"
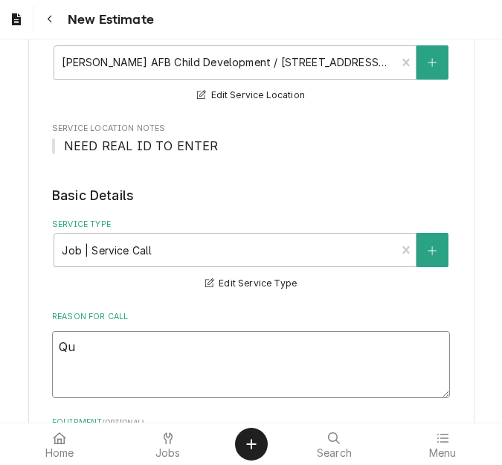
type textarea "x"
type textarea "Quo"
type textarea "x"
type textarea "Quot"
type textarea "x"
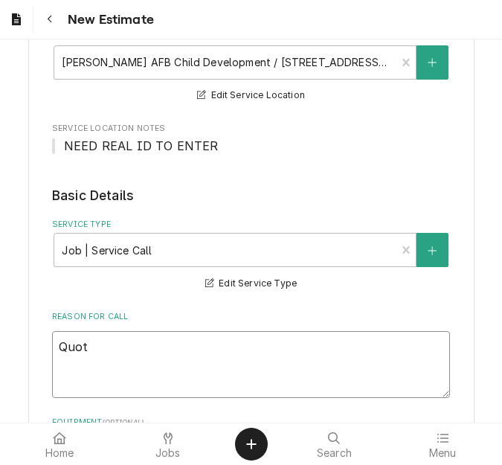
type textarea "Quote"
type textarea "x"
type textarea "Quote"
type textarea "x"
type textarea "Quote t"
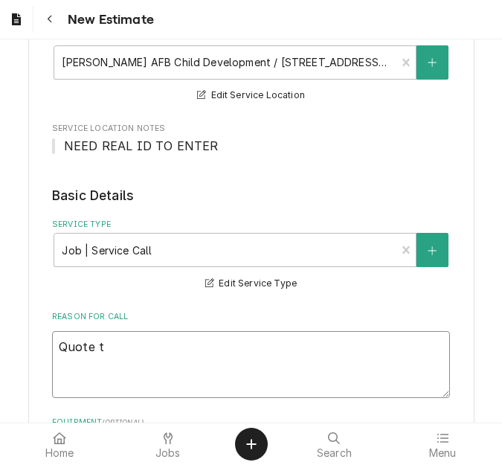
type textarea "x"
type textarea "Quote to"
type textarea "x"
type textarea "Quote to"
type textarea "x"
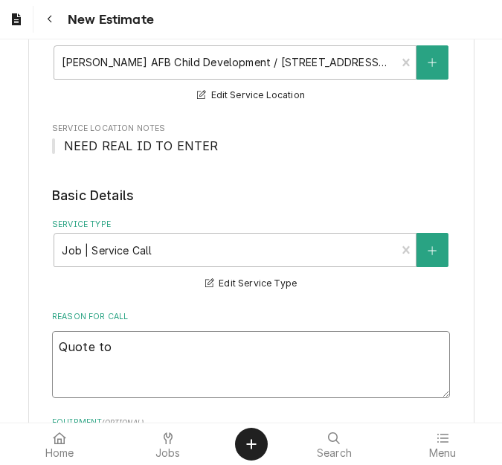
type textarea "Quote to r"
type textarea "x"
type textarea "Quote to re"
type textarea "x"
type textarea "Quote to rep"
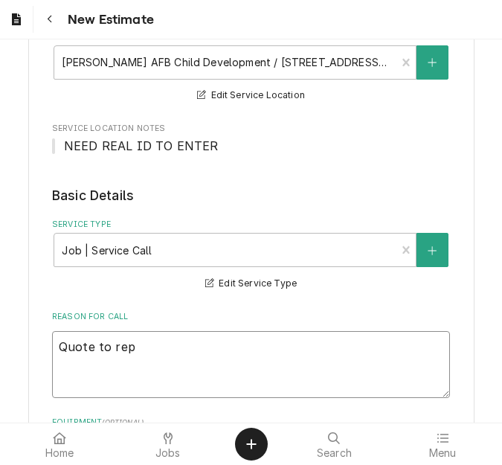
type textarea "x"
type textarea "Quote to repla"
type textarea "x"
type textarea "Quote to replac"
type textarea "x"
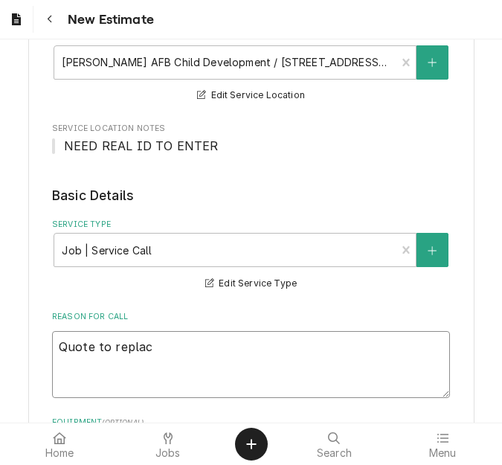
type textarea "Quote to replace"
type textarea "x"
type textarea "Quote to replace"
type textarea "x"
type textarea "Quote to replace g"
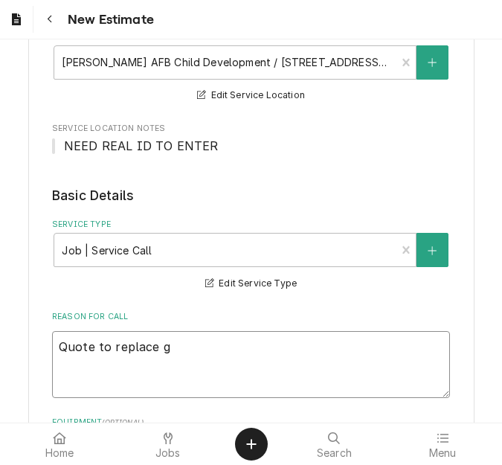
type textarea "x"
type textarea "Quote to replace ge"
type textarea "x"
type textarea "Quote to replace gea"
type textarea "x"
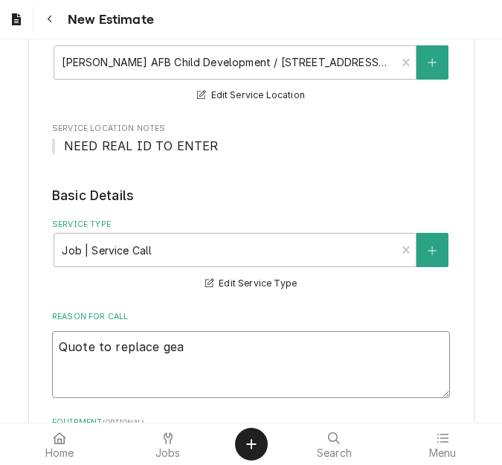
type textarea "Quote to replace gear"
type textarea "x"
type textarea "Quote to replace gear"
type textarea "x"
type textarea "Quote to replace gear m"
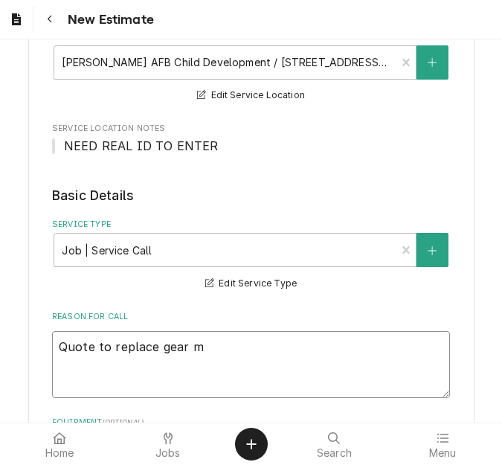
type textarea "x"
type textarea "Quote to replace gear mot"
type textarea "x"
type textarea "Quote to replace gear moto"
type textarea "x"
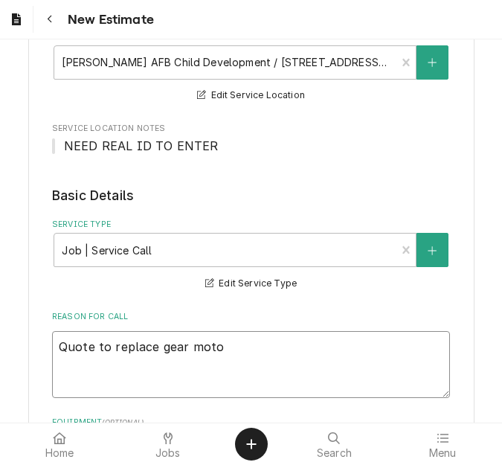
type textarea "Quote to replace gear motor"
type textarea "x"
type textarea "Quote to replace gear motor"
type textarea "x"
type textarea "Quote to replace gear motor an"
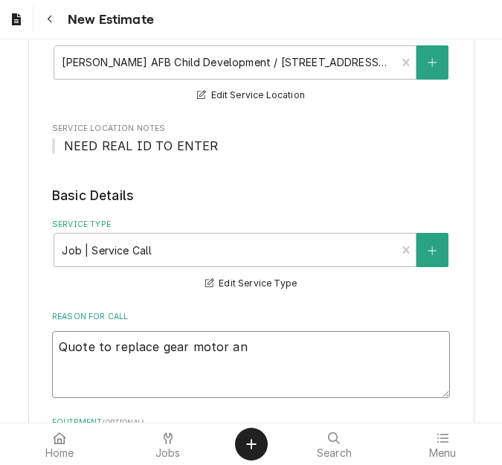
type textarea "x"
type textarea "Quote to replace gear motor and"
type textarea "x"
type textarea "Quote to replace gear motor and"
type textarea "x"
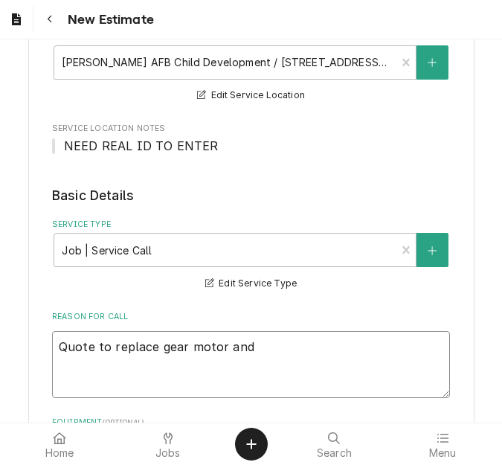
type textarea "Quote to replace gear motor and d"
type textarea "x"
type textarea "Quote to replace gear motor and dr"
type textarea "x"
type textarea "Quote to replace gear motor and dra"
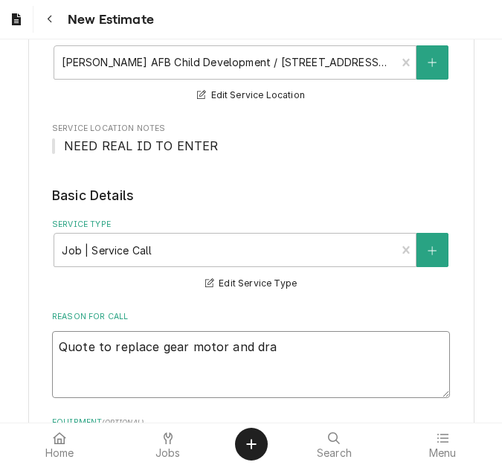
type textarea "x"
type textarea "Quote to replace gear motor and drain"
type textarea "x"
type textarea "Quote to replace gear motor and drain"
type textarea "x"
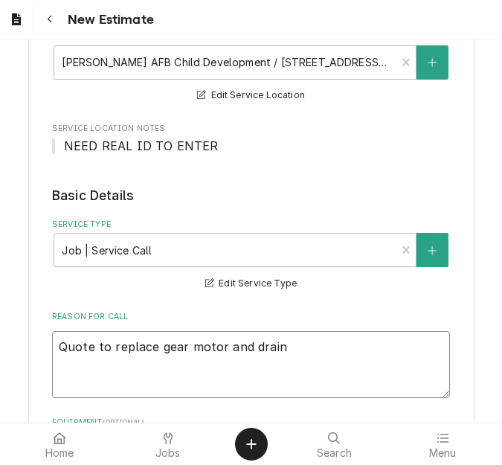
type textarea "Quote to replace gear motor and drain v"
type textarea "x"
type textarea "Quote to replace gear motor and drain va"
type textarea "x"
type textarea "Quote to replace gear motor and drain val"
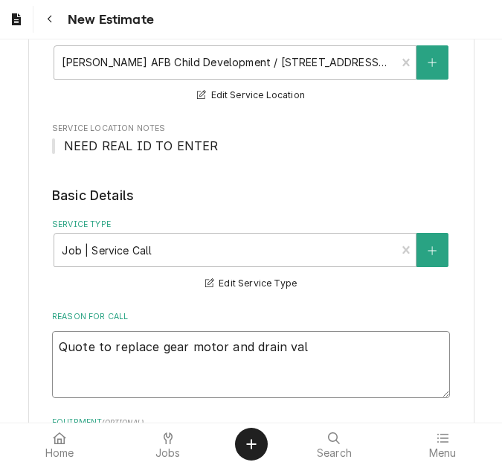
type textarea "x"
type textarea "Quote to replace gear motor and drain valv"
type textarea "x"
type textarea "Quote to replace gear motor and drain valve"
type textarea "x"
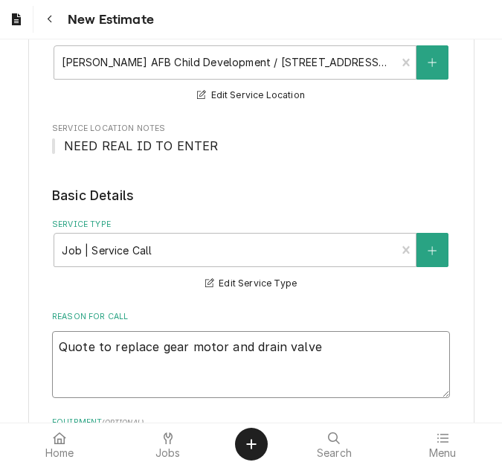
type textarea "Quote to replace gear motor and drain valve"
type textarea "x"
type textarea "Quote to replace gear motor and drain valve o"
type textarea "x"
type textarea "Quote to replace gear motor and drain valve on"
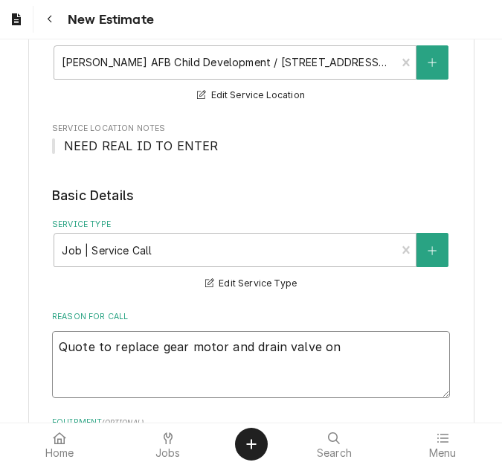
type textarea "x"
type textarea "Quote to replace gear motor and drain valve on"
type textarea "x"
type textarea "Quote to replace gear motor and drain valve on S"
type textarea "x"
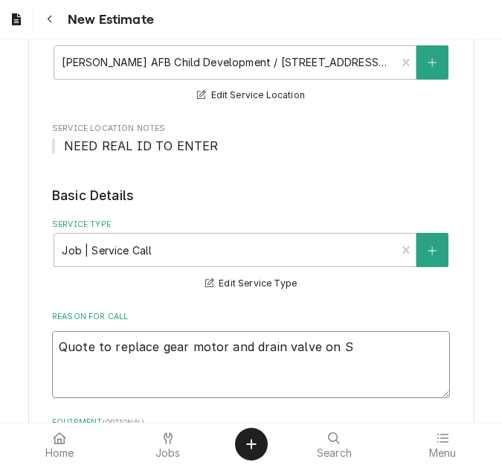
type textarea "Quote to replace gear motor and drain valve on Sa"
type textarea "x"
type textarea "Quote to replace gear motor and drain valve on Sav"
type textarea "x"
type textarea "Quote to replace gear motor and drain valve on Savl"
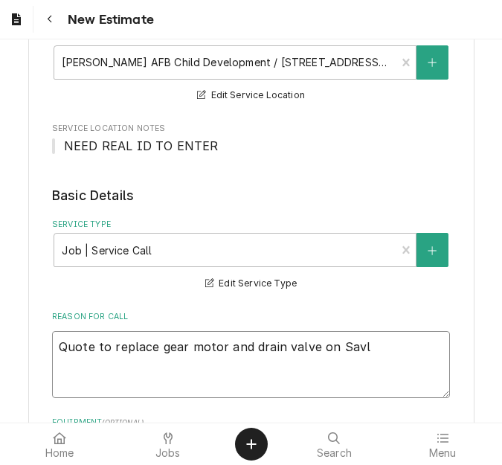
type textarea "x"
type textarea "Quote to replace gear motor and drain valve on Savlo"
type textarea "x"
type textarea "Quote to replace gear motor and drain valve on Savlor"
type textarea "x"
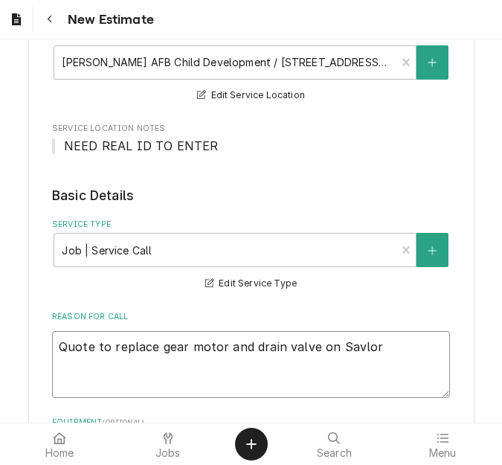
type textarea "Quote to replace gear motor and drain valve on Savlorj"
type textarea "x"
type textarea "Quote to replace gear motor and drain valve on Savlorjo"
type textarea "x"
type textarea "Quote to replace gear motor and drain valve on Savlorj"
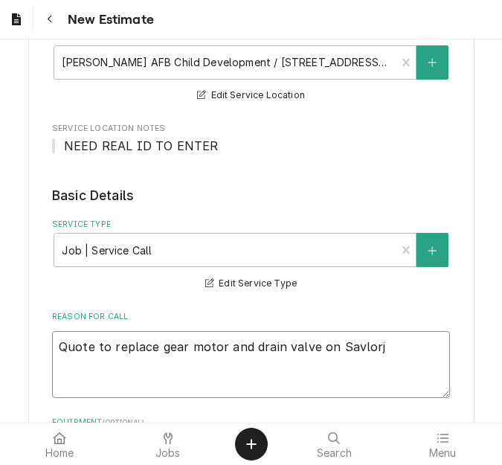
type textarea "x"
type textarea "Quote to replace gear motor and drain valve on Savlor"
type textarea "x"
type textarea "Quote to replace gear motor and drain valve on Savlo"
type textarea "x"
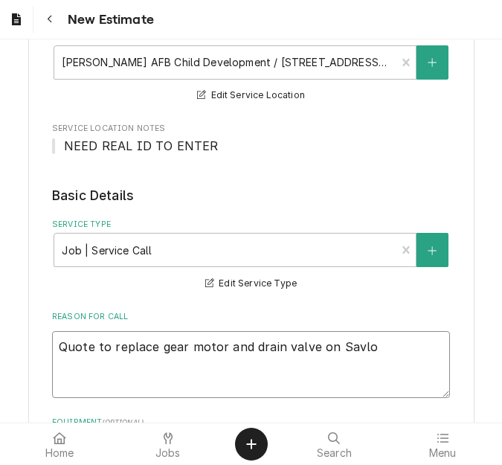
type textarea "Quote to replace gear motor and drain valve on Savl"
type textarea "x"
type textarea "Quote to replace gear motor and drain valve on Sav"
type textarea "x"
type textarea "Quote to replace gear motor and drain valve on Sa"
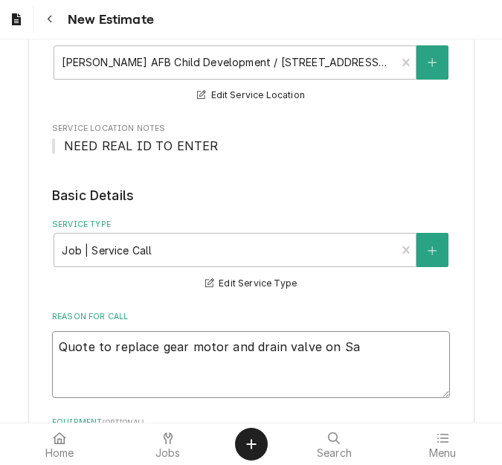
type textarea "x"
type textarea "Quote to replace gear motor and drain valve on Sal"
type textarea "x"
type textarea "Quote to replace gear motor and drain valve on Salv"
type textarea "x"
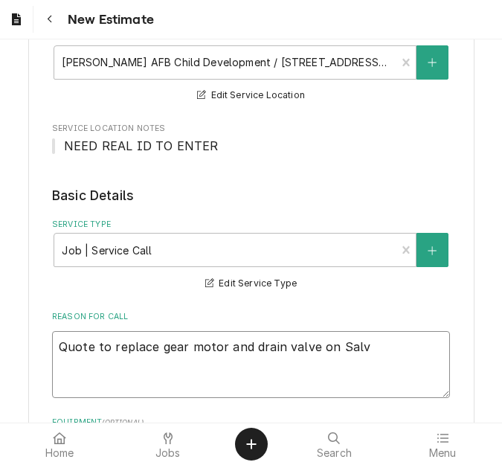
type textarea "Quote to replace gear motor and drain valve on Salvo"
type textarea "x"
type textarea "Quote to replace gear motor and drain valve on Salvoj"
type textarea "x"
type textarea "Quote to replace gear motor and drain valve on Salvo"
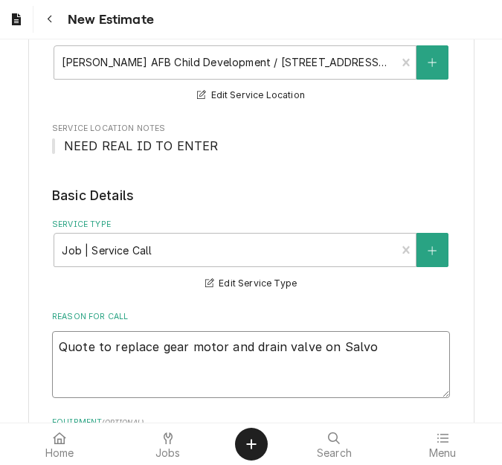
type textarea "x"
type textarea "Quote to replace gear motor and drain valve on Salv"
type textarea "x"
type textarea "Quote to replace gear motor and drain valve on Salva"
type textarea "x"
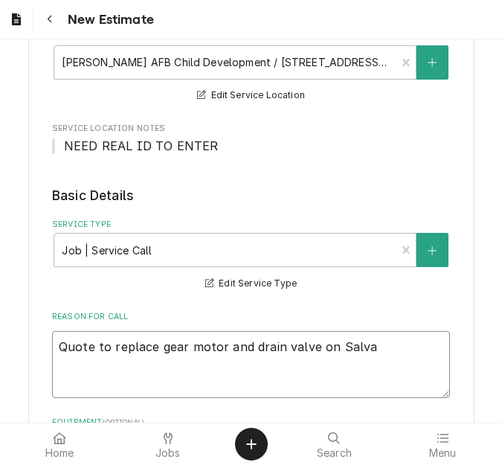
type textarea "Quote to replace gear motor and drain valve on Salvaj"
type textarea "x"
type textarea "Quote to replace gear motor and drain valve on Salvajor"
type textarea "x"
type textarea "Quote to replace gear motor and drain valve on Salvajor"
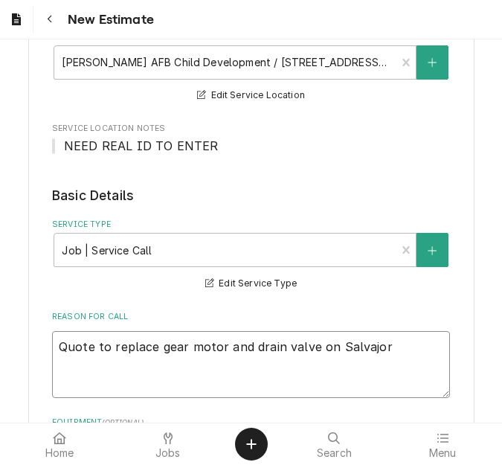
type textarea "x"
type textarea "Quote to replace gear motor and drain valve on Salvajor P"
type textarea "x"
type textarea "Quote to replace gear motor and drain valve on Salvajor PS"
type textarea "x"
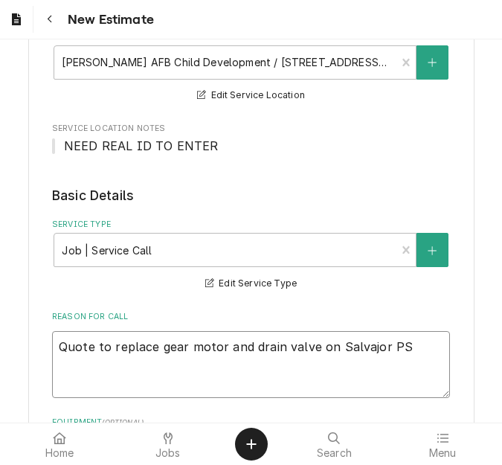
type textarea "Quote to replace gear motor and drain valve on Salvajor PSM"
type textarea "x"
type textarea "Quote to replace gear motor and drain valve on Salvajor PS"
type textarea "x"
type textarea "Quote to replace gear motor and drain valve on Salvajor P"
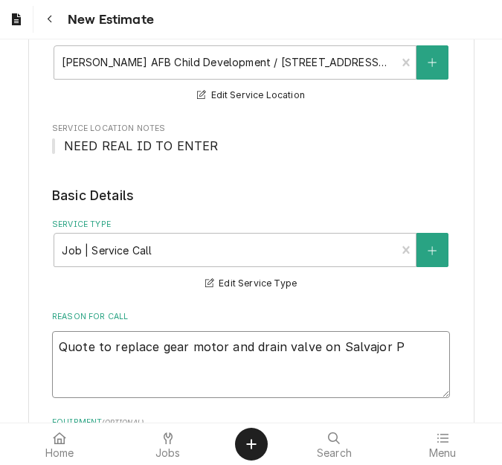
type textarea "x"
type textarea "Quote to replace gear motor and drain valve on Salvajor"
type textarea "x"
type textarea "Quote to replace gear motor and drain valve on Salvajor"
type textarea "x"
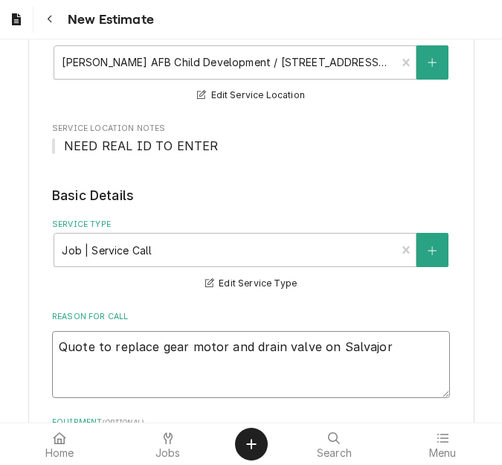
type textarea "Quote to replace gear motor and drain valve on Salvajor"
type textarea "x"
type textarea "Quote to replace gear motor and drain valve on Salvajor D"
type textarea "x"
type textarea "Quote to replace gear motor and drain valve on Salvajor Di"
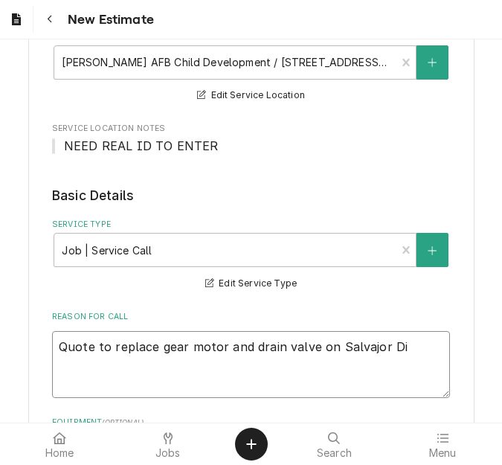
type textarea "x"
type textarea "Quote to replace gear motor and drain valve on Salvajor Dis"
type textarea "x"
type textarea "Quote to replace gear motor and drain valve on Salvajor Disp"
type textarea "x"
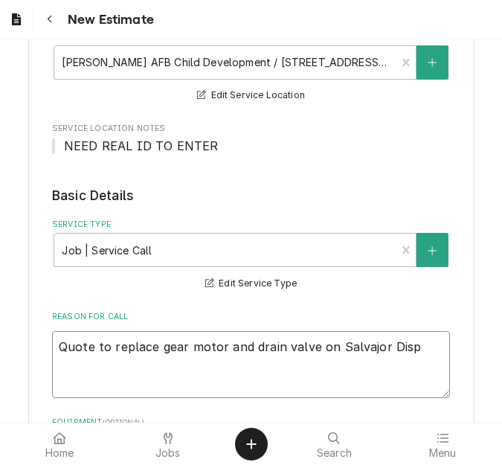
type textarea "Quote to replace gear motor and drain valve on Salvajor Dispo"
type textarea "x"
type textarea "Quote to replace gear motor and drain valve on Salvajor Dispoa"
type textarea "x"
type textarea "Quote to replace gear motor and drain valve on Salvajor Dispoal"
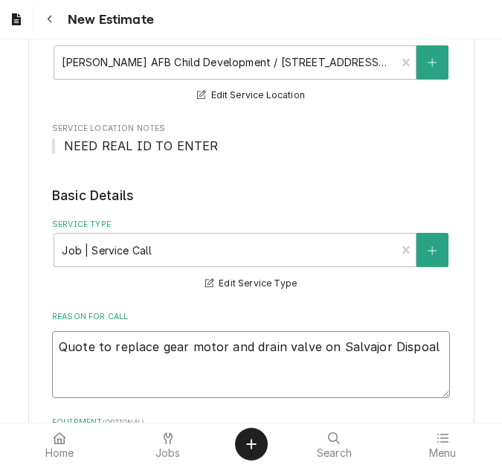
type textarea "x"
type textarea "Quote to replace gear motor and drain valve on Salvajor Dispoal"
type textarea "x"
type textarea "Quote to replace gear motor and drain valve on Salvajor Dispoal /"
type textarea "x"
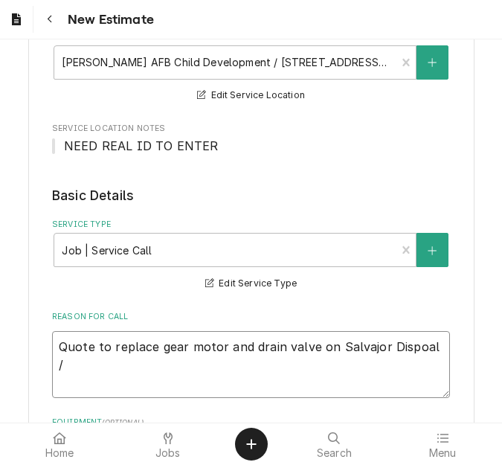
type textarea "Quote to replace gear motor and drain valve on Salvajor Dispoal"
type textarea "x"
type textarea "Quote to replace gear motor and drain valve on Salvajor Dispoal"
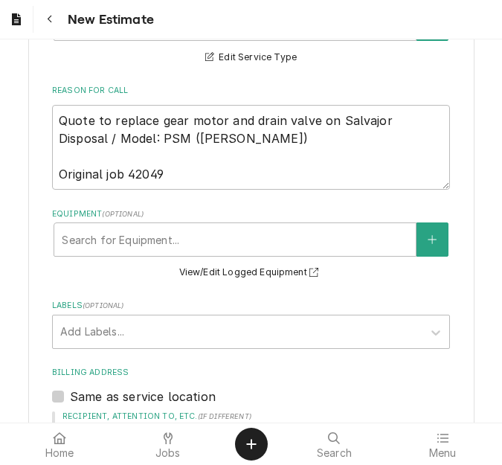
scroll to position [535, 0]
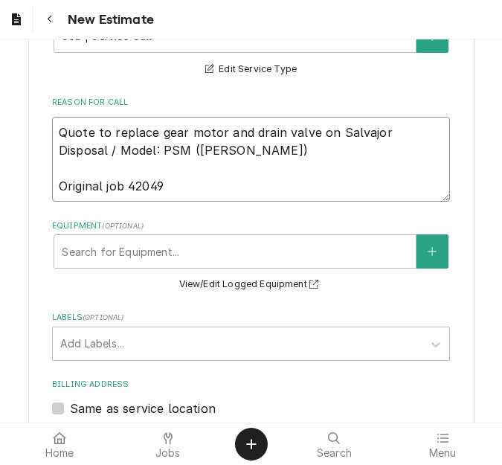
drag, startPoint x: 132, startPoint y: 132, endPoint x: 29, endPoint y: 106, distance: 106.6
click at [29, 106] on div "Please provide the following information to create your estimate: Client Detail…" at bounding box center [251, 277] width 446 height 1489
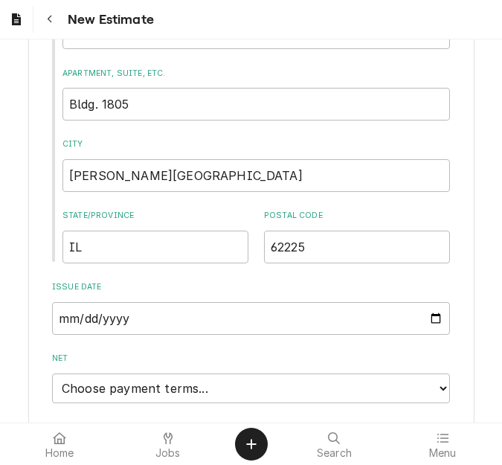
scroll to position [1130, 0]
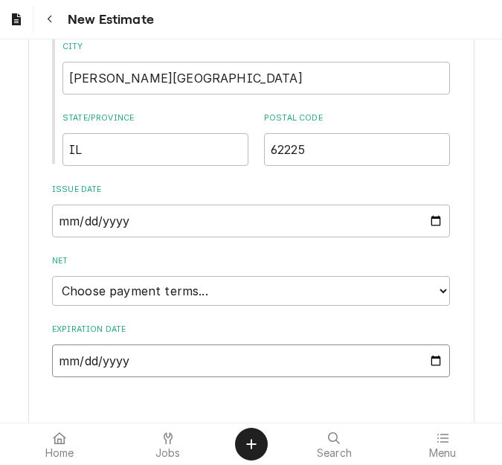
click at [427, 345] on input "Expiration Date" at bounding box center [251, 360] width 398 height 33
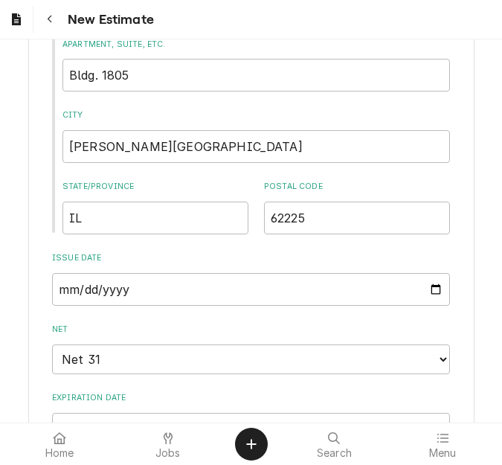
scroll to position [1508, 0]
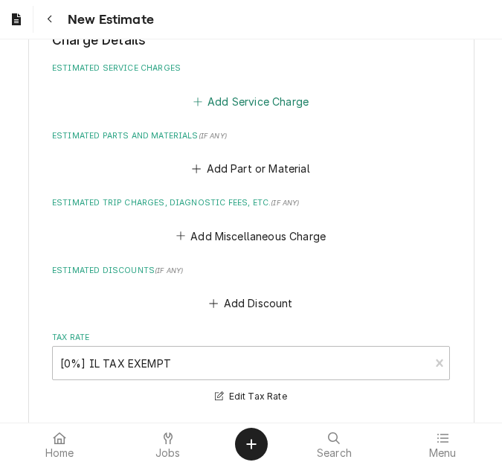
click at [229, 91] on button "Add Service Charge" at bounding box center [250, 101] width 120 height 21
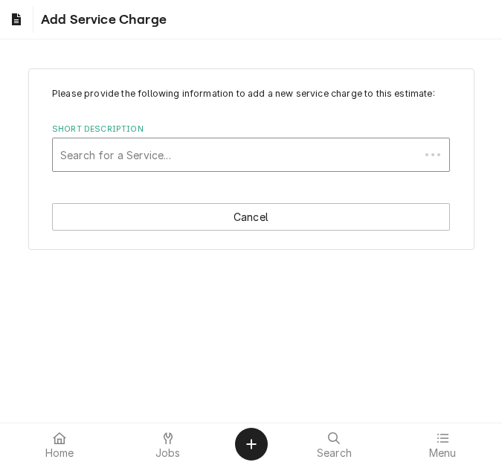
click at [159, 148] on div "Short Description" at bounding box center [236, 154] width 352 height 27
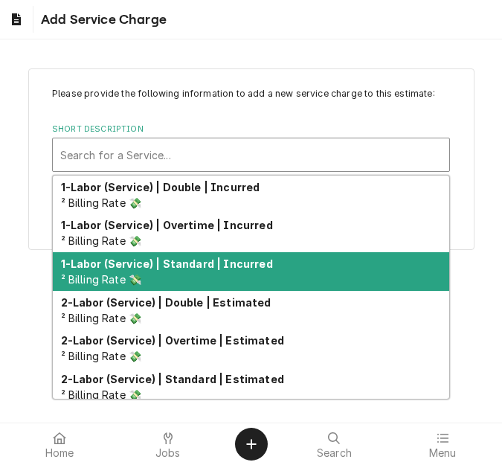
click at [155, 257] on strong "1-Labor (Service) | Standard | Incurred" at bounding box center [167, 263] width 212 height 13
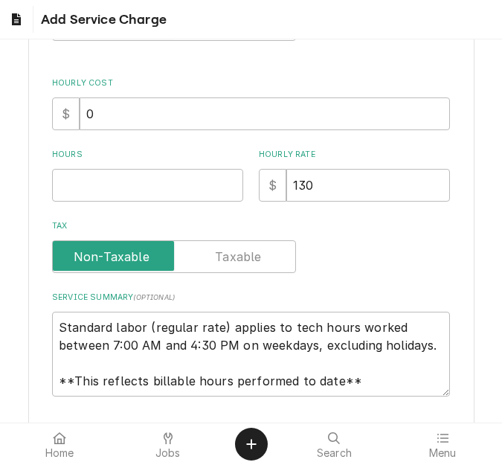
scroll to position [297, 0]
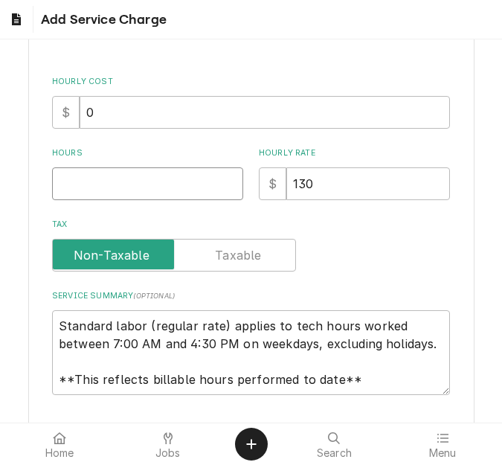
click at [115, 195] on input "Hours" at bounding box center [147, 183] width 191 height 33
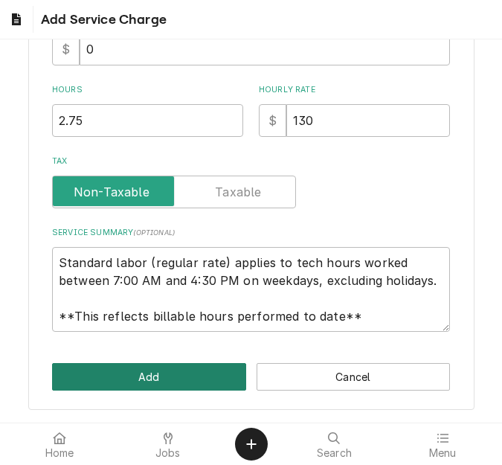
click at [137, 372] on button "Add" at bounding box center [149, 377] width 194 height 28
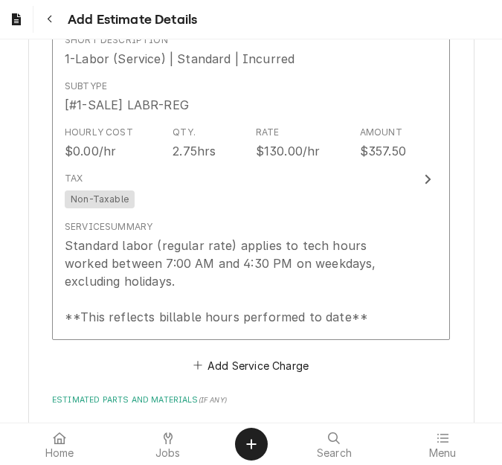
scroll to position [1713, 0]
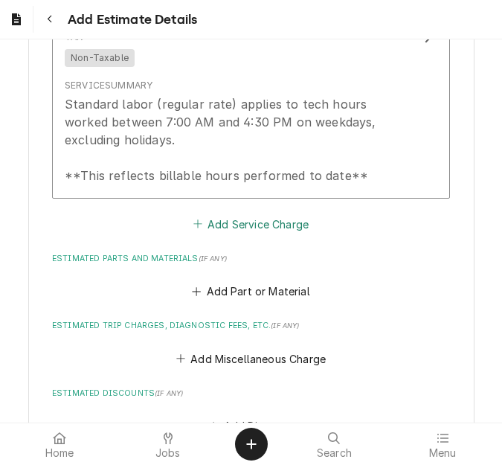
click at [219, 213] on button "Add Service Charge" at bounding box center [250, 223] width 120 height 21
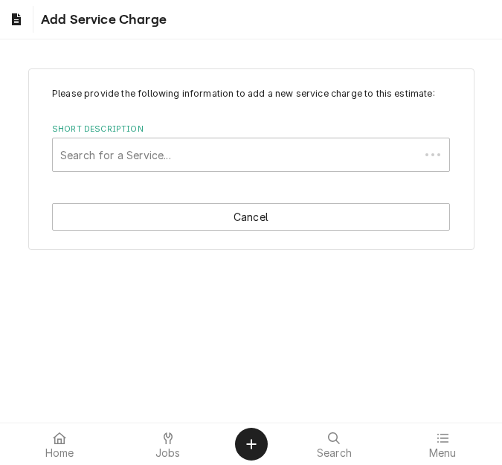
click at [148, 187] on div "Please provide the following information to add a new service charge to this es…" at bounding box center [251, 158] width 446 height 181
click at [145, 162] on div "Short Description" at bounding box center [236, 154] width 352 height 27
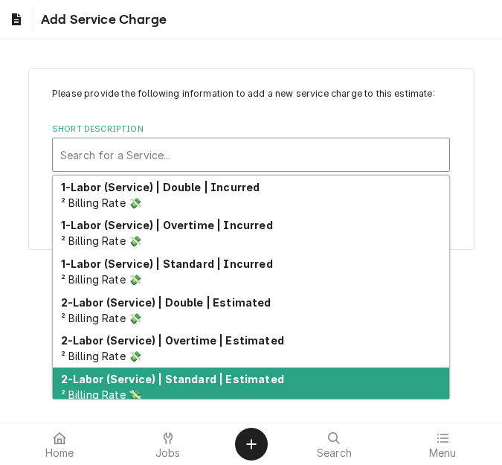
click at [167, 370] on div "2-Labor (Service) | Standard | Estimated ² Billing Rate 💸" at bounding box center [251, 386] width 396 height 39
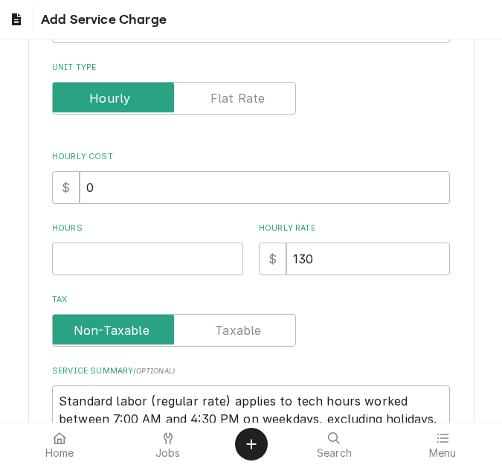
scroll to position [361, 0]
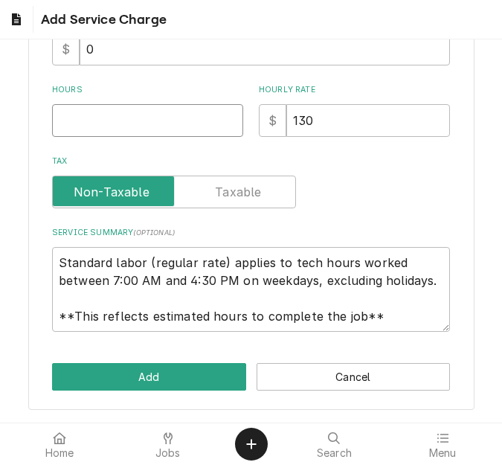
click at [83, 134] on input "Hours" at bounding box center [147, 120] width 191 height 33
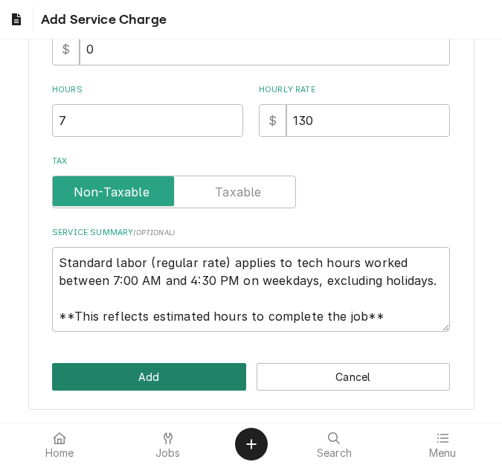
click at [153, 381] on button "Add" at bounding box center [149, 377] width 194 height 28
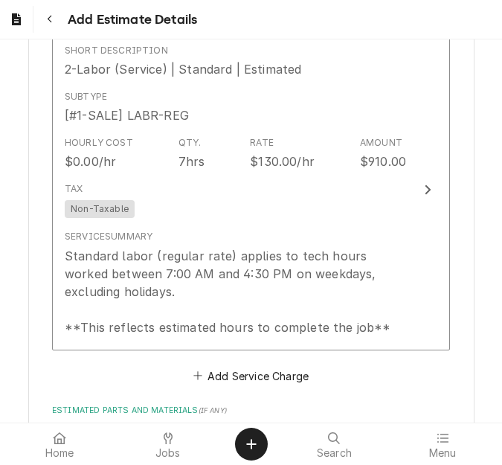
scroll to position [2040, 0]
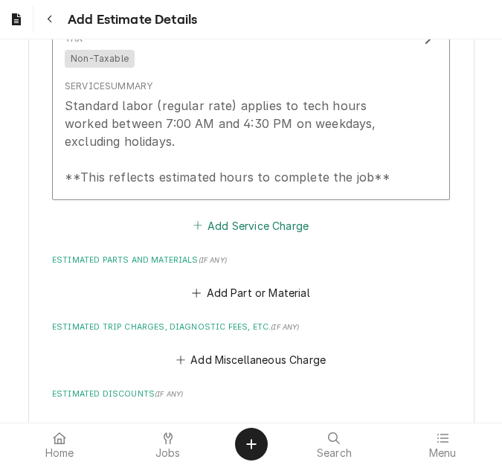
click at [216, 215] on button "Add Service Charge" at bounding box center [250, 225] width 120 height 21
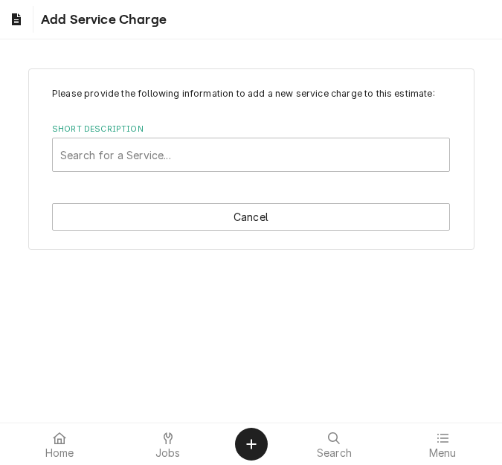
click at [156, 140] on div "Search for a Service..." at bounding box center [251, 154] width 396 height 33
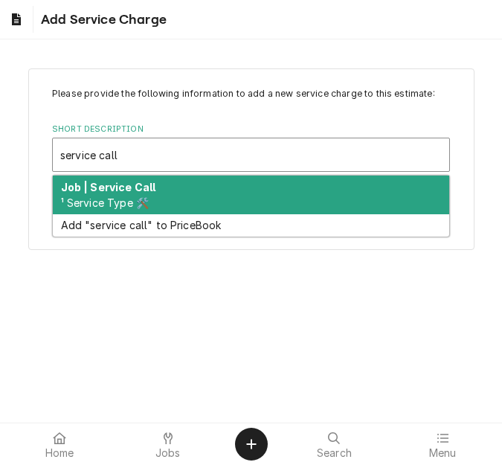
click at [168, 193] on div "Job | Service Call ¹ Service Type 🛠️" at bounding box center [251, 194] width 396 height 39
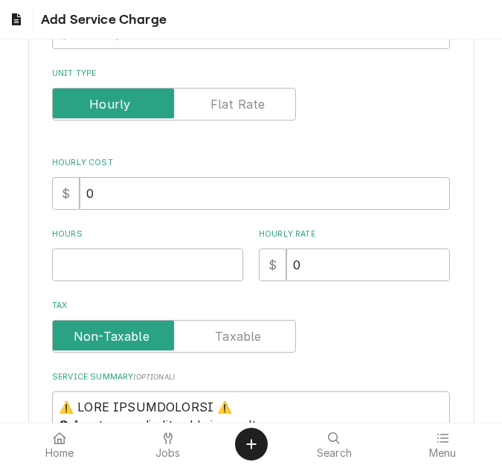
scroll to position [223, 0]
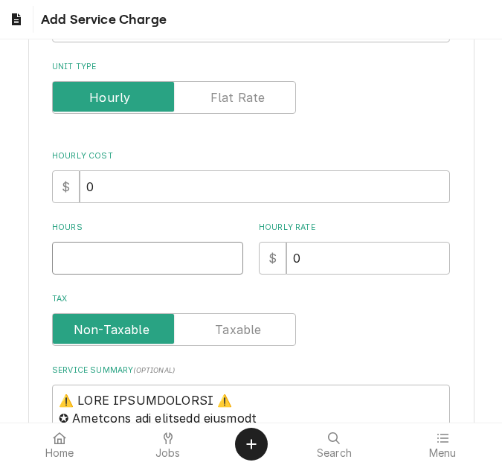
click at [118, 249] on input "Hours" at bounding box center [147, 258] width 191 height 33
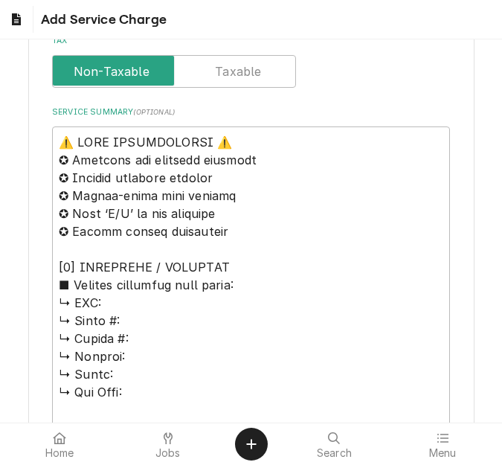
scroll to position [520, 0]
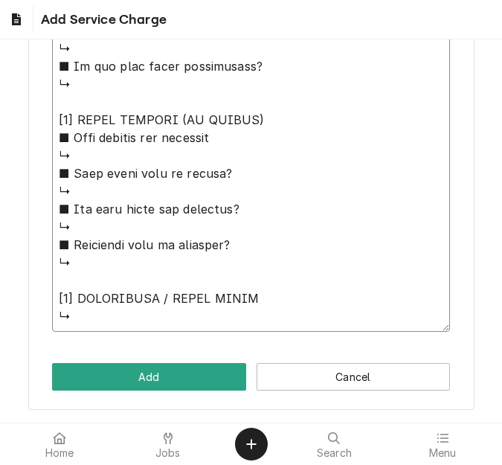
drag, startPoint x: 115, startPoint y: 126, endPoint x: 206, endPoint y: 423, distance: 310.5
click at [206, 423] on body "Add Service Charge Please provide the following information to add a new servic…" at bounding box center [251, 232] width 502 height 465
paste textarea "Quote to replace gear motor and drain valve on Salvajor Disposal / Model: PSM"
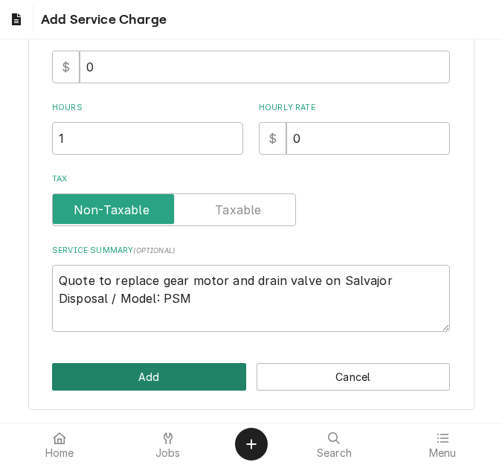
click at [149, 379] on button "Add" at bounding box center [149, 377] width 194 height 28
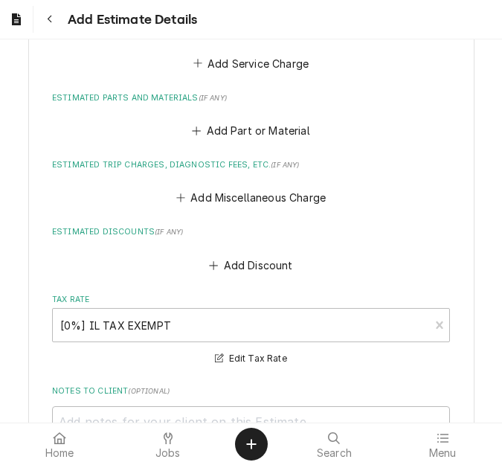
scroll to position [2486, 0]
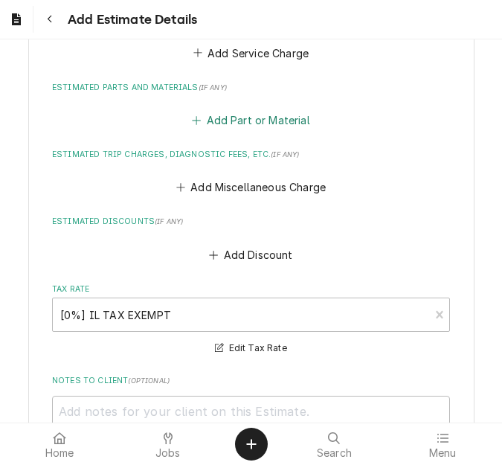
click at [232, 110] on button "Add Part or Material" at bounding box center [251, 120] width 123 height 21
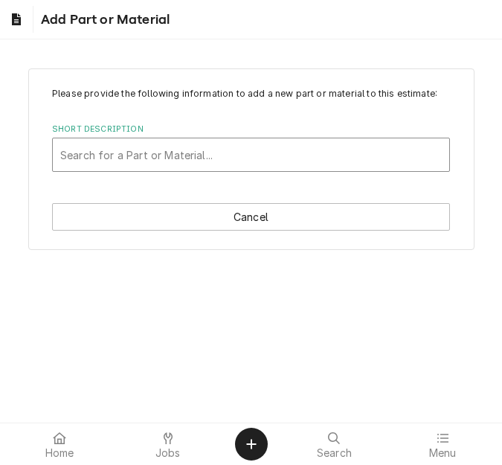
click at [109, 154] on div "Short Description" at bounding box center [250, 154] width 381 height 27
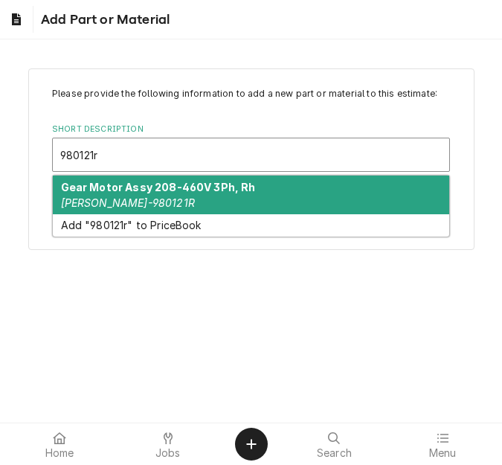
click at [122, 184] on strong "Gear Motor Assy 208-460V 3Ph, Rh" at bounding box center [158, 187] width 195 height 13
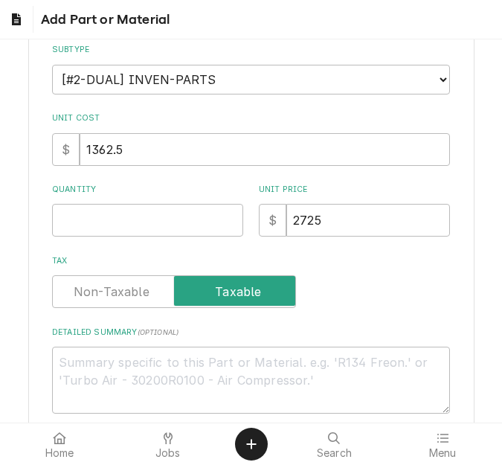
scroll to position [223, 0]
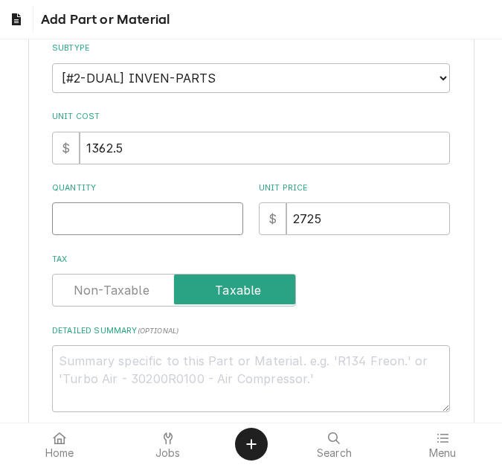
click at [113, 212] on input "Quantity" at bounding box center [147, 218] width 191 height 33
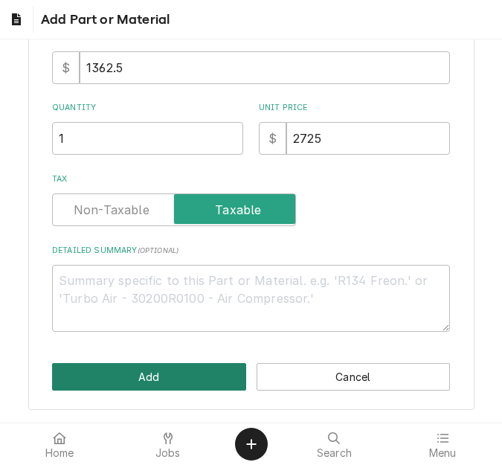
click at [115, 363] on button "Add" at bounding box center [149, 377] width 194 height 28
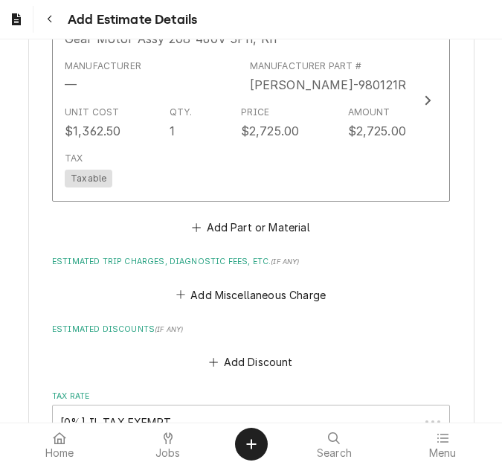
scroll to position [2607, 0]
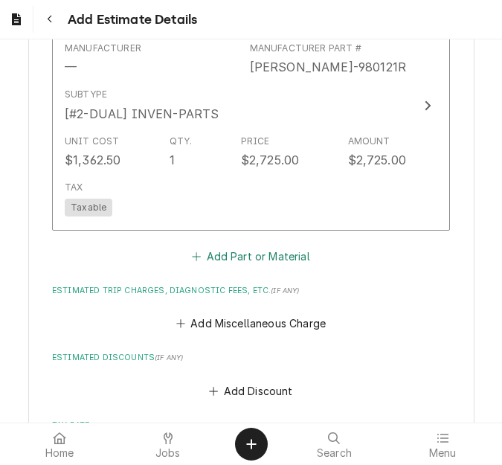
click at [284, 245] on button "Add Part or Material" at bounding box center [251, 255] width 123 height 21
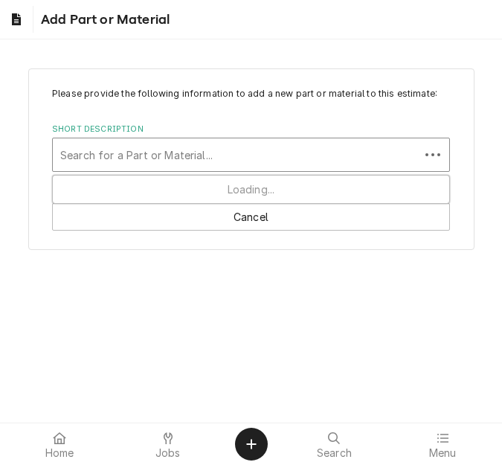
click at [198, 150] on div "Short Description" at bounding box center [236, 154] width 352 height 27
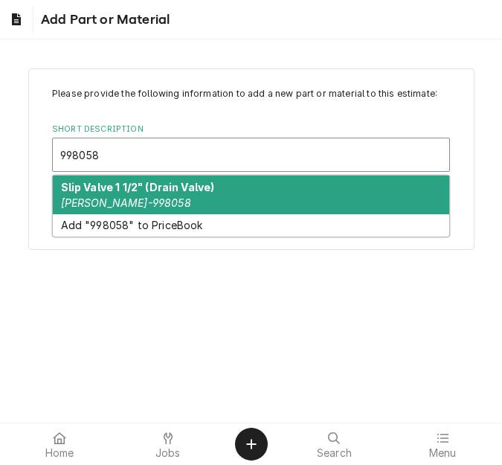
click at [164, 190] on strong "Slip Valve 1 1/2" (Drain Valve)" at bounding box center [138, 187] width 154 height 13
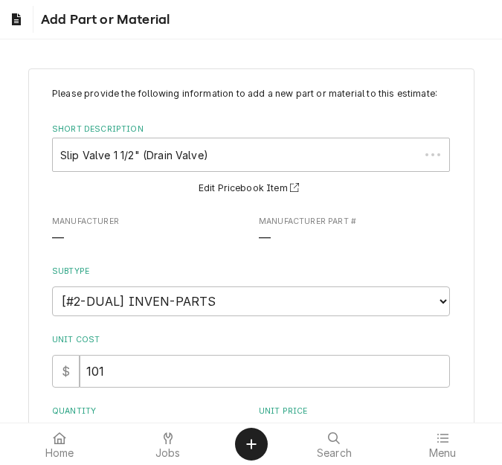
scroll to position [149, 0]
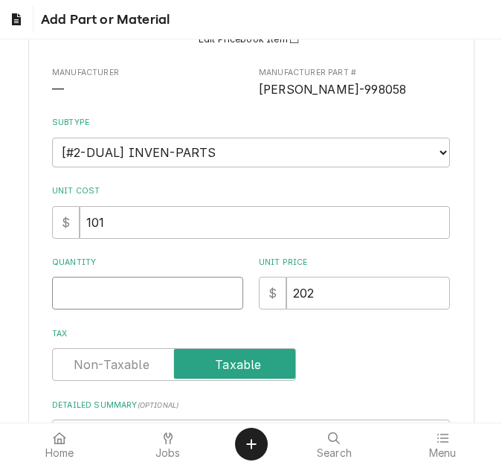
click at [86, 283] on input "Quantity" at bounding box center [147, 293] width 191 height 33
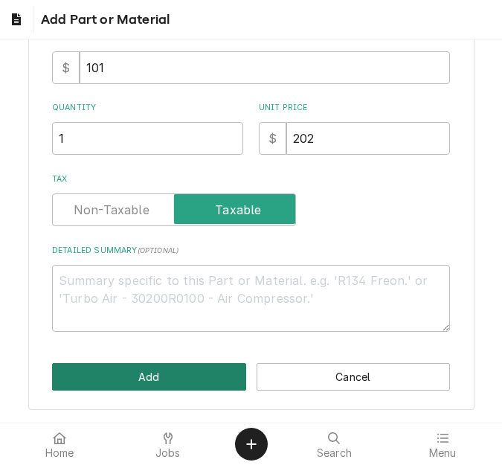
click at [120, 364] on button "Add" at bounding box center [149, 377] width 194 height 28
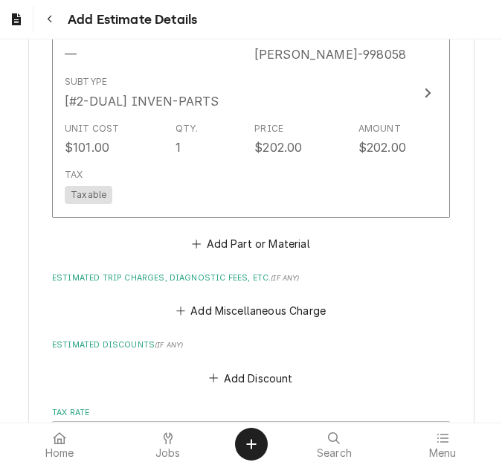
scroll to position [2877, 0]
click at [224, 300] on button "Add Miscellaneous Charge" at bounding box center [250, 310] width 155 height 21
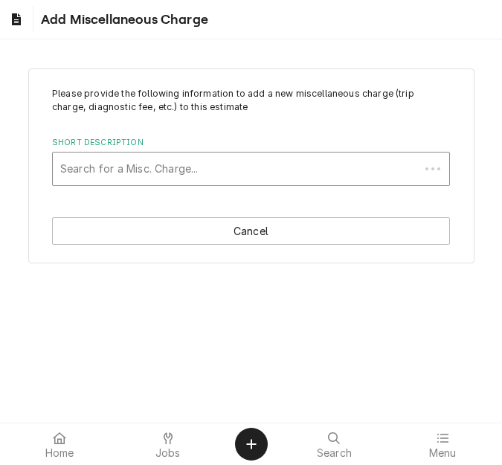
click at [164, 170] on div "Short Description" at bounding box center [236, 168] width 352 height 27
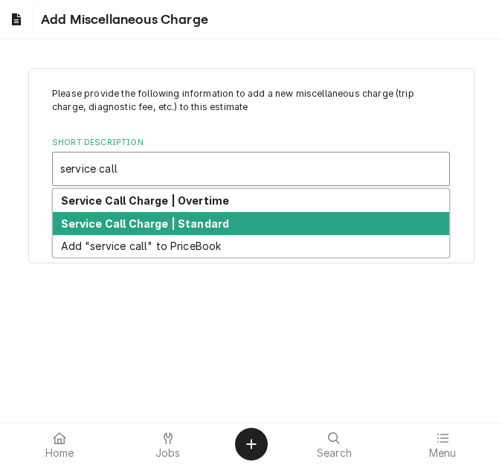
click at [172, 224] on strong "Service Call Charge | Standard" at bounding box center [145, 223] width 169 height 13
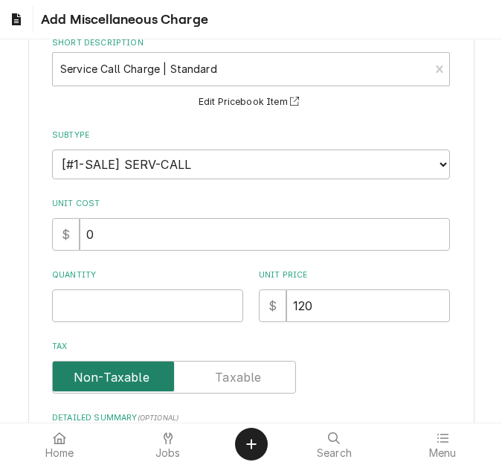
scroll to position [223, 0]
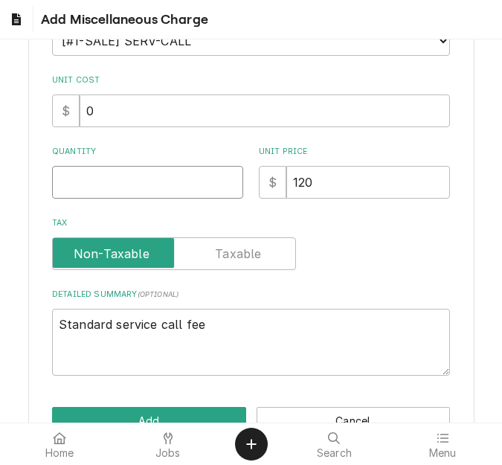
click at [98, 181] on input "Quantity" at bounding box center [147, 182] width 191 height 33
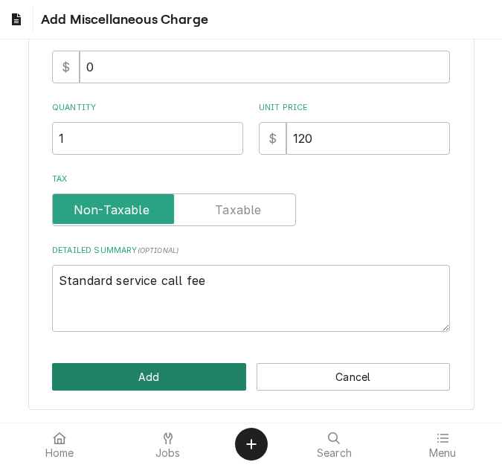
click at [149, 370] on button "Add" at bounding box center [149, 377] width 194 height 28
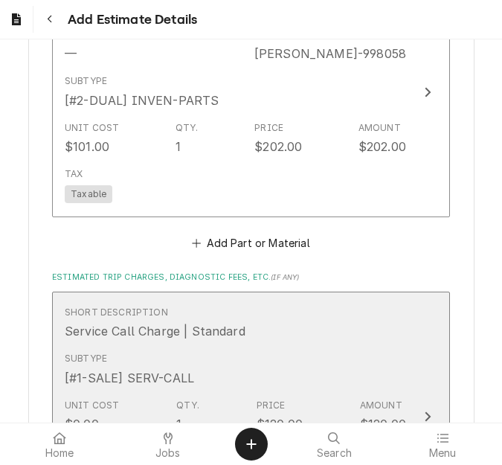
scroll to position [3090, 0]
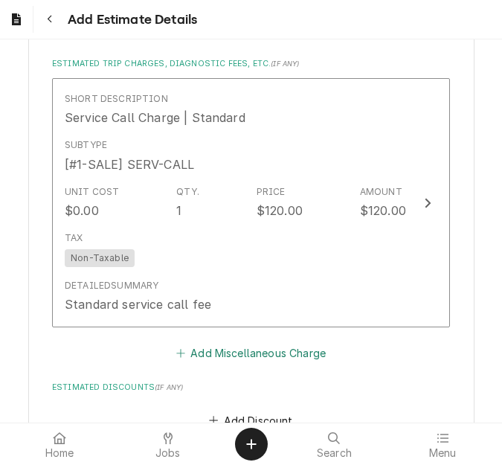
click at [215, 343] on button "Add Miscellaneous Charge" at bounding box center [250, 353] width 155 height 21
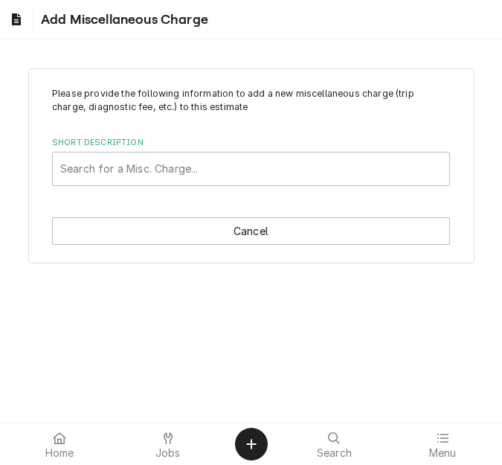
click at [172, 167] on div "Short Description" at bounding box center [250, 168] width 381 height 27
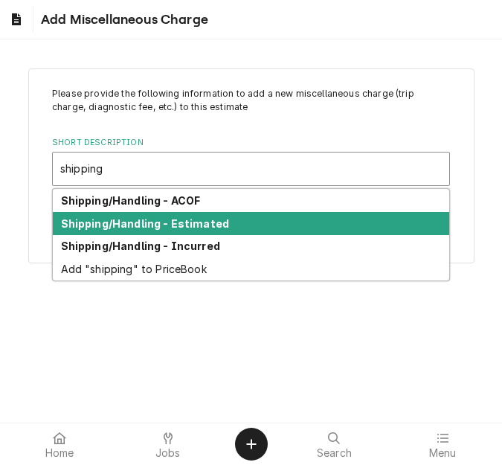
click at [181, 227] on strong "Shipping/Handling - Estimated" at bounding box center [145, 223] width 169 height 13
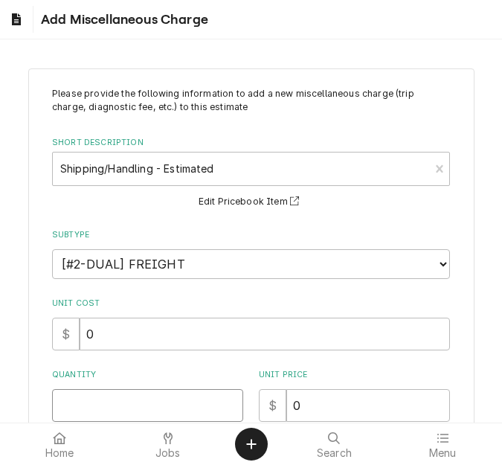
click at [97, 399] on input "Quantity" at bounding box center [147, 405] width 191 height 33
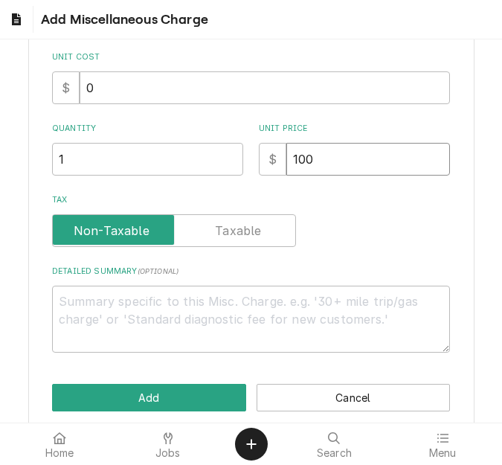
drag, startPoint x: 308, startPoint y: 158, endPoint x: 254, endPoint y: 154, distance: 53.7
click at [259, 154] on div "$ 100" at bounding box center [354, 159] width 191 height 33
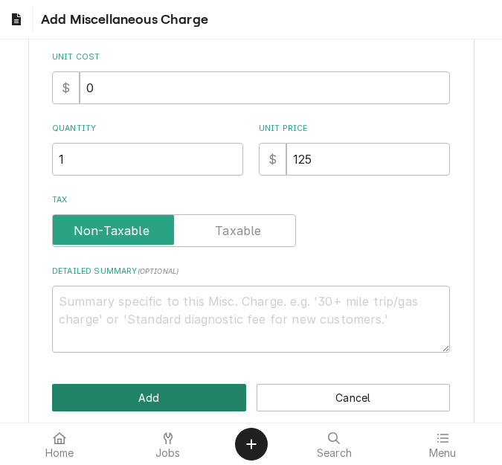
click at [193, 395] on button "Add" at bounding box center [149, 398] width 194 height 28
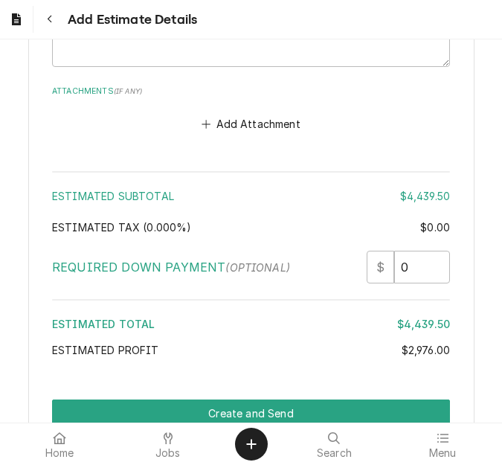
scroll to position [3918, 0]
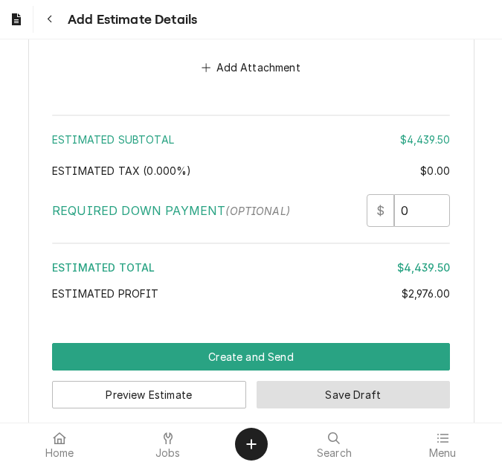
drag, startPoint x: 299, startPoint y: 383, endPoint x: 96, endPoint y: 318, distance: 213.3
click at [299, 382] on button "Save Draft" at bounding box center [354, 395] width 194 height 28
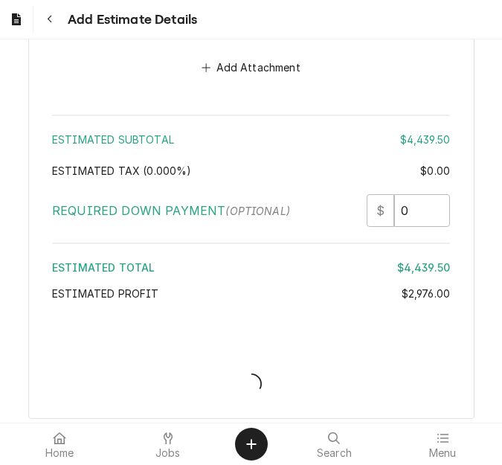
scroll to position [3910, 0]
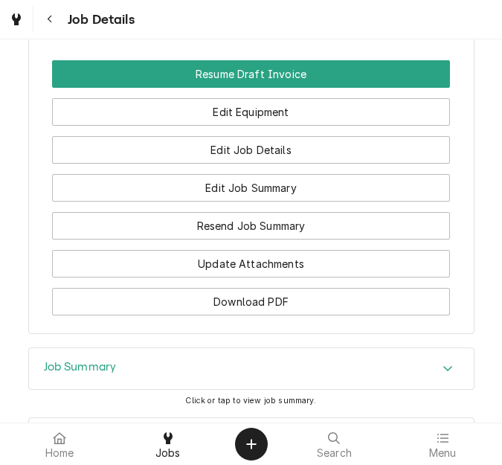
drag, startPoint x: 132, startPoint y: 251, endPoint x: 141, endPoint y: 252, distance: 8.3
click at [132, 348] on div "Job Summary" at bounding box center [251, 369] width 445 height 42
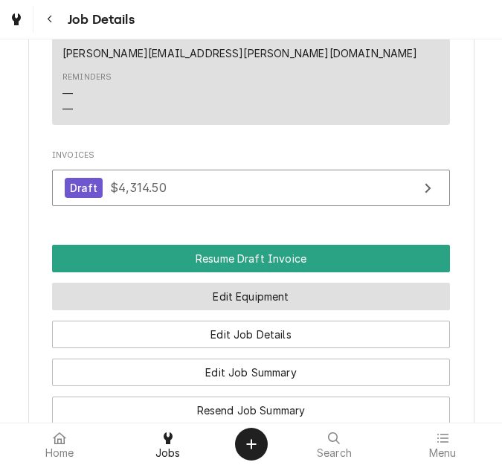
scroll to position [1575, 0]
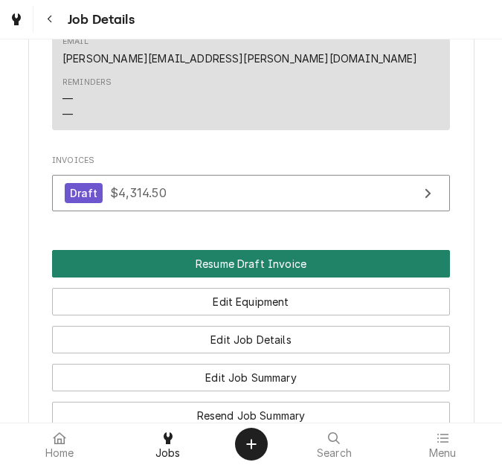
click at [257, 250] on button "Resume Draft Invoice" at bounding box center [251, 264] width 398 height 28
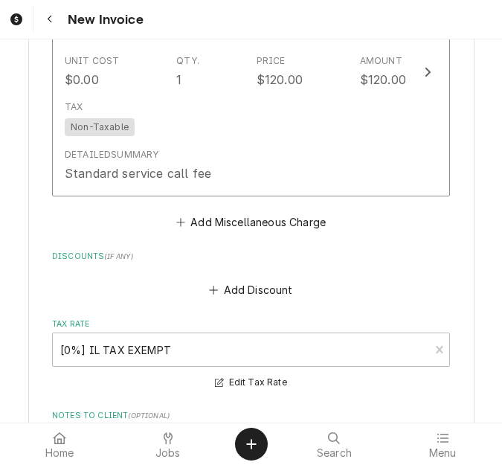
scroll to position [4579, 0]
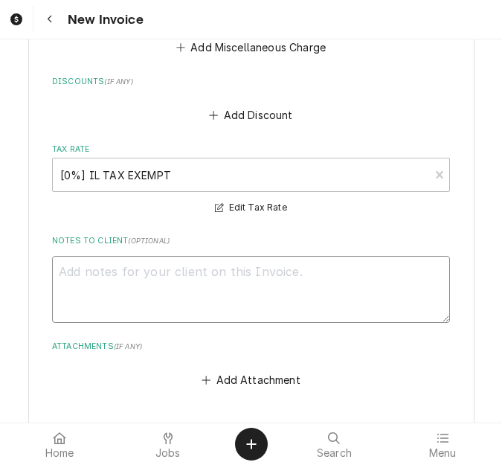
click at [178, 256] on textarea "Notes to Client ( optional )" at bounding box center [251, 289] width 398 height 67
type textarea "x"
type textarea "q"
type textarea "x"
type textarea "qu"
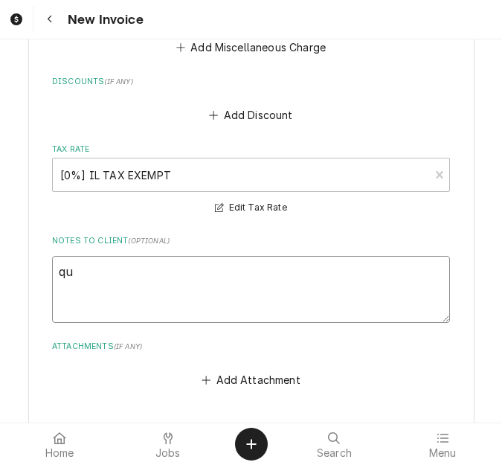
type textarea "x"
type textarea "quot"
type textarea "x"
type textarea "quote"
type textarea "x"
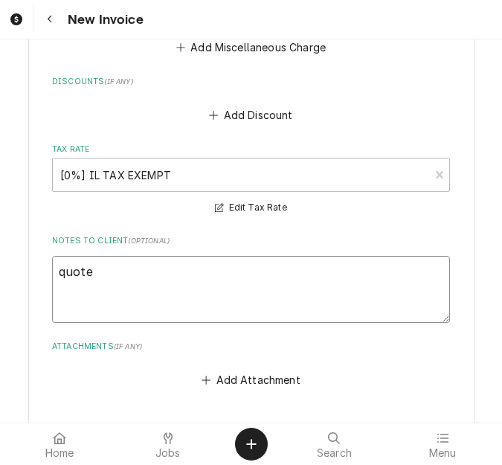
type textarea "quoted"
type textarea "x"
type textarea "quoted"
type textarea "x"
type textarea "quoted o"
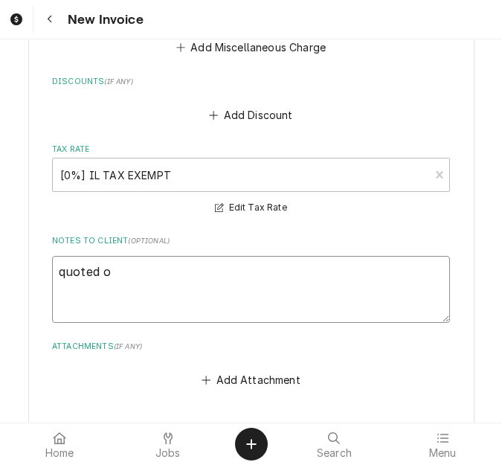
type textarea "x"
type textarea "quoted on"
type textarea "x"
type textarea "quoted on"
type textarea "x"
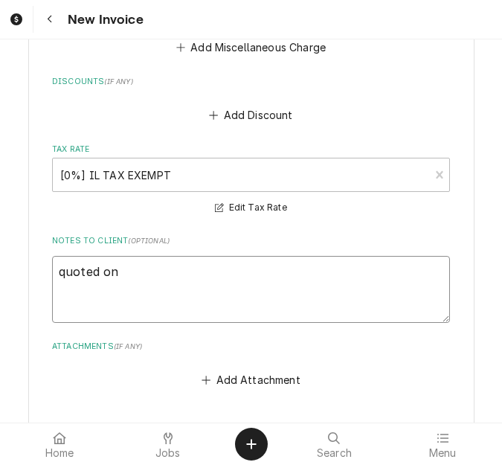
type textarea "quoted on 4"
type textarea "x"
type textarea "quoted on 40"
type textarea "x"
type textarea "quoted on 400"
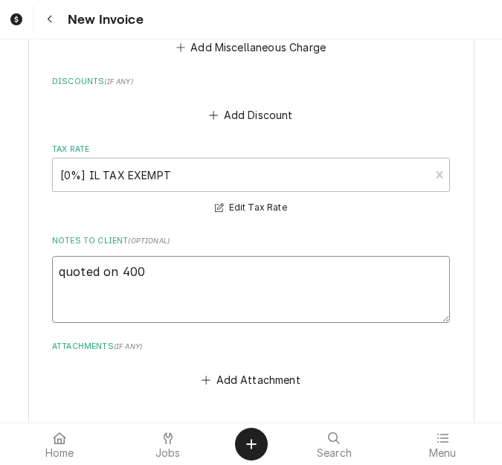
type textarea "x"
type textarea "quoted on 4006"
type textarea "x"
type textarea "quoted on 40065"
type textarea "x"
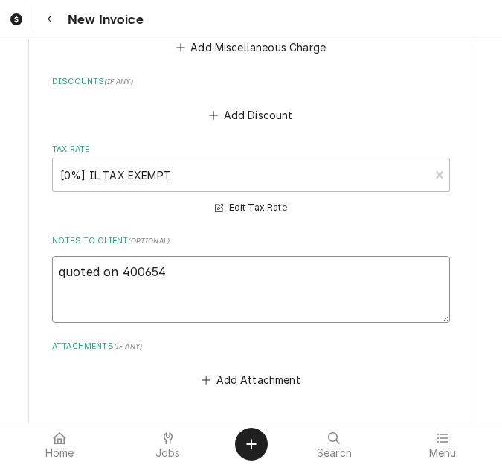
type textarea "quoted on 400654"
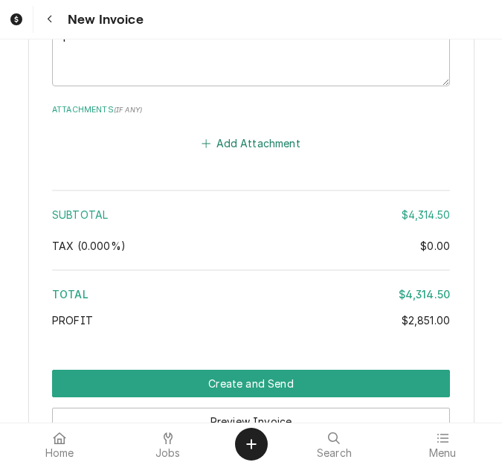
scroll to position [4951, 0]
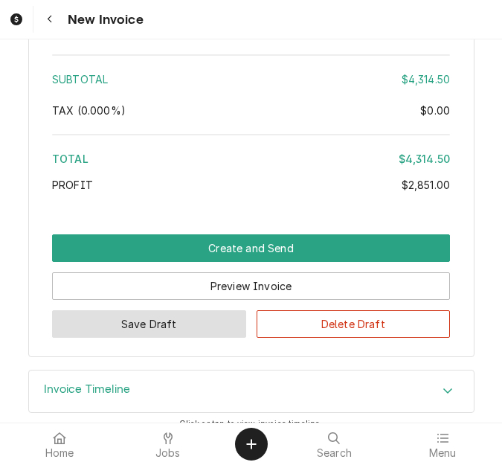
click at [187, 310] on button "Save Draft" at bounding box center [149, 324] width 194 height 28
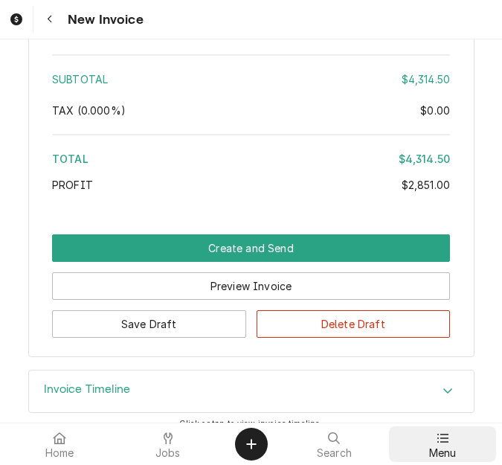
scroll to position [4905, 0]
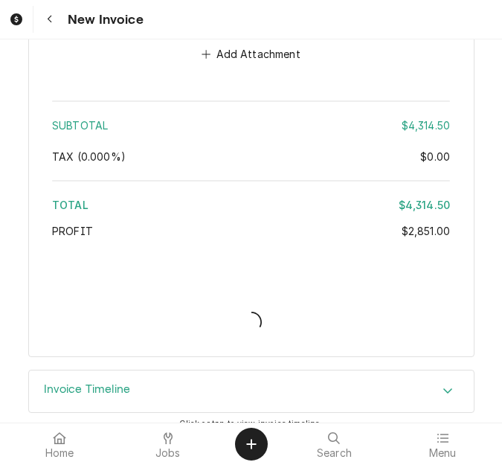
type textarea "x"
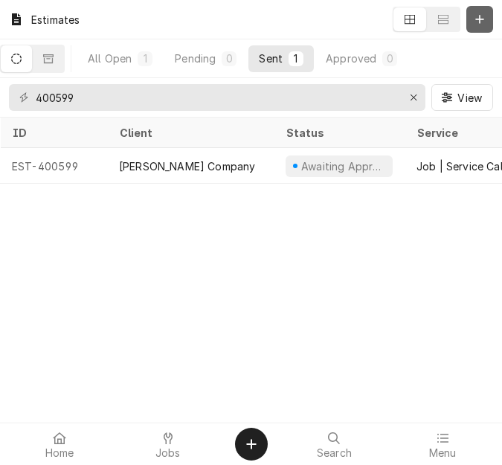
click at [488, 21] on button "Dynamic Content Wrapper" at bounding box center [479, 19] width 27 height 27
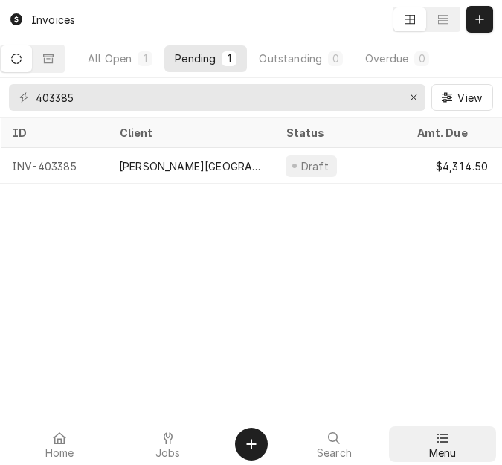
click at [441, 428] on link "Menu" at bounding box center [442, 444] width 107 height 36
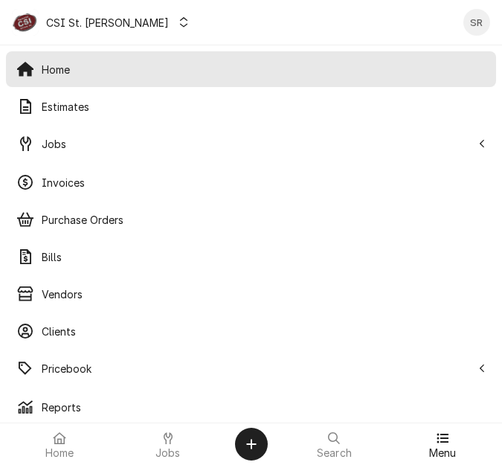
drag, startPoint x: 126, startPoint y: 155, endPoint x: 120, endPoint y: 162, distance: 9.1
click at [126, 155] on div "Jobs" at bounding box center [251, 144] width 484 height 30
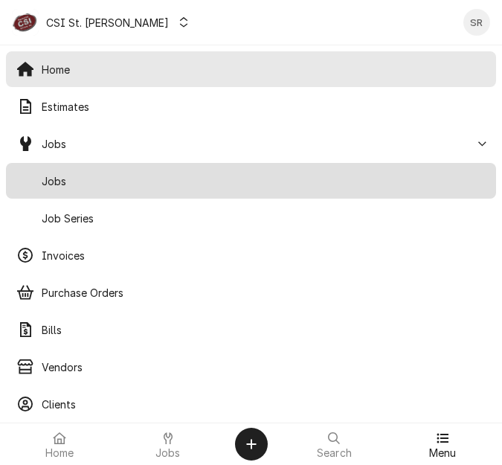
click at [103, 175] on span "Jobs" at bounding box center [264, 181] width 444 height 16
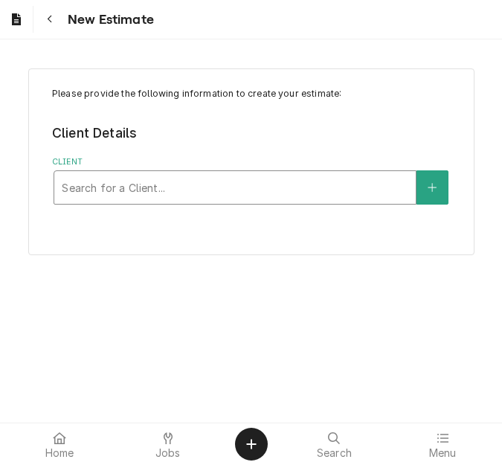
click at [171, 187] on div "Client" at bounding box center [235, 187] width 347 height 27
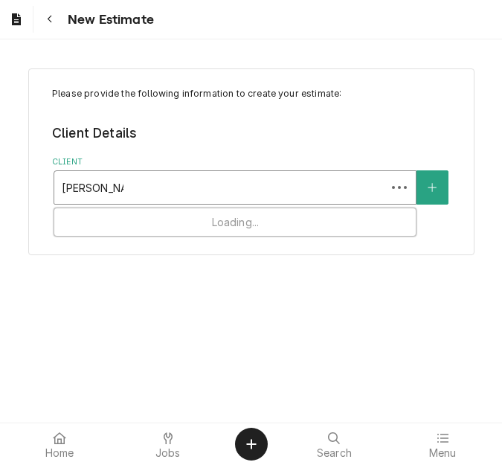
type input "[PERSON_NAME] univ"
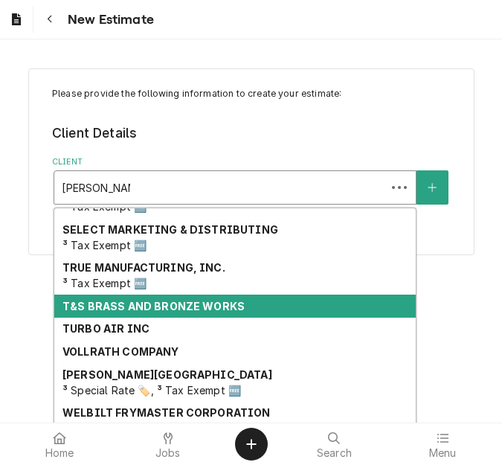
scroll to position [389, 0]
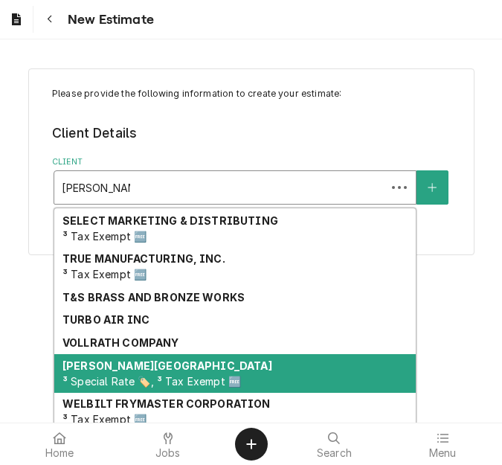
click at [148, 370] on strong "[PERSON_NAME][GEOGRAPHIC_DATA]" at bounding box center [167, 365] width 210 height 13
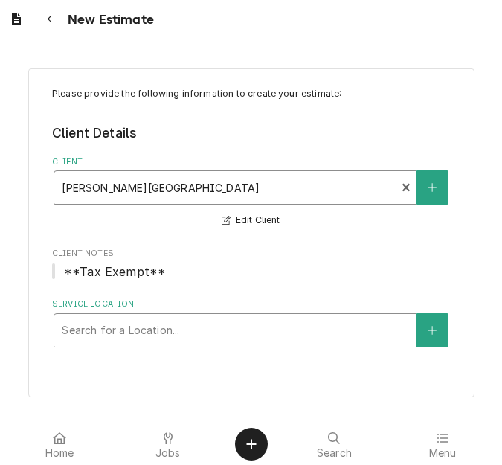
click at [136, 329] on div "Service Location" at bounding box center [235, 330] width 347 height 27
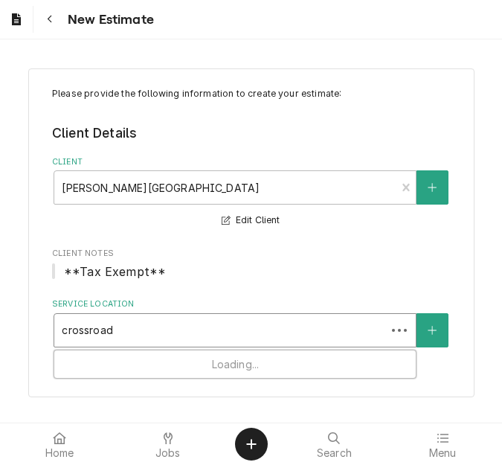
type input "crossroads"
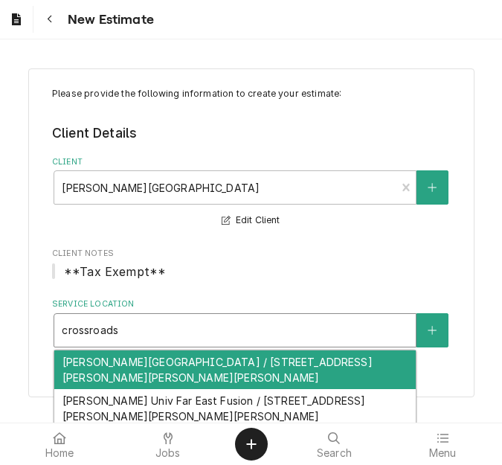
drag, startPoint x: 164, startPoint y: 363, endPoint x: 170, endPoint y: 351, distance: 13.0
click at [165, 363] on div "Webster Univ Crossroads Food Court / 175 Edgar Road, Webster Groves, MO 63119" at bounding box center [234, 369] width 361 height 39
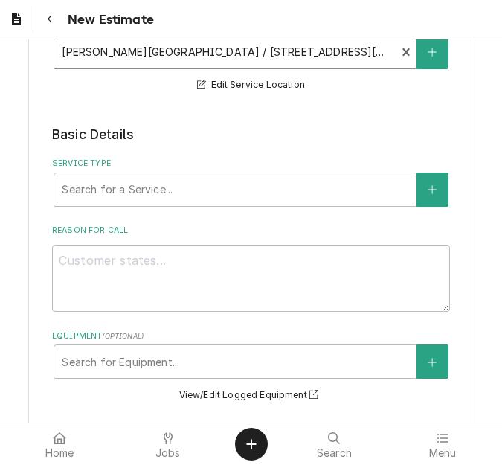
scroll to position [297, 0]
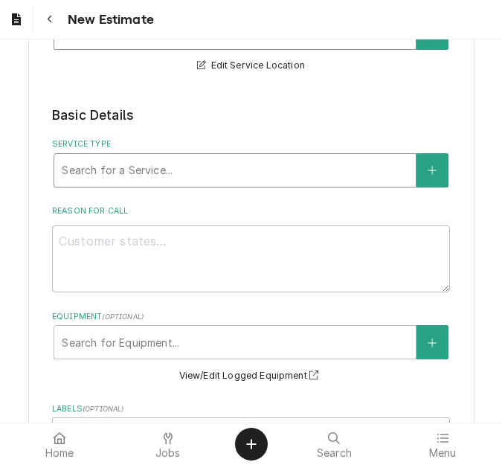
click at [146, 179] on div "Service Type" at bounding box center [235, 170] width 347 height 27
type textarea "x"
type input "s"
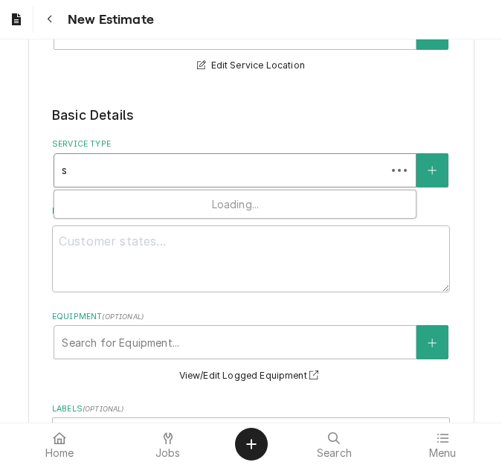
type textarea "x"
type input "se"
type textarea "x"
type input "ser"
type textarea "x"
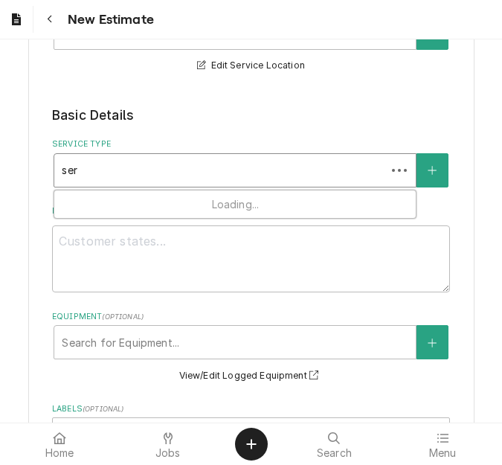
type input "serv"
type textarea "x"
type input "servi"
type textarea "x"
type input "servic"
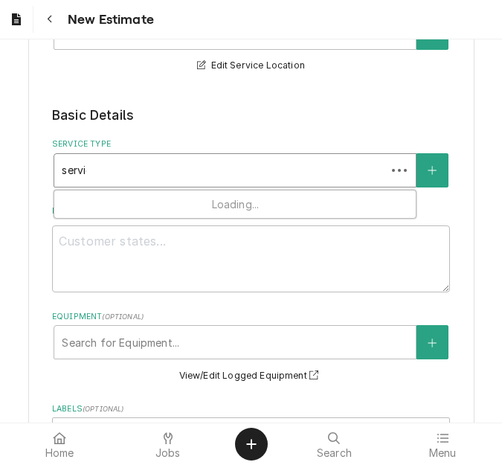
type textarea "x"
type input "service"
type textarea "x"
type input "service"
type textarea "x"
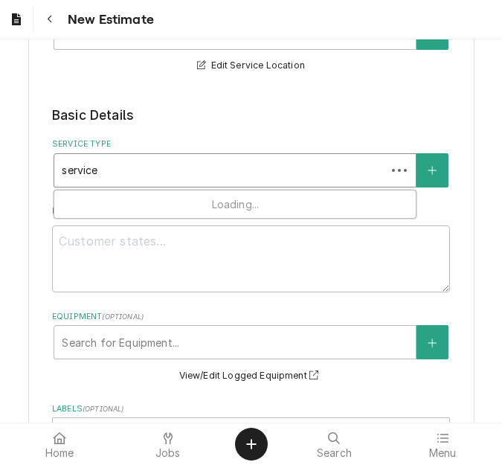
type input "service c"
type textarea "x"
type input "service ca"
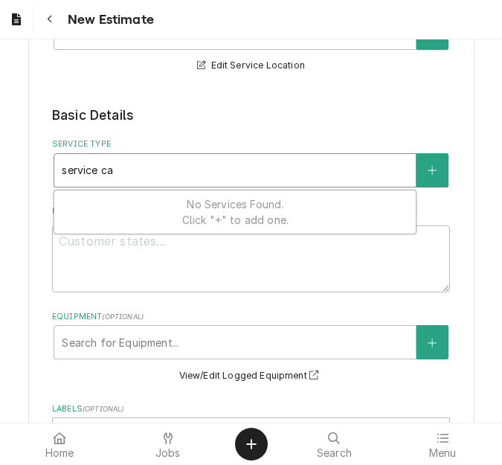
type textarea "x"
type input "service cal"
type textarea "x"
type input "service call"
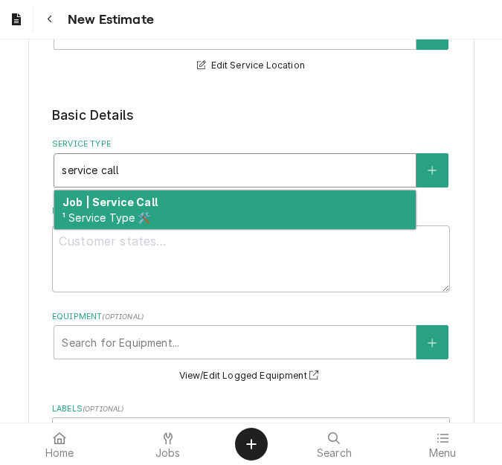
click at [142, 202] on strong "Job | Service Call" at bounding box center [109, 202] width 95 height 13
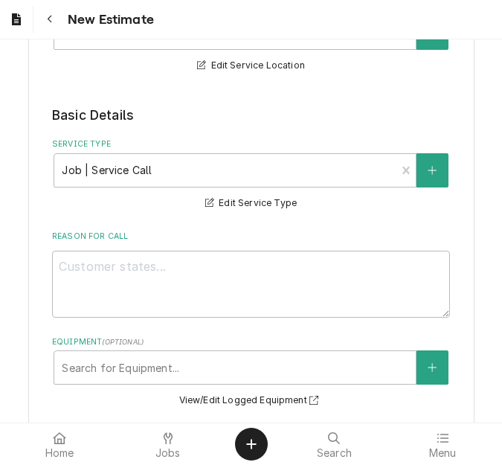
click at [44, 280] on div "Please provide the following information to create your estimate: Client Detail…" at bounding box center [251, 454] width 446 height 1367
click at [71, 278] on textarea "Reason For Call" at bounding box center [251, 284] width 398 height 67
type textarea "x"
type textarea "Q"
type textarea "x"
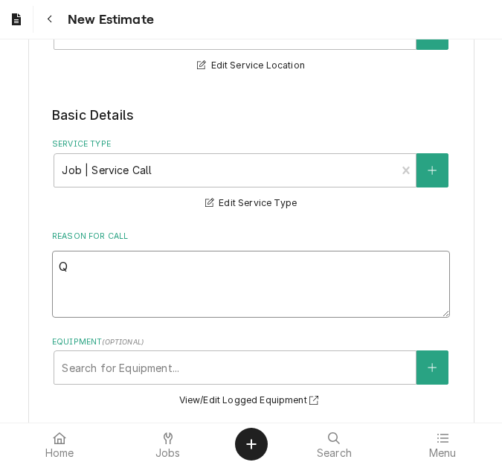
type textarea "Qu"
type textarea "x"
type textarea "Quot"
type textarea "x"
type textarea "Quote"
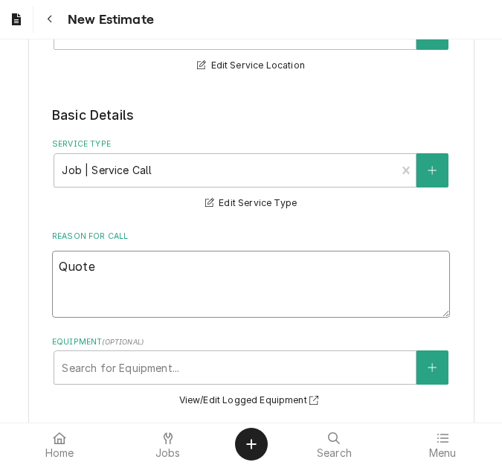
type textarea "x"
type textarea "Quote"
type textarea "x"
type textarea "Quote t"
type textarea "x"
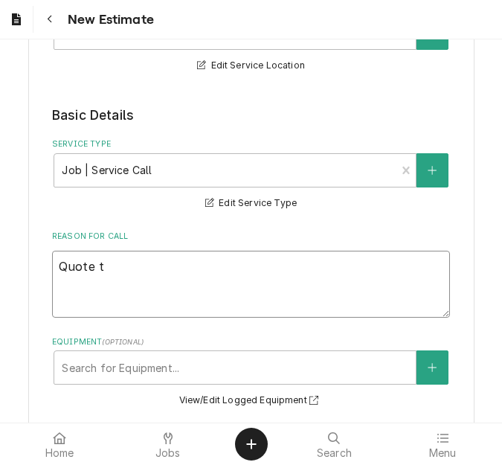
type textarea "Quote to"
type textarea "x"
type textarea "Quote to"
type textarea "x"
type textarea "Quote to r"
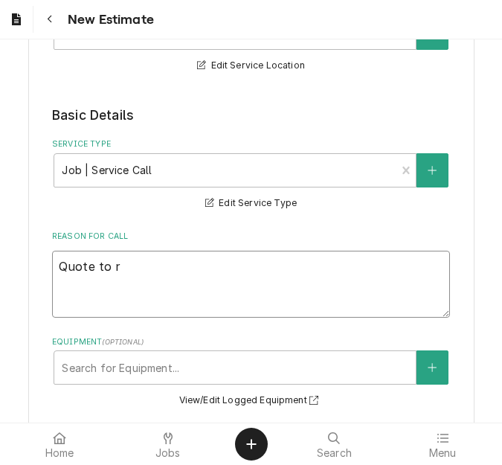
type textarea "x"
type textarea "Quote to re"
type textarea "x"
type textarea "Quote to rep"
type textarea "x"
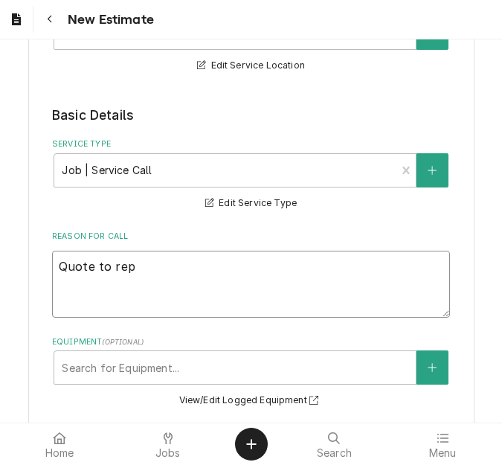
type textarea "Quote to repl"
type textarea "x"
type textarea "Quote to repla"
type textarea "x"
type textarea "Quote to replac"
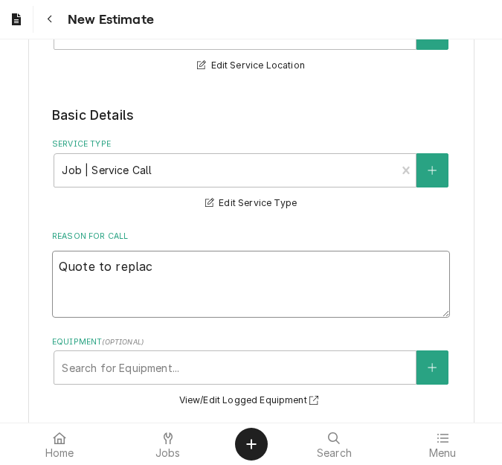
type textarea "x"
type textarea "Quote to replace"
type textarea "x"
type textarea "Quote to replace"
type textarea "x"
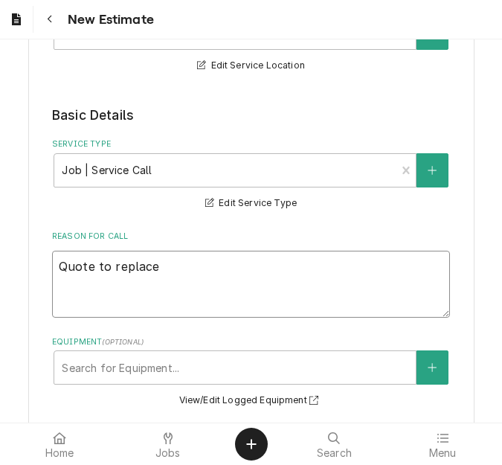
type textarea "Quote to replace d"
type textarea "x"
type textarea "Quote to replace doo"
type textarea "x"
type textarea "Quote to replace door"
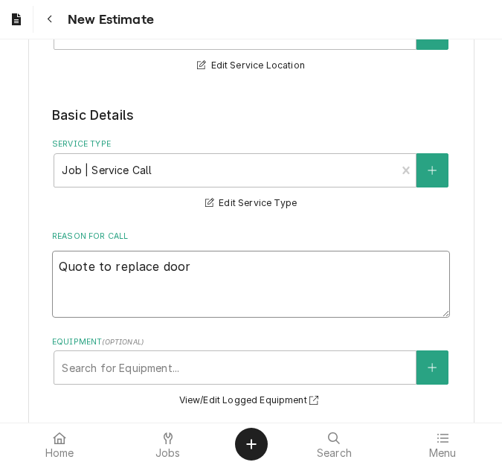
type textarea "x"
type textarea "Quote to replace door"
type textarea "x"
type textarea "Quote to replace door f"
type textarea "x"
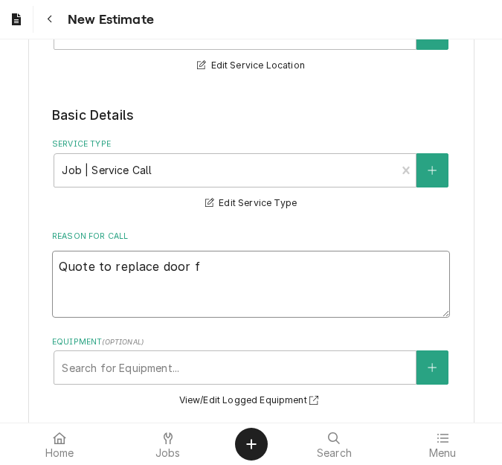
type textarea "Quote to replace door fr"
type textarea "x"
type textarea "Quote to replace door fram"
type textarea "x"
type textarea "Quote to replace door frame"
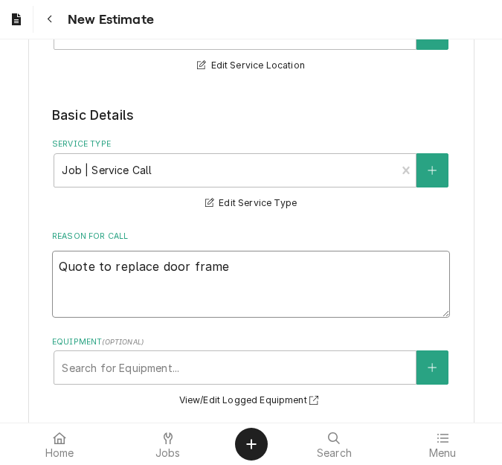
type textarea "x"
type textarea "Quote to replace door frame"
type textarea "x"
type textarea "Quote to replace door frame h"
type textarea "x"
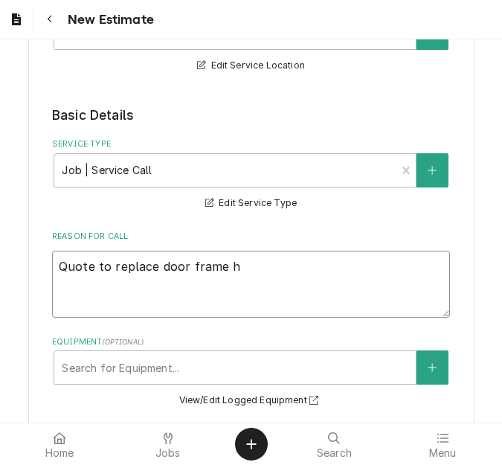
type textarea "Quote to replace door frame he"
type textarea "x"
type textarea "Quote to replace door frame hea"
type textarea "x"
type textarea "Quote to replace door frame heat"
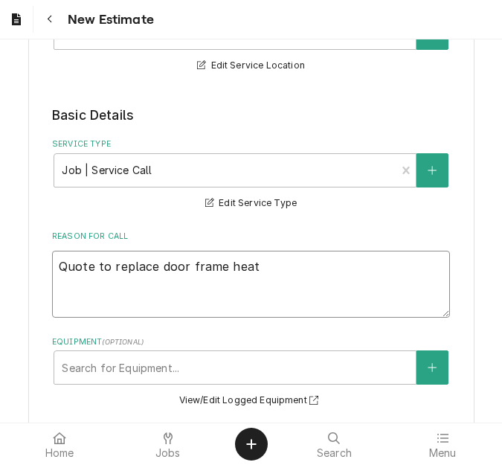
type textarea "x"
type textarea "Quote to replace door frame heate"
type textarea "x"
type textarea "Quote to replace door frame heater"
type textarea "x"
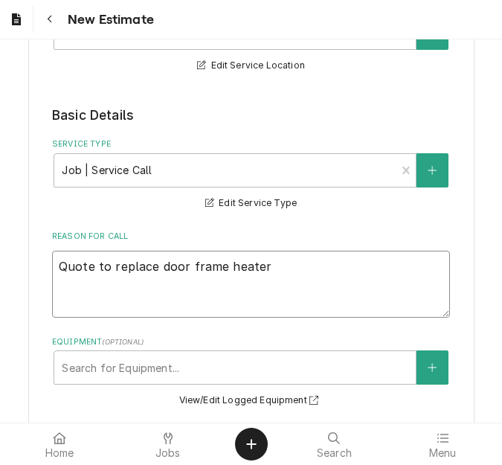
type textarea "Quote to replace door frame heater"
type textarea "x"
type textarea "Quote to replace door frame heater o"
type textarea "x"
type textarea "Quote to replace door frame heater on"
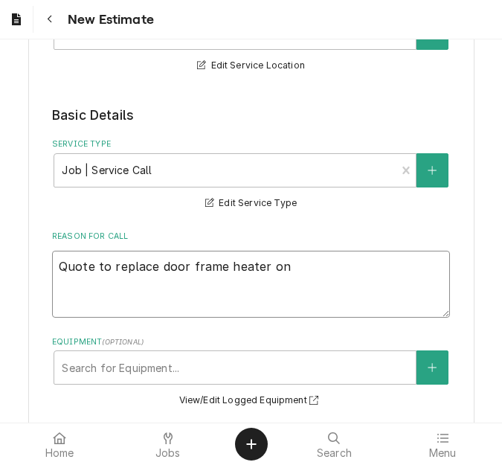
type textarea "x"
type textarea "Quote to replace door frame heater on"
type textarea "x"
type textarea "Quote to replace door frame heater on KO"
type textarea "x"
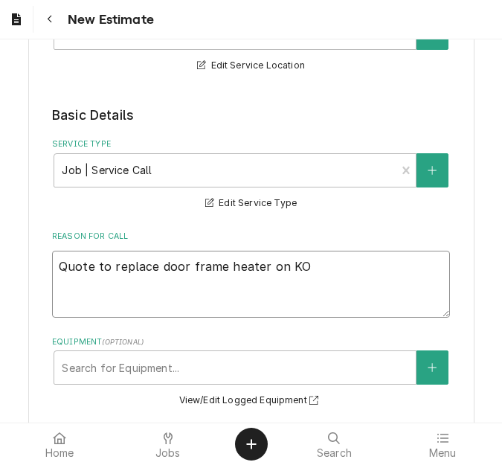
type textarea "Quote to replace door frame heater on KOl"
type textarea "x"
type textarea "Quote to replace door frame heater on KOlp"
type textarea "x"
type textarea "Quote to replace door frame heater on KOlpak"
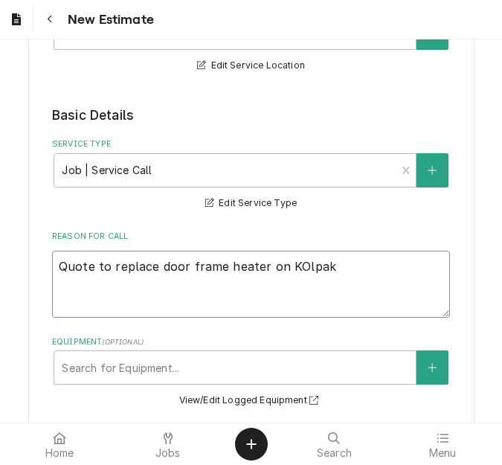
type textarea "x"
type textarea "Quote to replace door frame heater on KOlpak"
type textarea "x"
type textarea "Quote to replace door frame heater on KOlpak /"
type textarea "x"
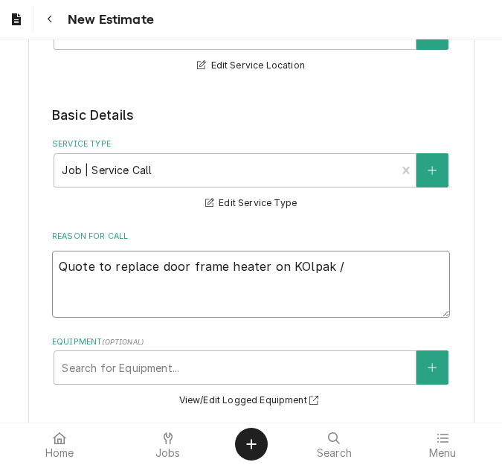
type textarea "Quote to replace door frame heater on KOlpak"
type textarea "x"
type textarea "Quote to replace door frame heater on KOlpak"
type textarea "x"
type textarea "Quote to replace door frame heater on KOlpa"
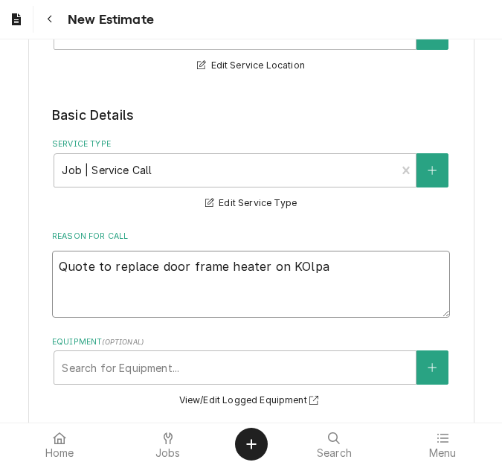
type textarea "x"
type textarea "Quote to replace door frame heater on KOlp"
type textarea "x"
type textarea "Quote to replace door frame heater on KOl"
type textarea "x"
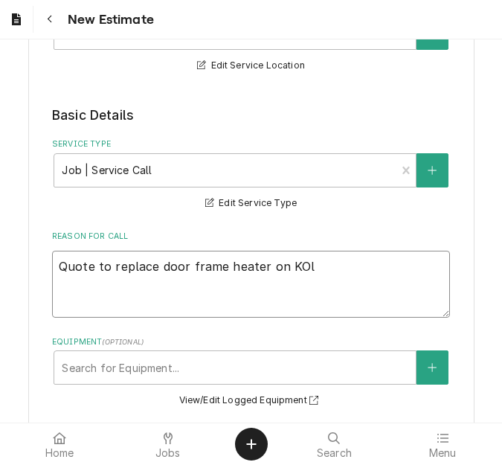
type textarea "Quote to replace door frame heater on KO"
type textarea "x"
type textarea "Quote to replace door frame heater on K"
type textarea "x"
type textarea "Quote to replace door frame heater on Ko"
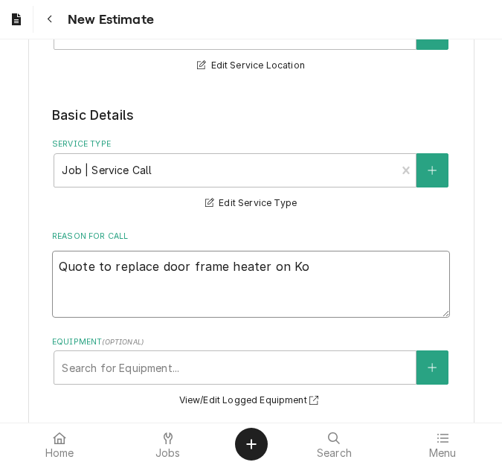
type textarea "x"
type textarea "Quote to replace door frame heater on Kol"
type textarea "x"
type textarea "Quote to replace door frame heater on Kolp"
type textarea "x"
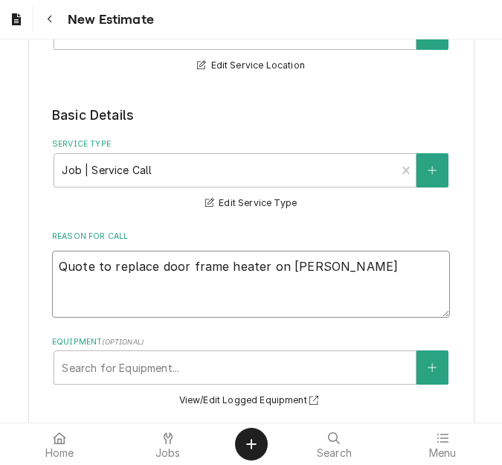
type textarea "Quote to replace door frame heater on Kolpa"
type textarea "x"
type textarea "Quote to replace door frame heater on Kolpak"
type textarea "x"
type textarea "Quote to replace door frame heater on Kolpak"
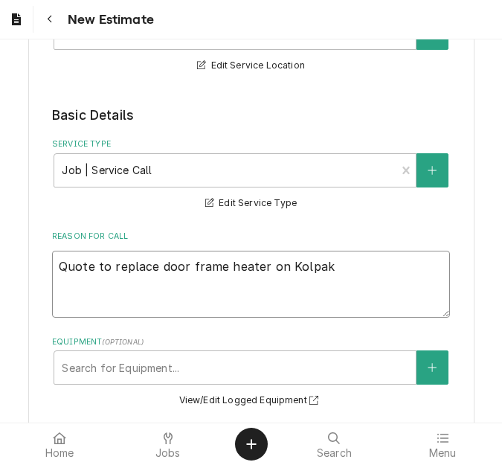
type textarea "x"
type textarea "Quote to replace door frame heater on Kolpak F"
type textarea "x"
type textarea "Quote to replace door frame heater on Kolpak Fr"
type textarea "x"
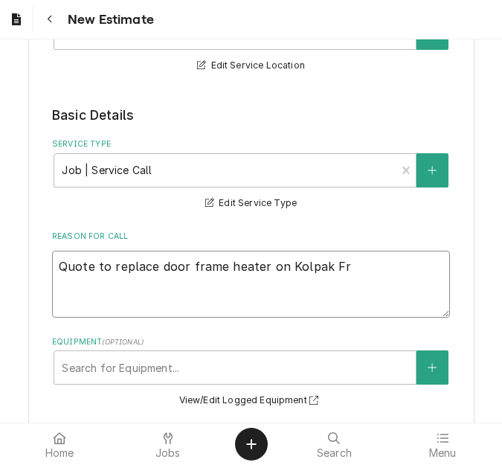
type textarea "Quote to replace door frame heater on Kolpak Fre"
type textarea "x"
type textarea "Quote to replace door frame heater on Kolpak Free"
type textarea "x"
type textarea "Quote to replace door frame heater on Kolpak Freez"
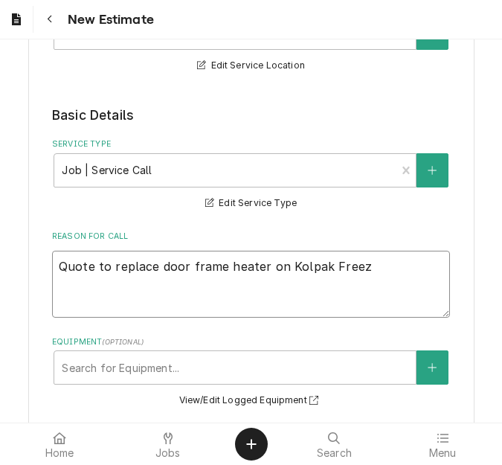
type textarea "x"
type textarea "Quote to replace door frame heater on Kolpak Freeze"
type textarea "x"
type textarea "Quote to replace door frame heater on Kolpak Freezer"
type textarea "x"
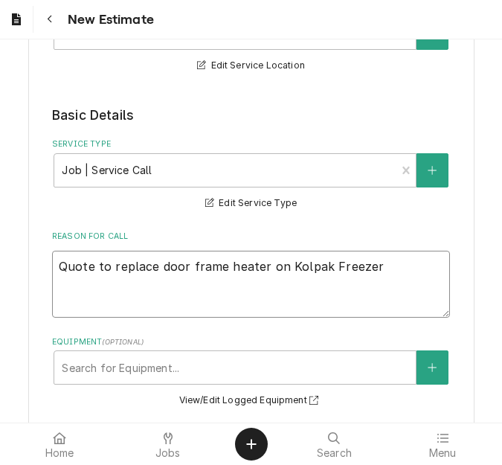
type textarea "Quote to replace door frame heater on Kolpak Freezer"
type textarea "x"
type textarea "Quote to replace door frame heater on Kolpak Freezer /"
type textarea "x"
type textarea "Quote to replace door frame heater on Kolpak Freezer /"
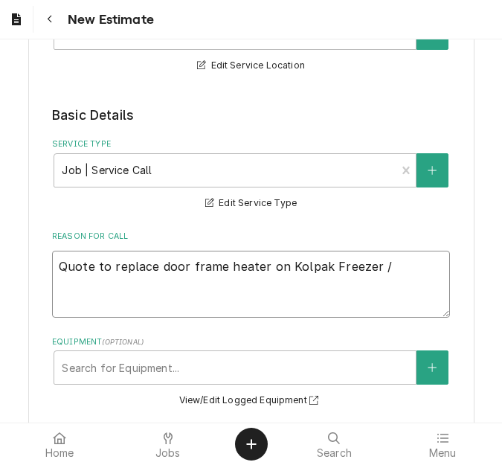
type textarea "x"
type textarea "Quote to replace door frame heater on Kolpak Freezer / S"
type textarea "x"
type textarea "Quote to replace door frame heater on Kolpak Freezer / Se"
type textarea "x"
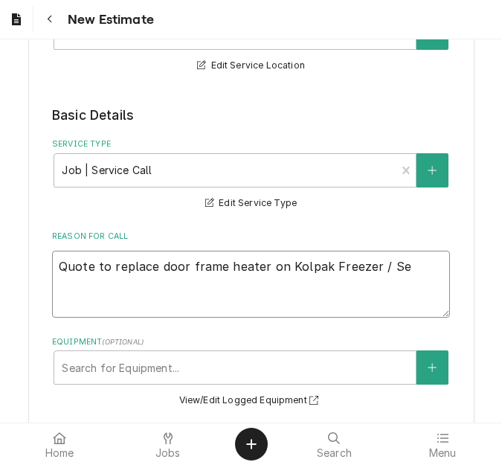
type textarea "Quote to replace door frame heater on Kolpak Freezer / Ser"
type textarea "x"
type textarea "Quote to replace door frame heater on Kolpak Freezer / Seri"
type textarea "x"
type textarea "Quote to replace door frame heater on Kolpak Freezer / Seria"
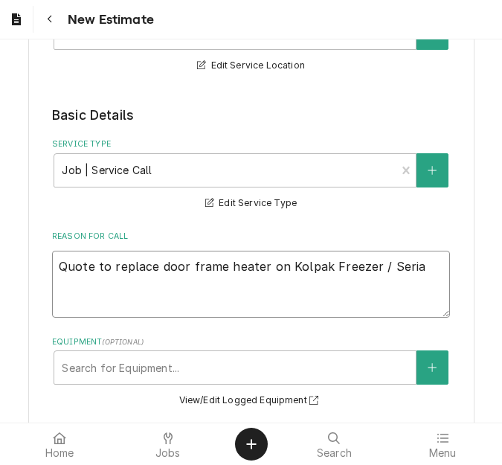
type textarea "x"
type textarea "Quote to replace door frame heater on Kolpak Freezer / Serial"
type textarea "x"
type textarea "Quote to replace door frame heater on Kolpak Freezer / Serial:"
type textarea "x"
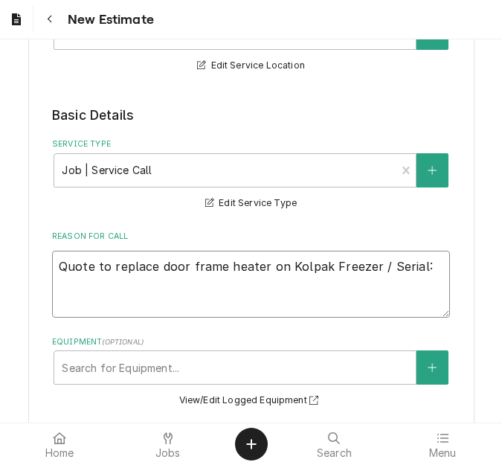
type textarea "Quote to replace door frame heater on Kolpak Freezer / Serial:0"
type textarea "x"
type textarea "Quote to replace door frame heater on Kolpak Freezer / Serial:07"
type textarea "x"
type textarea "Quote to replace door frame heater on Kolpak Freezer / Serial:07L"
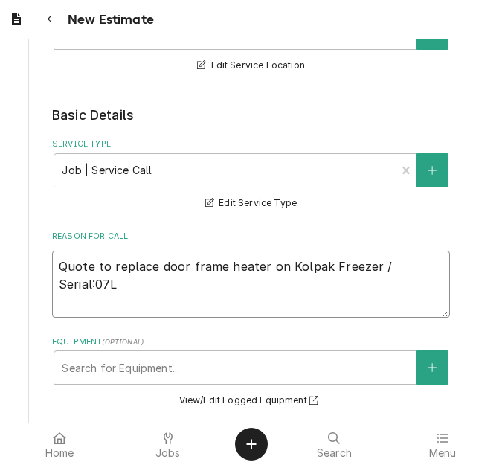
type textarea "x"
type textarea "Quote to replace door frame heater on Kolpak Freezer / Serial:07L0"
type textarea "x"
type textarea "Quote to replace door frame heater on Kolpak Freezer / Serial:07L05"
type textarea "x"
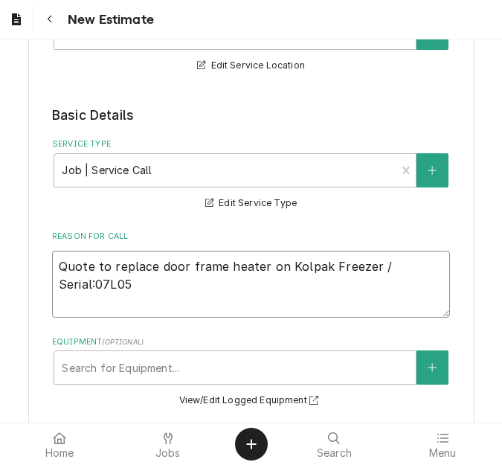
type textarea "Quote to replace door frame heater on Kolpak Freezer / Serial:07L053"
type textarea "x"
type textarea "Quote to replace door frame heater on Kolpak Freezer / Serial:07L0538"
type textarea "x"
type textarea "Quote to replace door frame heater on Kolpak Freezer / Serial:07L0538C"
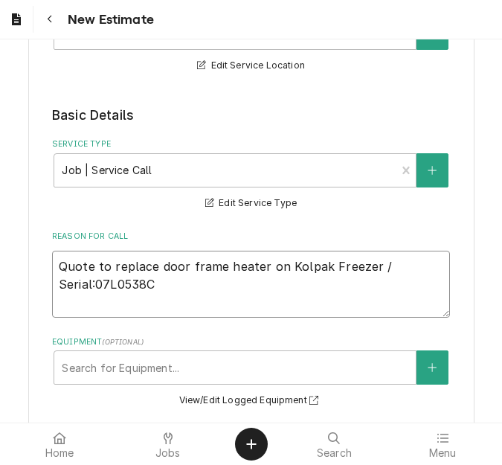
type textarea "x"
type textarea "Quote to replace door frame heater on Kolpak Freezer / Serial:07L0538CL"
type textarea "x"
type textarea "Quote to replace door frame heater on Kolpak Freezer / Serial:07L0538CLR"
type textarea "x"
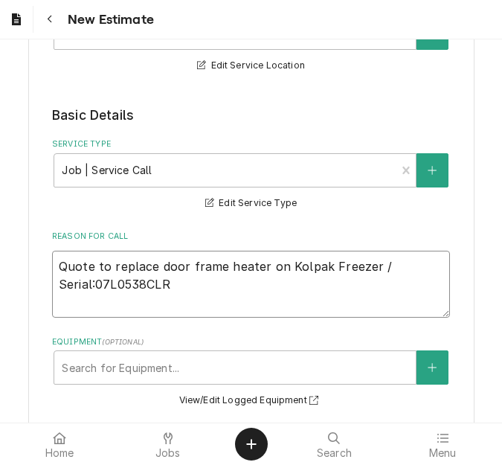
type textarea "Quote to replace door frame heater on Kolpak Freezer / Serial:07L0538CLR1"
type textarea "x"
type textarea "Quote to replace door frame heater on Kolpak Freezer / Serial:07L0538CLR1"
type textarea "x"
type textarea "Quote to replace door frame heater on Kolpak Freezer / Serial:07L0538CLR1 ("
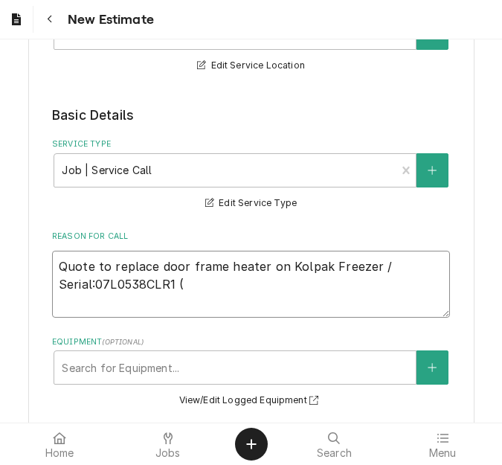
type textarea "x"
type textarea "Quote to replace door frame heater on Kolpak Freezer / Serial:07L0538CLR1 (M"
type textarea "x"
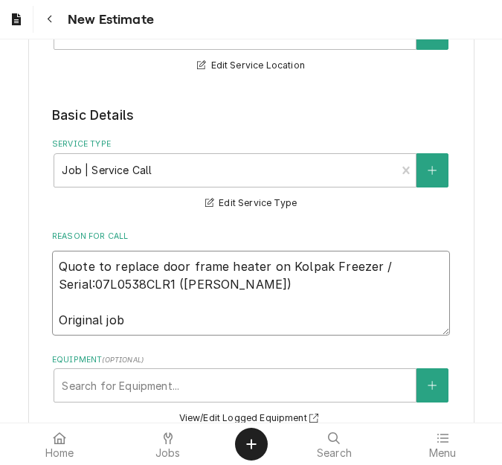
click at [141, 320] on textarea "Quote to replace door frame heater on Kolpak Freezer / Serial:07L0538CLR1 (Matt…" at bounding box center [251, 293] width 398 height 85
drag, startPoint x: 171, startPoint y: 283, endPoint x: 34, endPoint y: 258, distance: 139.1
click at [34, 258] on div "Please provide the following information to create your estimate: Client Detail…" at bounding box center [251, 463] width 446 height 1385
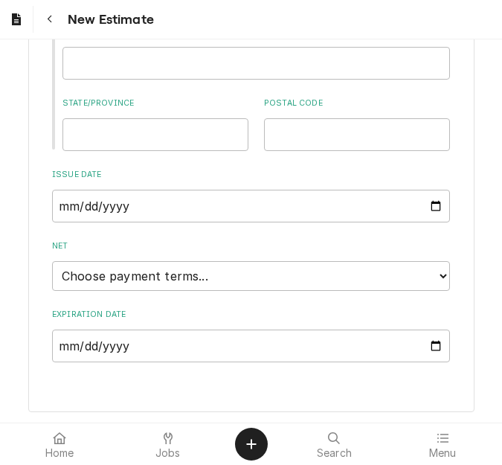
scroll to position [1044, 0]
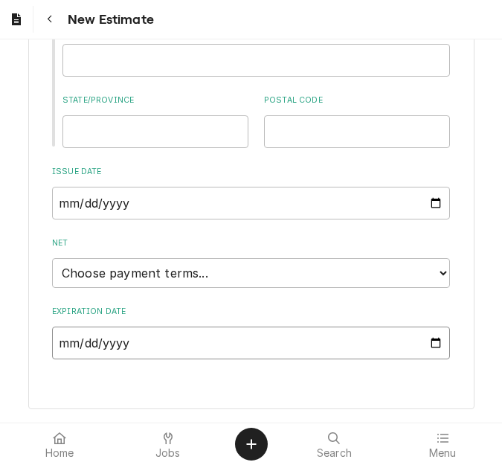
click at [431, 348] on input "Expiration Date" at bounding box center [251, 342] width 398 height 33
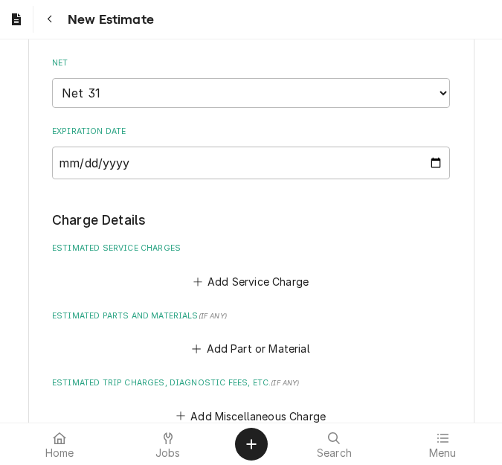
scroll to position [1422, 0]
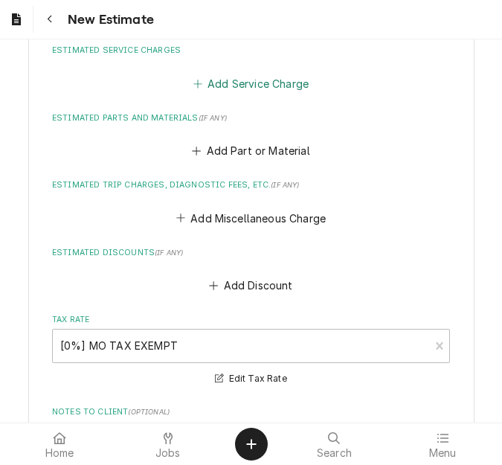
click at [231, 85] on button "Add Service Charge" at bounding box center [250, 83] width 120 height 21
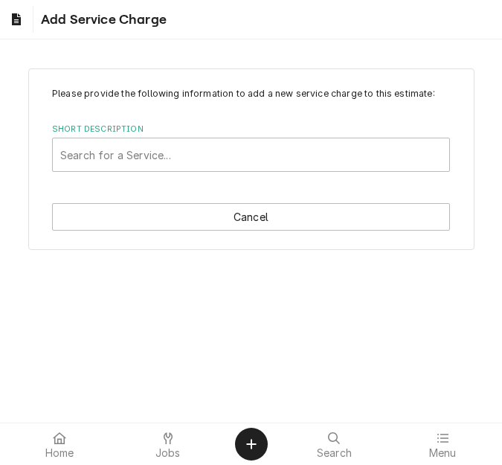
click at [153, 131] on label "Short Description" at bounding box center [251, 129] width 398 height 12
click at [155, 165] on div "Short Description" at bounding box center [250, 154] width 381 height 27
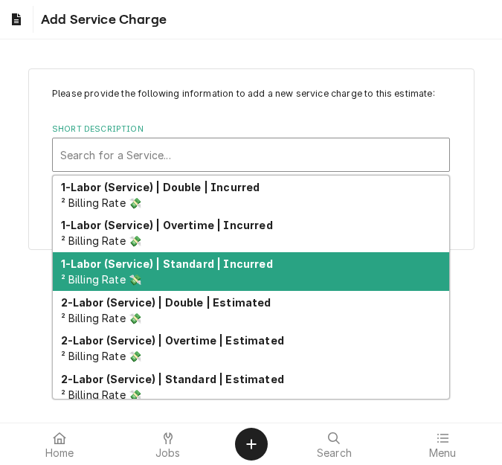
click at [177, 260] on strong "1-Labor (Service) | Standard | Incurred" at bounding box center [167, 263] width 212 height 13
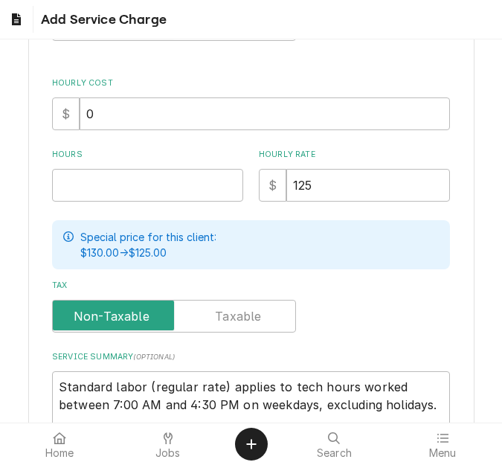
scroll to position [297, 0]
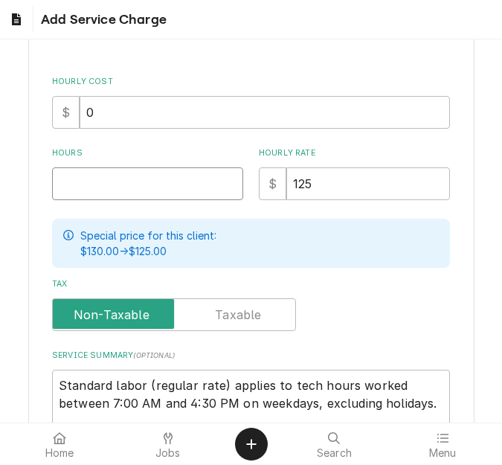
click at [98, 190] on input "Hours" at bounding box center [147, 183] width 191 height 33
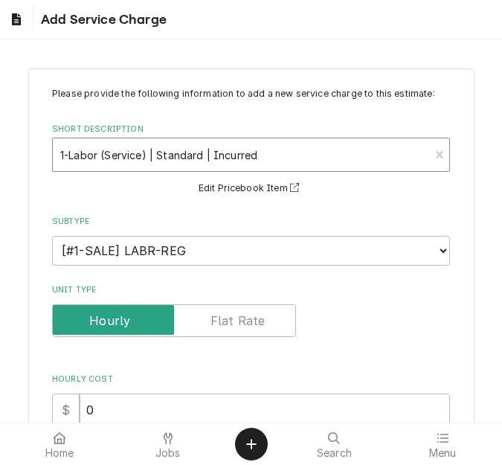
click at [117, 144] on div "Short Description" at bounding box center [240, 154] width 361 height 27
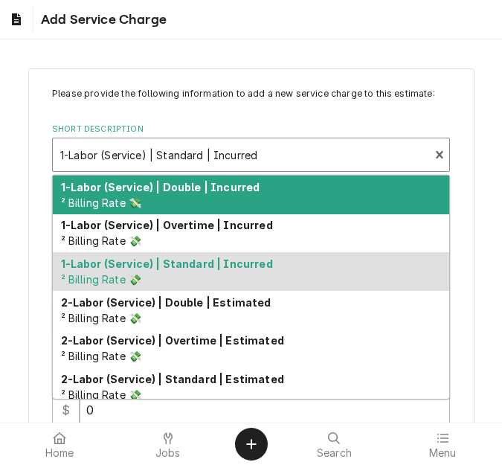
click at [120, 144] on div "Short Description" at bounding box center [240, 154] width 361 height 27
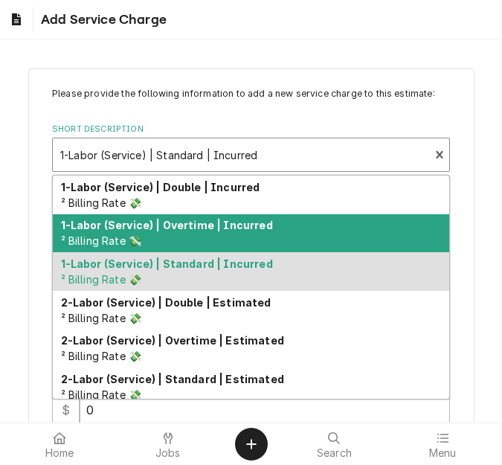
click at [150, 217] on div "1-Labor (Service) | Overtime | Incurred ² Billing Rate 💸" at bounding box center [251, 233] width 396 height 39
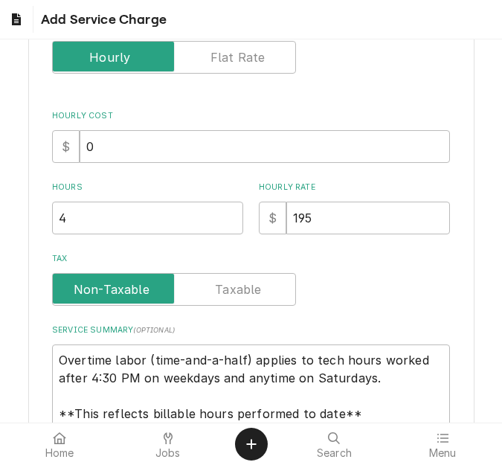
scroll to position [361, 0]
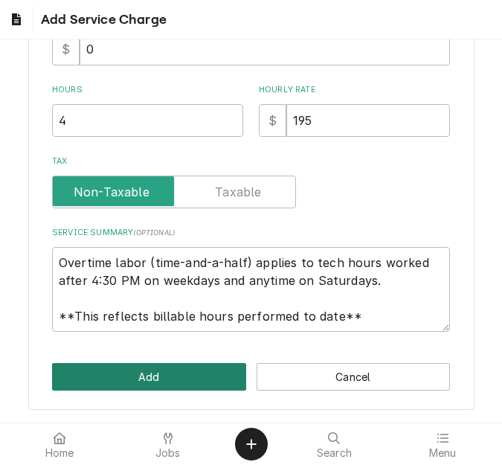
click at [162, 367] on button "Add" at bounding box center [149, 377] width 194 height 28
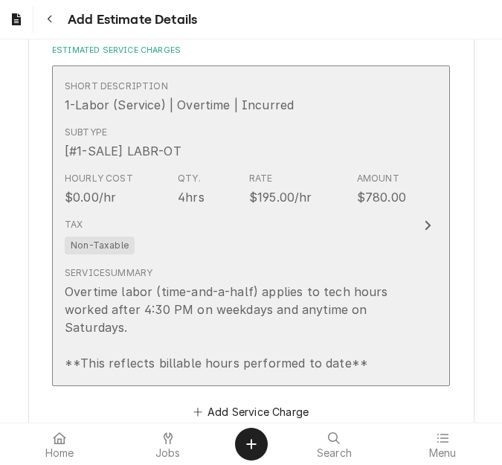
scroll to position [1553, 0]
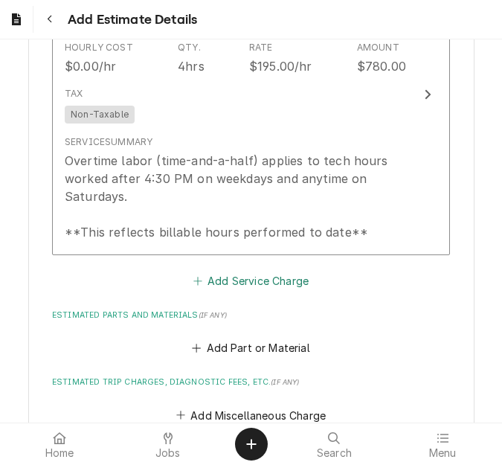
click at [216, 280] on button "Add Service Charge" at bounding box center [250, 280] width 120 height 21
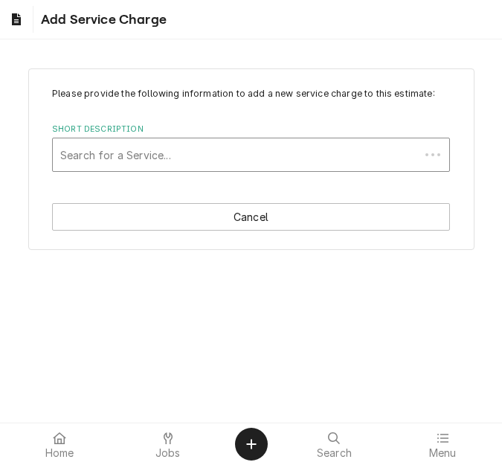
click at [150, 152] on div "Short Description" at bounding box center [236, 154] width 352 height 27
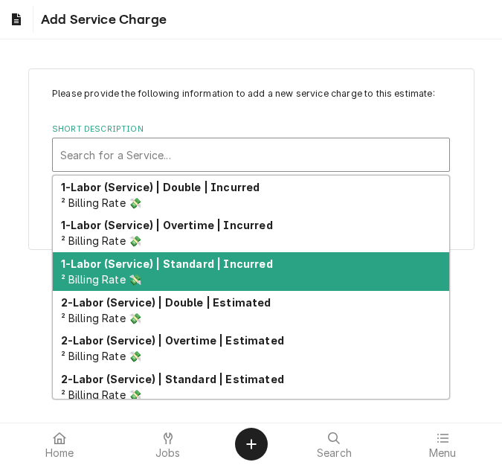
click at [178, 271] on div "1-Labor (Service) | Standard | Incurred ² Billing Rate 💸" at bounding box center [251, 271] width 396 height 39
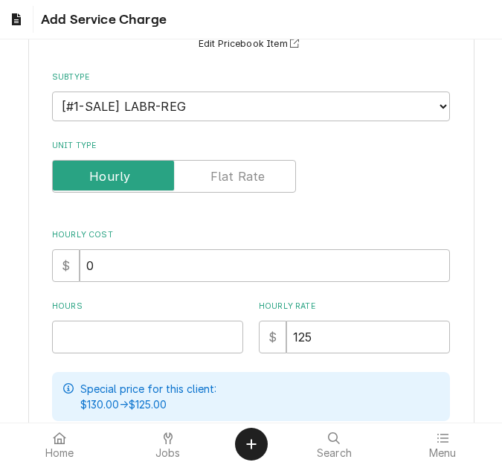
scroll to position [149, 0]
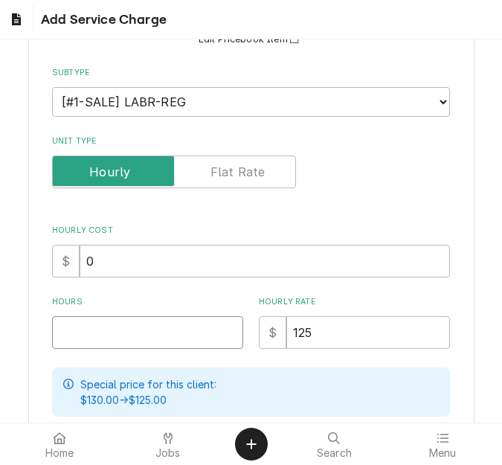
click at [96, 332] on input "Hours" at bounding box center [147, 332] width 191 height 33
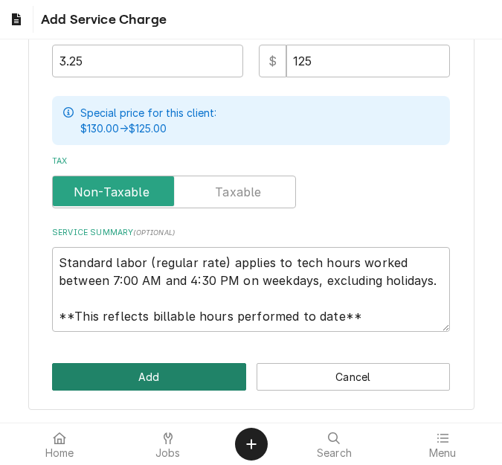
click at [117, 367] on button "Add" at bounding box center [149, 377] width 194 height 28
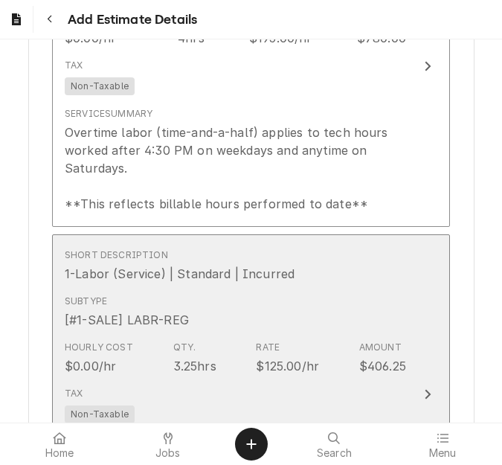
scroll to position [1878, 0]
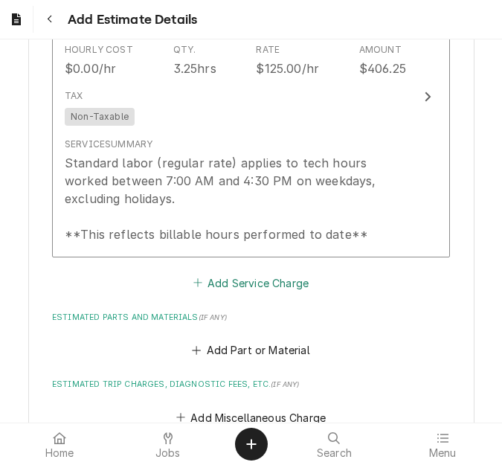
click at [212, 277] on button "Add Service Charge" at bounding box center [250, 282] width 120 height 21
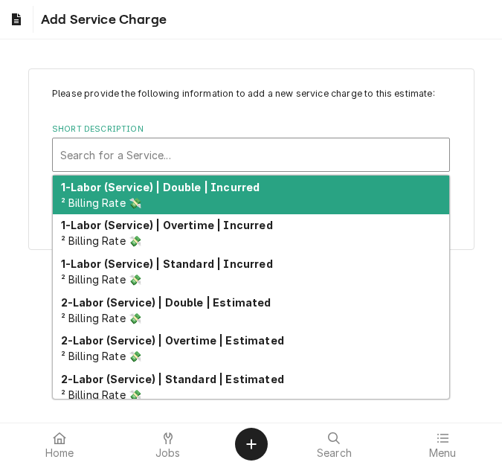
click at [149, 161] on div "Short Description" at bounding box center [250, 154] width 381 height 27
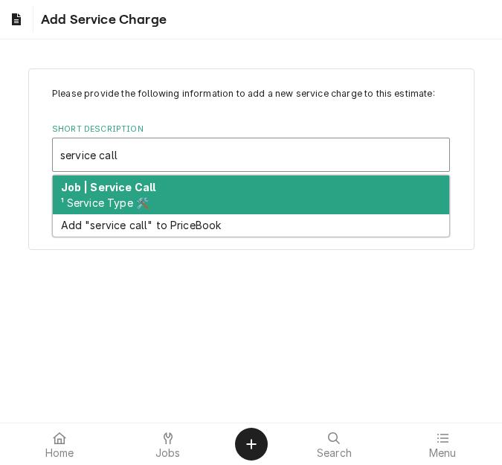
click at [174, 198] on div "Job | Service Call ¹ Service Type 🛠️" at bounding box center [251, 194] width 396 height 39
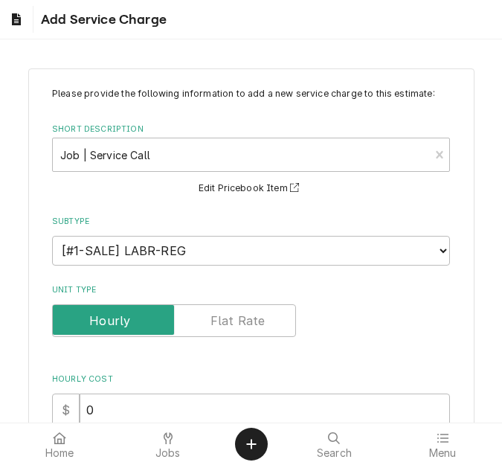
scroll to position [223, 0]
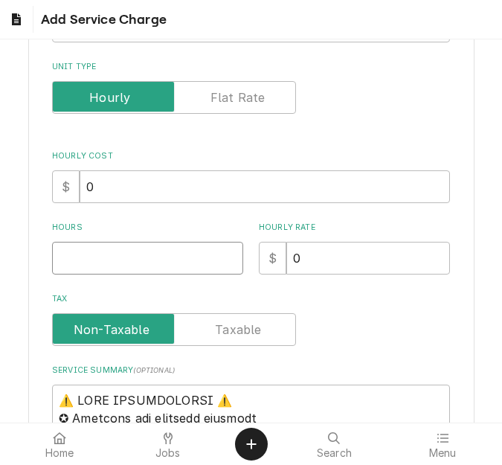
click at [105, 268] on input "Hours" at bounding box center [147, 258] width 191 height 33
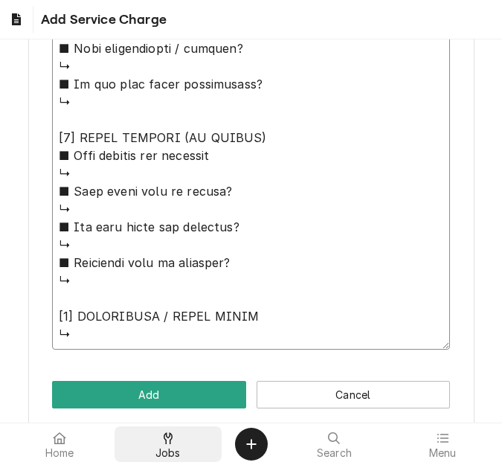
drag, startPoint x: 60, startPoint y: 174, endPoint x: 167, endPoint y: 428, distance: 275.6
click at [167, 428] on body "Add Service Charge Please provide the following information to add a new servic…" at bounding box center [251, 232] width 502 height 465
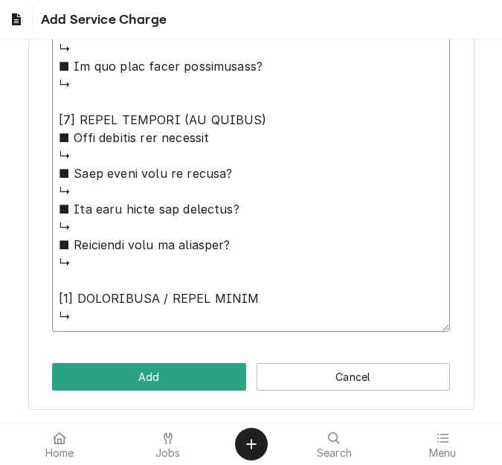
paste textarea "Quote to replace door frame heater on Kolpak Freezer / Serial:07L0538CLR1"
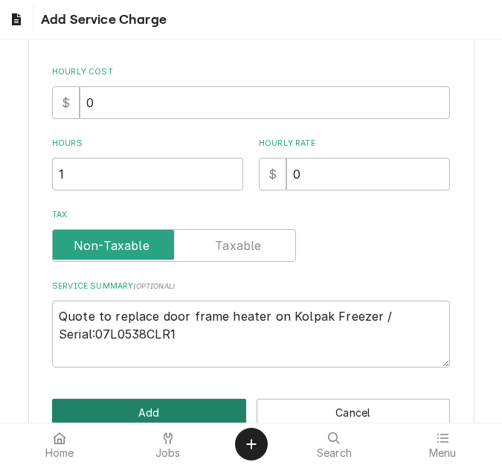
click at [169, 410] on button "Add" at bounding box center [149, 413] width 194 height 28
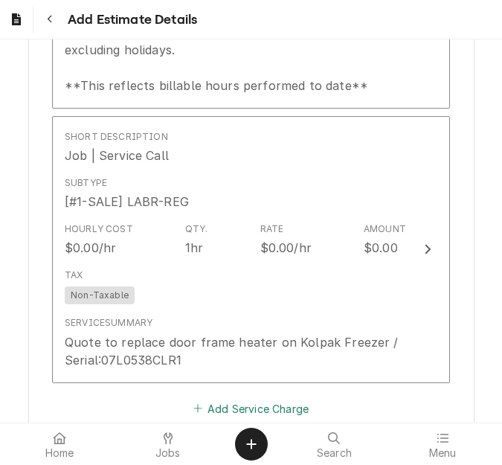
scroll to position [2102, 0]
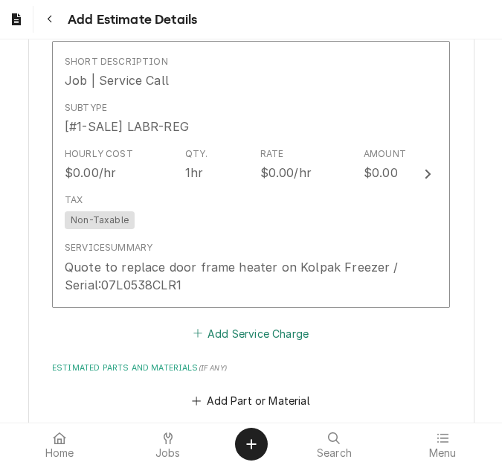
click at [234, 331] on button "Add Service Charge" at bounding box center [250, 333] width 120 height 21
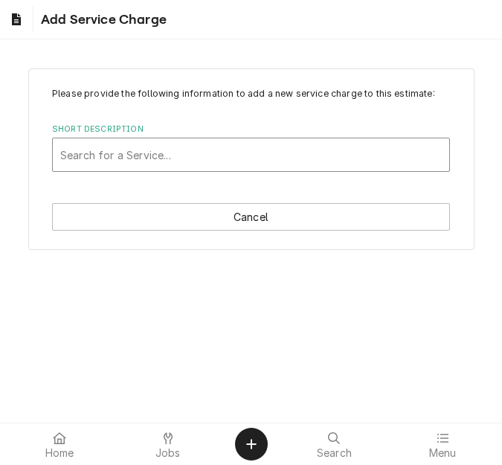
click at [176, 156] on div "Short Description" at bounding box center [250, 154] width 381 height 27
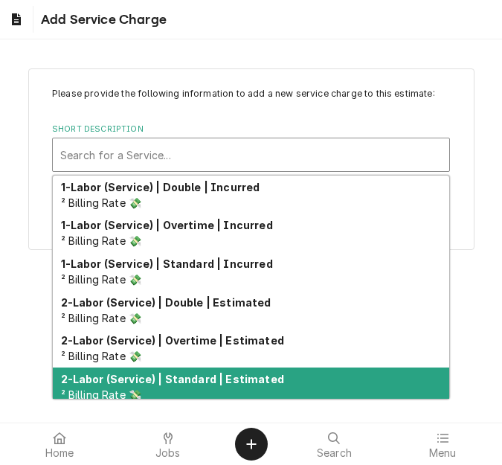
click at [191, 375] on strong "2-Labor (Service) | Standard | Estimated" at bounding box center [172, 379] width 223 height 13
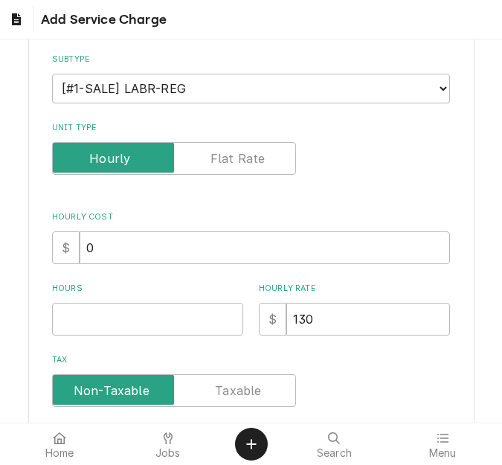
scroll to position [361, 0]
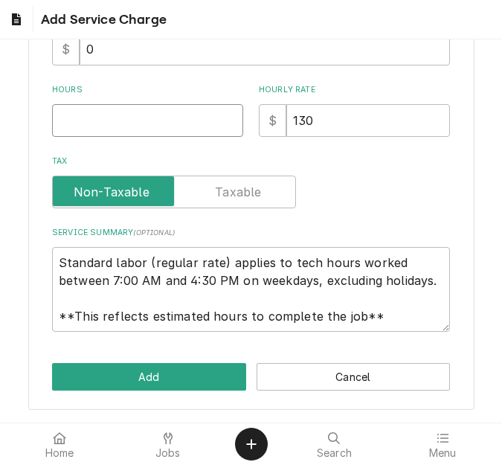
click at [77, 131] on input "Hours" at bounding box center [147, 120] width 191 height 33
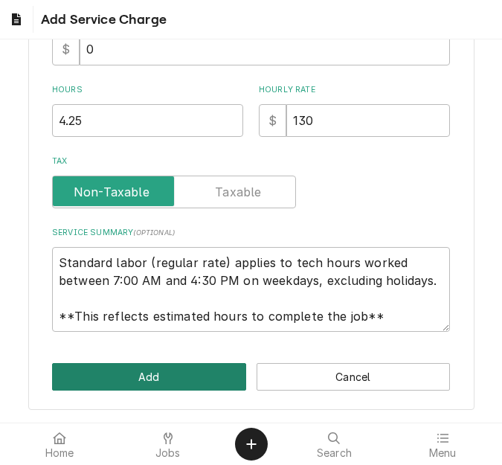
click at [115, 370] on button "Add" at bounding box center [149, 377] width 194 height 28
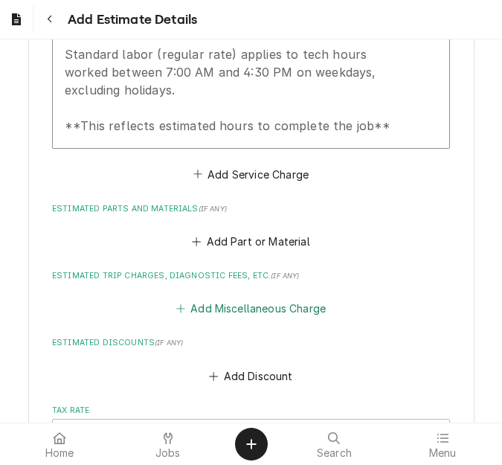
scroll to position [2594, 0]
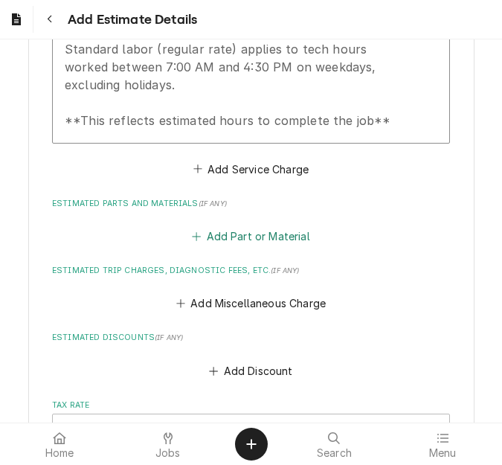
click at [245, 235] on button "Add Part or Material" at bounding box center [251, 236] width 123 height 21
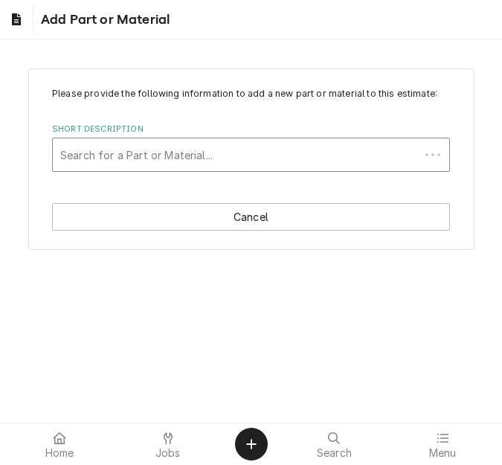
click at [130, 162] on div "Short Description" at bounding box center [236, 154] width 352 height 27
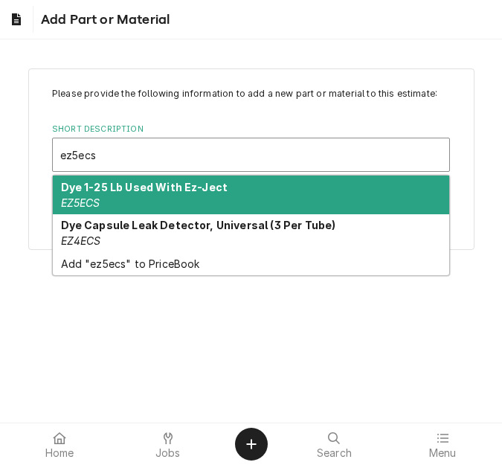
click at [152, 195] on div "Dye 1-25 Lb Used With Ez-Ject EZ5ECS" at bounding box center [251, 194] width 396 height 39
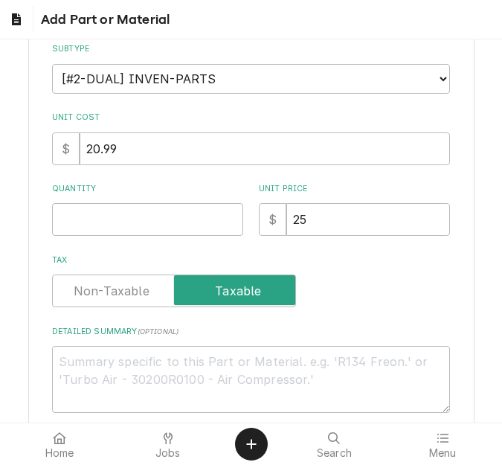
scroll to position [223, 0]
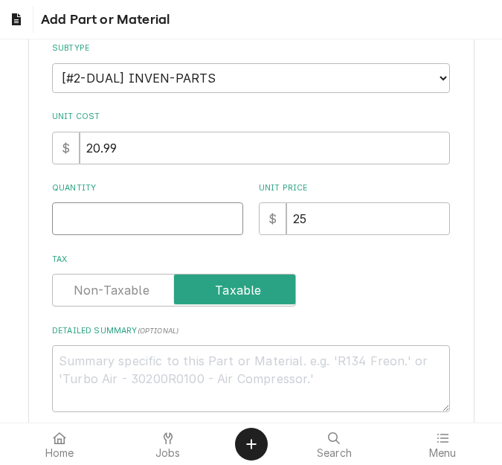
click at [96, 209] on input "Quantity" at bounding box center [147, 218] width 191 height 33
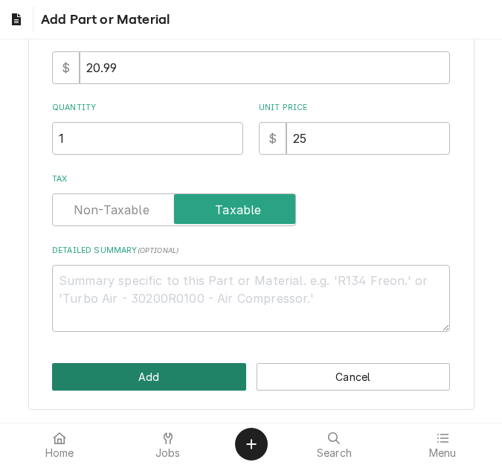
click at [131, 367] on button "Add" at bounding box center [149, 377] width 194 height 28
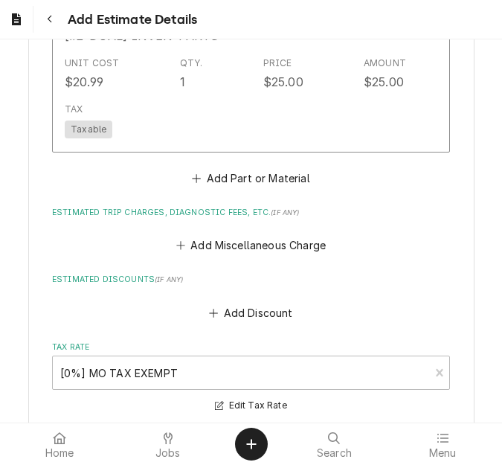
scroll to position [2910, 0]
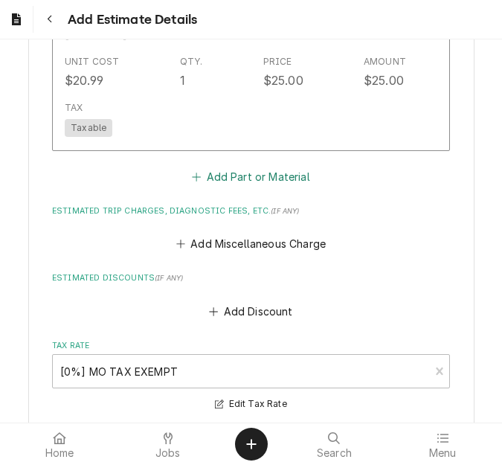
click at [212, 181] on button "Add Part or Material" at bounding box center [251, 176] width 123 height 21
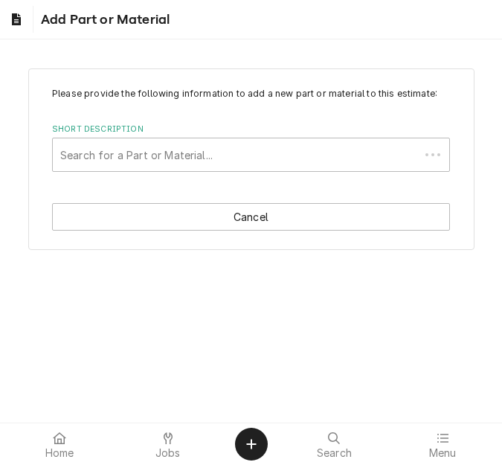
click at [132, 167] on div "Short Description" at bounding box center [236, 154] width 352 height 27
click at [144, 155] on div "Short Description" at bounding box center [250, 154] width 381 height 27
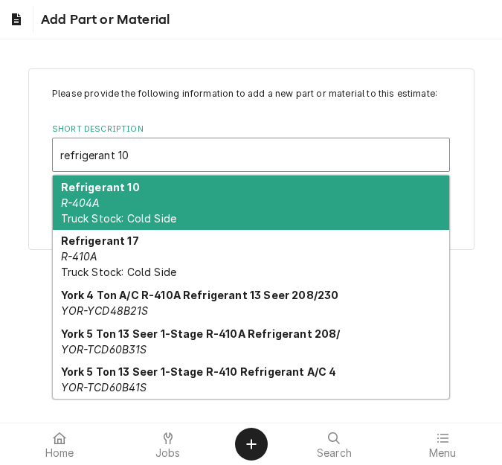
click at [144, 204] on div "Refrigerant 10 R-404A Truck Stock: Cold Side" at bounding box center [251, 202] width 396 height 54
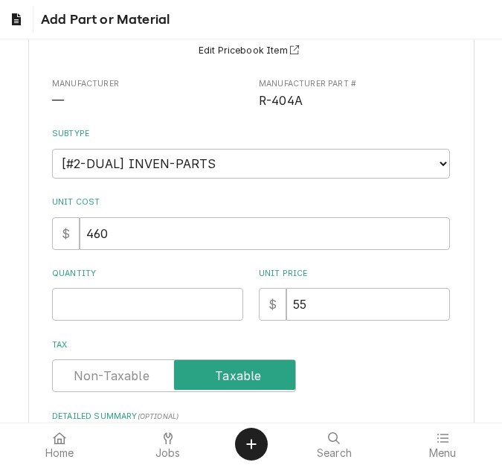
scroll to position [149, 0]
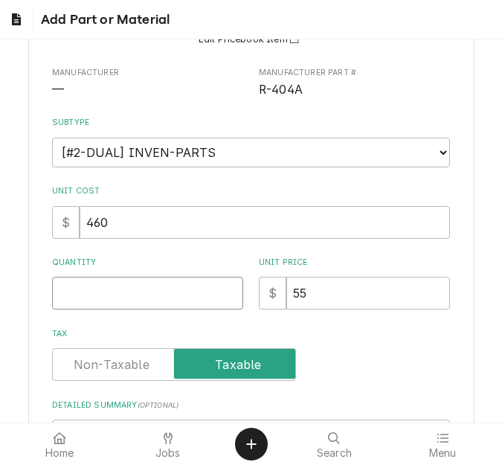
click at [111, 283] on input "Quantity" at bounding box center [147, 293] width 191 height 33
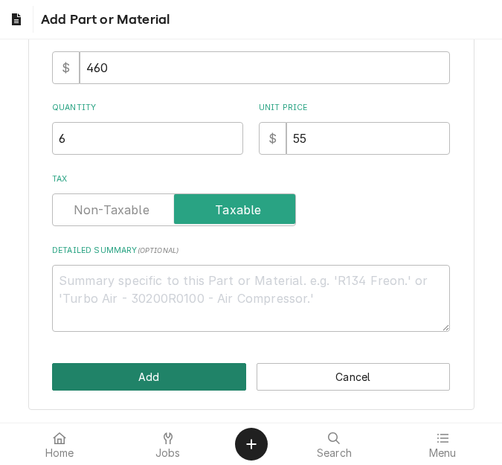
click at [131, 375] on button "Add" at bounding box center [149, 377] width 194 height 28
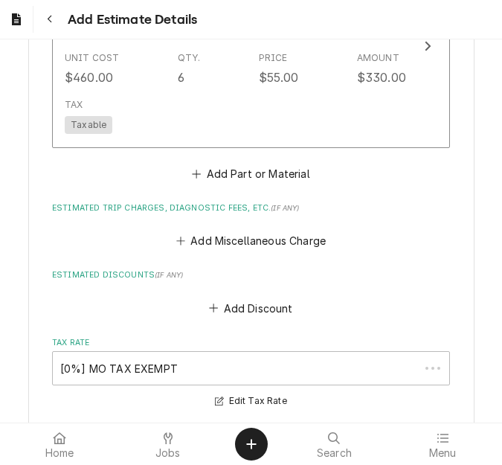
scroll to position [3124, 0]
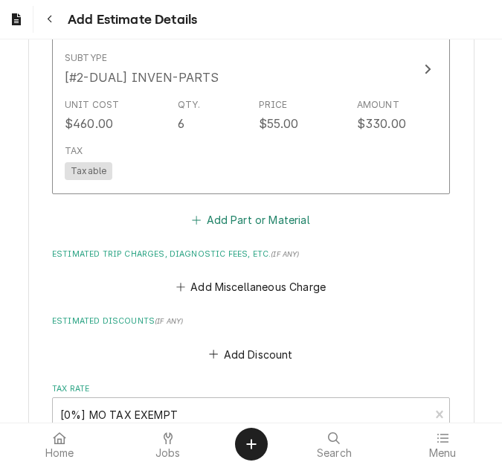
click at [262, 216] on button "Add Part or Material" at bounding box center [251, 219] width 123 height 21
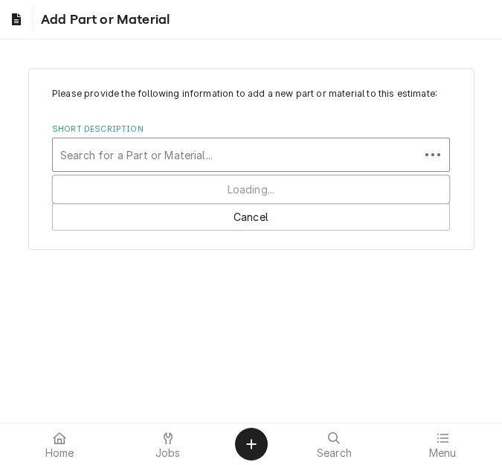
click at [157, 161] on div "Short Description" at bounding box center [236, 154] width 352 height 27
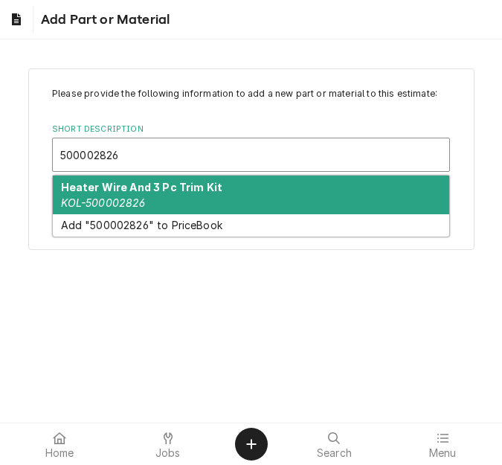
click at [162, 201] on div "Heater Wire And 3 Pc Trim Kit KOL-500002826" at bounding box center [251, 194] width 396 height 39
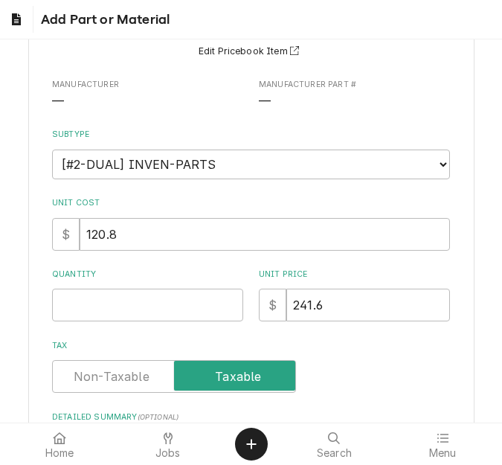
scroll to position [149, 0]
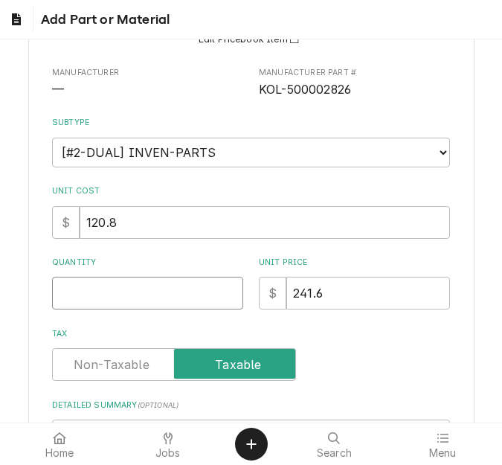
click at [99, 289] on input "Quantity" at bounding box center [147, 293] width 191 height 33
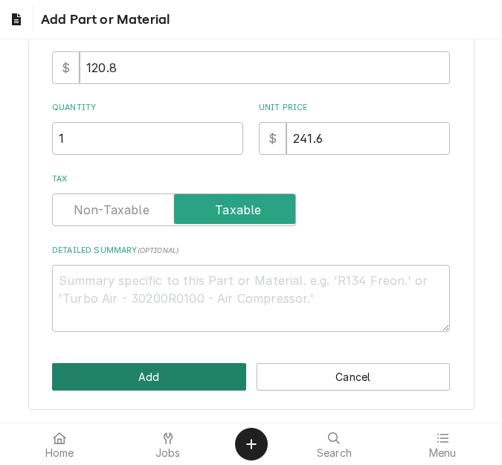
click at [164, 373] on button "Add" at bounding box center [149, 377] width 194 height 28
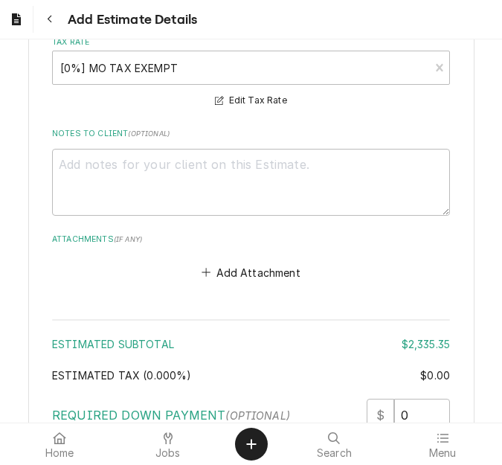
scroll to position [3504, 0]
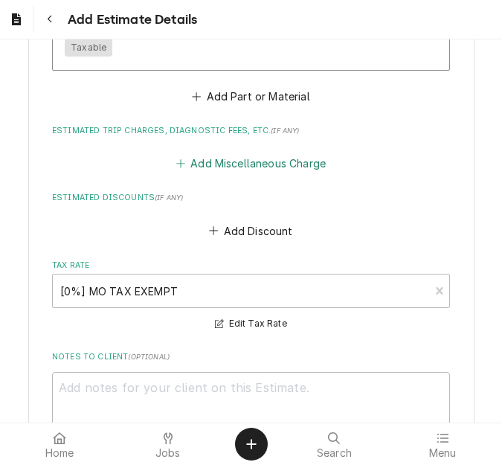
click at [223, 167] on button "Add Miscellaneous Charge" at bounding box center [250, 163] width 155 height 21
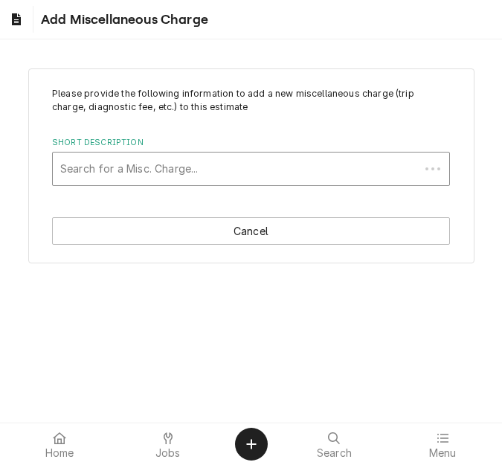
click at [143, 185] on div "Please provide the following information to add a new miscellaneous charge (tri…" at bounding box center [251, 166] width 446 height 196
click at [142, 174] on div "Short Description" at bounding box center [250, 168] width 381 height 27
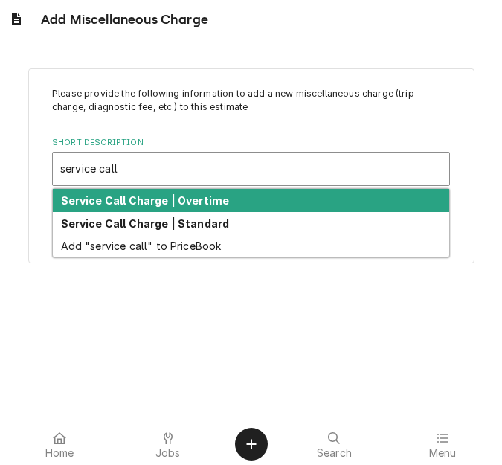
click at [142, 190] on div "Service Call Charge | Overtime" at bounding box center [251, 200] width 396 height 23
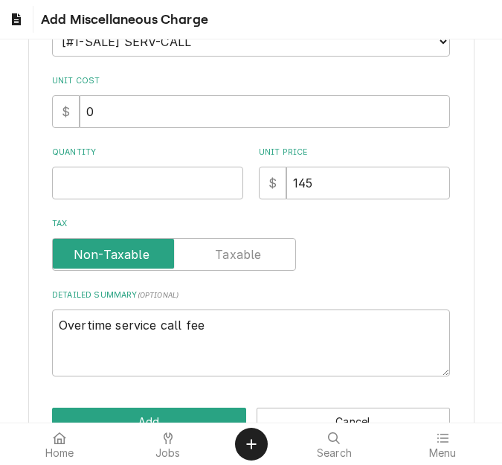
scroll to position [223, 0]
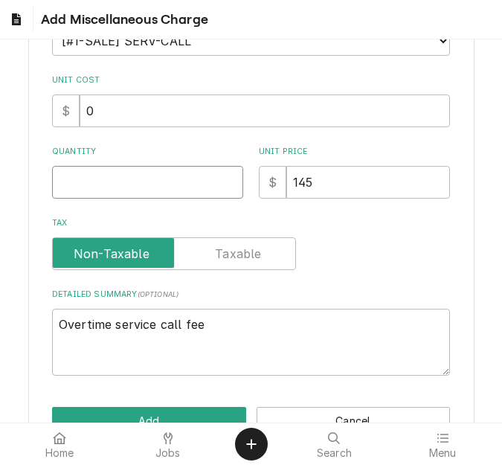
click at [106, 184] on input "Quantity" at bounding box center [147, 182] width 191 height 33
click at [158, 403] on div "Please provide the following information to add a new miscellaneous charge (tri…" at bounding box center [251, 149] width 446 height 608
click at [158, 409] on button "Add" at bounding box center [149, 421] width 194 height 28
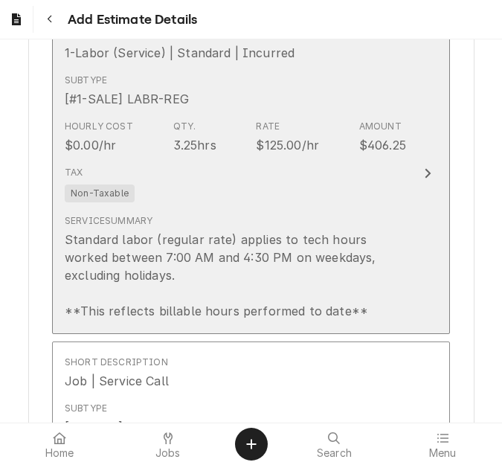
click at [223, 218] on div "Service Summary Standard labor (regular rate) applies to tech hours worked betw…" at bounding box center [235, 267] width 341 height 106
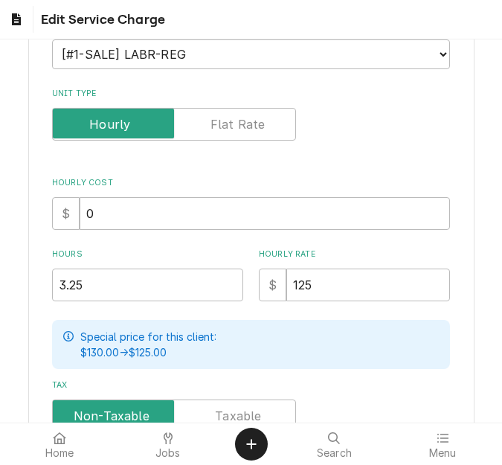
scroll to position [223, 0]
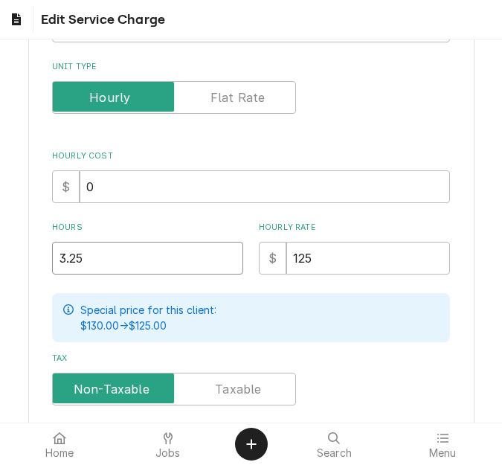
drag, startPoint x: 88, startPoint y: 259, endPoint x: 30, endPoint y: 248, distance: 59.7
click at [30, 248] on div "Use the fields below to edit this service charge Short Description 1-Labor (Ser…" at bounding box center [251, 244] width 446 height 799
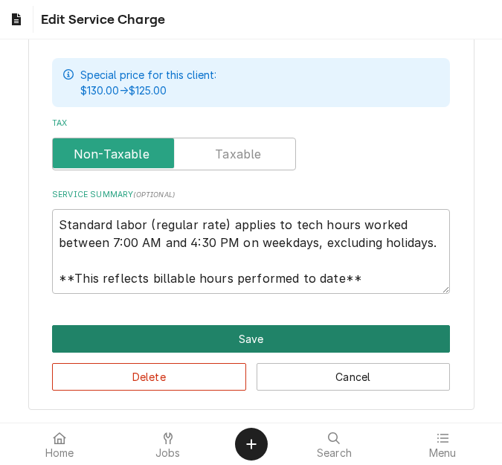
click at [131, 338] on button "Save" at bounding box center [251, 339] width 398 height 28
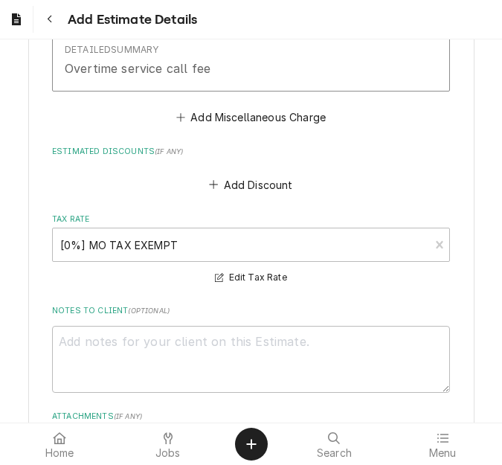
scroll to position [3782, 0]
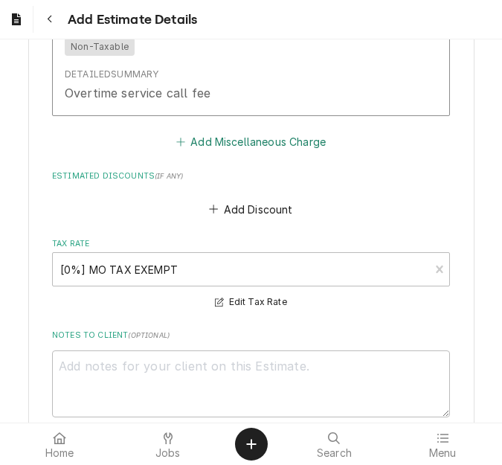
click at [210, 145] on button "Add Miscellaneous Charge" at bounding box center [250, 142] width 155 height 21
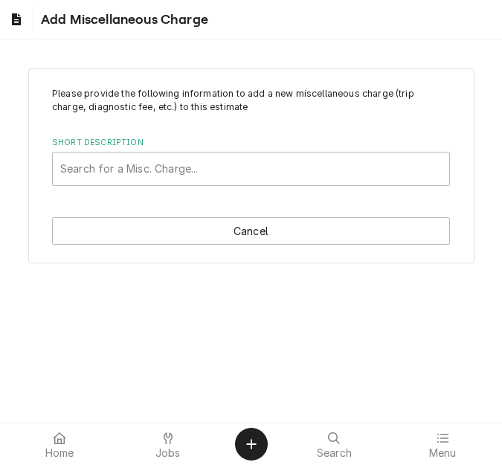
click at [106, 166] on div "Short Description" at bounding box center [250, 168] width 381 height 27
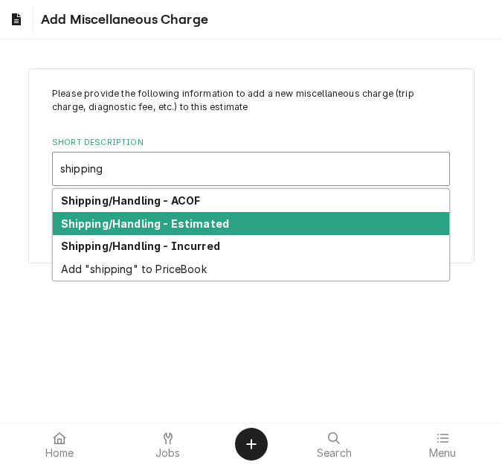
click at [115, 222] on strong "Shipping/Handling - Estimated" at bounding box center [145, 223] width 169 height 13
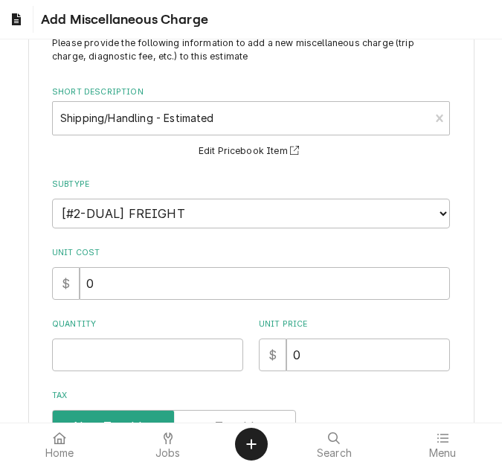
scroll to position [74, 0]
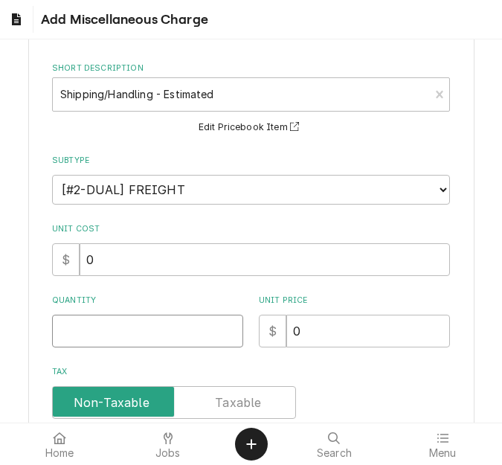
click at [97, 326] on input "Quantity" at bounding box center [147, 331] width 191 height 33
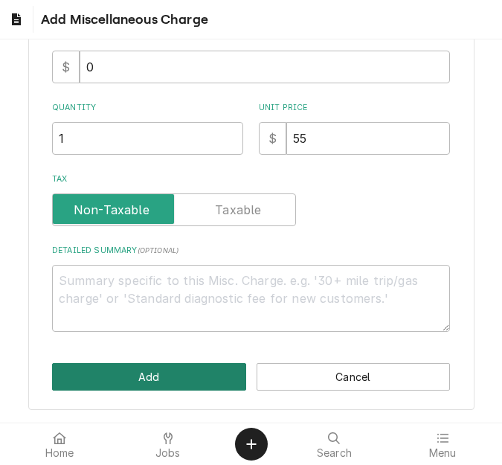
click at [155, 370] on button "Add" at bounding box center [149, 377] width 194 height 28
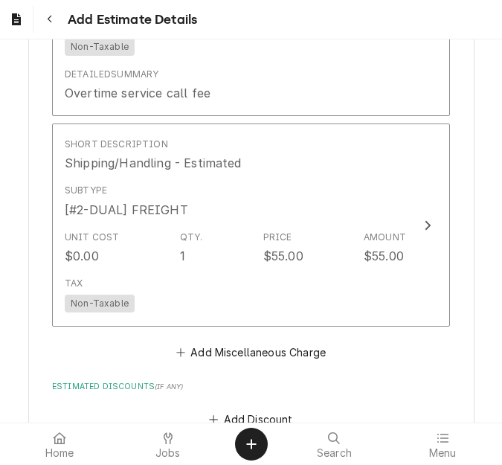
scroll to position [4180, 0]
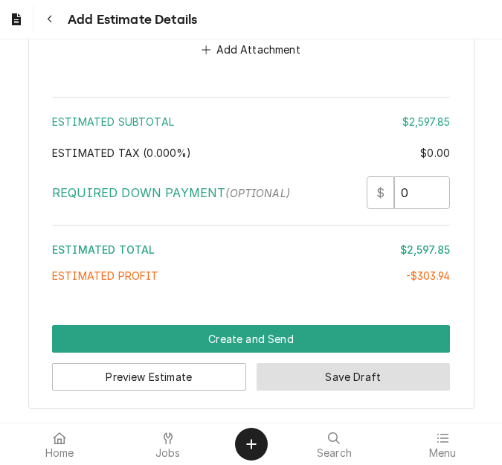
click at [309, 370] on button "Save Draft" at bounding box center [354, 377] width 194 height 28
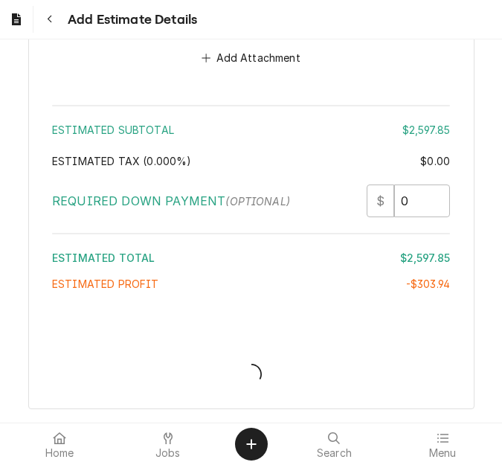
scroll to position [4408, 0]
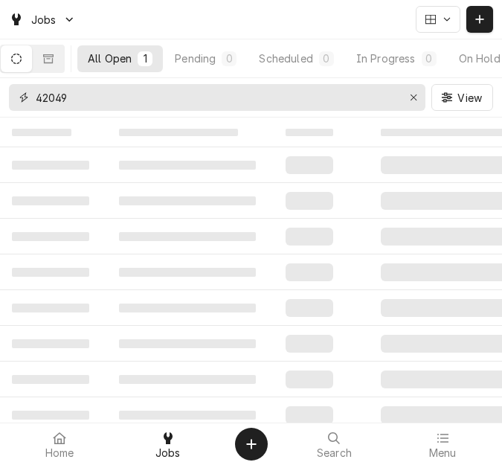
drag, startPoint x: 126, startPoint y: 100, endPoint x: 5, endPoint y: 79, distance: 123.1
click at [5, 79] on div "42049 View" at bounding box center [251, 97] width 502 height 39
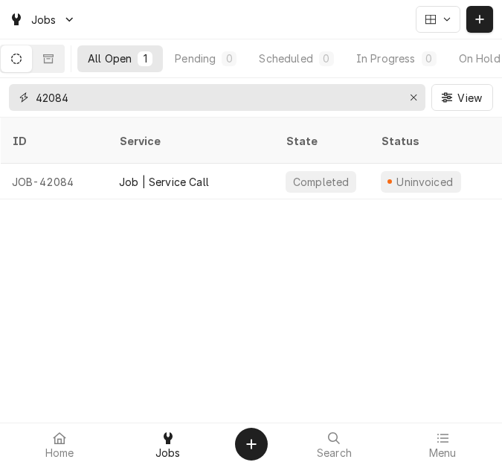
type input "42084"
click at [165, 174] on div "Job | Service Call" at bounding box center [164, 182] width 90 height 16
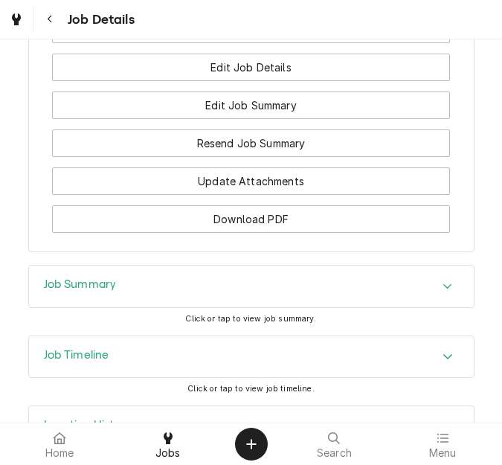
scroll to position [1785, 0]
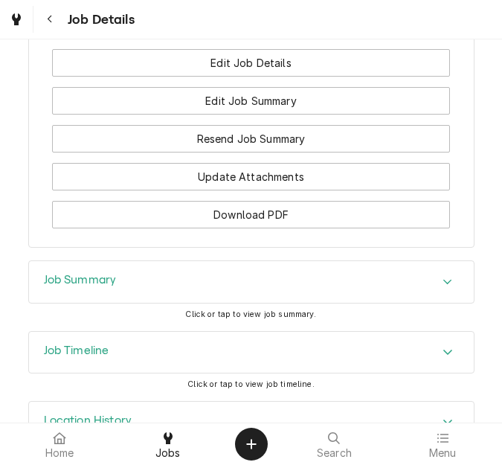
drag, startPoint x: 137, startPoint y: 233, endPoint x: 155, endPoint y: 260, distance: 32.2
click at [137, 261] on div "Job Summary" at bounding box center [251, 282] width 445 height 42
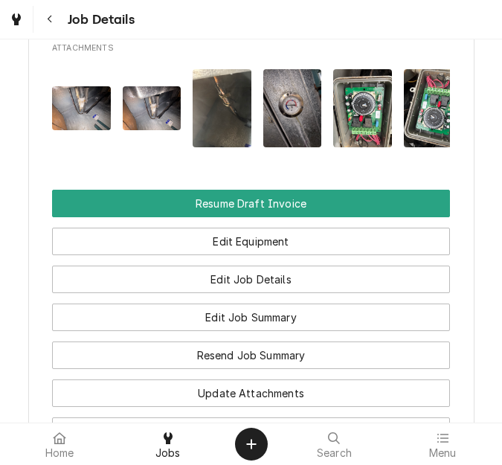
scroll to position [1564, 0]
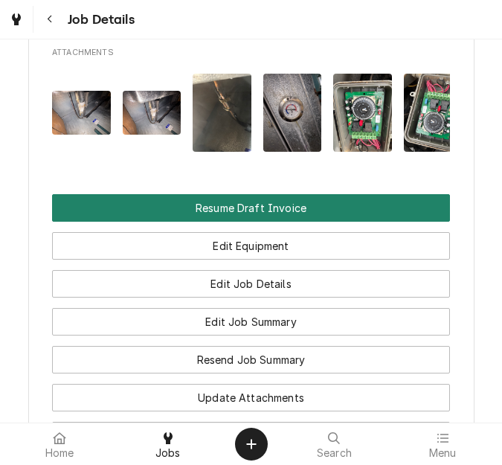
click at [248, 194] on button "Resume Draft Invoice" at bounding box center [251, 208] width 398 height 28
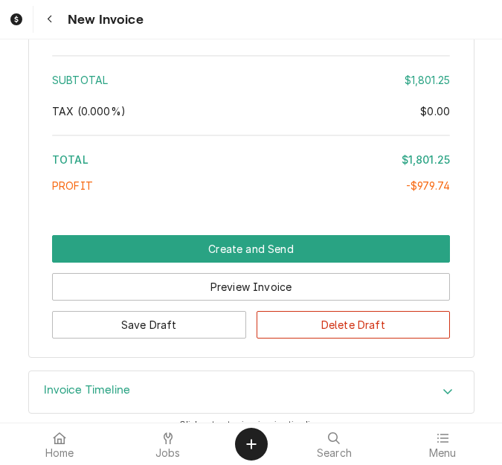
scroll to position [5294, 0]
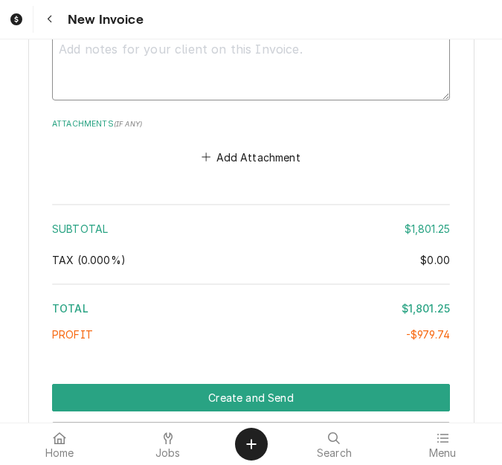
click at [293, 59] on textarea "Notes to Client ( optional )" at bounding box center [251, 66] width 398 height 67
type textarea "x"
type textarea "q"
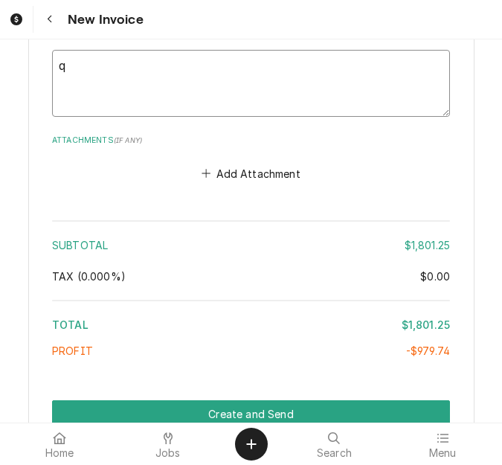
type textarea "x"
type textarea "qu"
type textarea "x"
type textarea "quo"
type textarea "x"
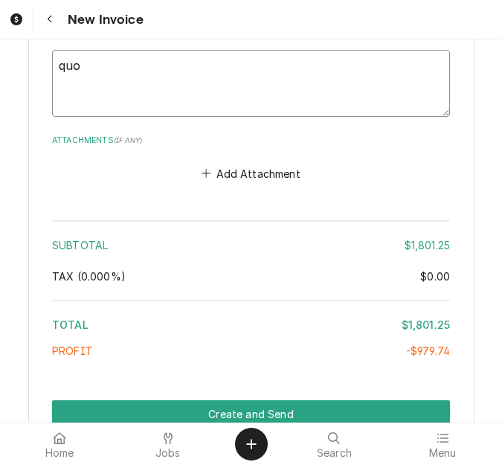
type textarea "quot"
type textarea "x"
type textarea "quote"
type textarea "x"
type textarea "quoted"
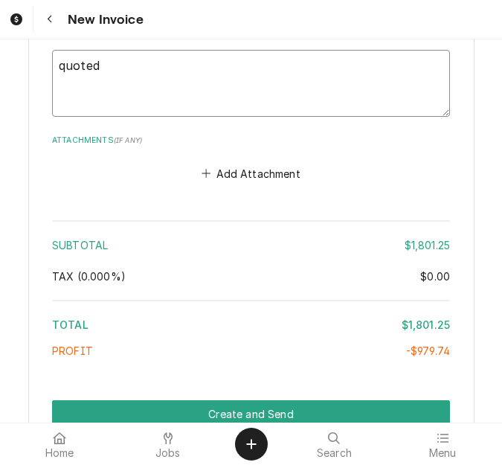
type textarea "x"
type textarea "quoted"
type textarea "x"
type textarea "quoted o"
type textarea "x"
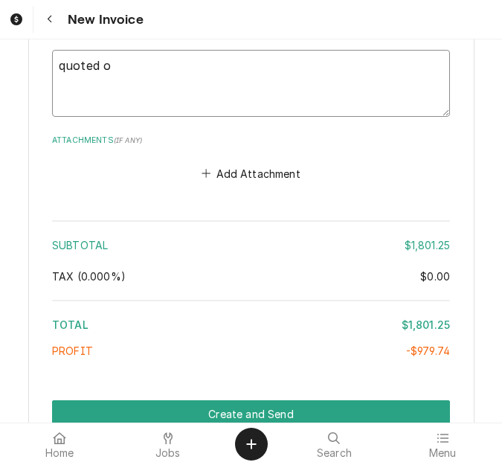
type textarea "quoted on"
type textarea "x"
type textarea "quoted on"
type textarea "x"
type textarea "quoted on 4"
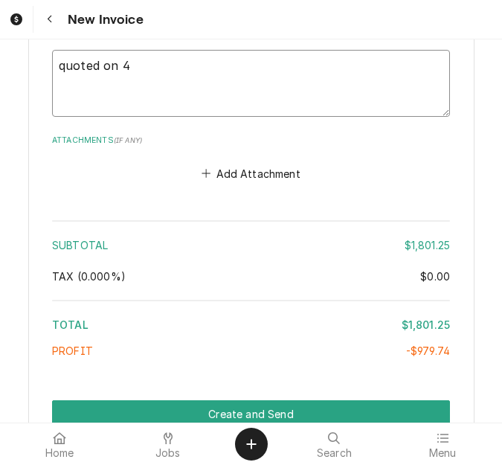
type textarea "x"
type textarea "quoted on 40"
type textarea "x"
type textarea "quoted on 400"
type textarea "x"
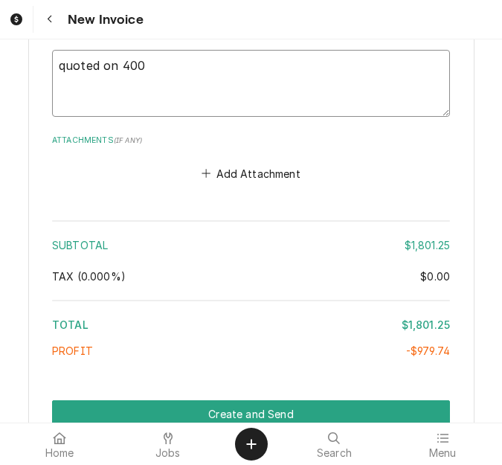
type textarea "quoted on 4006"
type textarea "x"
type textarea "quoted on 40065"
type textarea "x"
type textarea "quoted on 400655"
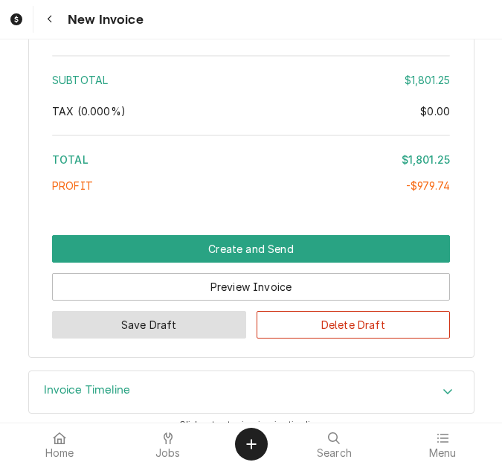
click at [184, 311] on button "Save Draft" at bounding box center [149, 325] width 194 height 28
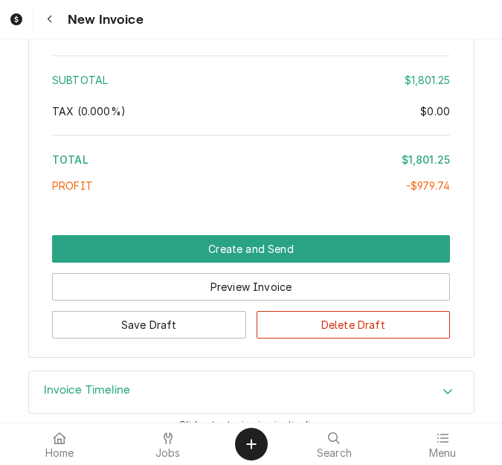
scroll to position [5397, 0]
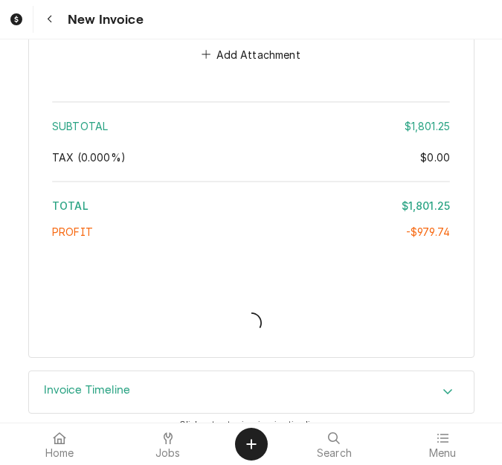
type textarea "x"
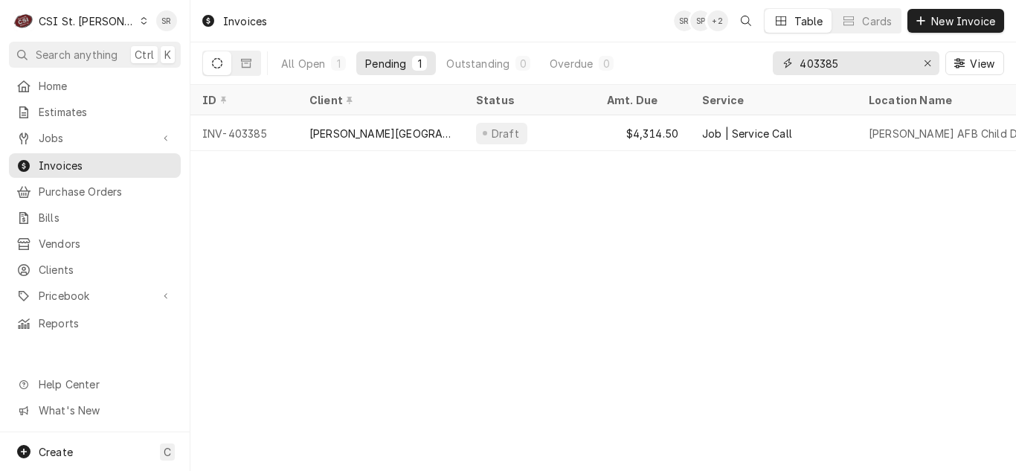
drag, startPoint x: 813, startPoint y: 60, endPoint x: 261, endPoint y: 123, distance: 555.2
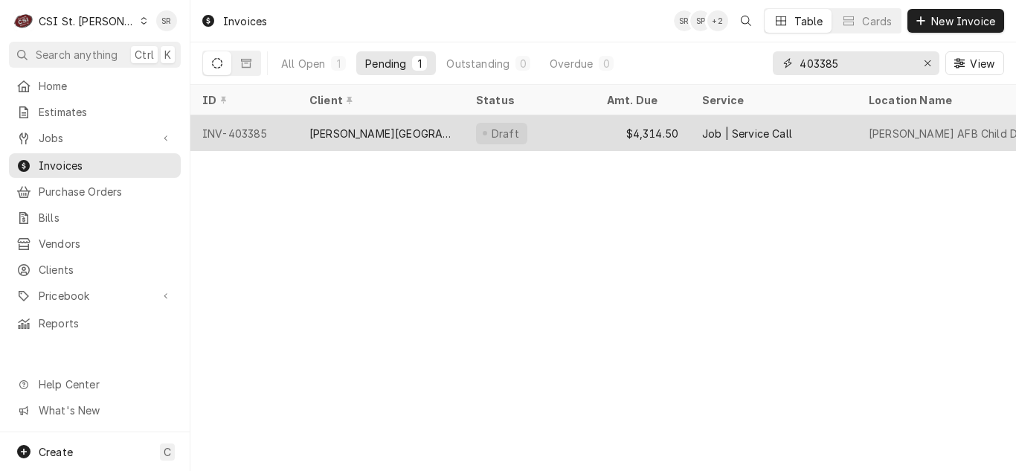
click at [501, 59] on div "403385" at bounding box center [856, 63] width 167 height 24
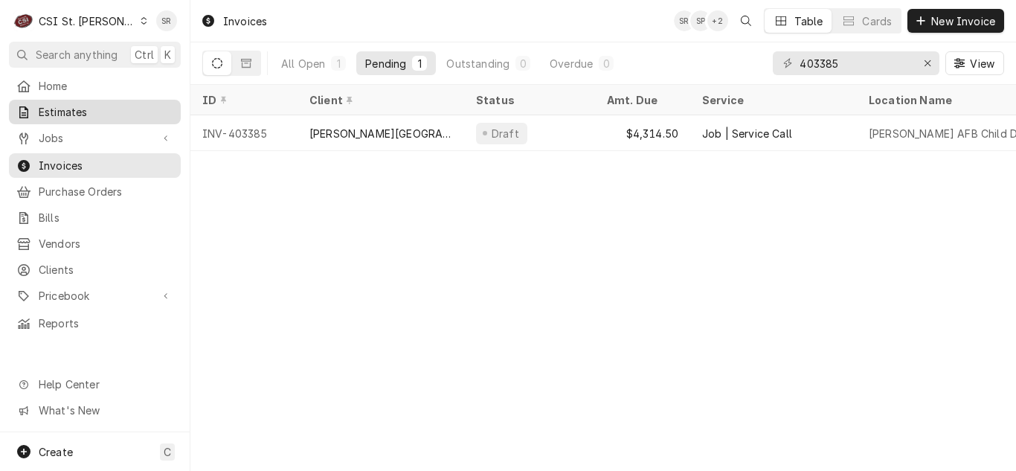
click at [83, 116] on div "Estimates" at bounding box center [95, 112] width 166 height 19
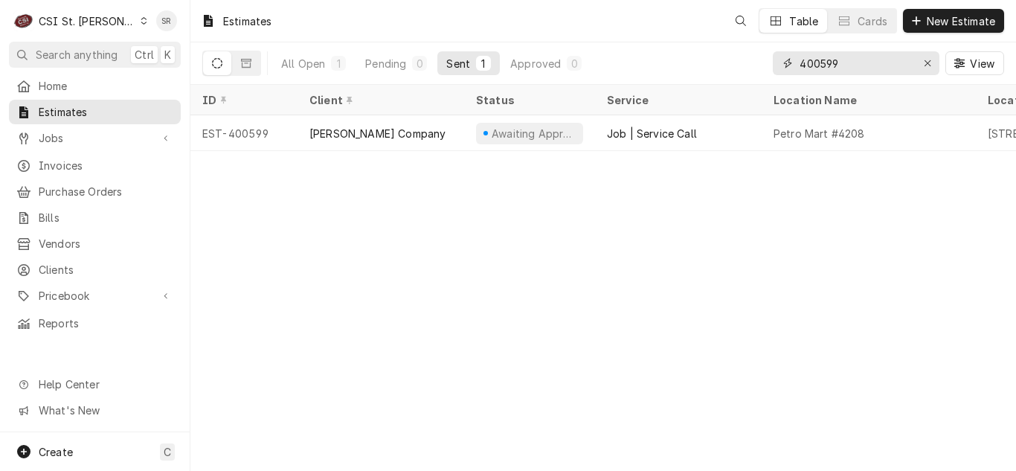
drag, startPoint x: 827, startPoint y: 64, endPoint x: 755, endPoint y: 54, distance: 72.1
click at [755, 54] on div "All Open 1 Pending 0 Sent 1 Approved 0 400599 View" at bounding box center [603, 63] width 802 height 42
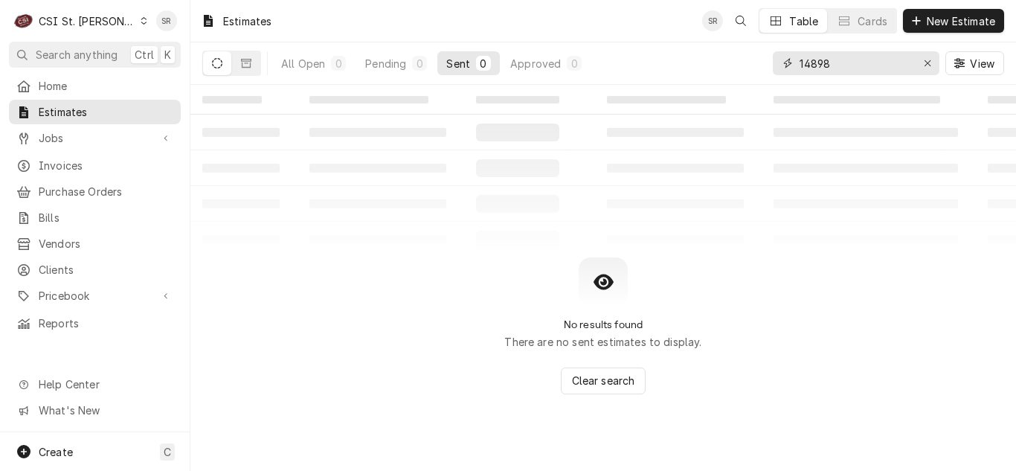
type input "14898"
click at [51, 140] on span "Jobs" at bounding box center [95, 138] width 112 height 16
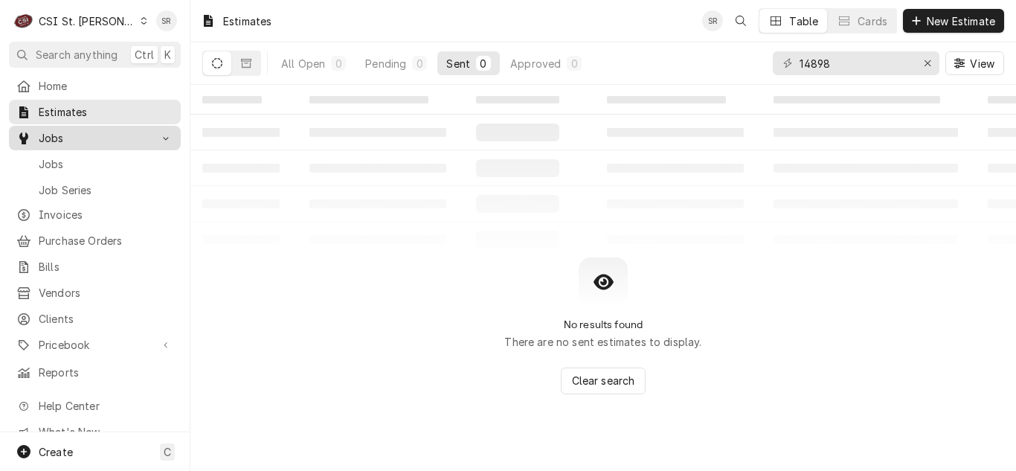
click at [54, 161] on span "Jobs" at bounding box center [106, 164] width 135 height 16
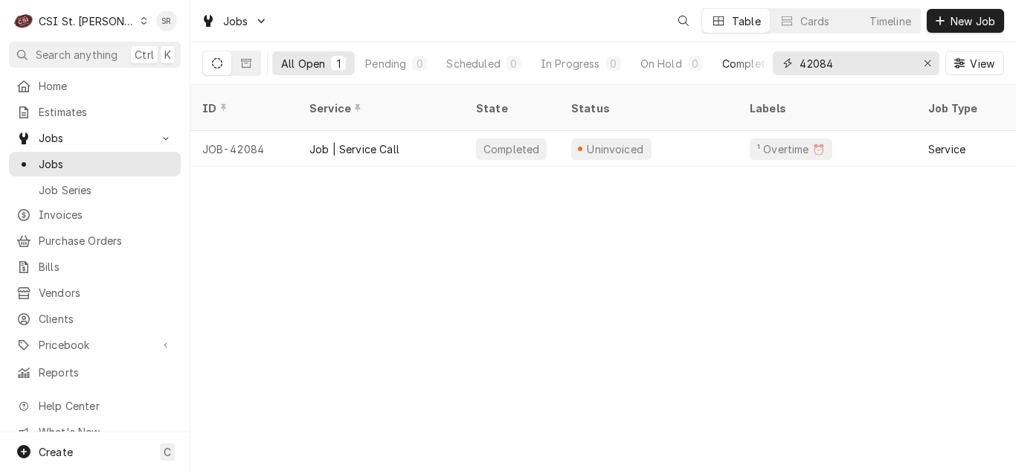
drag, startPoint x: 775, startPoint y: 58, endPoint x: 767, endPoint y: 57, distance: 8.3
click at [767, 57] on div "All Open 1 Pending 0 Scheduled 0 In Progress 0 On Hold 0 Completed 1 42084 View" at bounding box center [603, 63] width 802 height 42
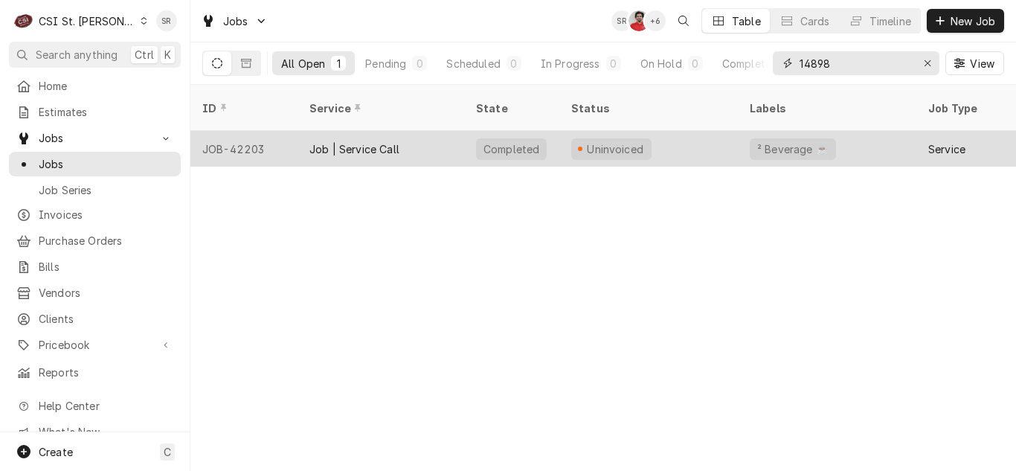
type input "14898"
click at [423, 131] on div "Job | Service Call" at bounding box center [380, 149] width 167 height 36
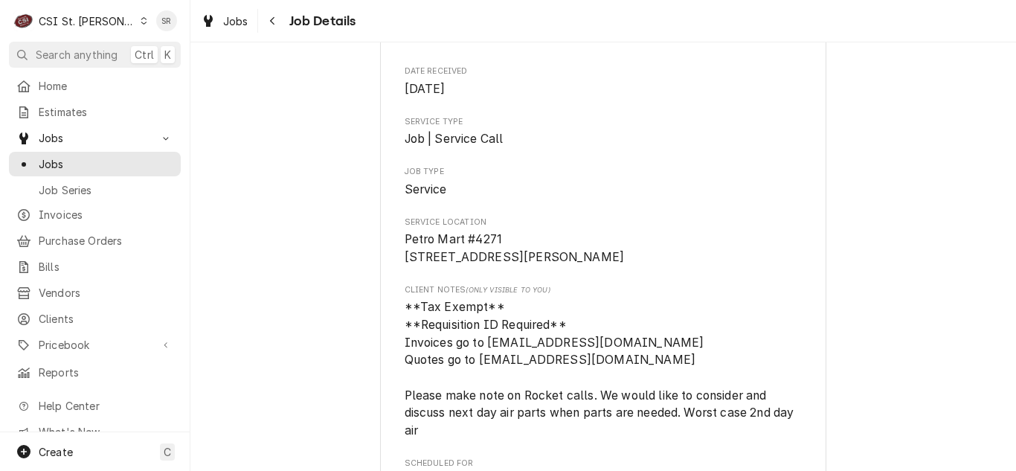
scroll to position [149, 0]
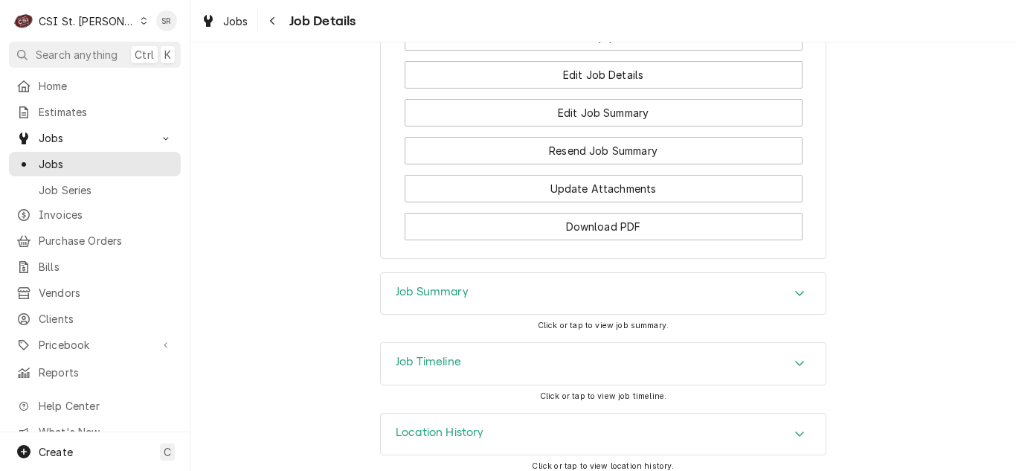
click at [445, 286] on h3 "Job Summary" at bounding box center [432, 292] width 73 height 14
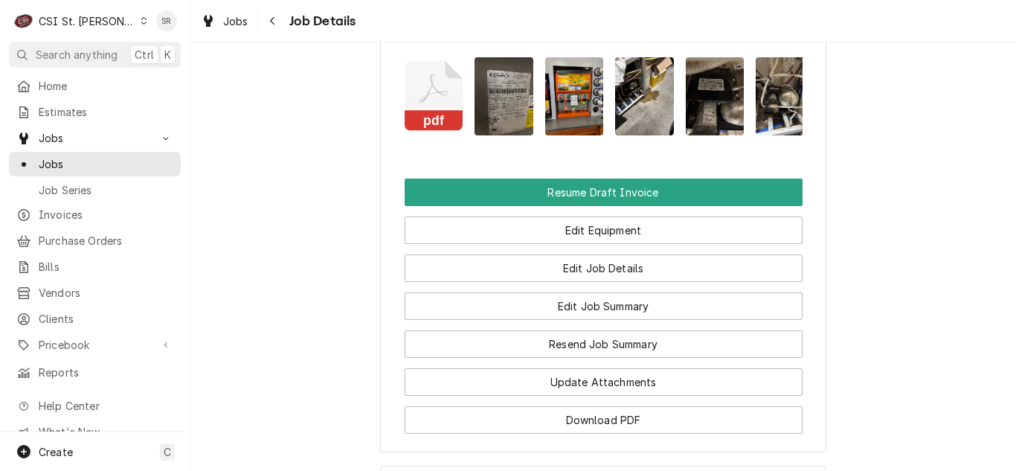
scroll to position [1454, 0]
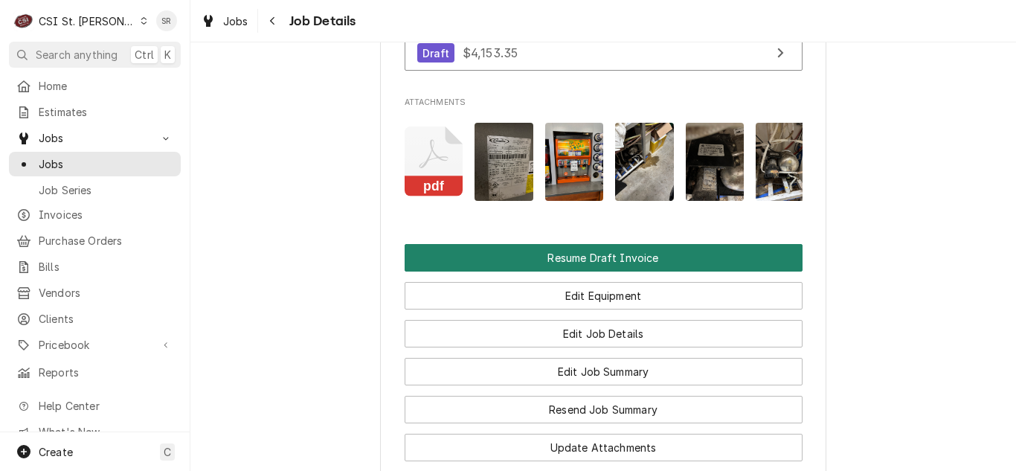
click at [564, 244] on button "Resume Draft Invoice" at bounding box center [603, 258] width 398 height 28
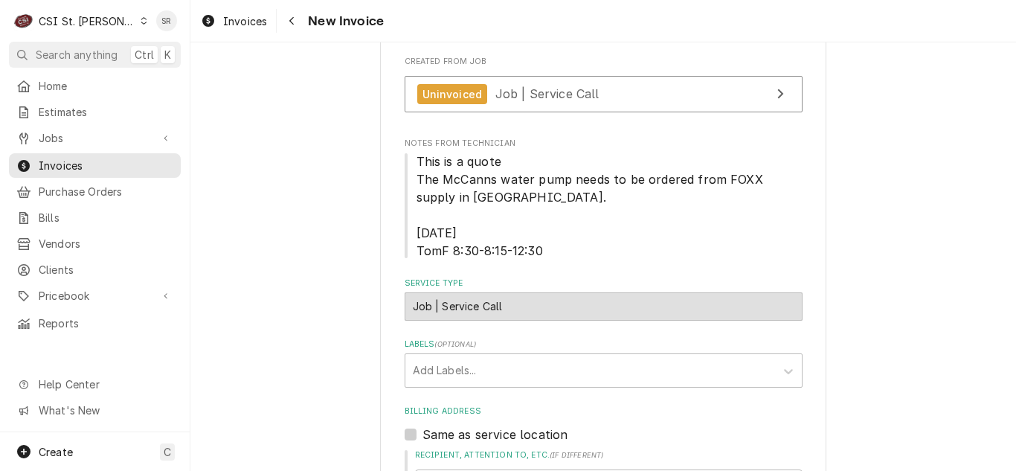
scroll to position [892, 0]
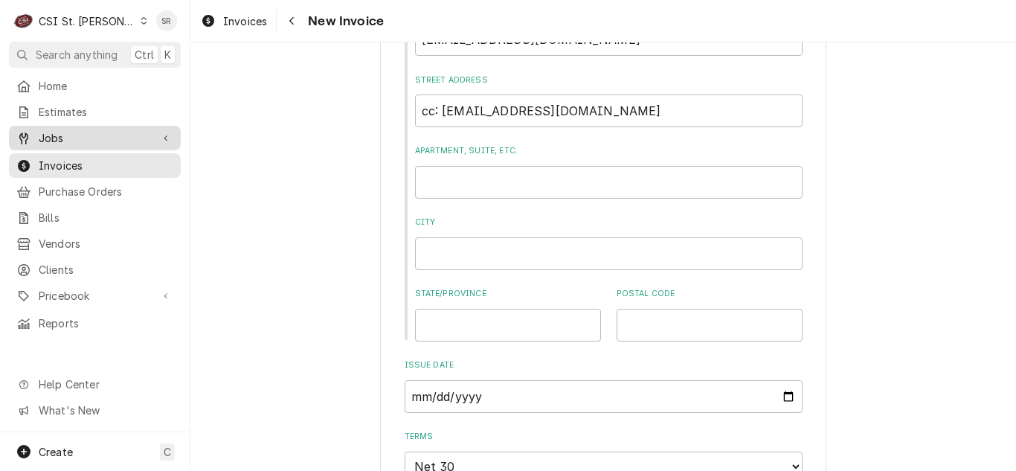
drag, startPoint x: 65, startPoint y: 129, endPoint x: 63, endPoint y: 142, distance: 13.6
click at [65, 130] on span "Jobs" at bounding box center [95, 138] width 112 height 16
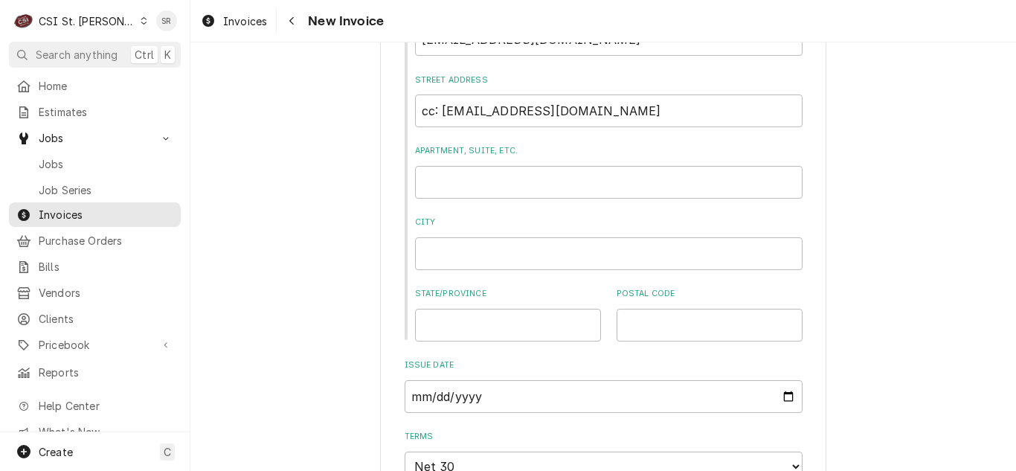
click at [62, 152] on link "Jobs" at bounding box center [95, 164] width 172 height 25
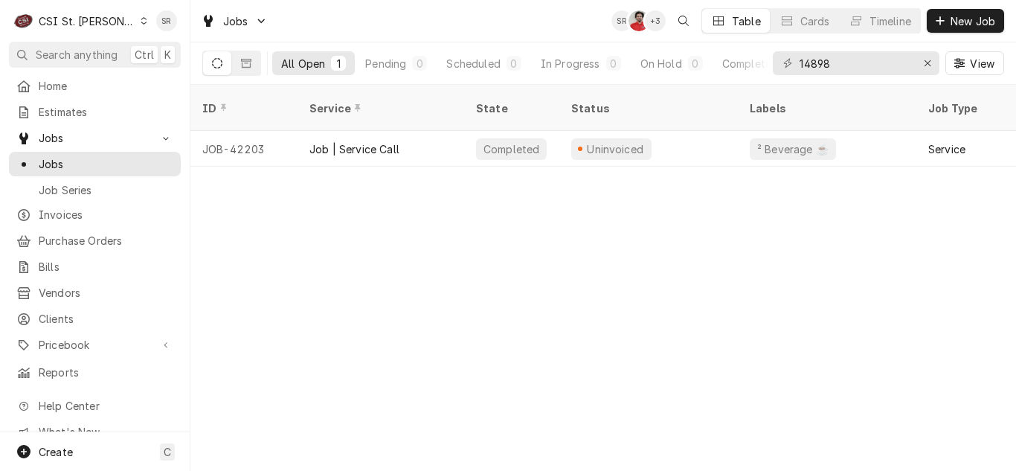
click at [555, 253] on div "ID Service State Status Labels Job Type Priority Source Source ID Techs Date Re…" at bounding box center [602, 278] width 825 height 386
click at [62, 106] on span "Estimates" at bounding box center [106, 112] width 135 height 16
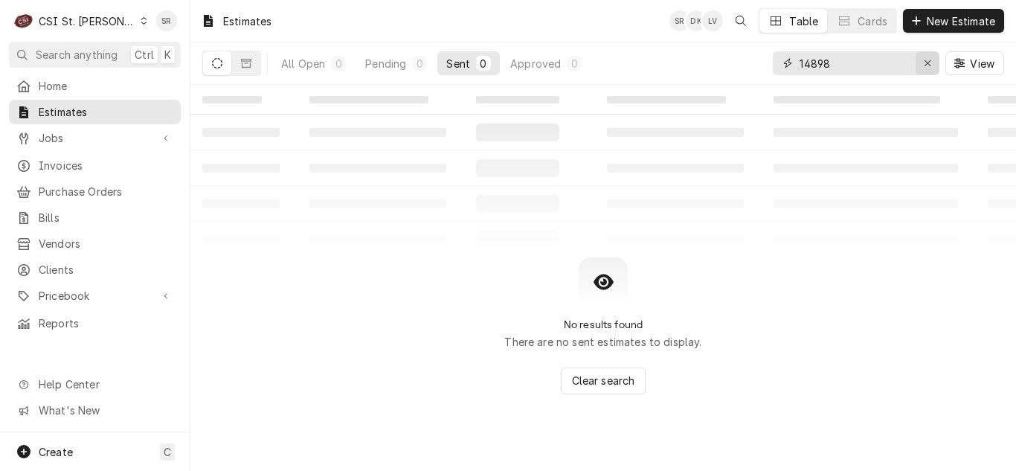
click at [928, 58] on icon "Erase input" at bounding box center [928, 63] width 8 height 10
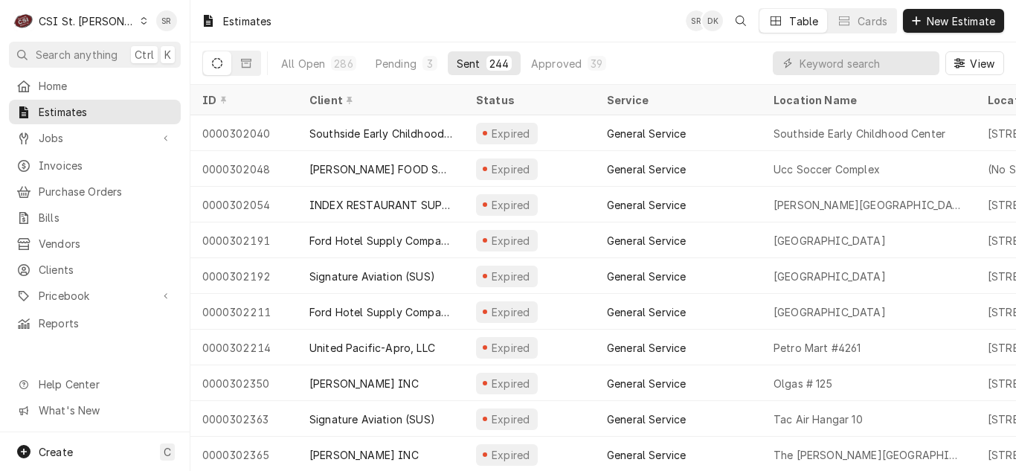
click at [396, 77] on div "All Open 286 Pending 3 Sent 244 Approved 39" at bounding box center [443, 63] width 343 height 42
click at [399, 62] on div "Pending" at bounding box center [395, 64] width 41 height 16
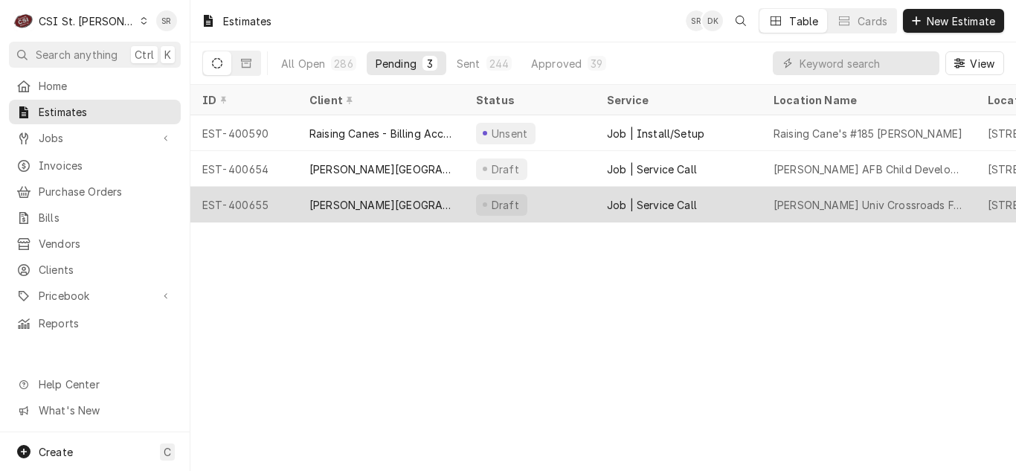
click at [380, 206] on div "[PERSON_NAME][GEOGRAPHIC_DATA]" at bounding box center [380, 205] width 143 height 16
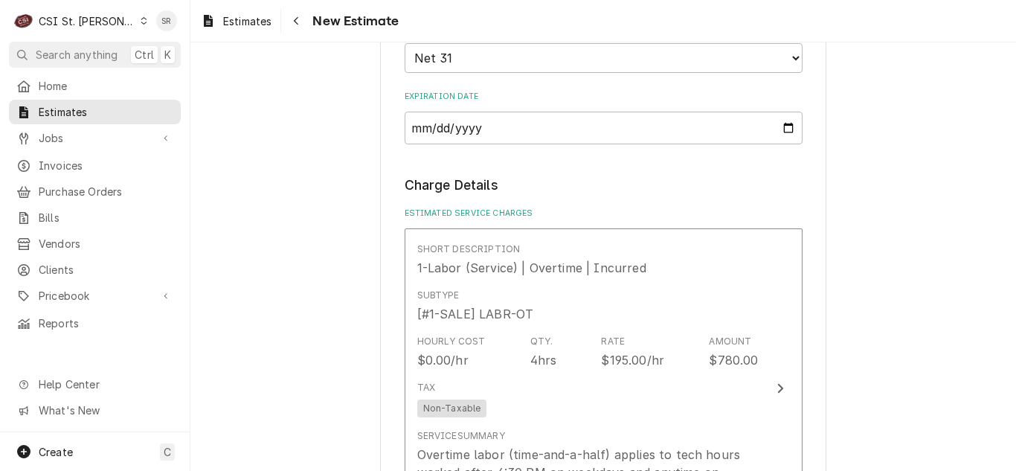
scroll to position [1413, 0]
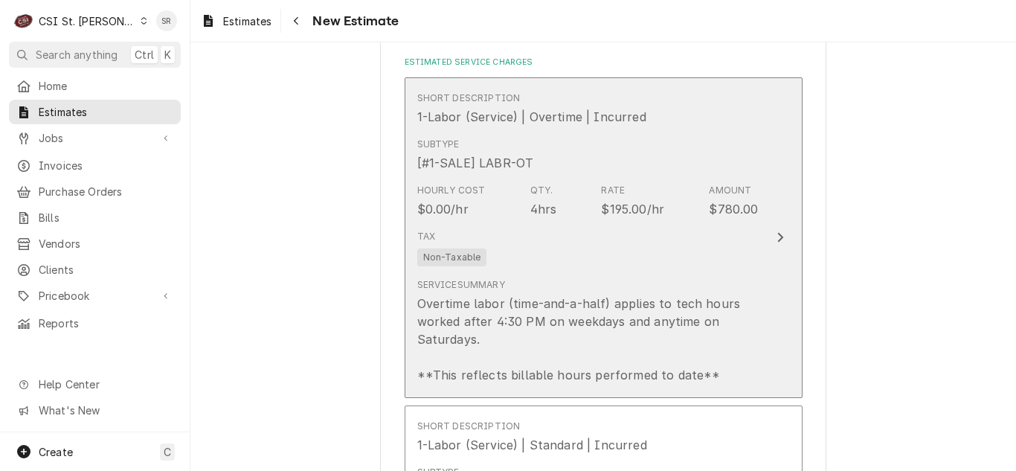
click at [539, 290] on div "Service Summary Overtime labor (time-and-a-half) applies to tech hours worked a…" at bounding box center [587, 331] width 341 height 106
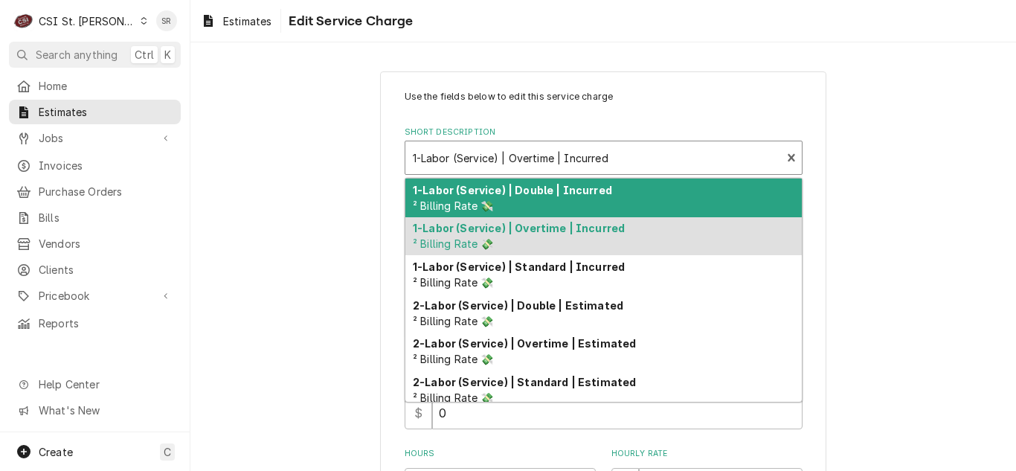
click at [513, 157] on div "Short Description" at bounding box center [593, 157] width 361 height 27
click at [557, 199] on div "1-Labor (Service) | Double | Incurred ² Billing Rate 💸" at bounding box center [603, 197] width 396 height 39
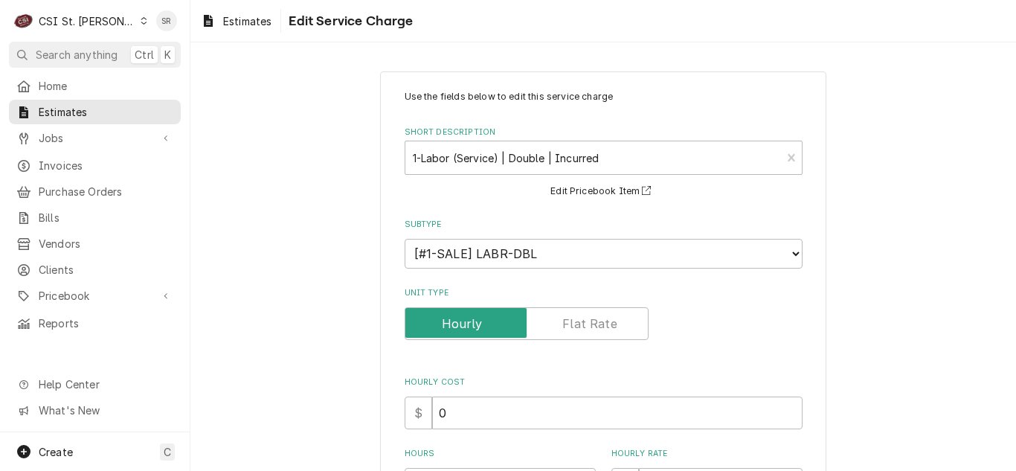
scroll to position [297, 0]
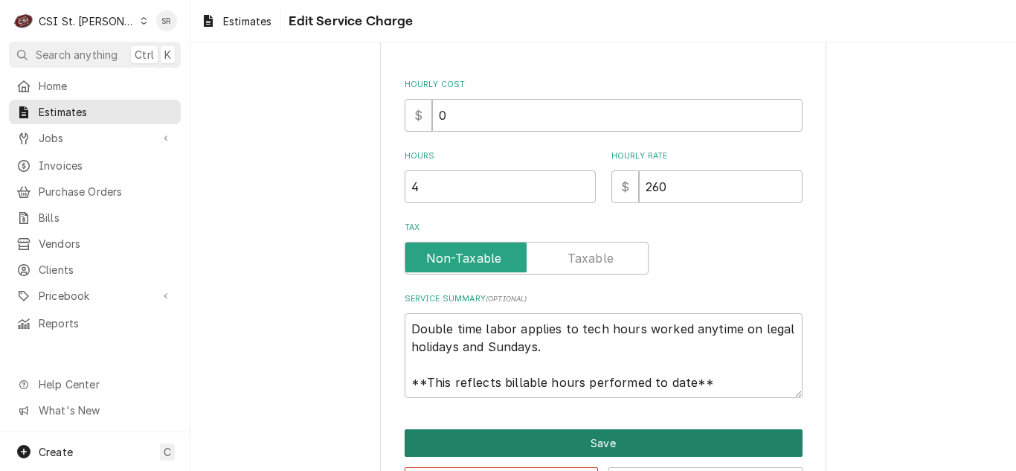
click at [624, 450] on button "Save" at bounding box center [603, 443] width 398 height 28
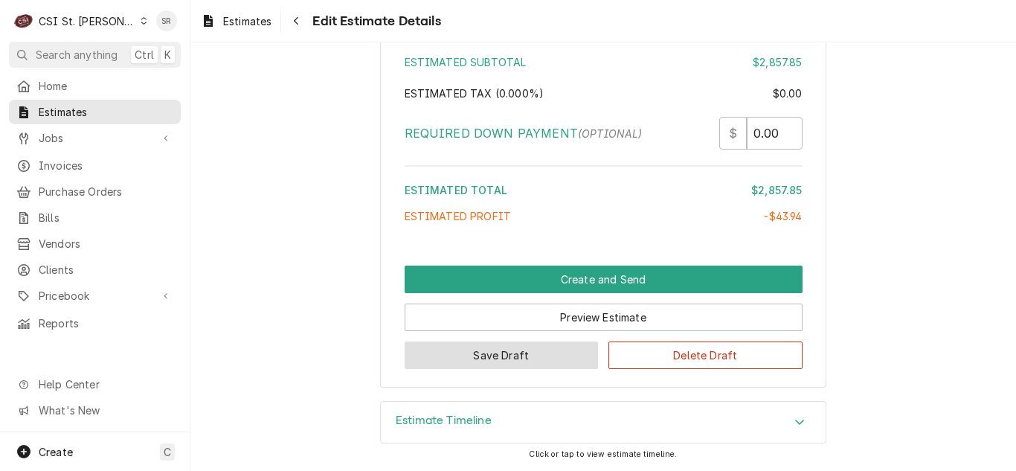
click at [520, 361] on button "Save Draft" at bounding box center [501, 355] width 194 height 28
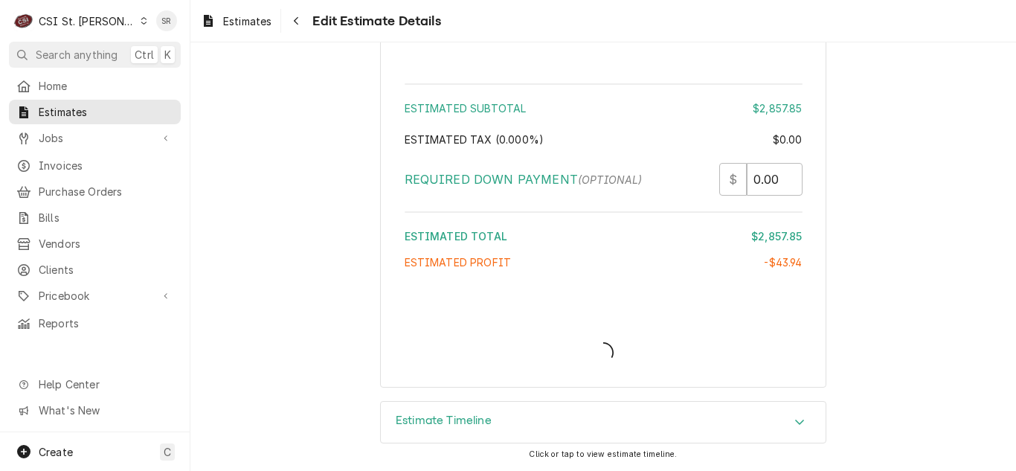
type textarea "x"
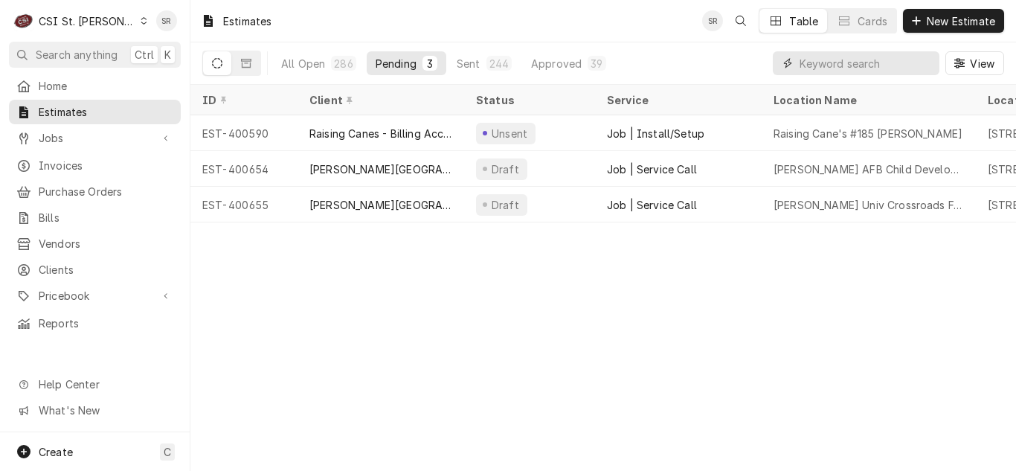
click at [893, 65] on input "Dynamic Content Wrapper" at bounding box center [865, 63] width 132 height 24
